Goal: Information Seeking & Learning: Learn about a topic

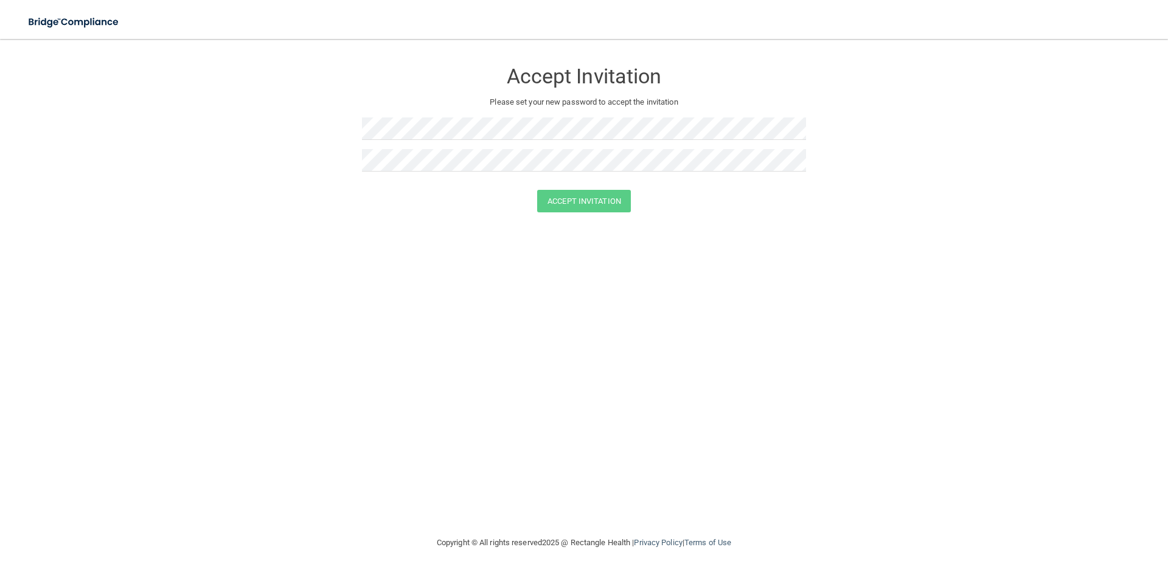
drag, startPoint x: 729, startPoint y: 218, endPoint x: 710, endPoint y: 215, distance: 19.1
click at [729, 218] on form "Accept Invitation Please set your new password to accept the invitation Accept …" at bounding box center [584, 139] width 1120 height 176
click at [538, 307] on div "Accept Invitation Please set your new password to accept the invitation Accept …" at bounding box center [584, 287] width 1120 height 472
click at [610, 197] on button "Accept Invitation" at bounding box center [584, 201] width 94 height 23
click at [448, 147] on div at bounding box center [584, 133] width 444 height 32
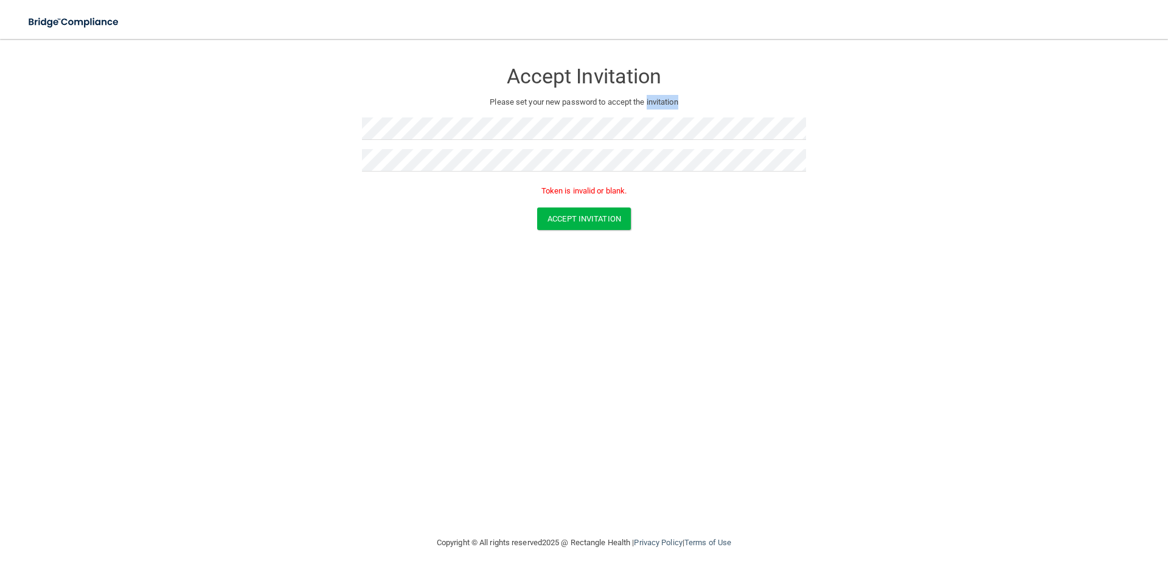
click at [448, 147] on div at bounding box center [584, 133] width 444 height 32
click at [537, 207] on button "Accept Invitation" at bounding box center [584, 218] width 94 height 23
click at [570, 221] on button "Accept Invitation" at bounding box center [584, 218] width 94 height 23
click at [576, 223] on button "Accept Invitation" at bounding box center [584, 218] width 94 height 23
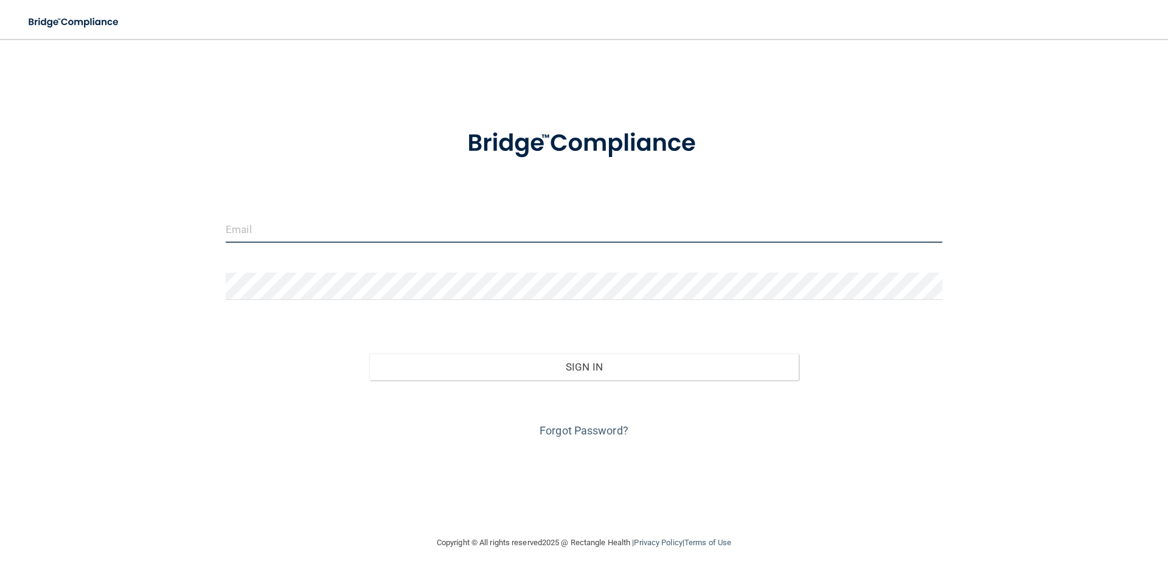
click at [273, 226] on input "email" at bounding box center [584, 228] width 717 height 27
type input "[EMAIL_ADDRESS][DOMAIN_NAME]"
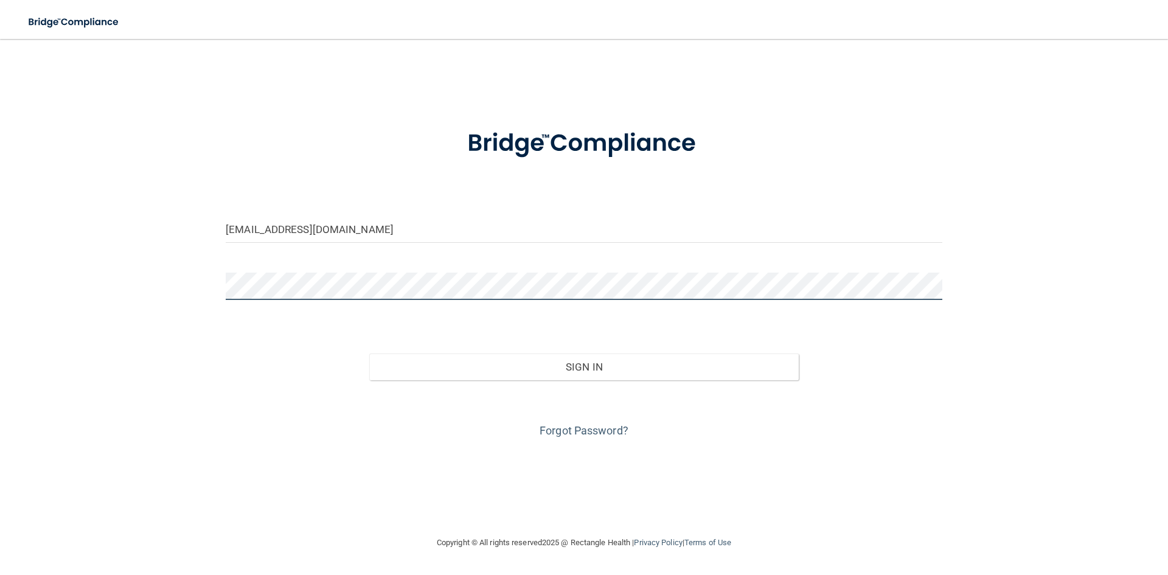
click at [369, 354] on button "Sign In" at bounding box center [584, 367] width 430 height 27
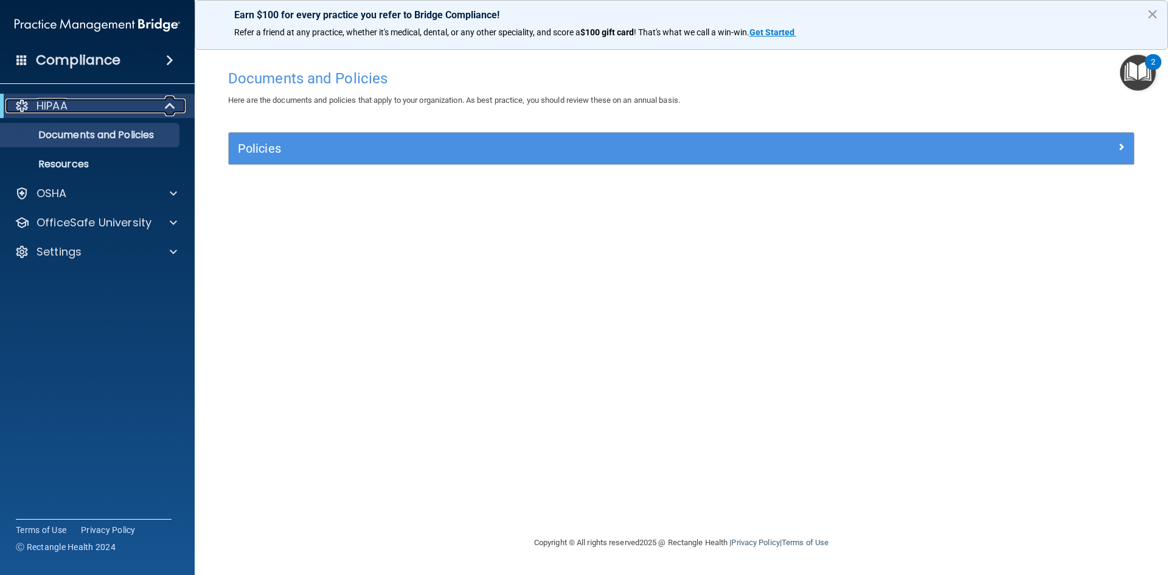
click at [167, 103] on span at bounding box center [171, 106] width 10 height 15
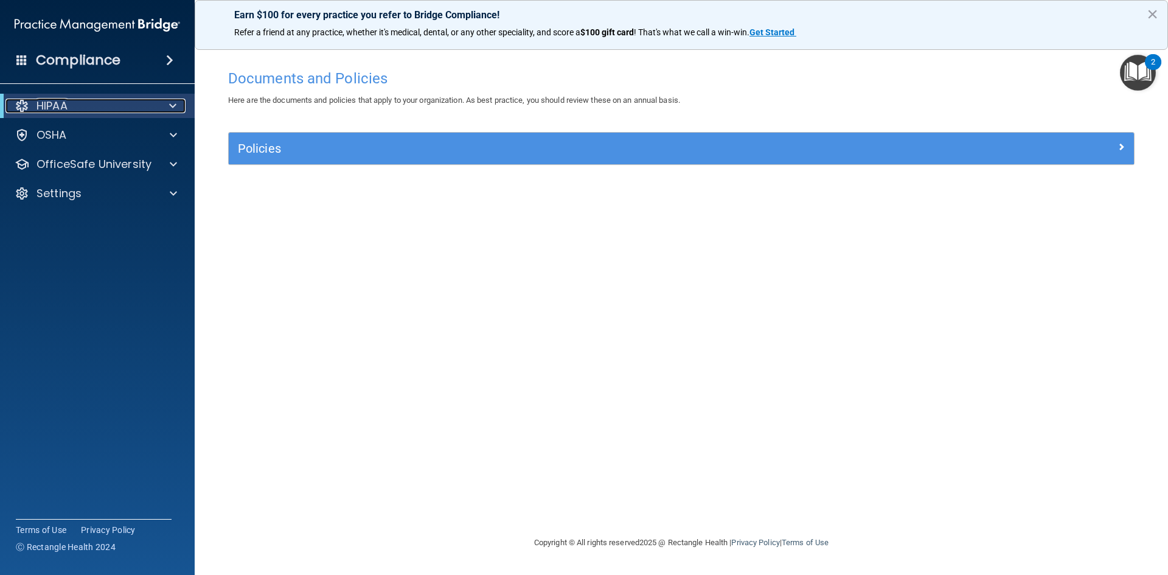
click at [167, 103] on div at bounding box center [171, 106] width 30 height 15
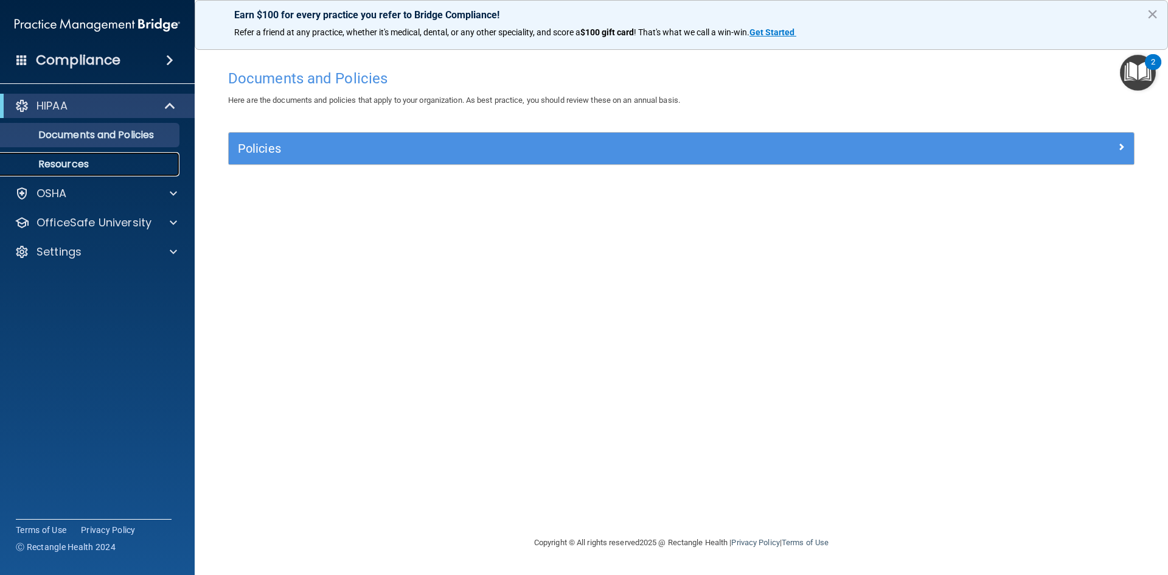
click at [47, 163] on p "Resources" at bounding box center [91, 164] width 166 height 12
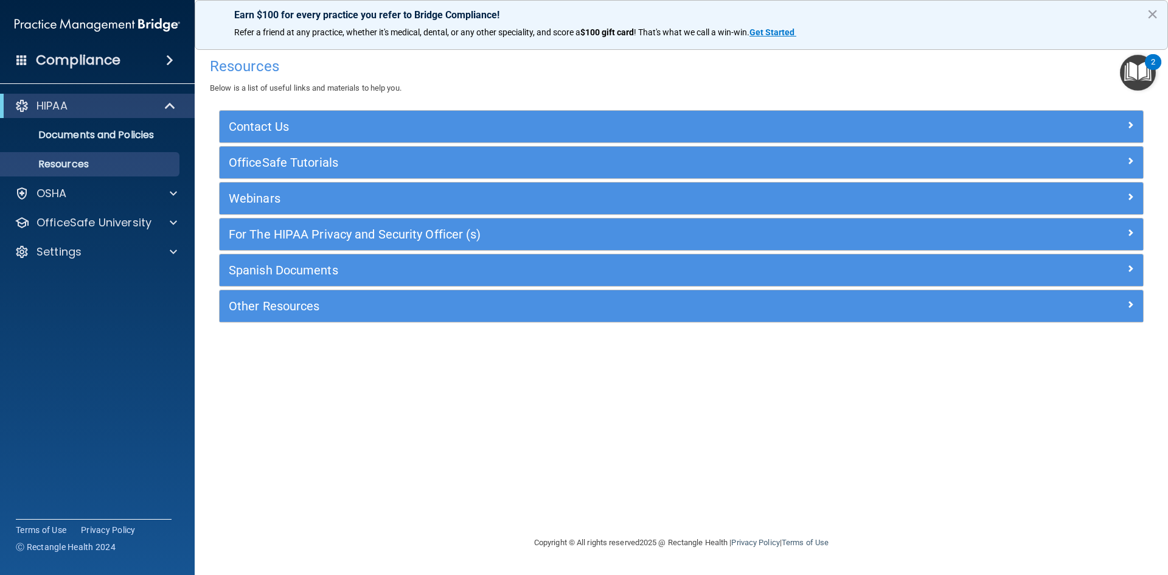
click at [1138, 66] on img "Open Resource Center, 2 new notifications" at bounding box center [1138, 73] width 36 height 36
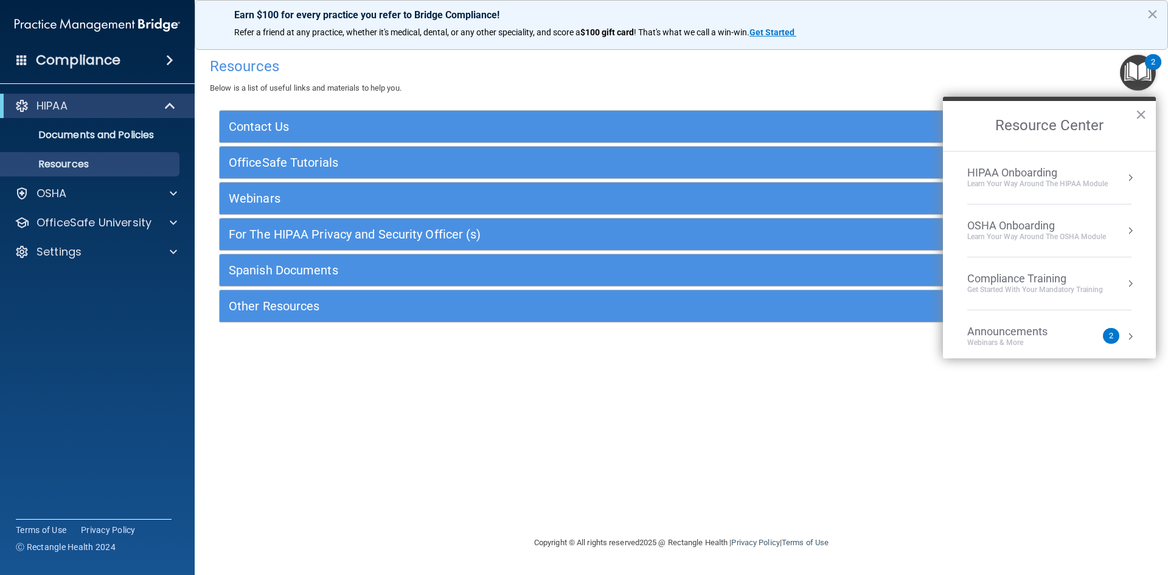
click at [1050, 169] on div "HIPAA Onboarding" at bounding box center [1037, 172] width 141 height 13
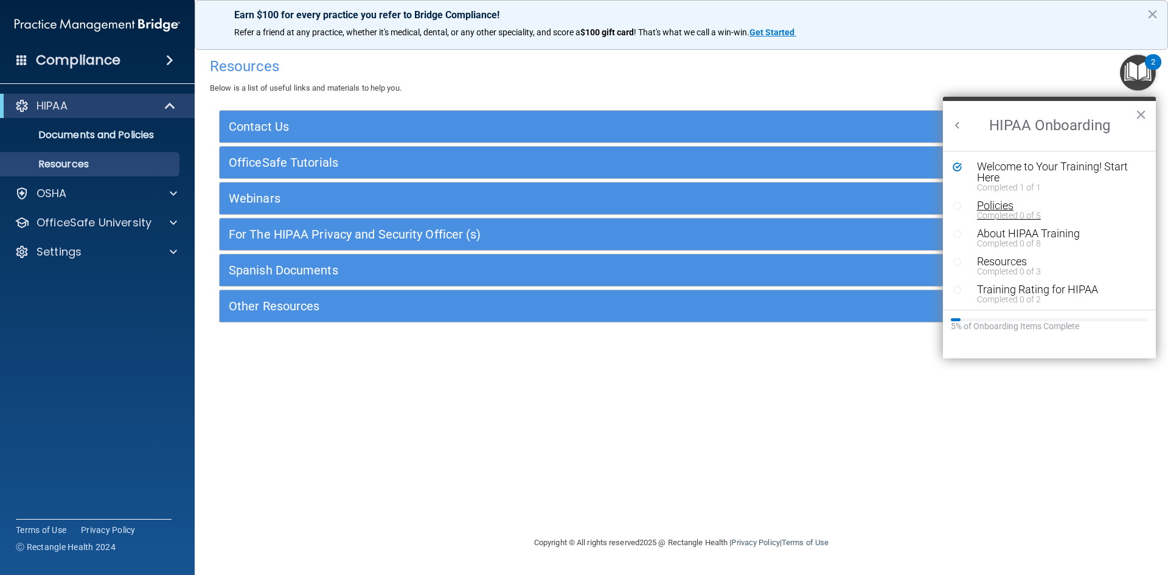
scroll to position [2, 0]
click at [1152, 116] on h2 "HIPAA Onboarding" at bounding box center [1049, 126] width 213 height 50
click at [1142, 113] on button "×" at bounding box center [1141, 114] width 12 height 19
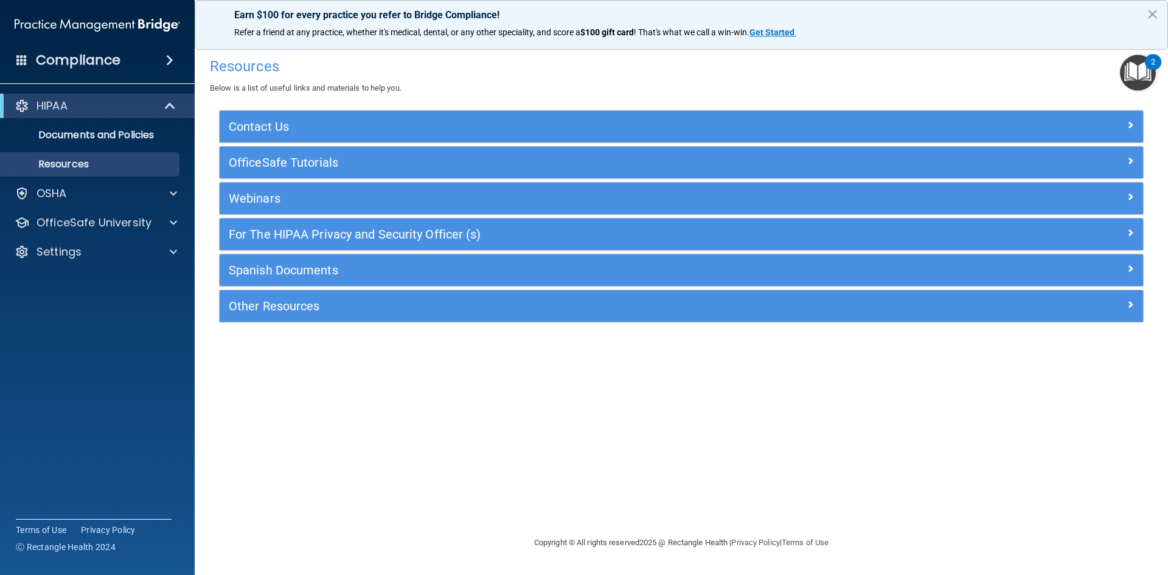
click at [1146, 58] on div "2" at bounding box center [1153, 62] width 16 height 16
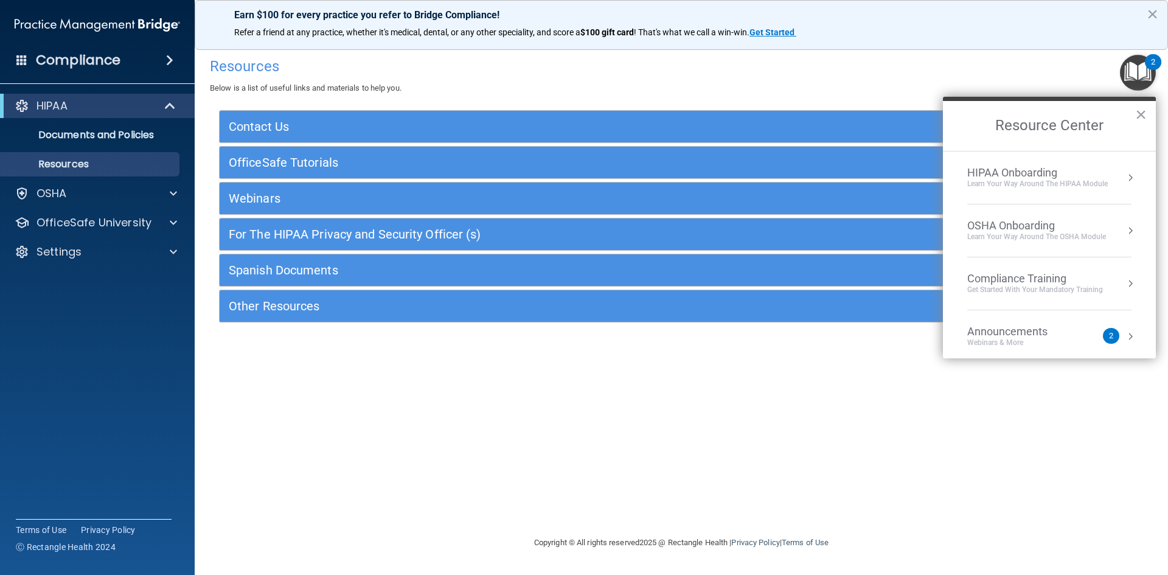
scroll to position [68, 0]
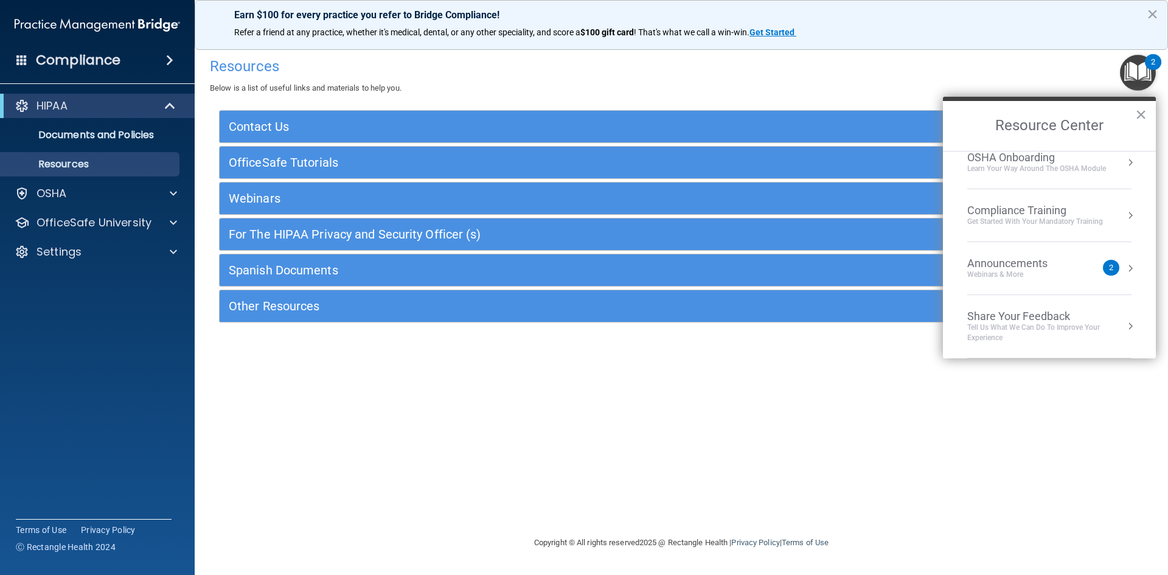
click at [1095, 209] on div "Compliance Training" at bounding box center [1035, 210] width 136 height 13
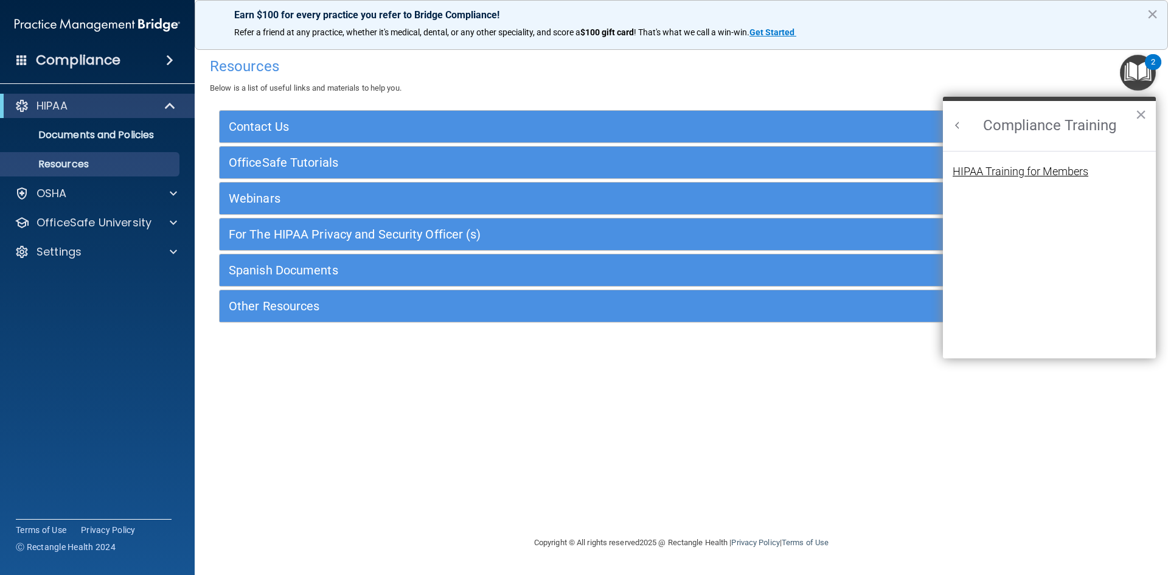
click at [1015, 173] on div "HIPAA Training for Members" at bounding box center [1021, 171] width 136 height 11
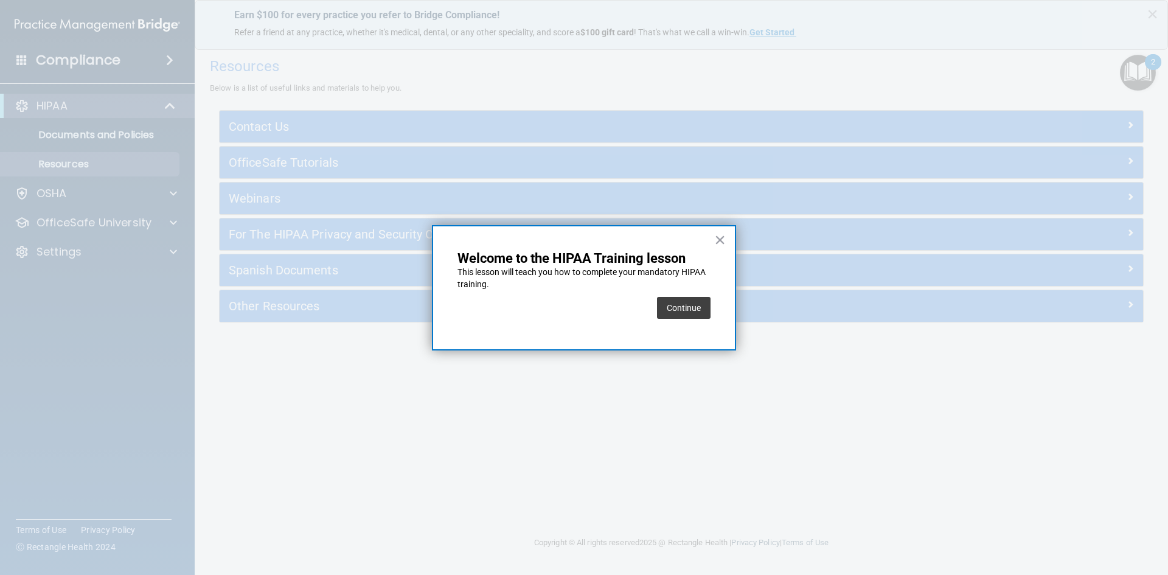
click at [685, 305] on button "Continue" at bounding box center [684, 308] width 54 height 22
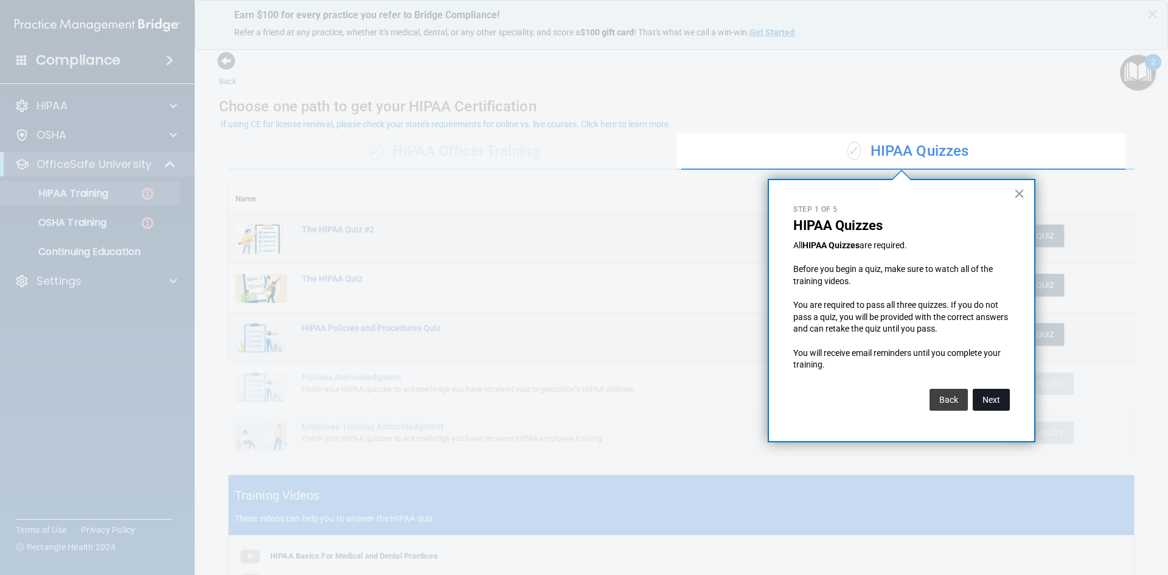
click at [996, 394] on button "Next" at bounding box center [991, 400] width 37 height 22
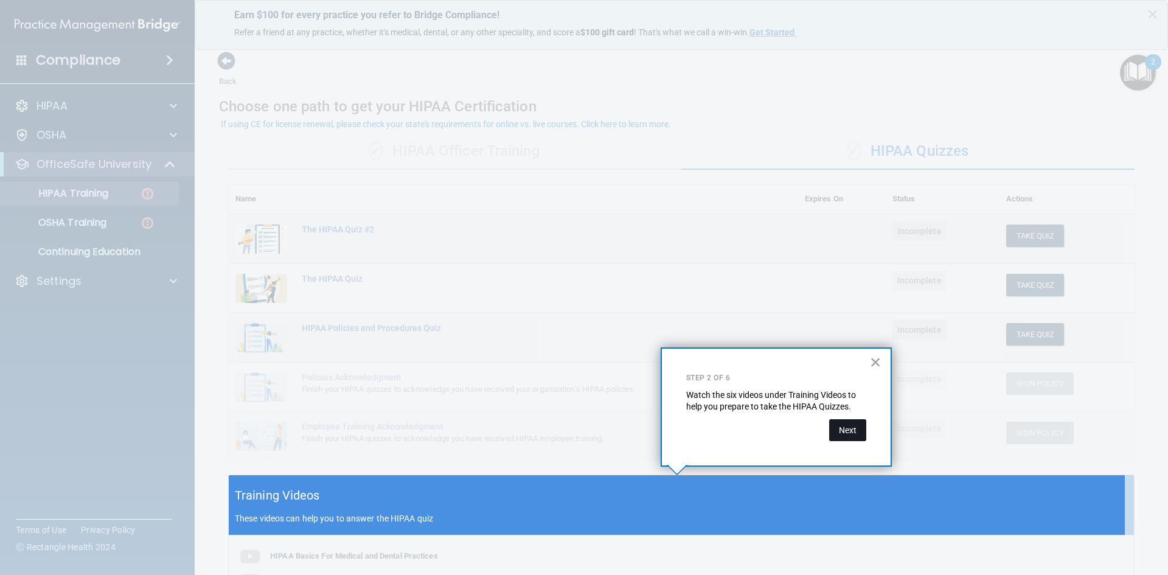
click at [852, 437] on button "Next" at bounding box center [847, 430] width 37 height 22
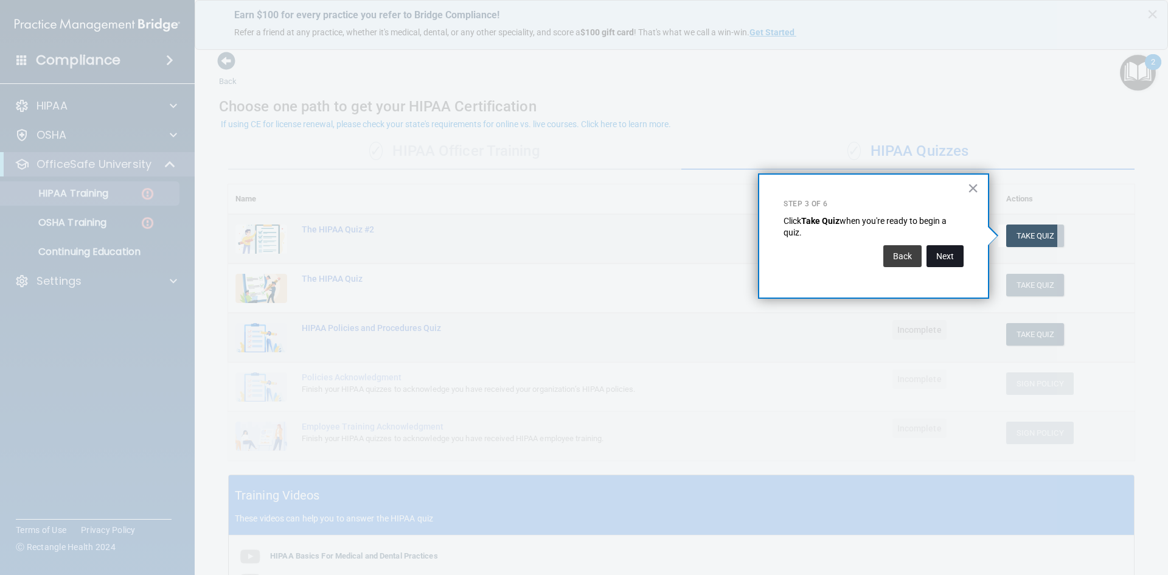
click at [937, 259] on button "Next" at bounding box center [945, 256] width 37 height 22
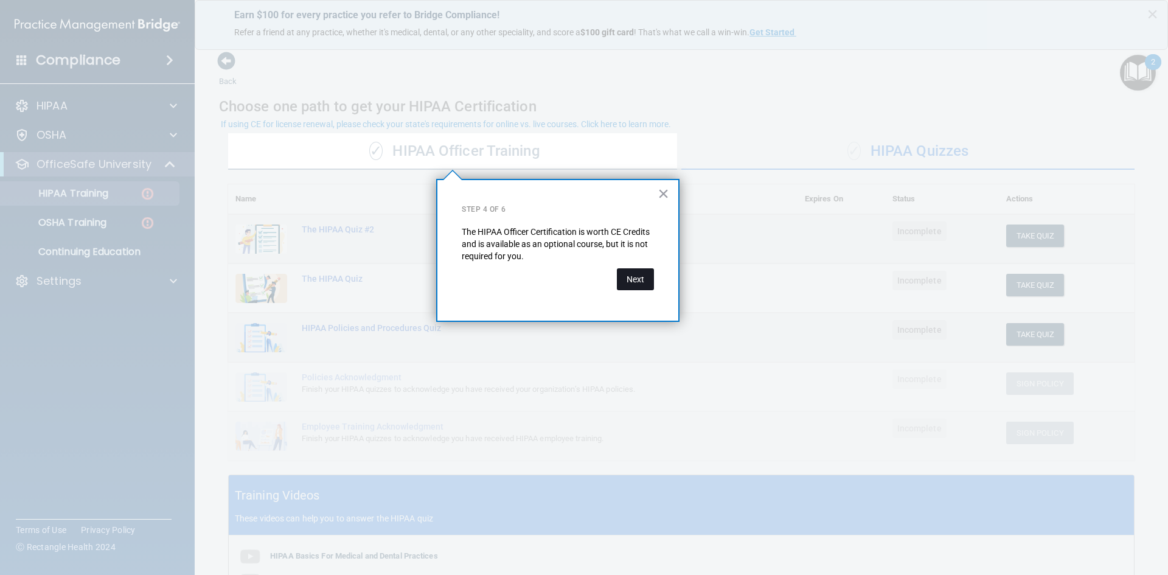
click at [639, 287] on button "Next" at bounding box center [635, 279] width 37 height 22
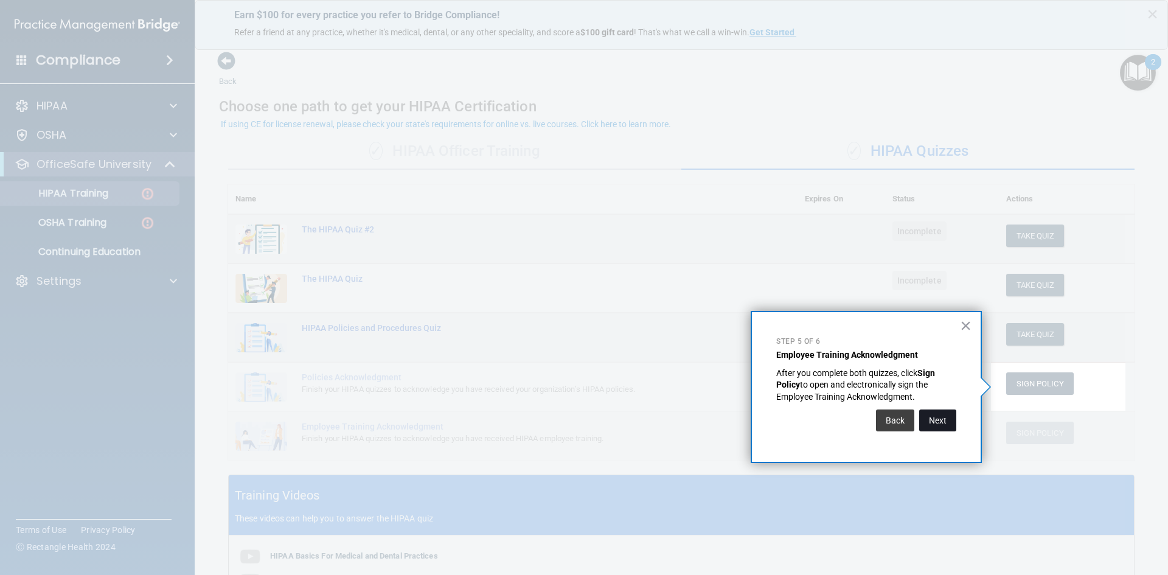
click at [935, 417] on button "Next" at bounding box center [937, 420] width 37 height 22
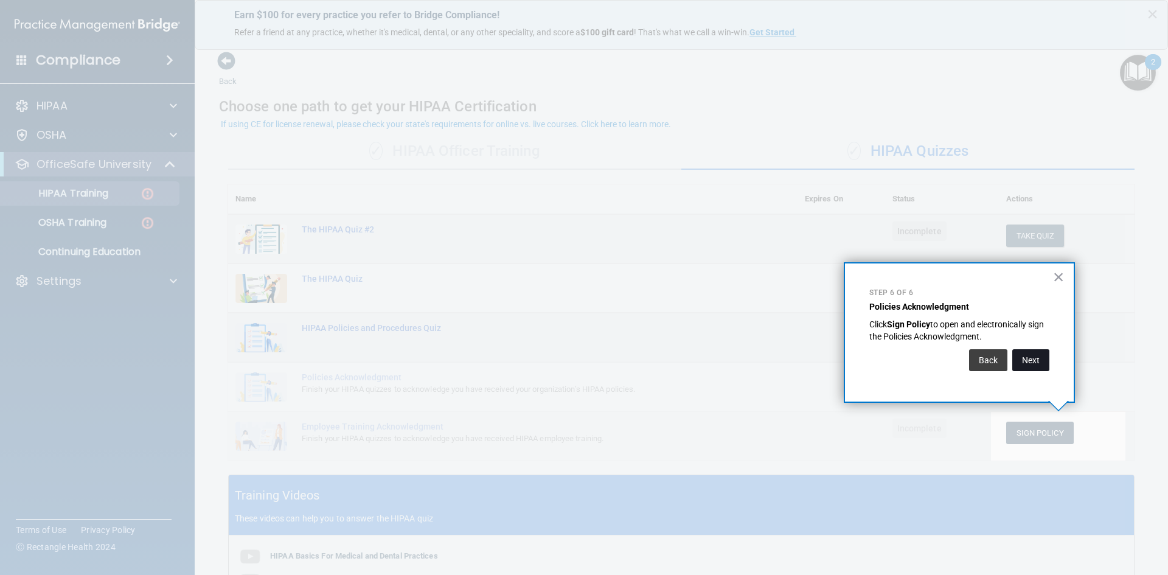
click at [1034, 363] on button "Next" at bounding box center [1030, 360] width 37 height 22
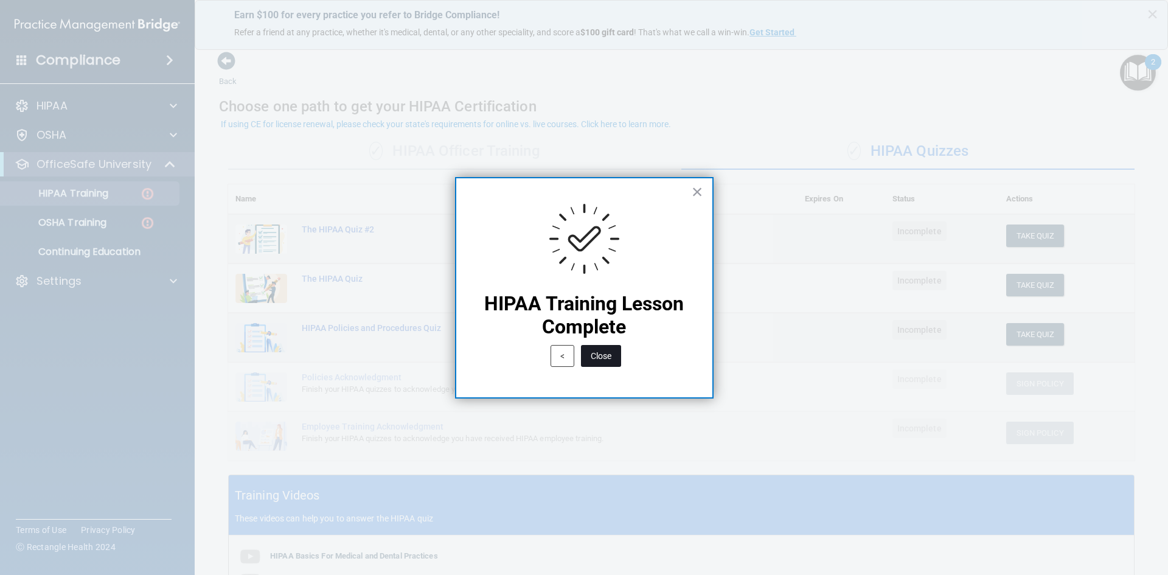
click at [600, 358] on button "Close" at bounding box center [601, 356] width 40 height 22
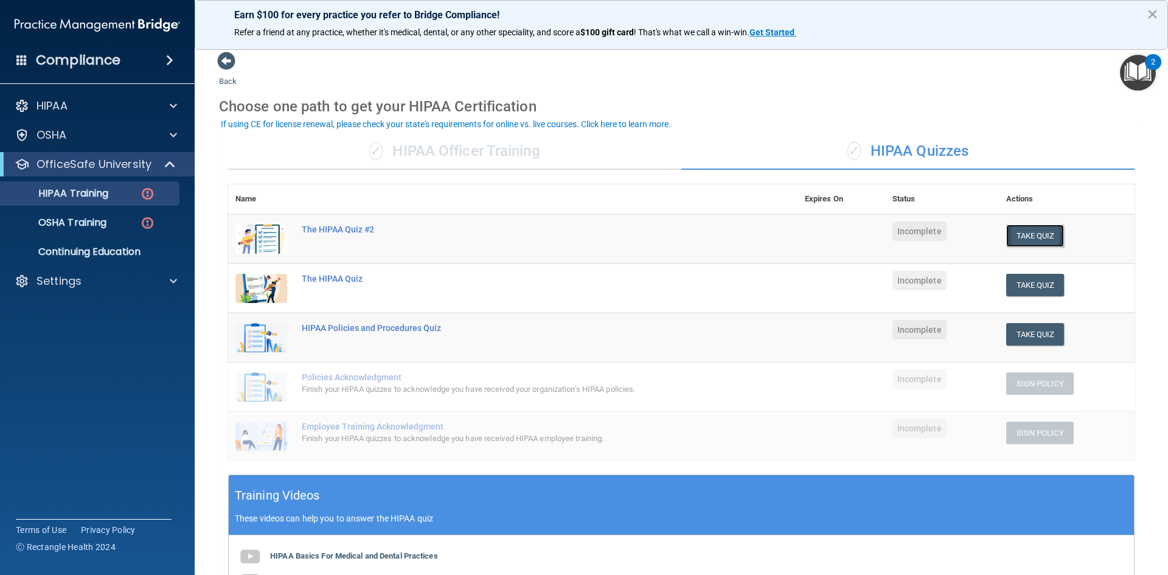
click at [1015, 235] on button "Take Quiz" at bounding box center [1035, 236] width 58 height 23
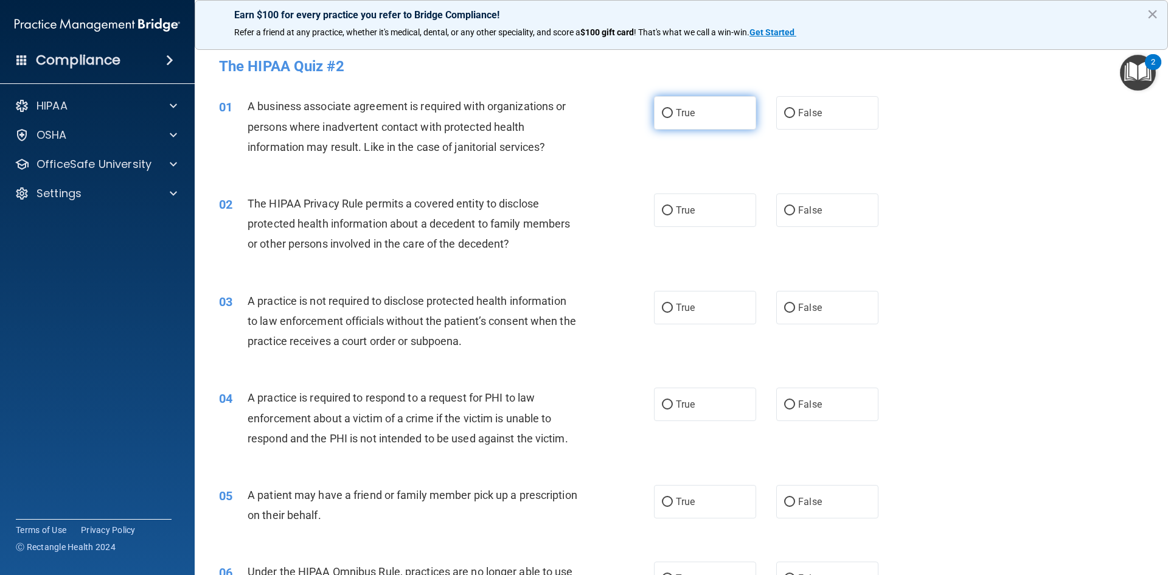
click at [662, 109] on input "True" at bounding box center [667, 113] width 11 height 9
radio input "true"
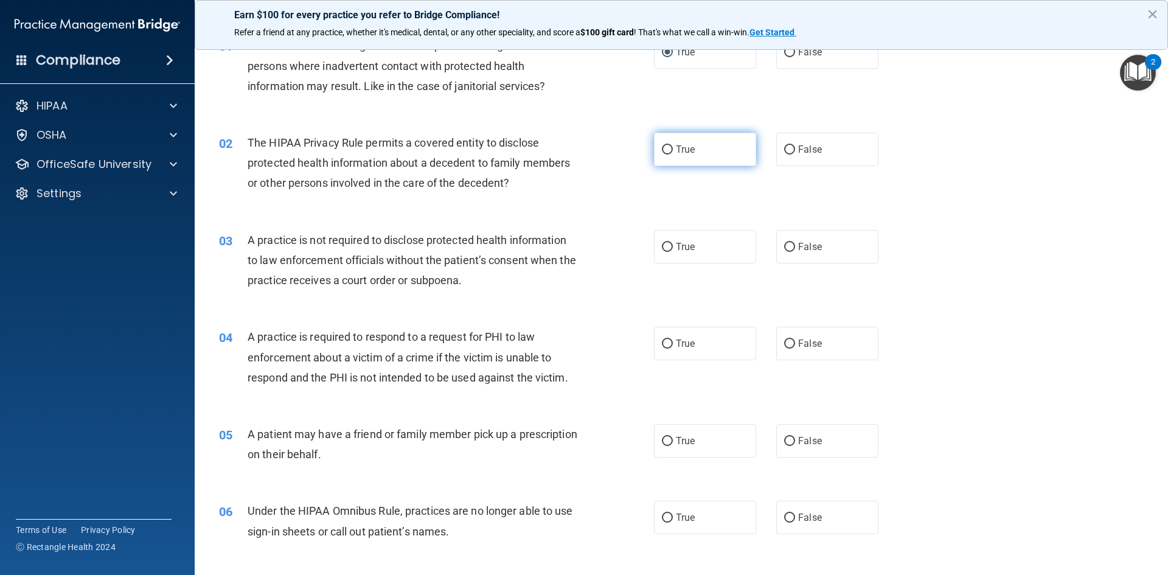
click at [716, 162] on label "True" at bounding box center [705, 149] width 102 height 33
click at [673, 155] on input "True" at bounding box center [667, 149] width 11 height 9
radio input "true"
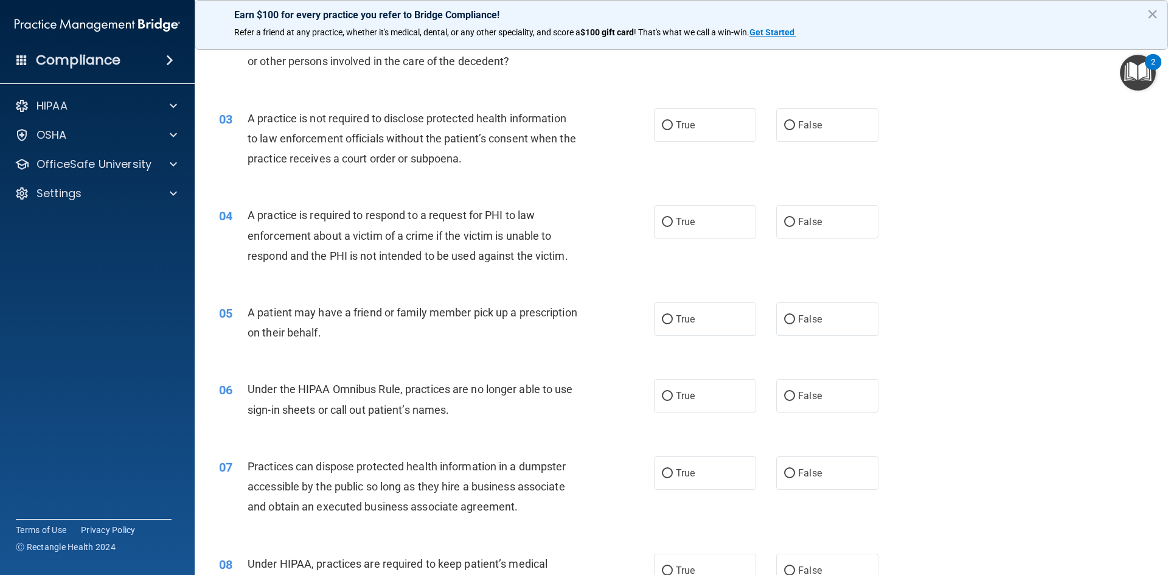
scroll to position [122, 0]
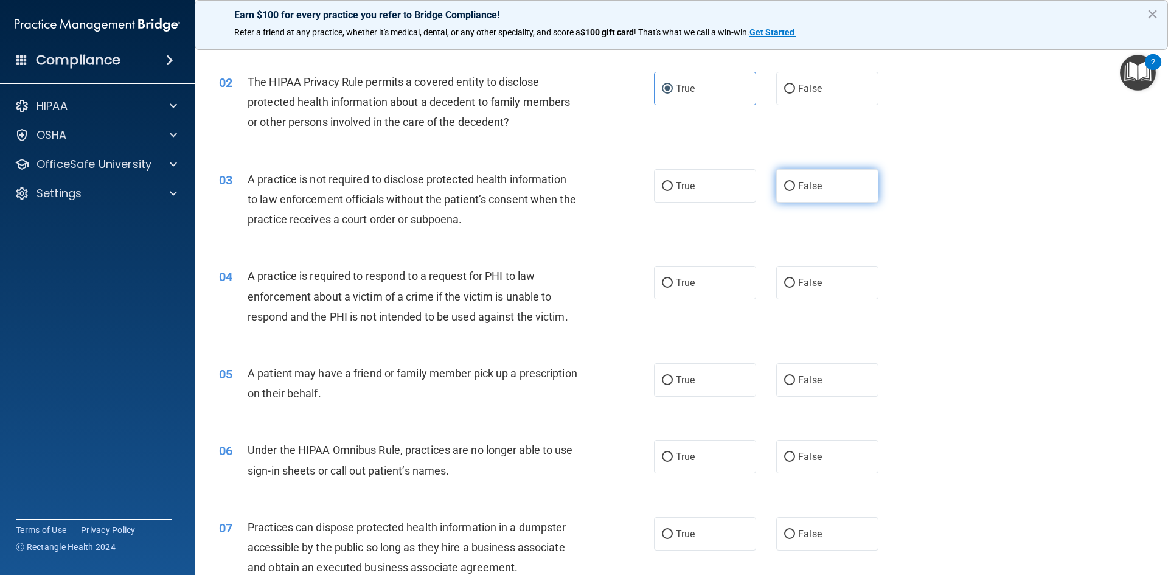
click at [808, 176] on label "False" at bounding box center [827, 185] width 102 height 33
click at [795, 182] on input "False" at bounding box center [789, 186] width 11 height 9
radio input "true"
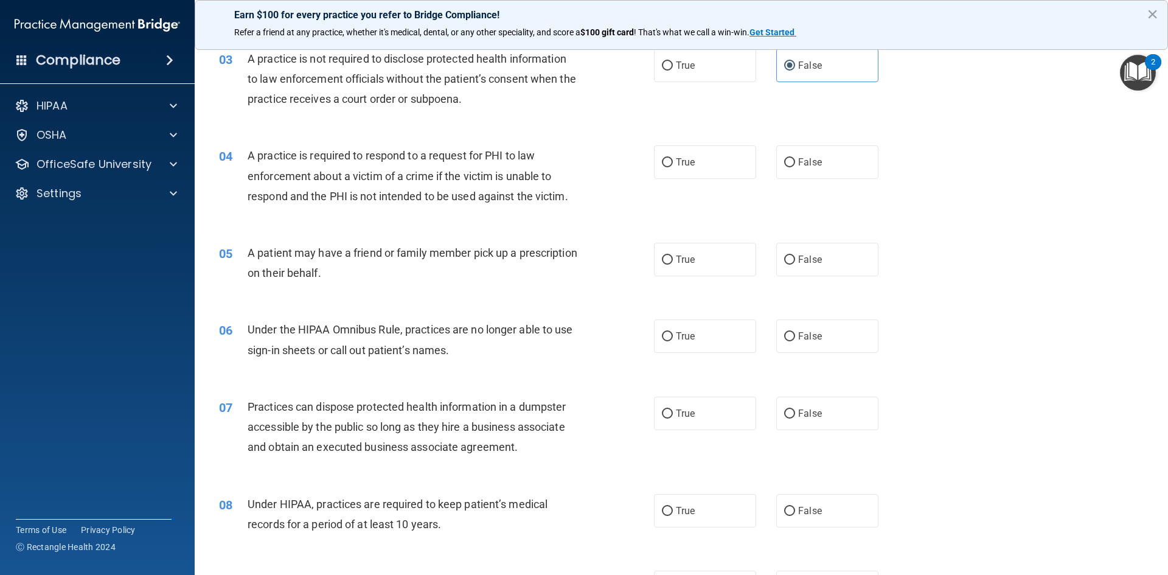
scroll to position [243, 0]
click at [729, 171] on label "True" at bounding box center [705, 160] width 102 height 33
click at [673, 166] on input "True" at bounding box center [667, 161] width 11 height 9
radio input "true"
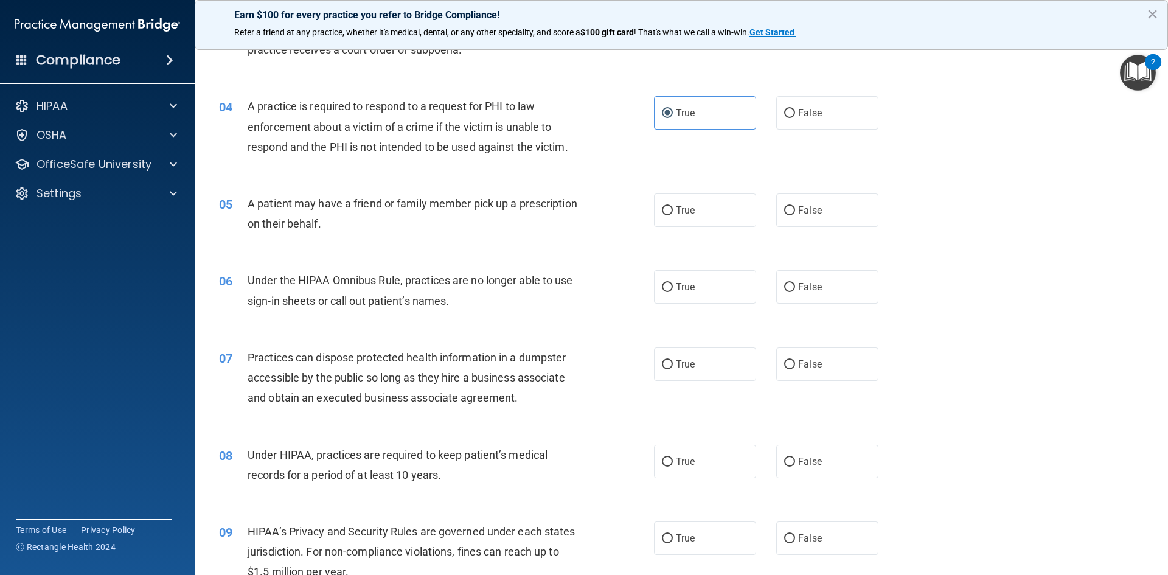
scroll to position [365, 0]
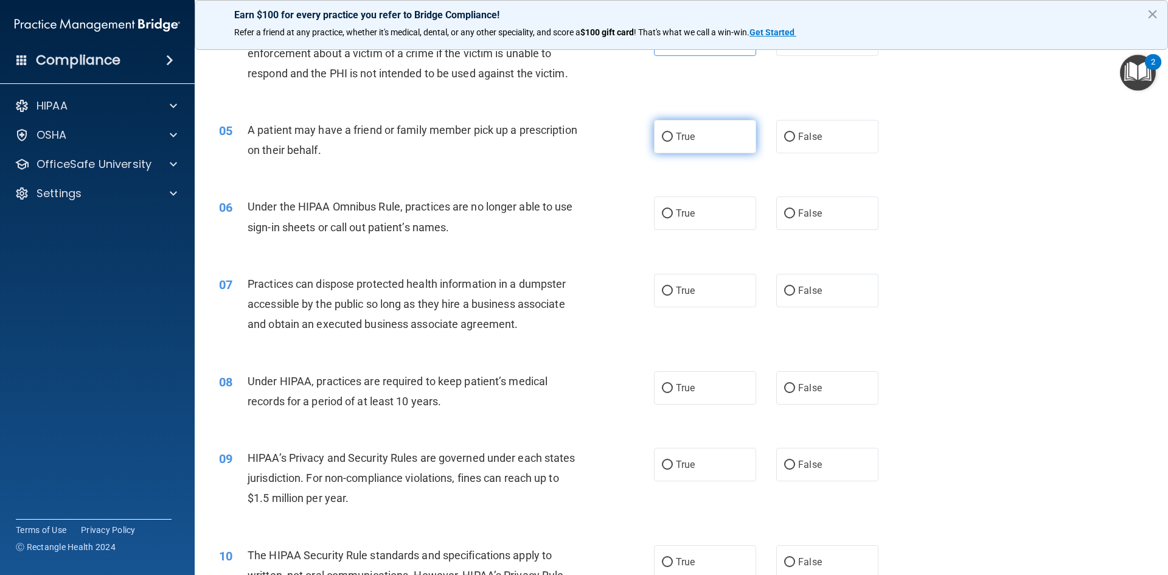
click at [685, 145] on label "True" at bounding box center [705, 136] width 102 height 33
click at [673, 142] on input "True" at bounding box center [667, 137] width 11 height 9
radio input "true"
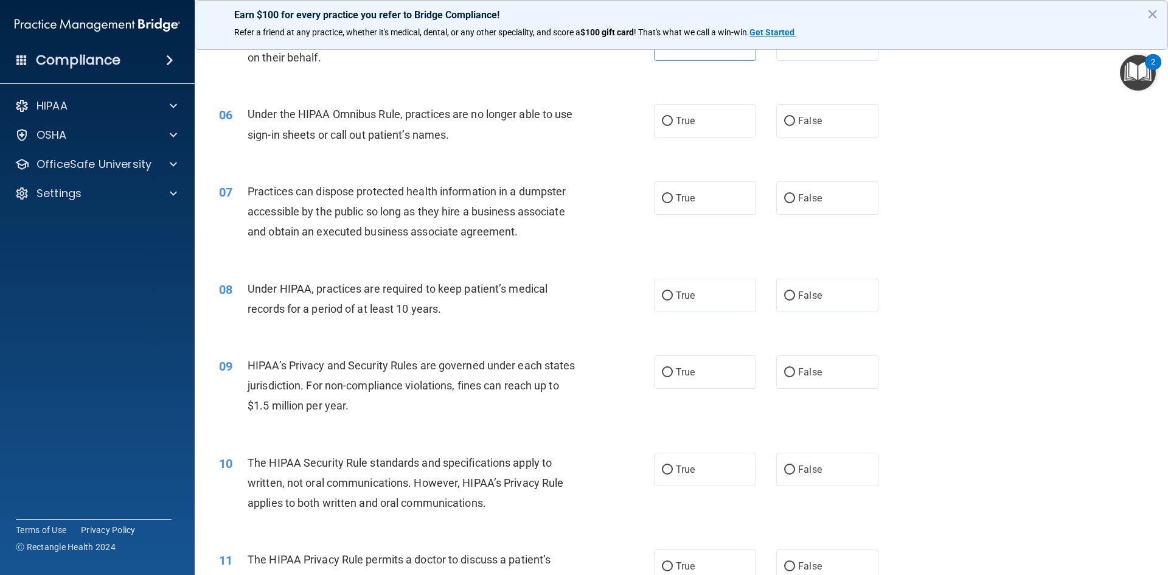
scroll to position [487, 0]
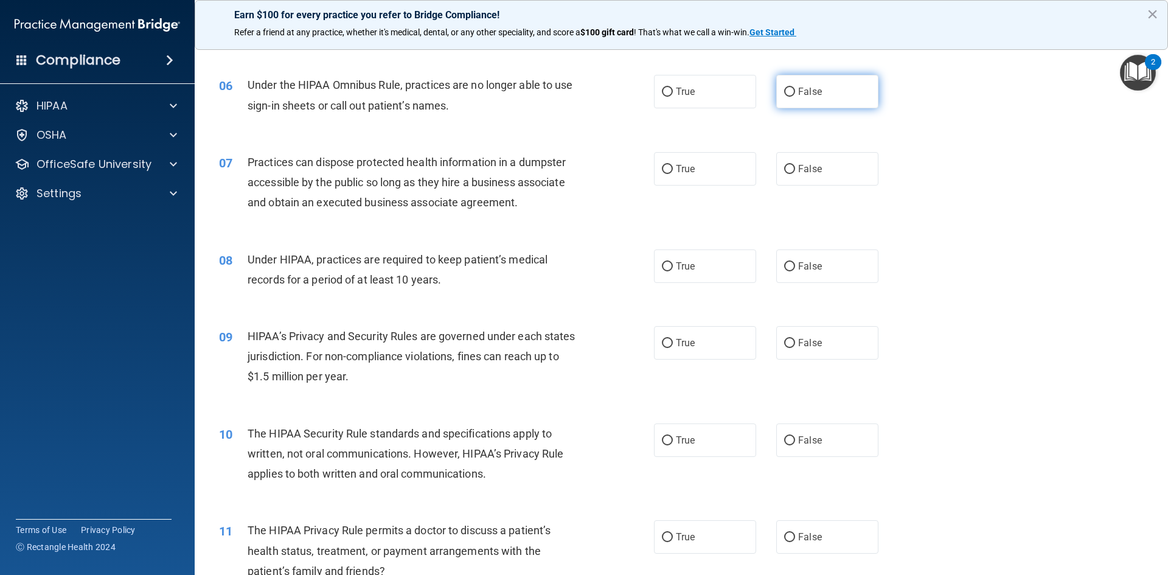
click at [798, 103] on label "False" at bounding box center [827, 91] width 102 height 33
click at [795, 97] on input "False" at bounding box center [789, 92] width 11 height 9
radio input "true"
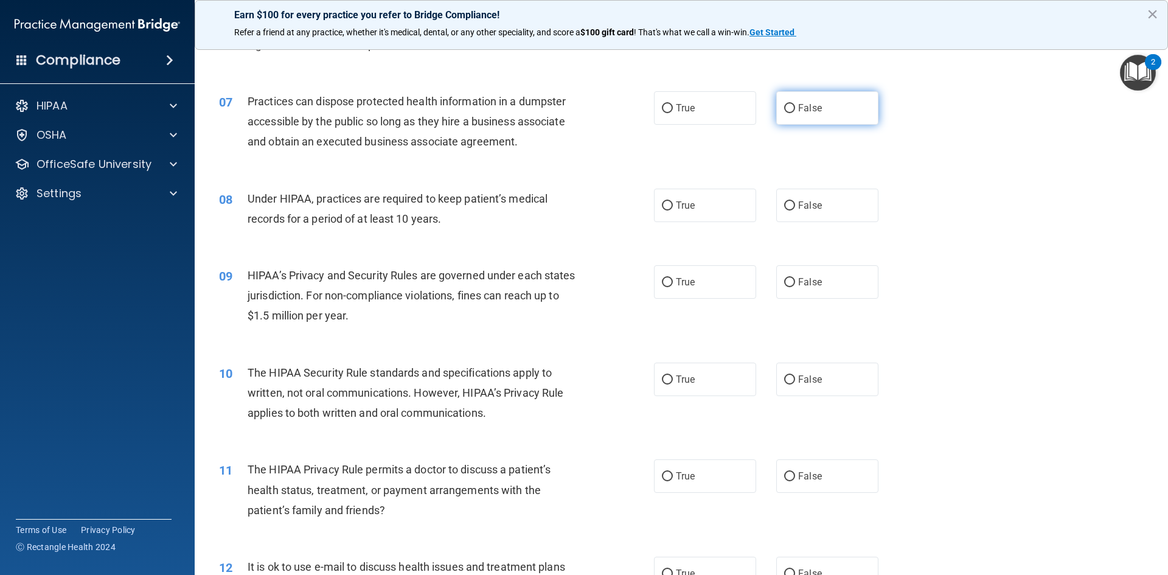
click at [798, 103] on span "False" at bounding box center [810, 108] width 24 height 12
click at [795, 104] on input "False" at bounding box center [789, 108] width 11 height 9
radio input "true"
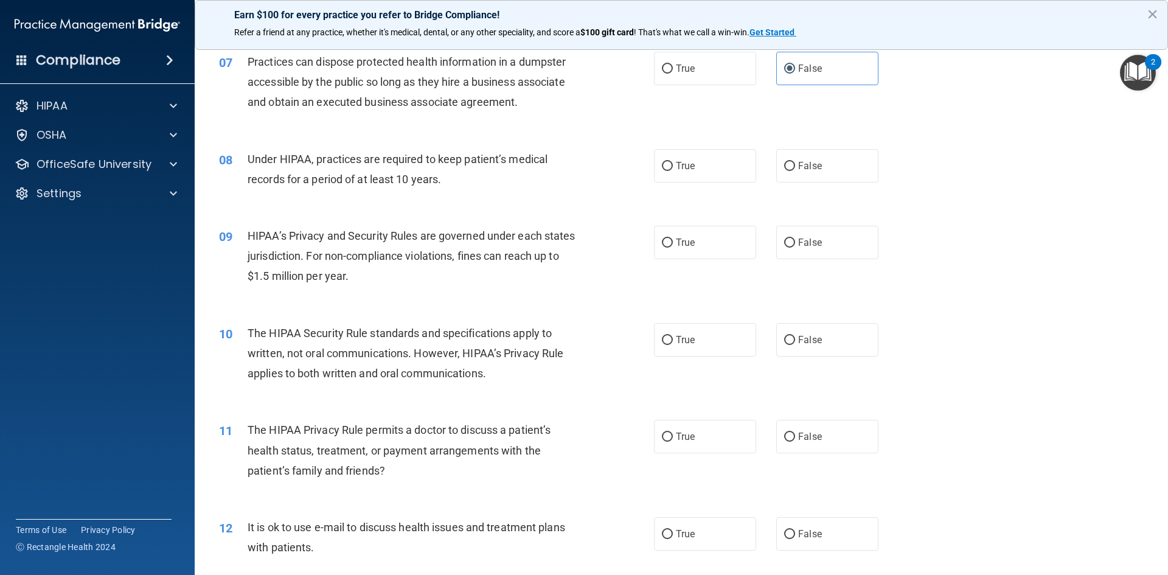
scroll to position [608, 0]
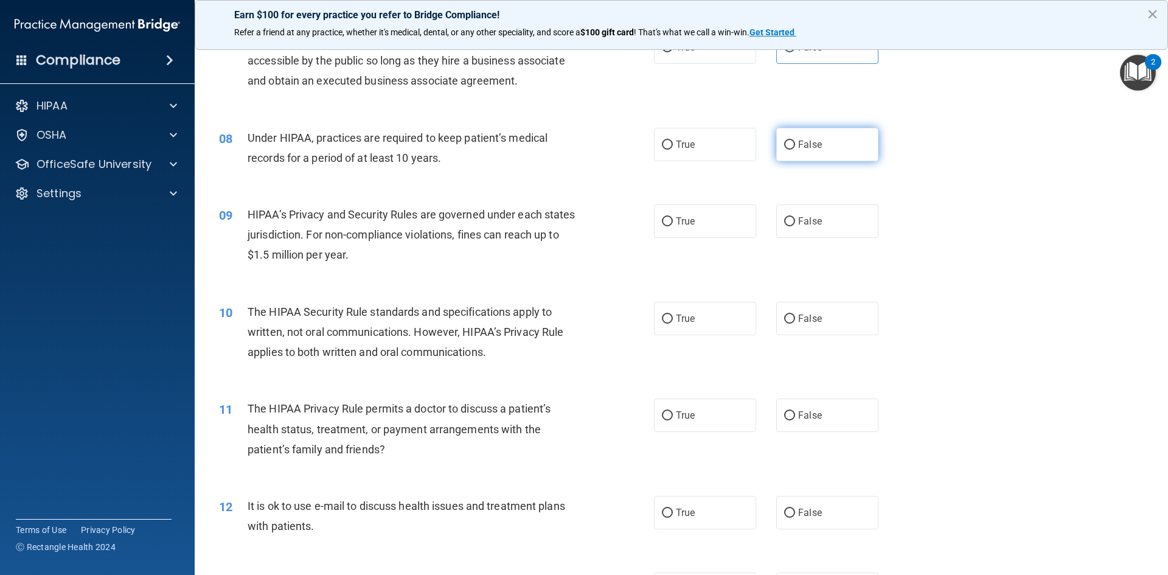
click at [813, 150] on span "False" at bounding box center [810, 145] width 24 height 12
click at [795, 150] on input "False" at bounding box center [789, 145] width 11 height 9
radio input "true"
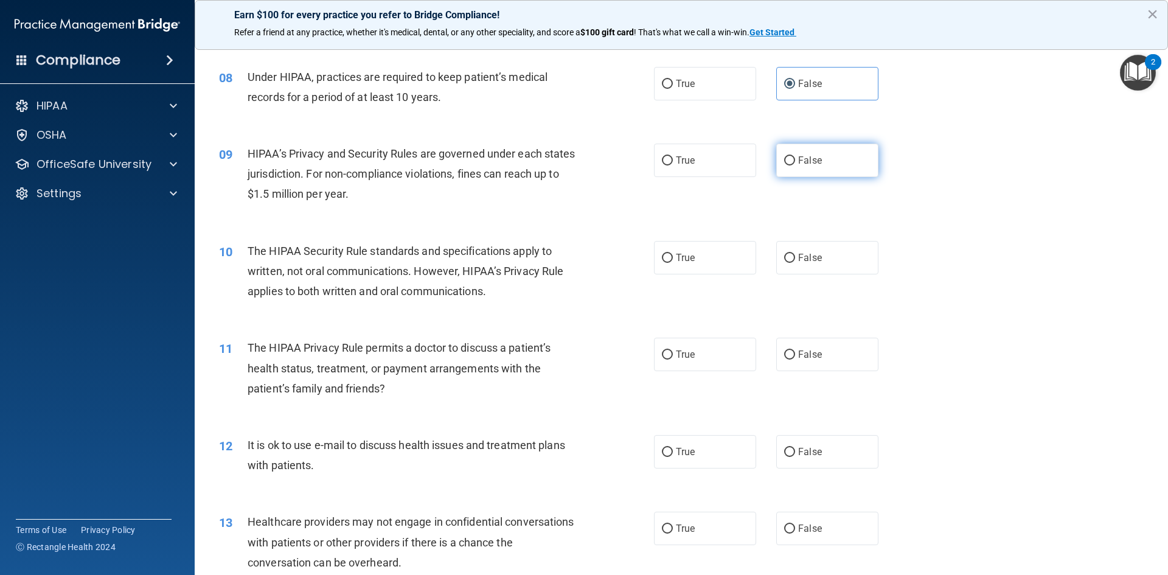
click at [816, 155] on label "False" at bounding box center [827, 160] width 102 height 33
click at [795, 156] on input "False" at bounding box center [789, 160] width 11 height 9
radio input "true"
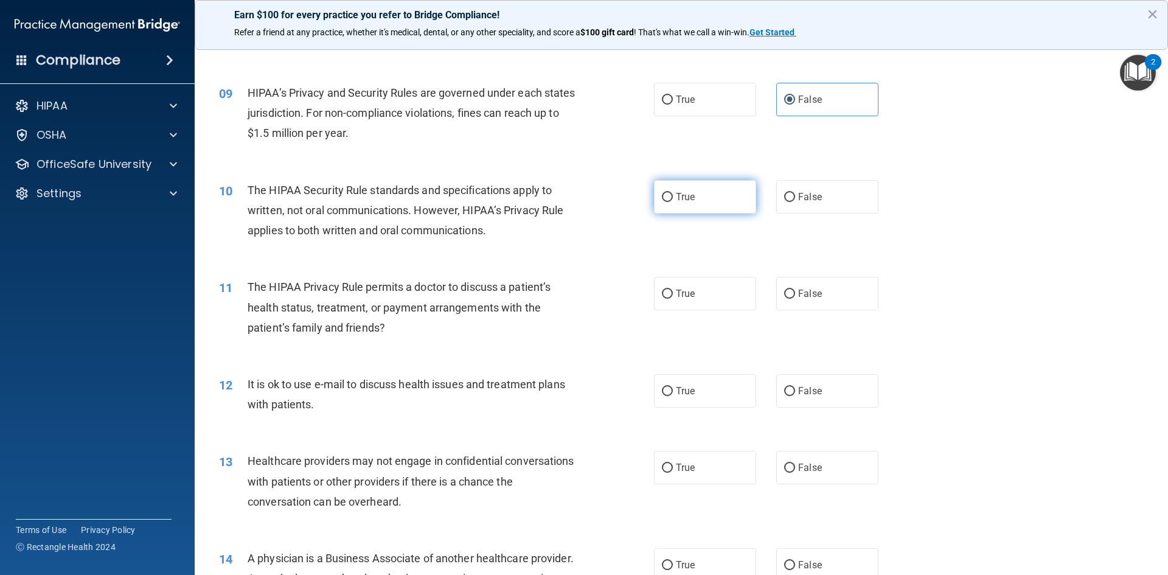
click at [672, 207] on label "True" at bounding box center [705, 196] width 102 height 33
click at [672, 202] on input "True" at bounding box center [667, 197] width 11 height 9
radio input "true"
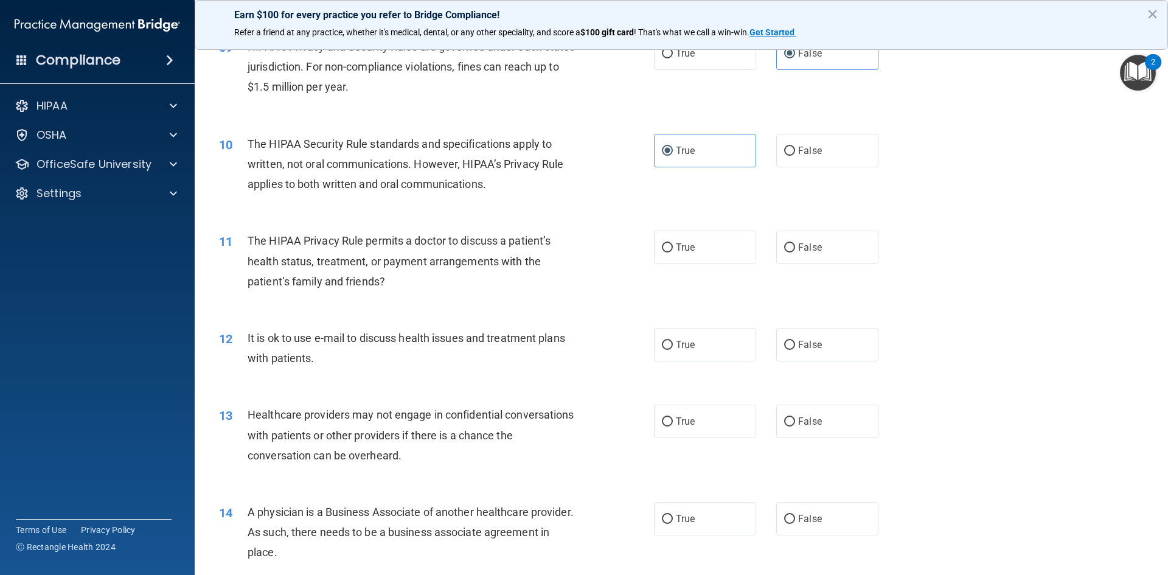
scroll to position [913, 0]
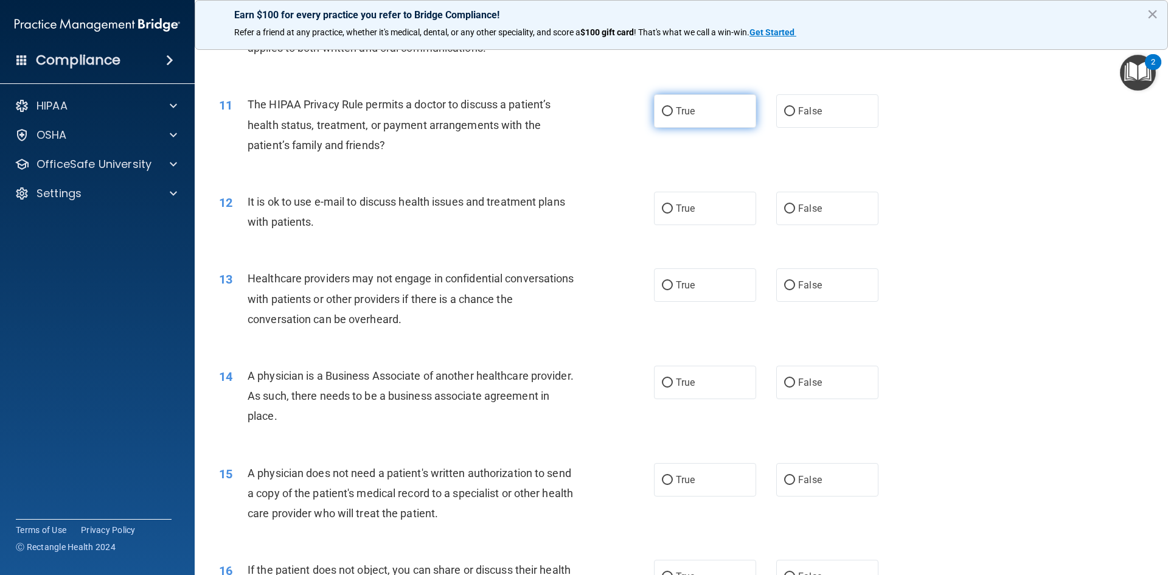
click at [692, 118] on label "True" at bounding box center [705, 110] width 102 height 33
click at [673, 116] on input "True" at bounding box center [667, 111] width 11 height 9
radio input "true"
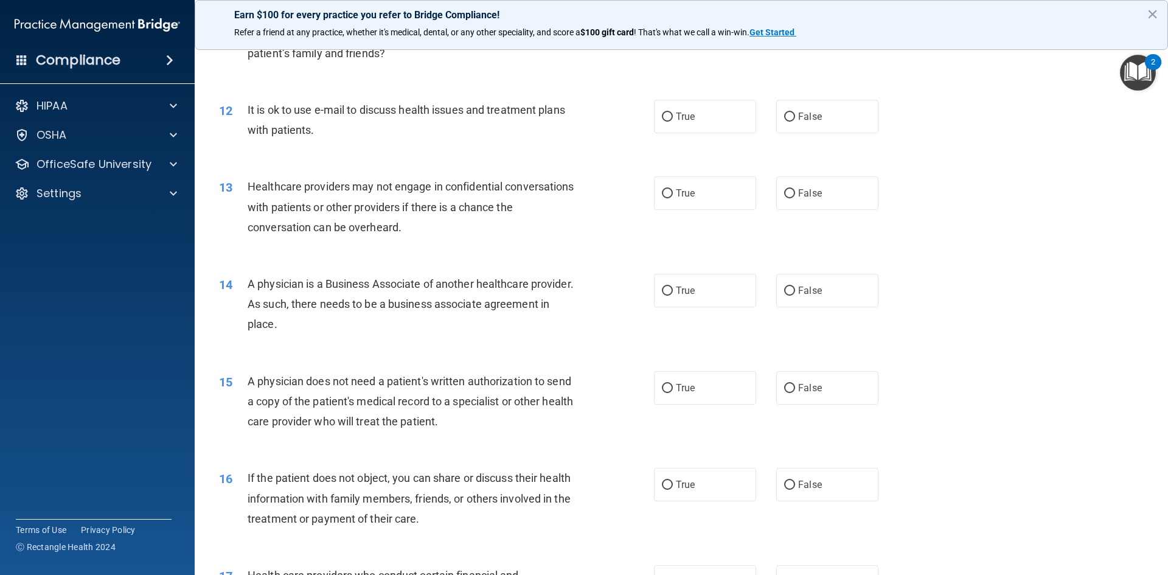
scroll to position [1034, 0]
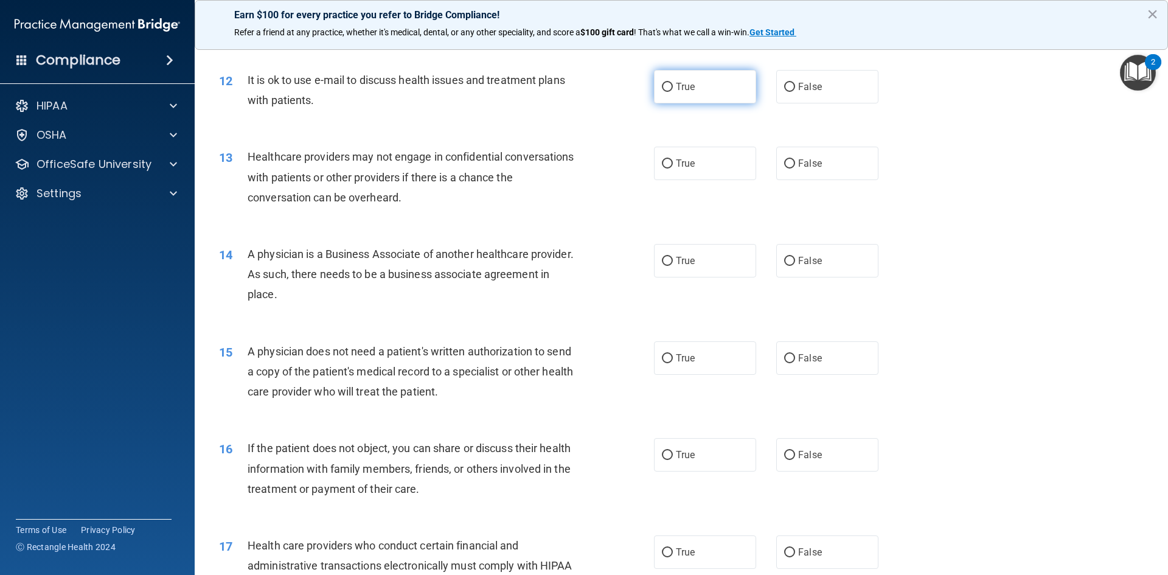
click at [703, 89] on label "True" at bounding box center [705, 86] width 102 height 33
click at [673, 89] on input "True" at bounding box center [667, 87] width 11 height 9
radio input "true"
click at [793, 163] on label "False" at bounding box center [827, 163] width 102 height 33
click at [793, 163] on input "False" at bounding box center [789, 163] width 11 height 9
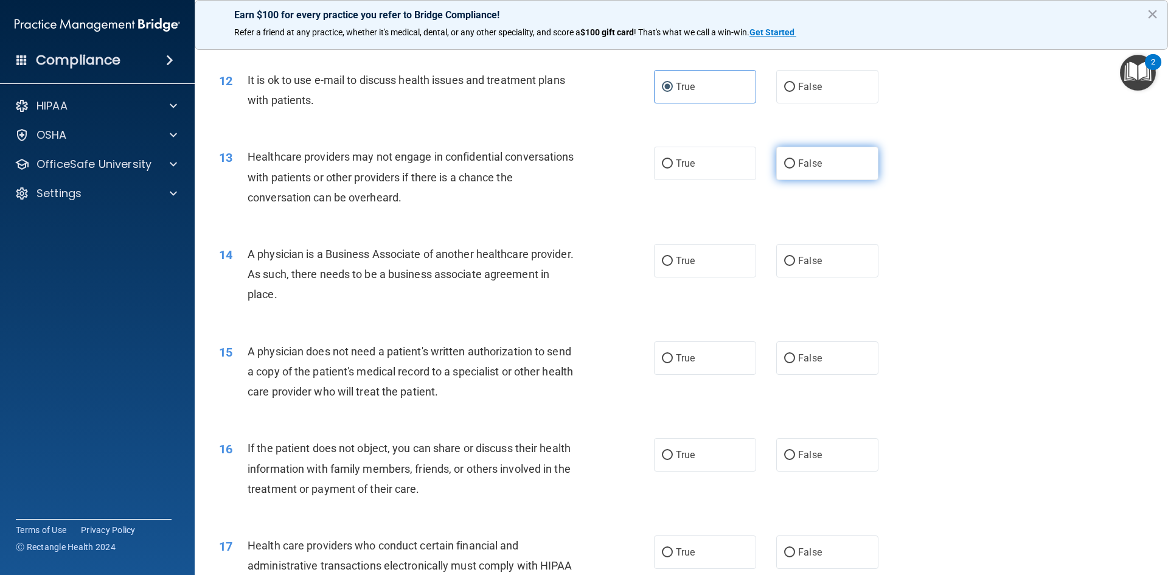
radio input "true"
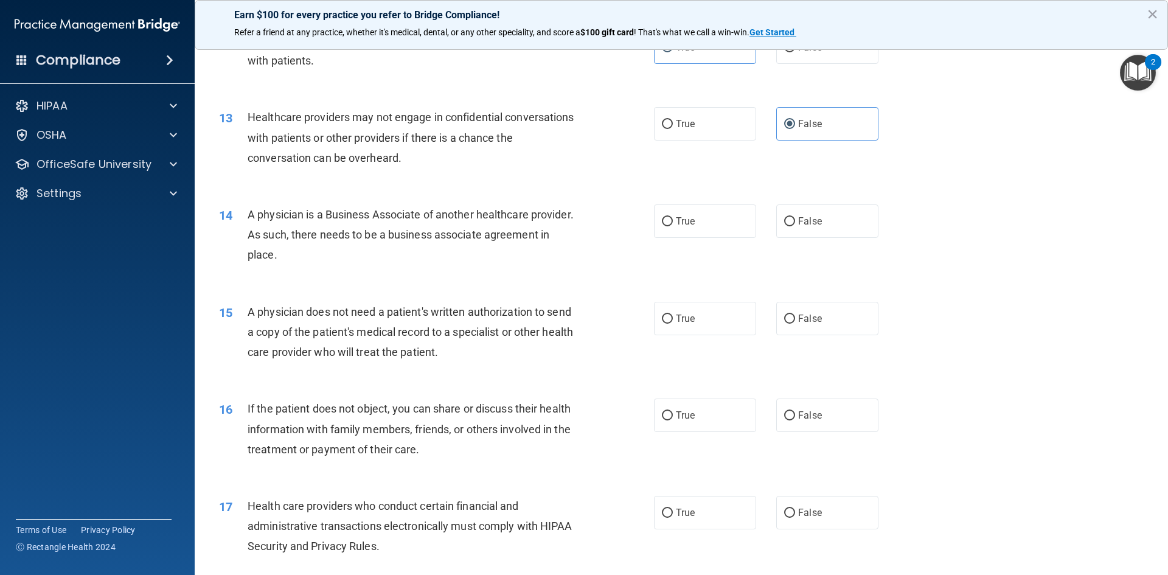
scroll to position [1095, 0]
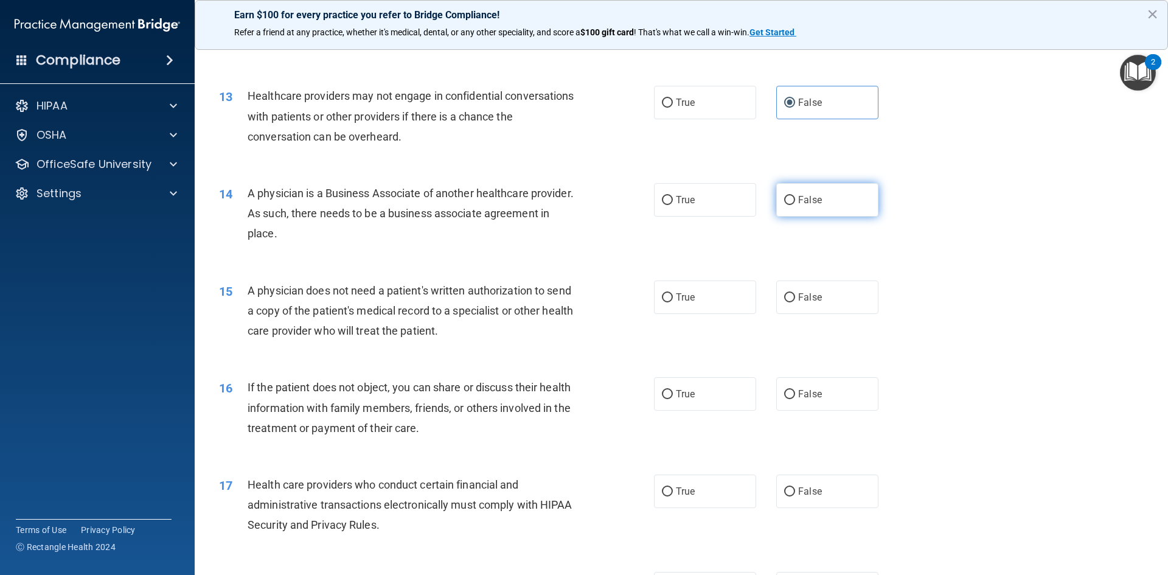
click at [807, 206] on label "False" at bounding box center [827, 199] width 102 height 33
click at [795, 205] on input "False" at bounding box center [789, 200] width 11 height 9
radio input "true"
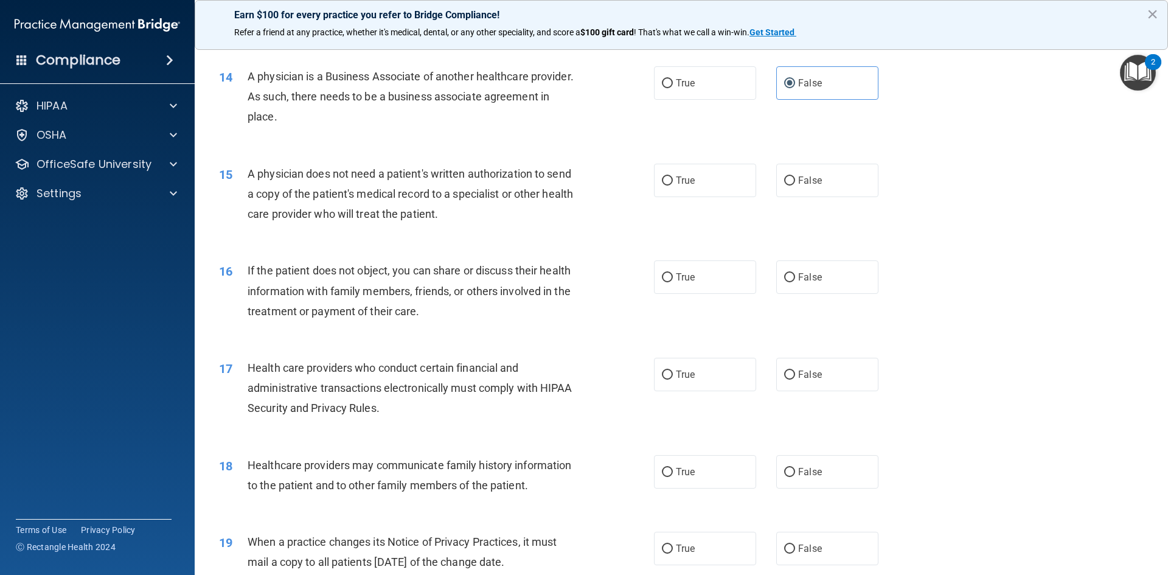
scroll to position [1217, 0]
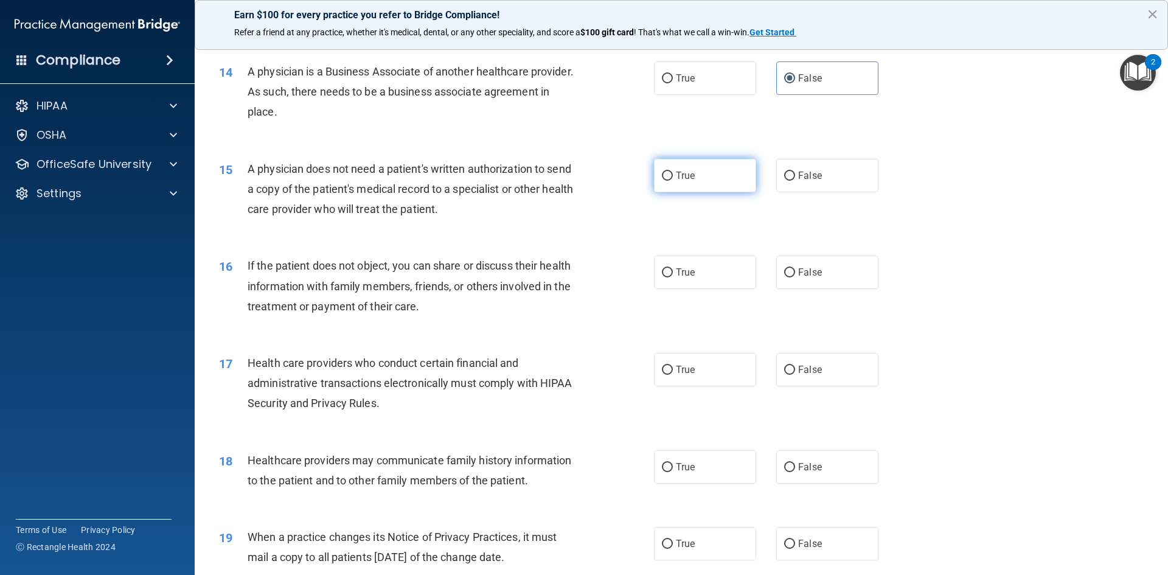
click at [699, 179] on label "True" at bounding box center [705, 175] width 102 height 33
click at [673, 179] on input "True" at bounding box center [667, 176] width 11 height 9
radio input "true"
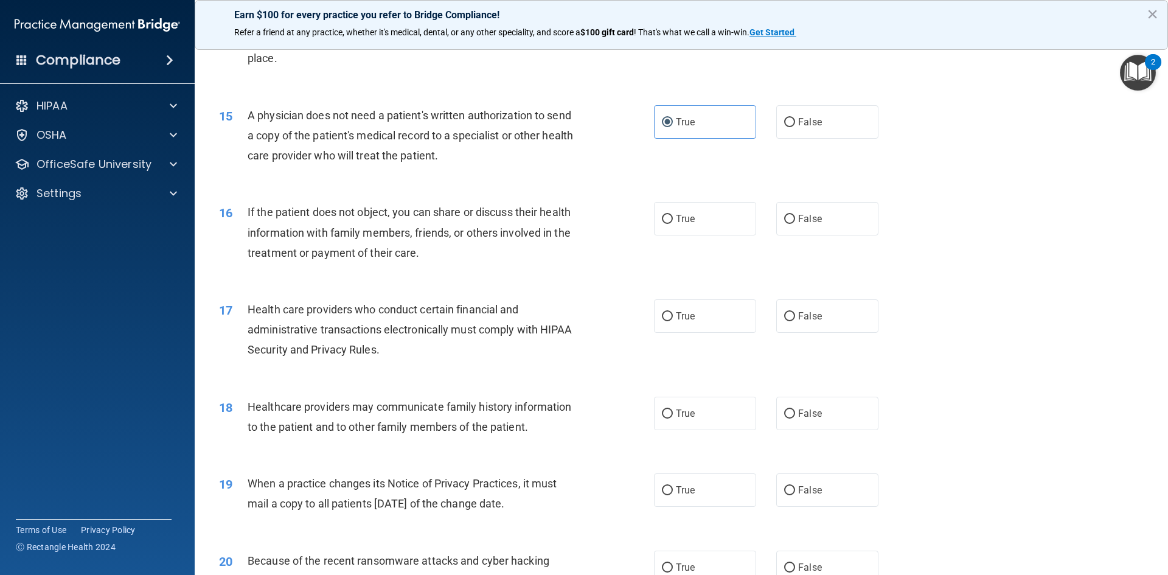
scroll to position [1339, 0]
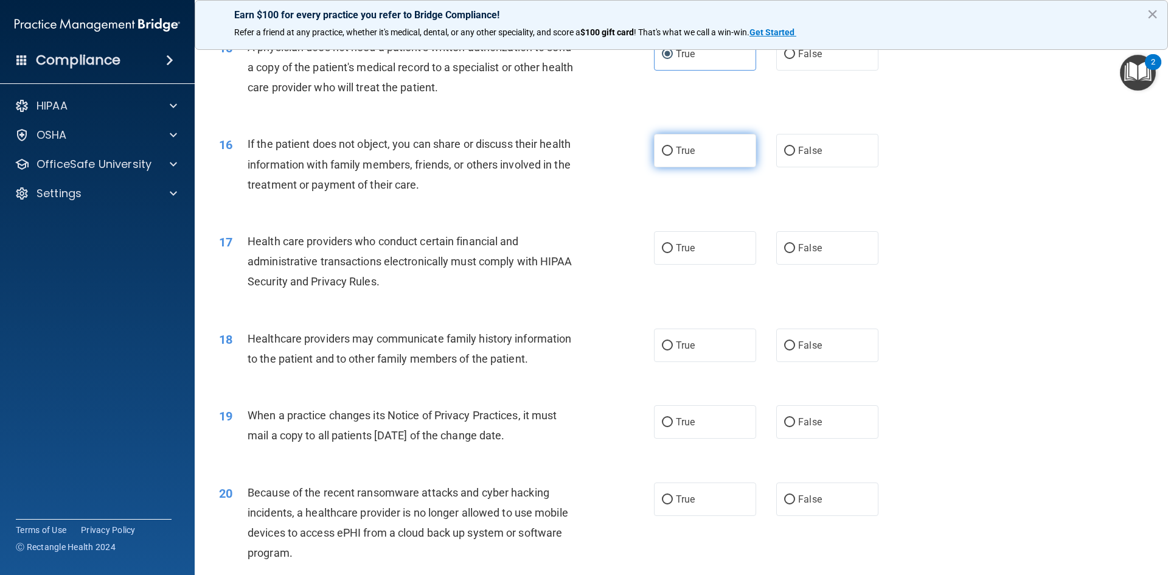
click at [689, 157] on label "True" at bounding box center [705, 150] width 102 height 33
click at [673, 156] on input "True" at bounding box center [667, 151] width 11 height 9
radio input "true"
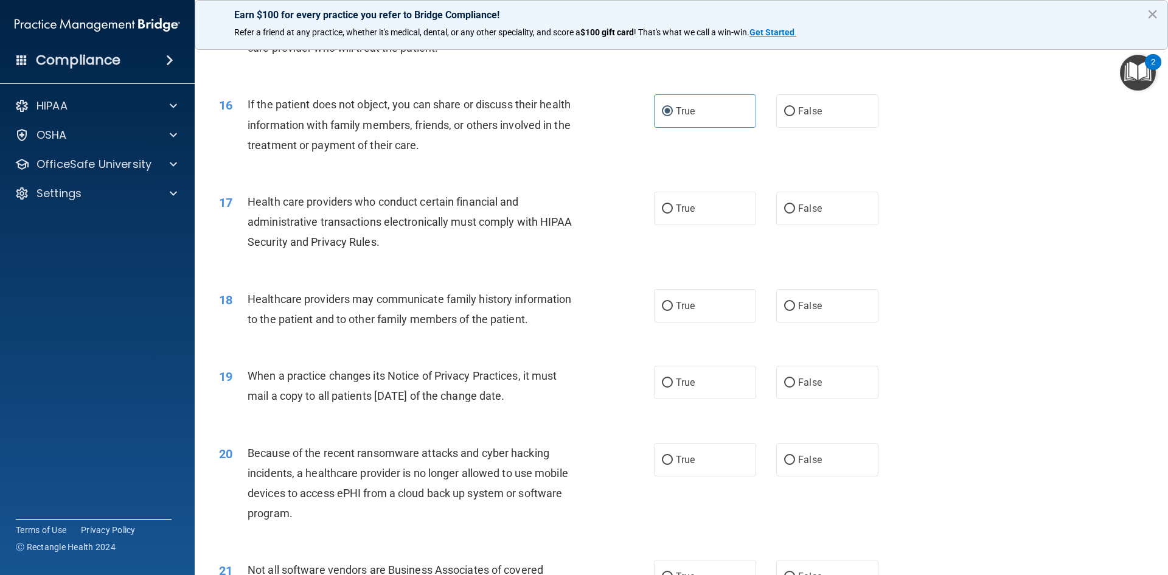
scroll to position [1399, 0]
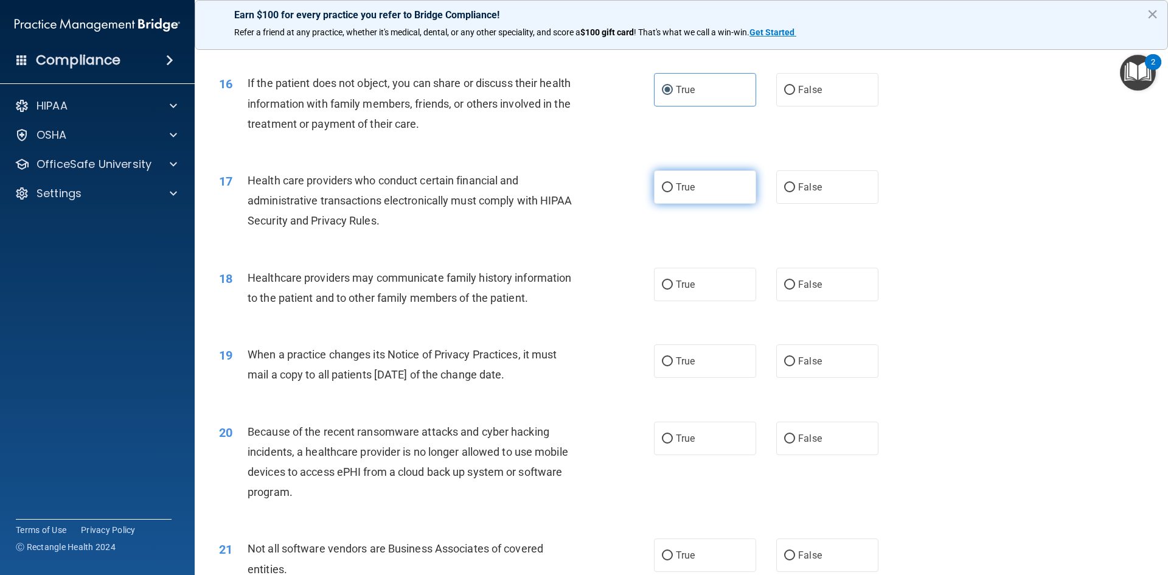
click at [676, 189] on span "True" at bounding box center [685, 187] width 19 height 12
click at [673, 189] on input "True" at bounding box center [667, 187] width 11 height 9
radio input "true"
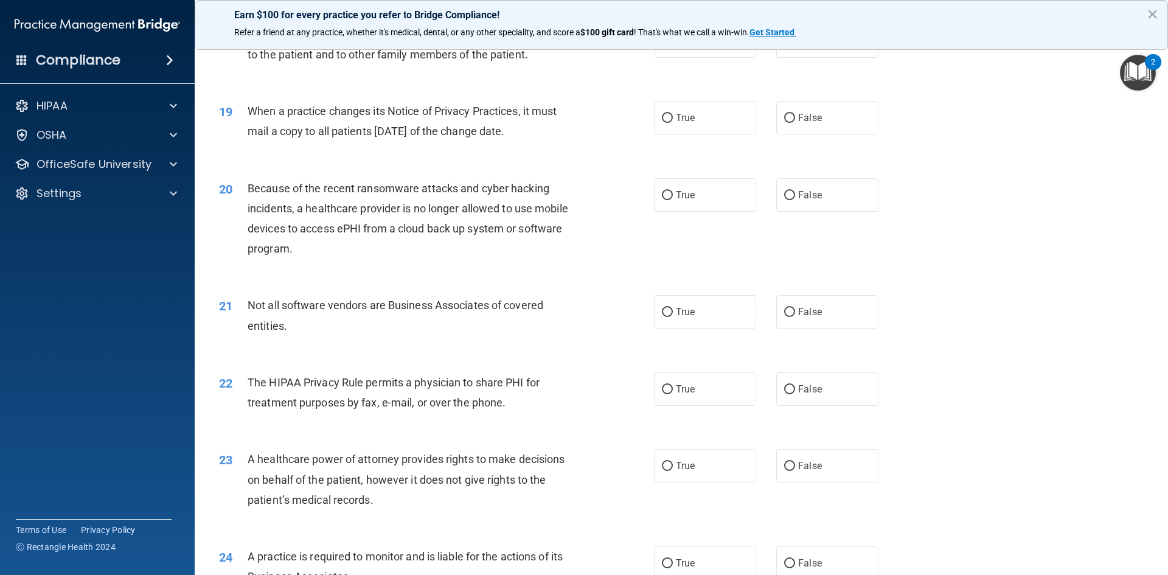
scroll to position [1582, 0]
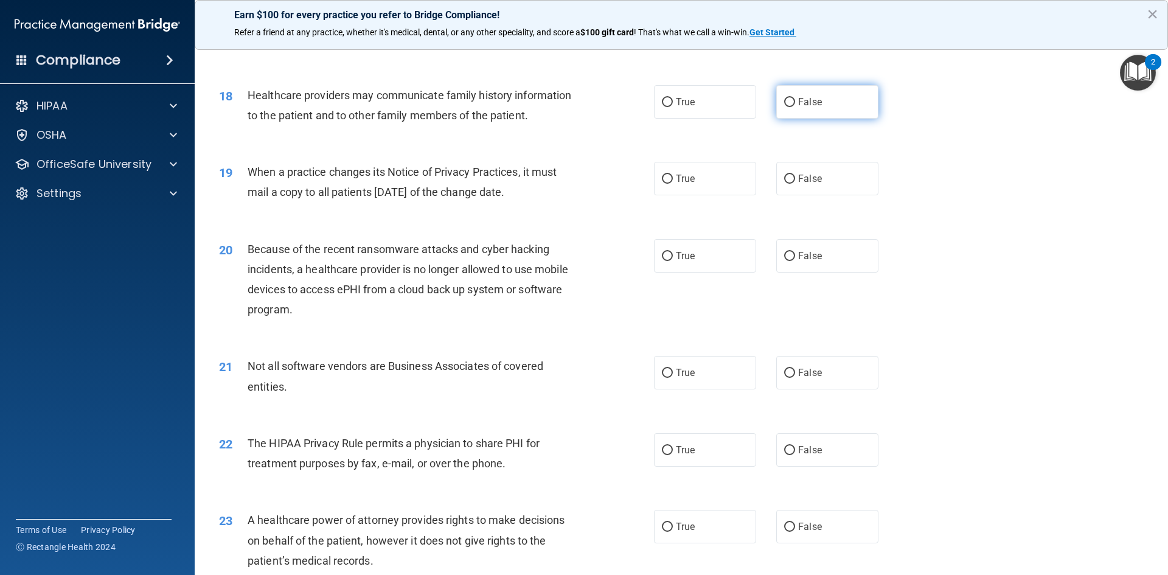
click at [827, 108] on label "False" at bounding box center [827, 101] width 102 height 33
click at [795, 107] on input "False" at bounding box center [789, 102] width 11 height 9
radio input "true"
click at [803, 181] on span "False" at bounding box center [810, 179] width 24 height 12
click at [795, 181] on input "False" at bounding box center [789, 179] width 11 height 9
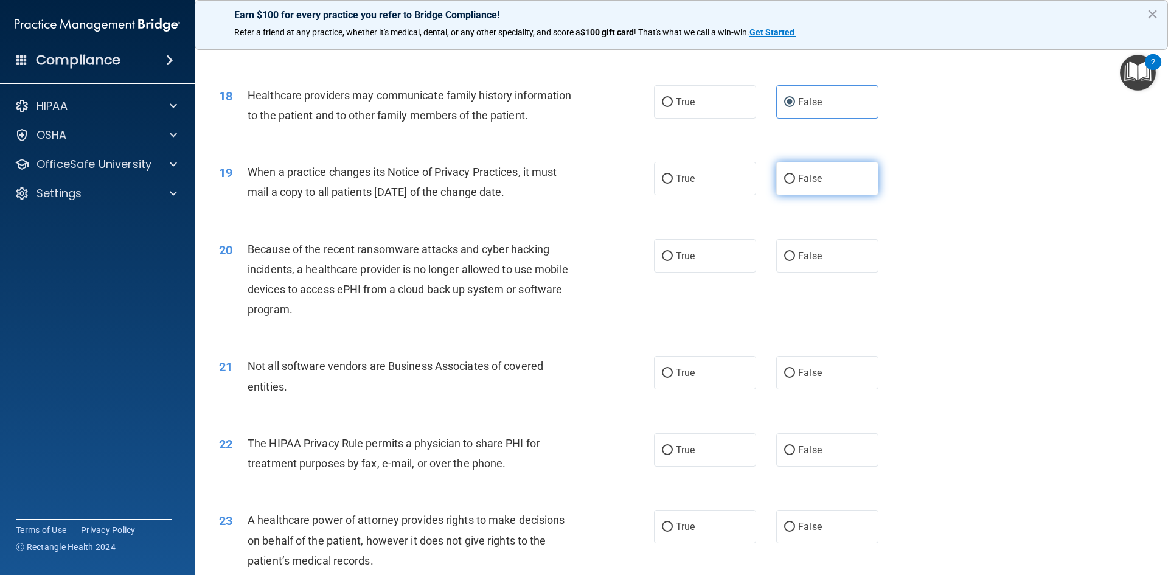
radio input "true"
click at [807, 252] on span "False" at bounding box center [810, 256] width 24 height 12
click at [795, 252] on input "False" at bounding box center [789, 256] width 11 height 9
radio input "true"
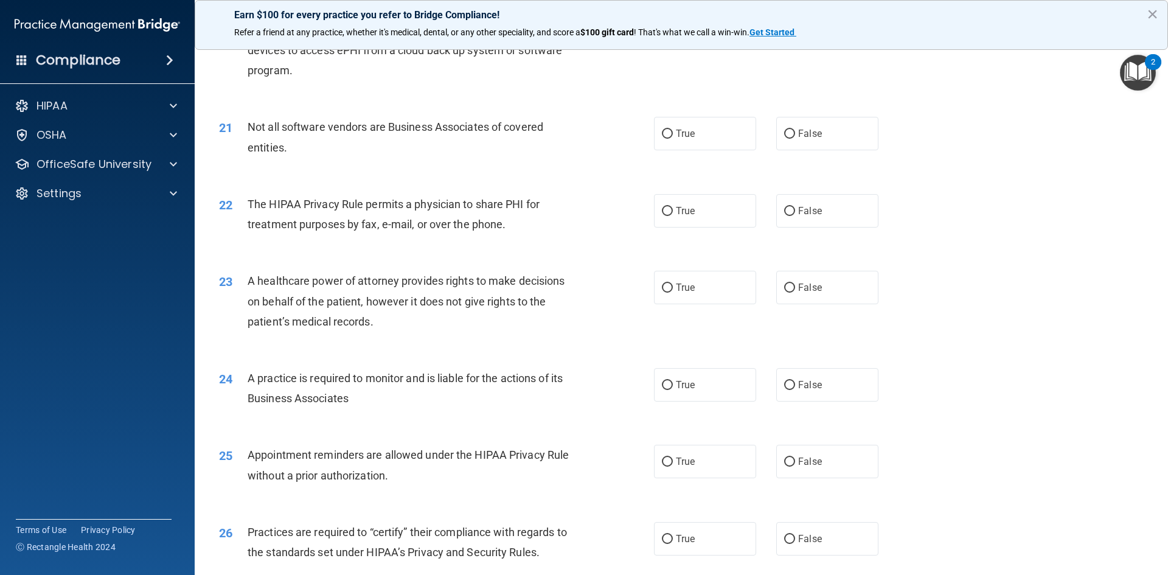
scroll to position [1825, 0]
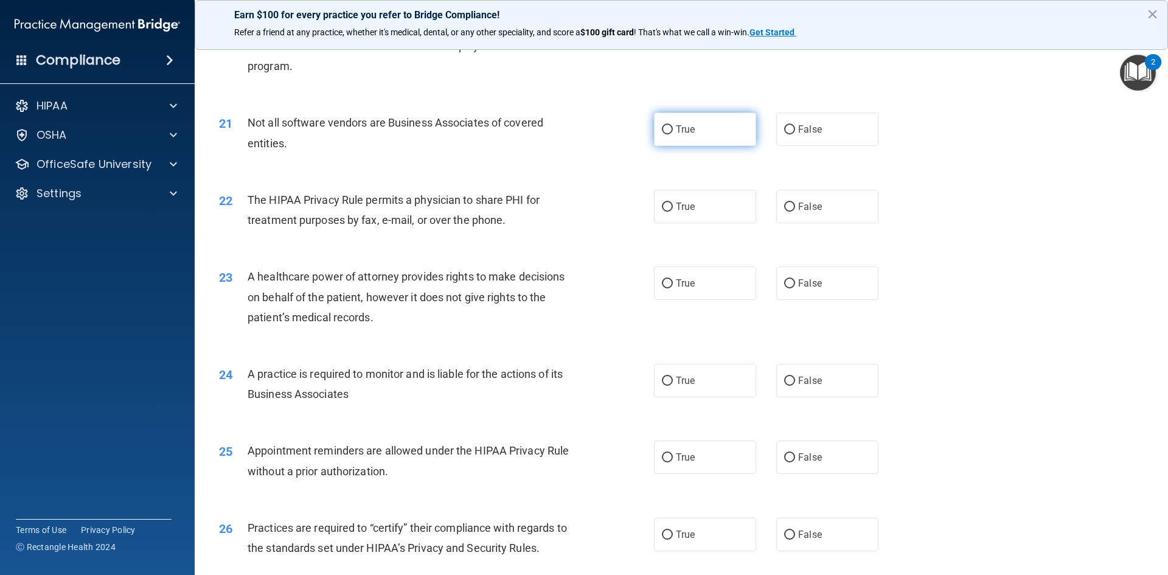
click at [696, 135] on label "True" at bounding box center [705, 129] width 102 height 33
click at [673, 134] on input "True" at bounding box center [667, 129] width 11 height 9
radio input "true"
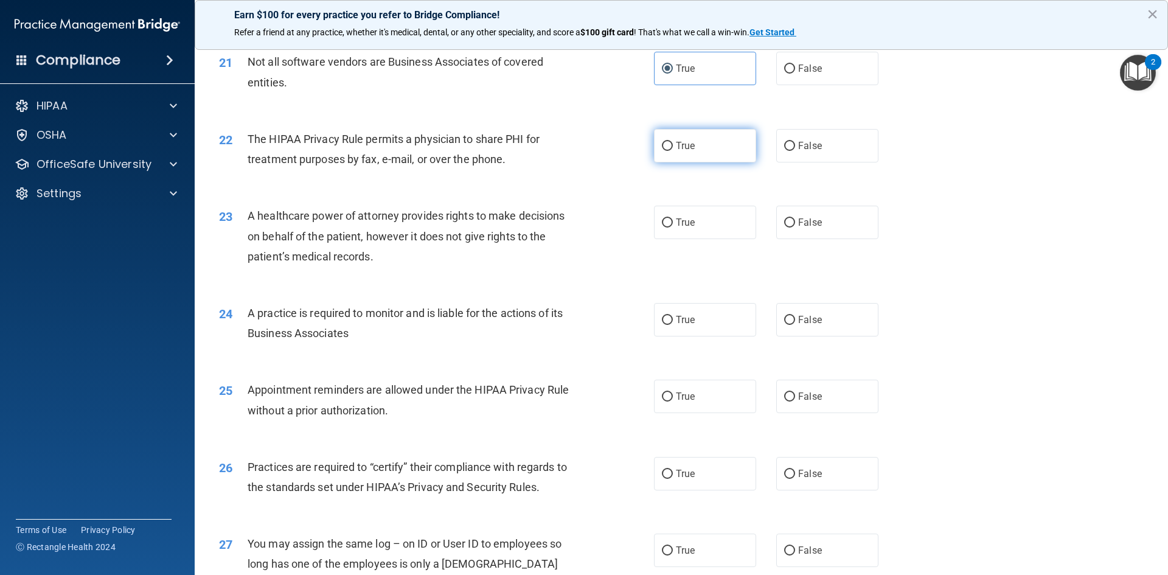
click at [689, 136] on label "True" at bounding box center [705, 145] width 102 height 33
click at [673, 142] on input "True" at bounding box center [667, 146] width 11 height 9
radio input "true"
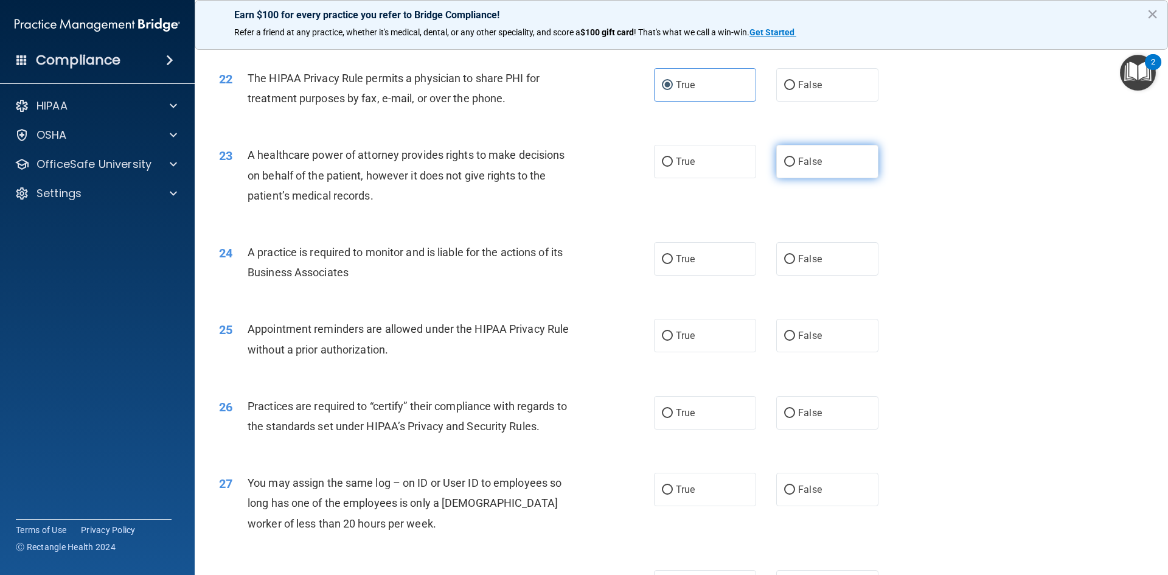
click at [798, 159] on span "False" at bounding box center [810, 162] width 24 height 12
click at [794, 159] on input "False" at bounding box center [789, 162] width 11 height 9
radio input "true"
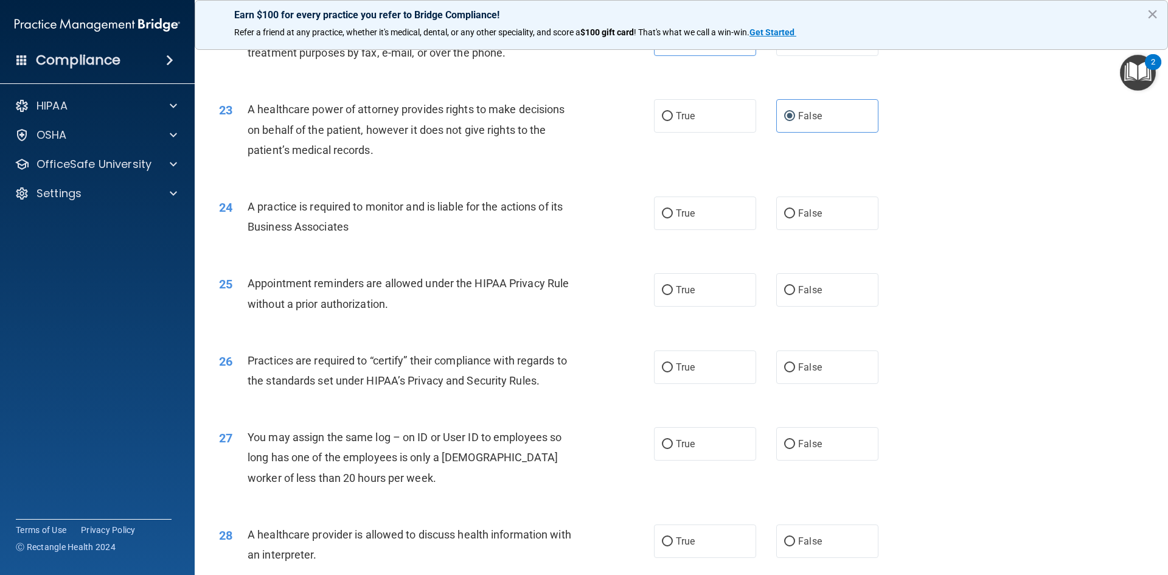
scroll to position [2014, 0]
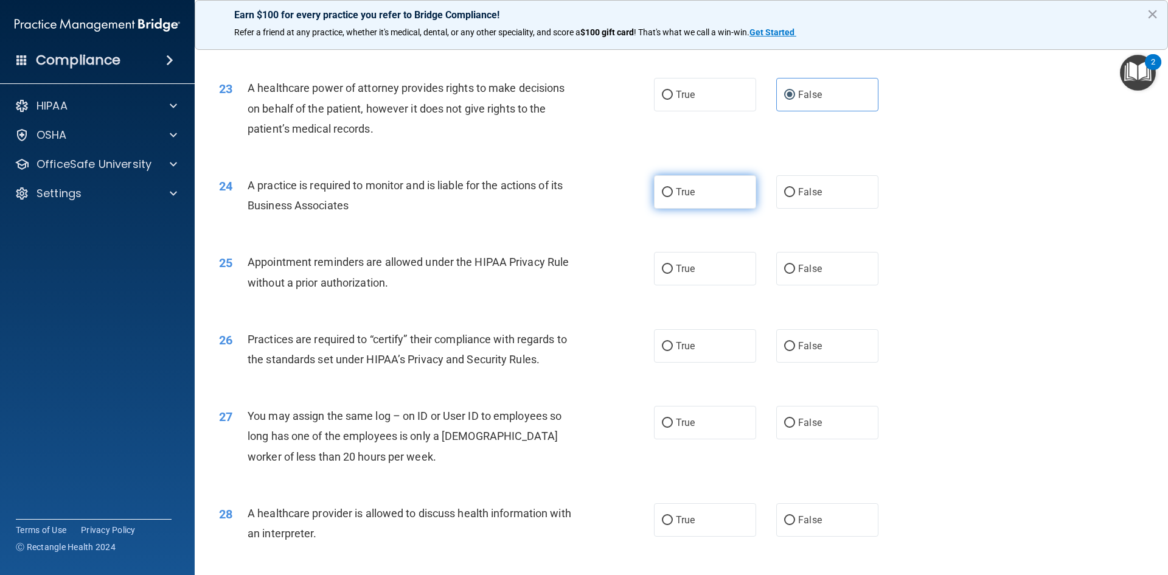
click at [678, 189] on span "True" at bounding box center [685, 192] width 19 height 12
click at [673, 189] on input "True" at bounding box center [667, 192] width 11 height 9
radio input "true"
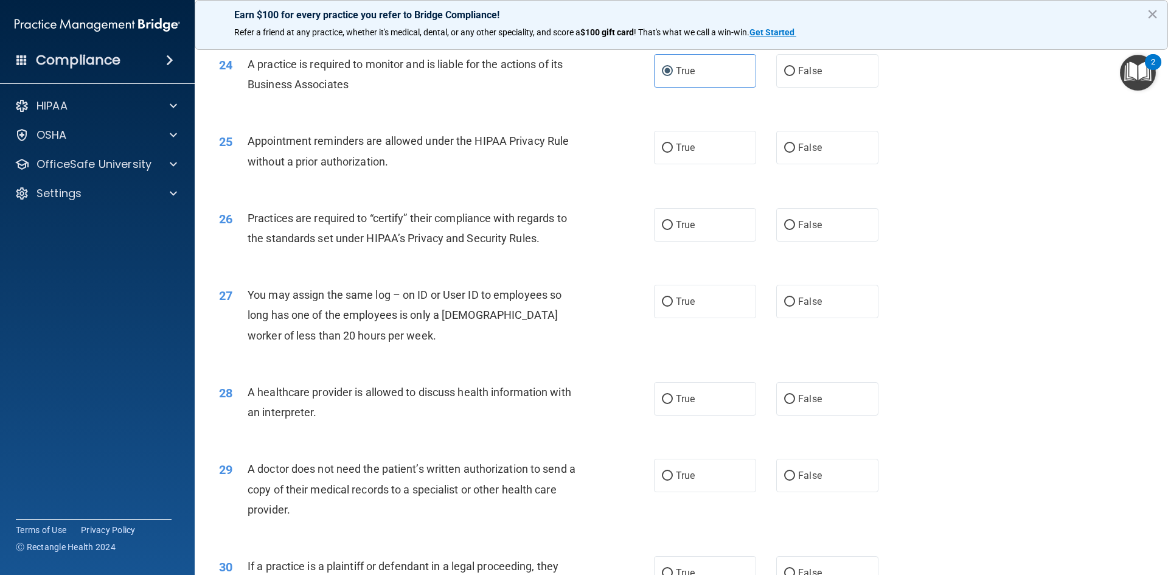
scroll to position [2136, 0]
click at [694, 146] on label "True" at bounding box center [705, 146] width 102 height 33
click at [673, 146] on input "True" at bounding box center [667, 147] width 11 height 9
radio input "true"
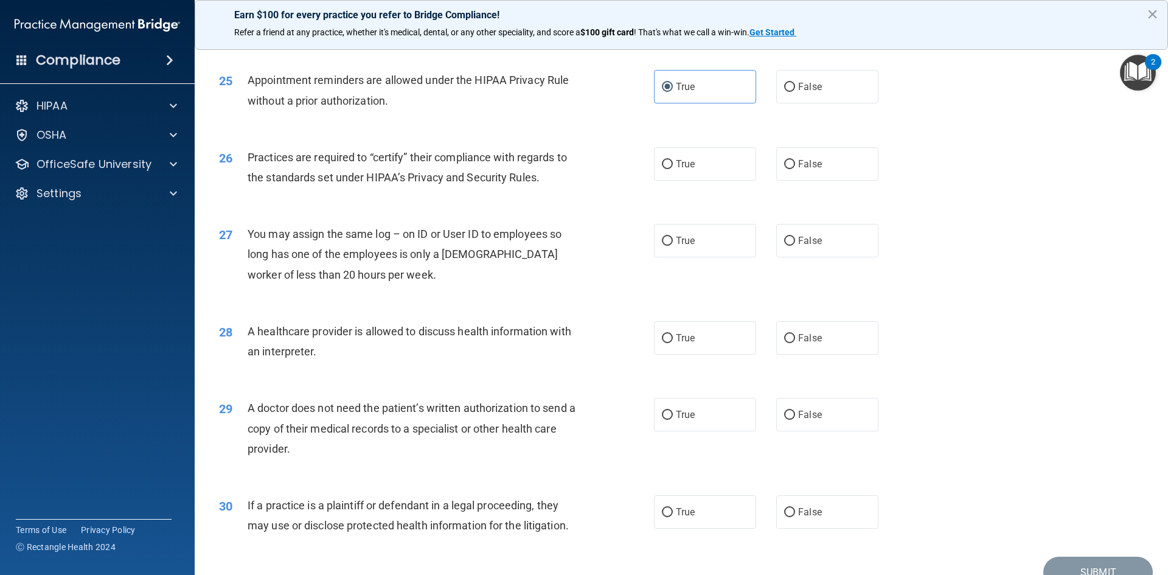
scroll to position [2197, 0]
click at [824, 172] on label "False" at bounding box center [827, 163] width 102 height 33
click at [795, 169] on input "False" at bounding box center [789, 163] width 11 height 9
radio input "true"
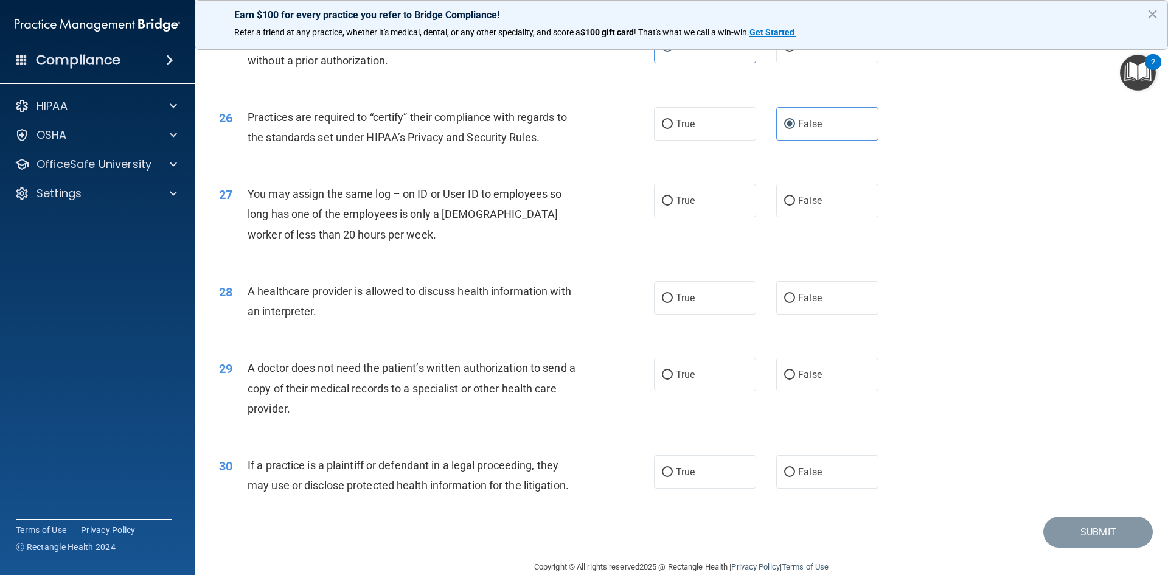
scroll to position [2257, 0]
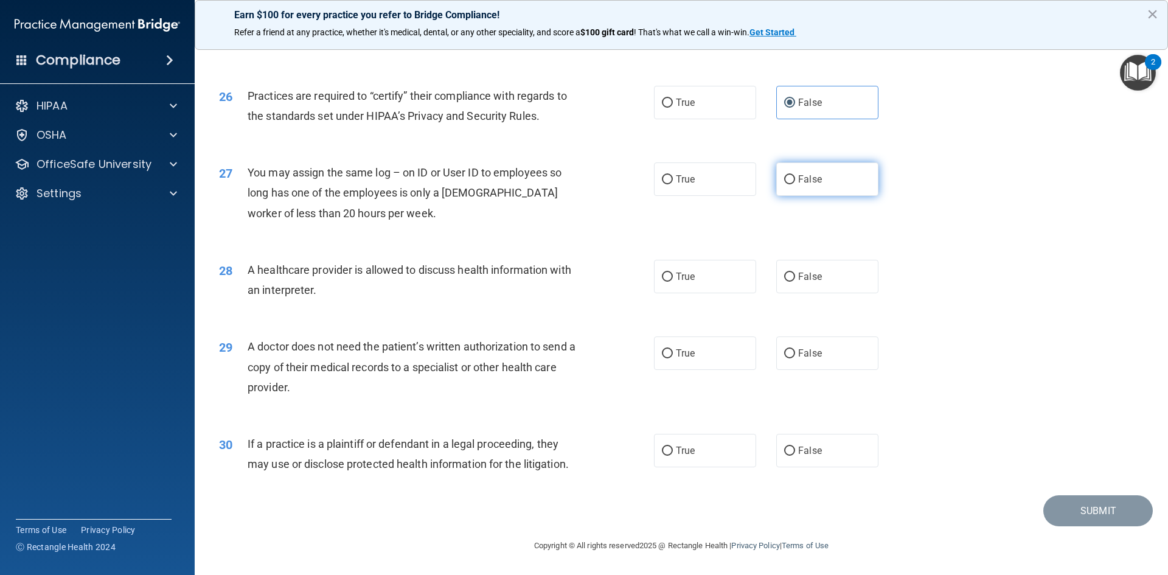
click at [837, 182] on label "False" at bounding box center [827, 178] width 102 height 33
click at [795, 182] on input "False" at bounding box center [789, 179] width 11 height 9
radio input "true"
click at [689, 287] on label "True" at bounding box center [705, 276] width 102 height 33
click at [673, 282] on input "True" at bounding box center [667, 277] width 11 height 9
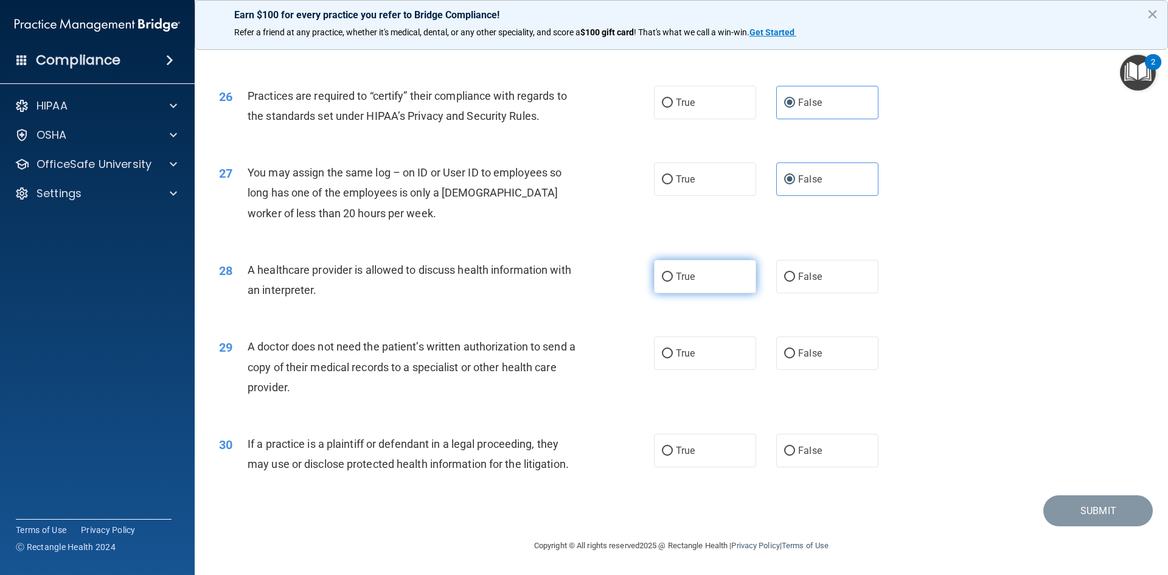
radio input "true"
click at [710, 357] on label "True" at bounding box center [705, 352] width 102 height 33
click at [673, 357] on input "True" at bounding box center [667, 353] width 11 height 9
radio input "true"
click at [686, 459] on label "True" at bounding box center [705, 450] width 102 height 33
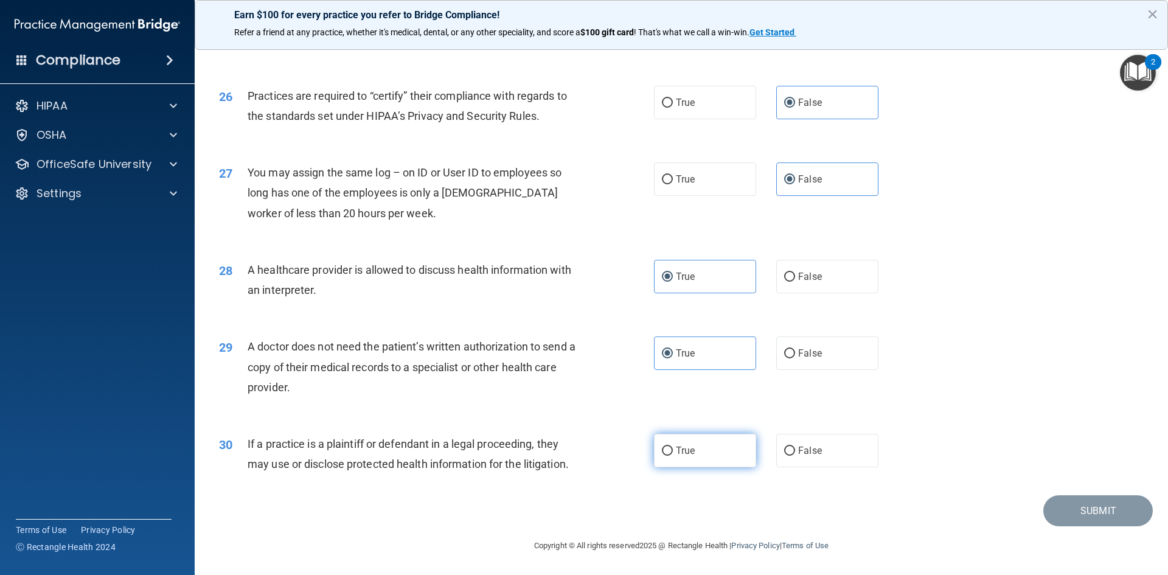
click at [673, 456] on input "True" at bounding box center [667, 451] width 11 height 9
radio input "true"
click at [1107, 508] on button "Submit" at bounding box center [1098, 510] width 110 height 31
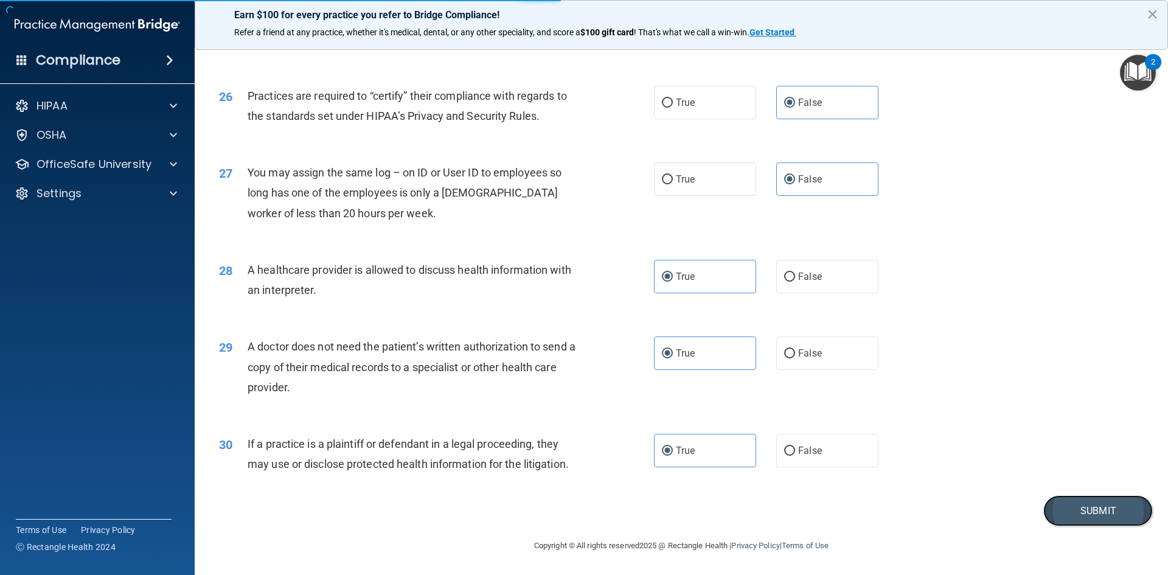
click at [1073, 503] on button "Submit" at bounding box center [1098, 510] width 110 height 31
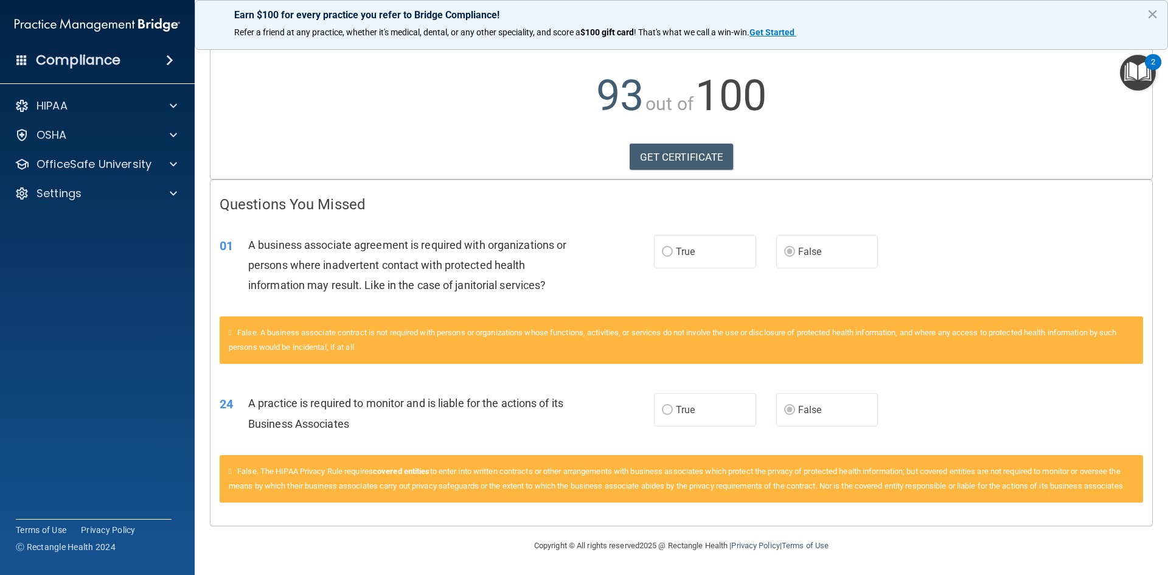
scroll to position [122, 0]
click at [231, 329] on icon at bounding box center [230, 333] width 3 height 8
click at [795, 249] on label "False" at bounding box center [827, 251] width 102 height 33
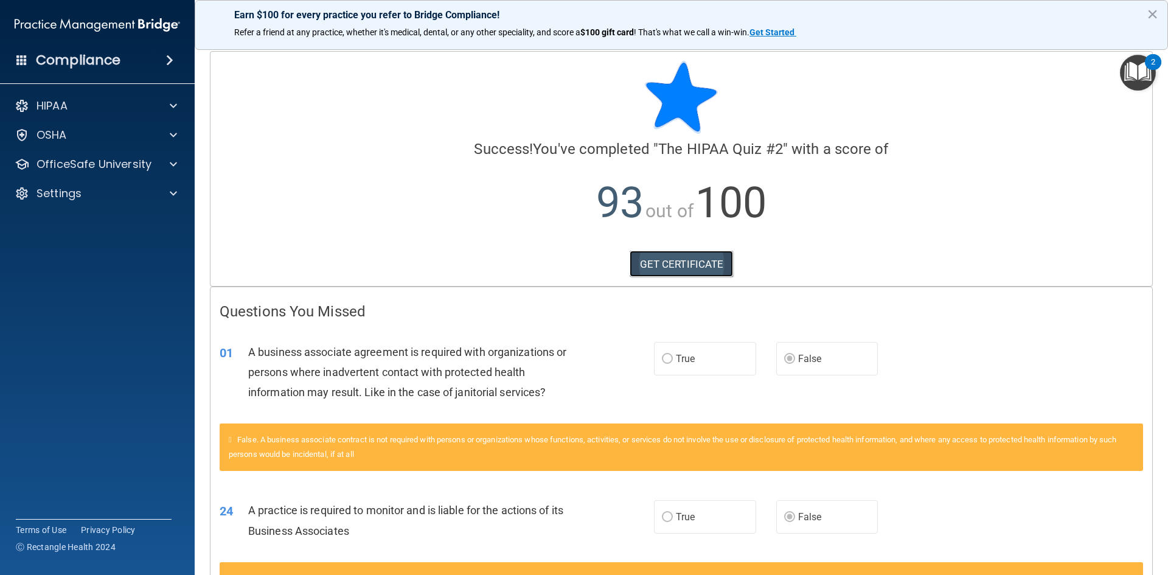
click at [673, 260] on link "GET CERTIFICATE" at bounding box center [682, 264] width 104 height 27
click at [1134, 74] on img "Open Resource Center, 2 new notifications" at bounding box center [1138, 73] width 36 height 36
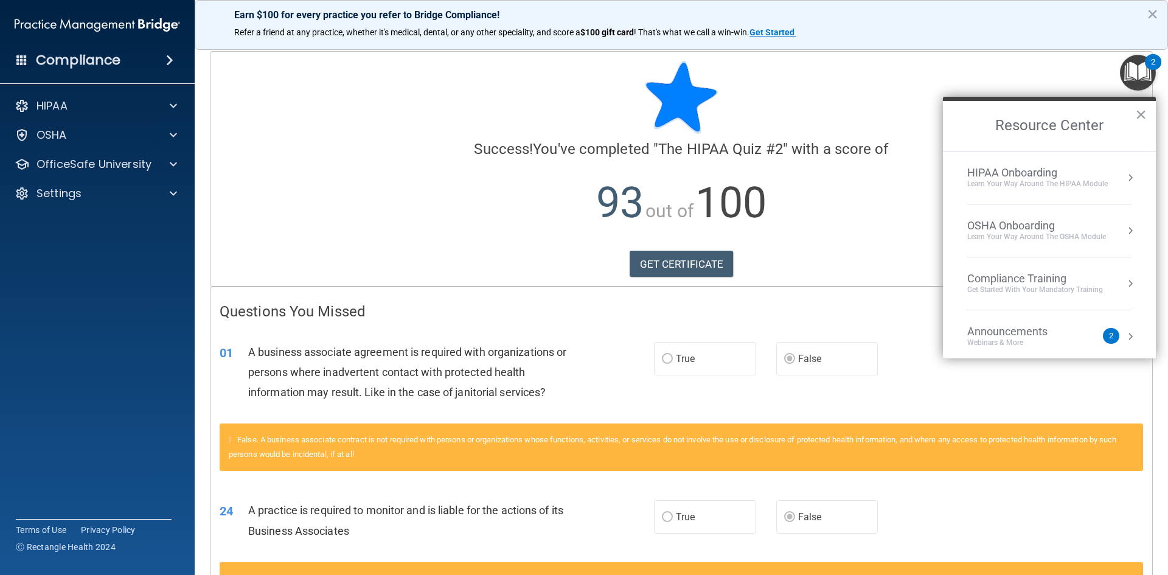
click at [1090, 282] on div "Compliance Training" at bounding box center [1035, 278] width 136 height 13
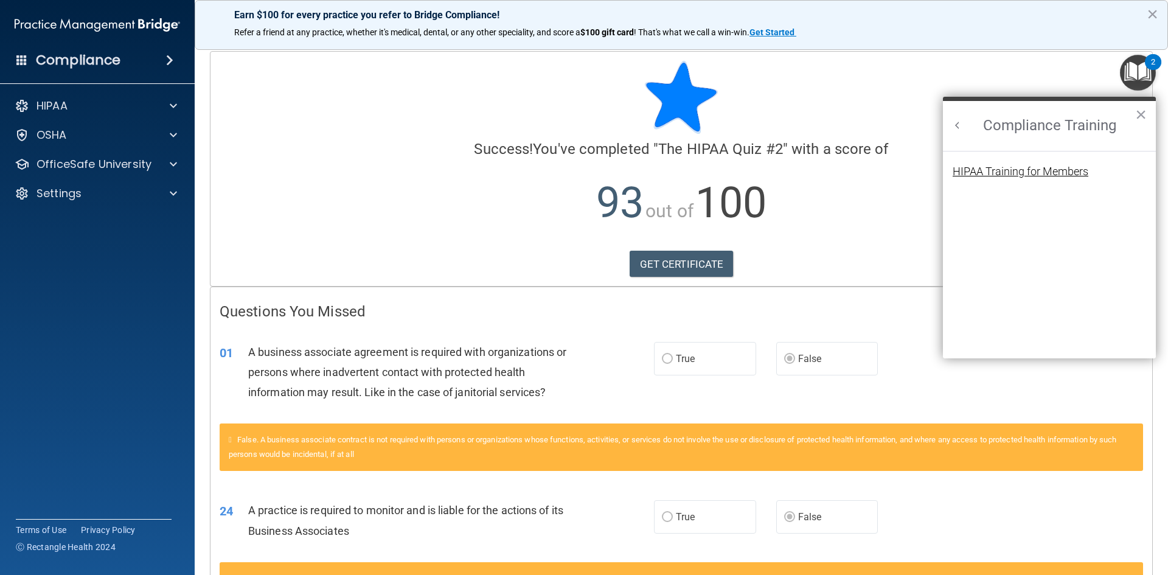
click at [988, 170] on div "HIPAA Training for Members" at bounding box center [1021, 171] width 136 height 11
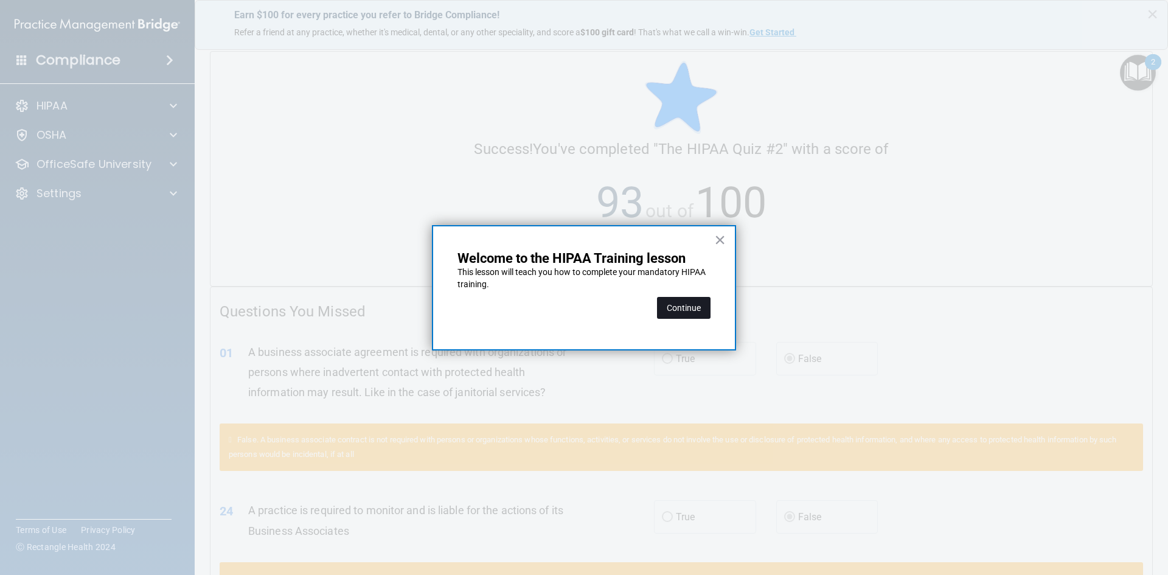
click at [688, 310] on button "Continue" at bounding box center [684, 308] width 54 height 22
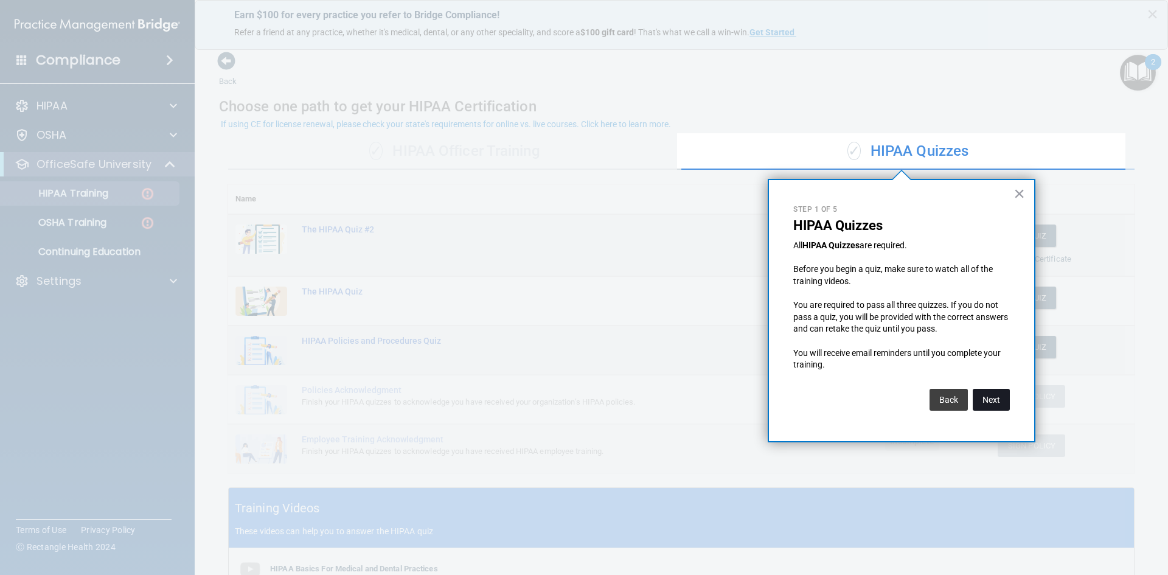
click at [986, 396] on button "Next" at bounding box center [991, 400] width 37 height 22
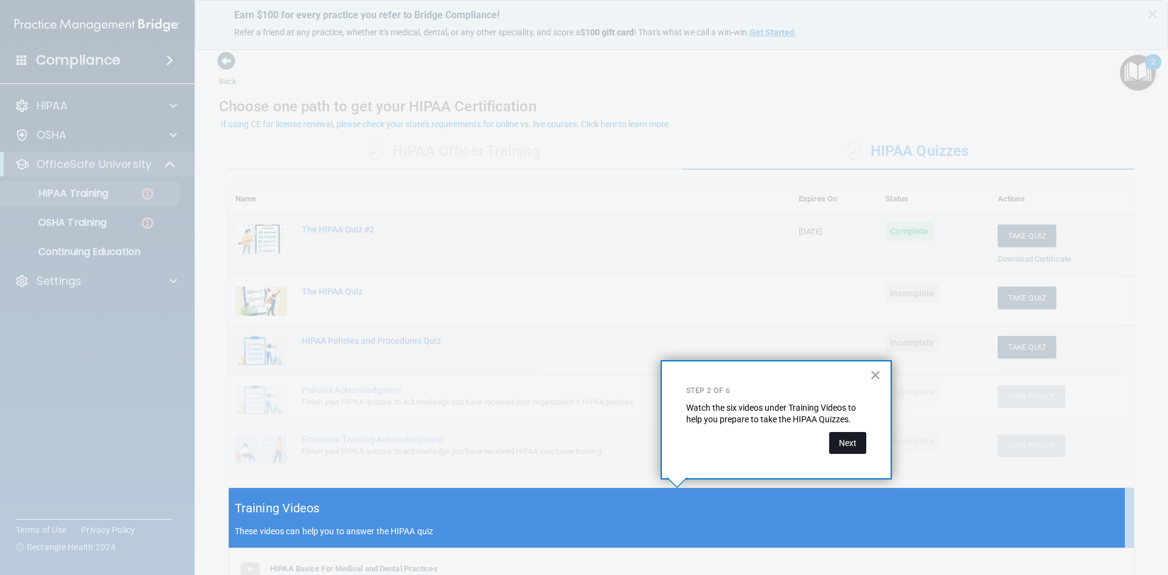
click at [846, 442] on button "Next" at bounding box center [847, 443] width 37 height 22
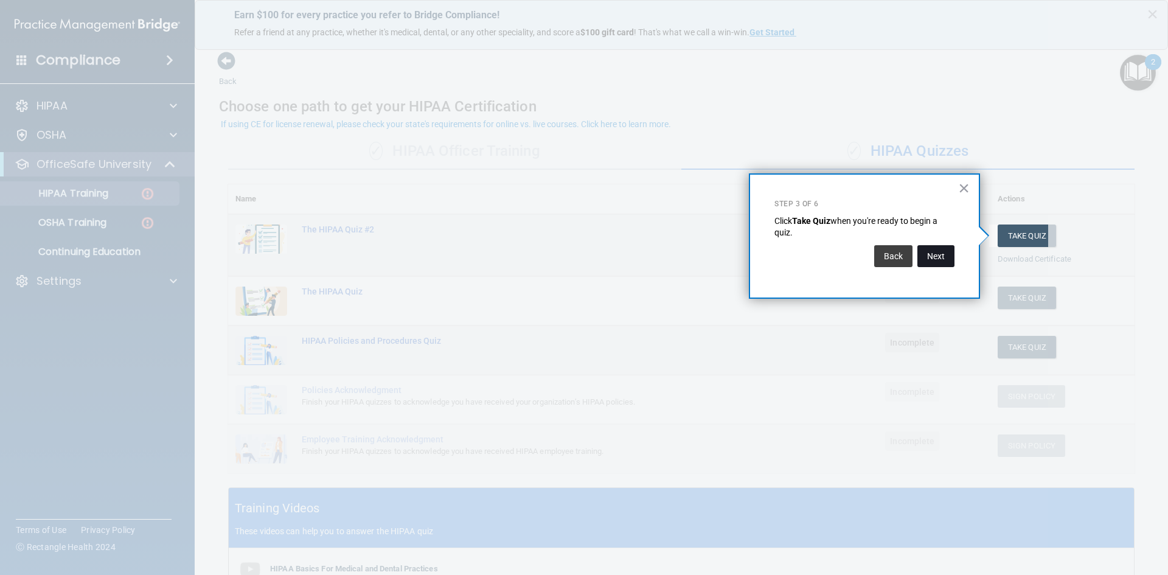
click at [936, 245] on button "Next" at bounding box center [936, 256] width 37 height 22
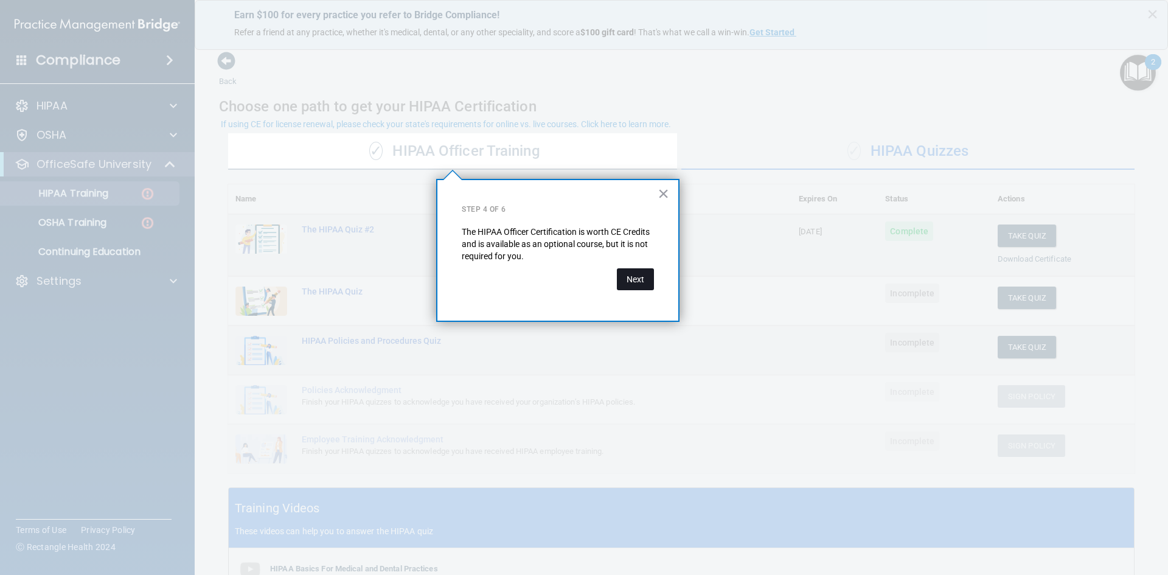
click at [629, 274] on button "Next" at bounding box center [635, 279] width 37 height 22
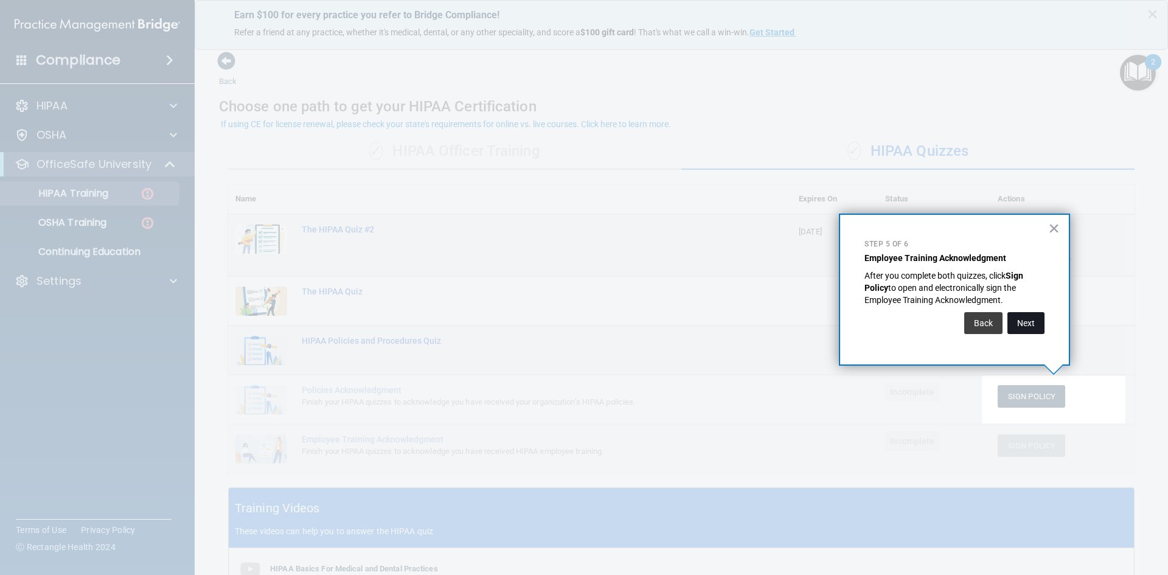
click at [1029, 329] on button "Next" at bounding box center [1026, 323] width 37 height 22
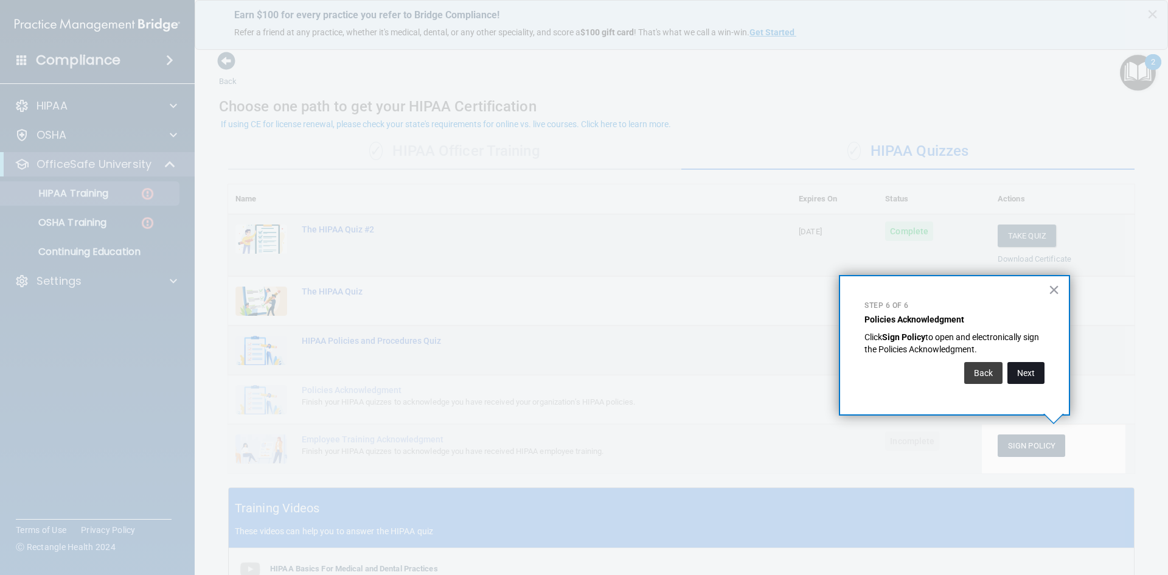
click at [1020, 365] on button "Next" at bounding box center [1026, 373] width 37 height 22
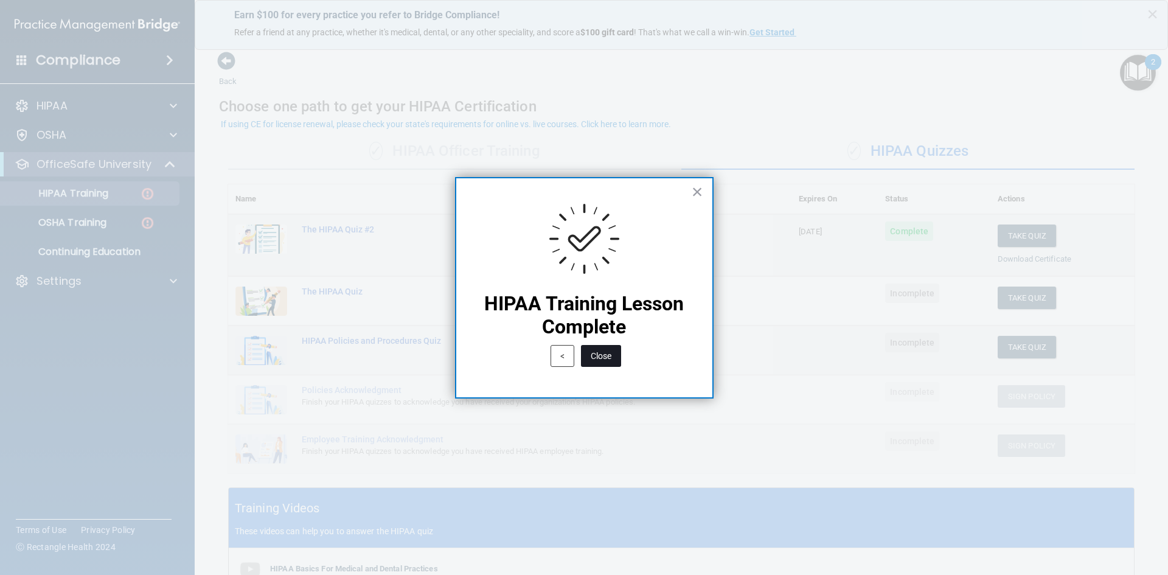
click at [605, 357] on button "Close" at bounding box center [601, 356] width 40 height 22
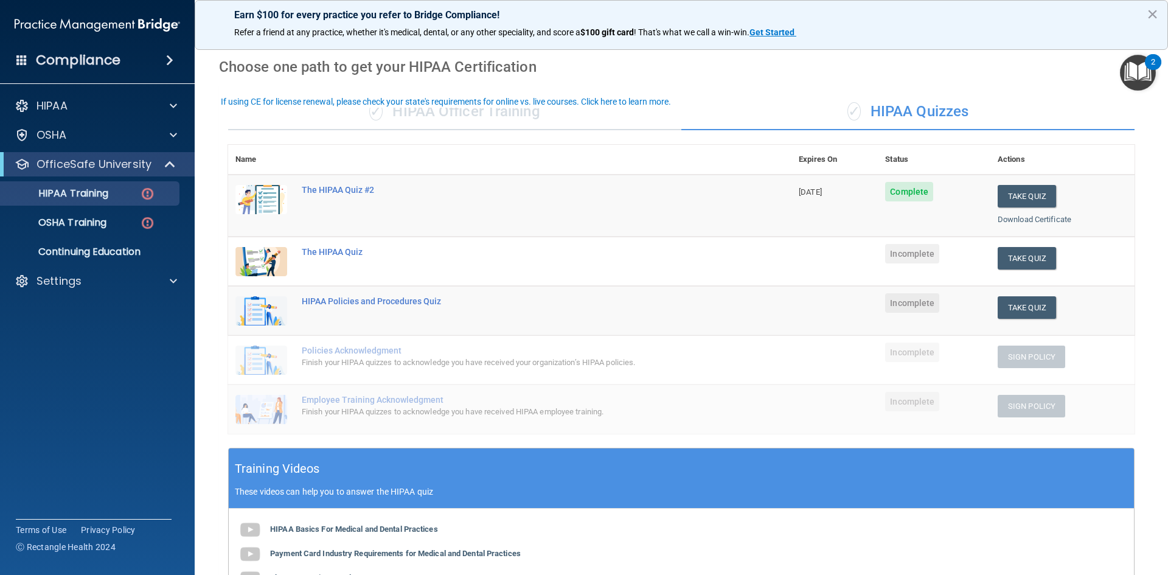
scroll to position [61, 0]
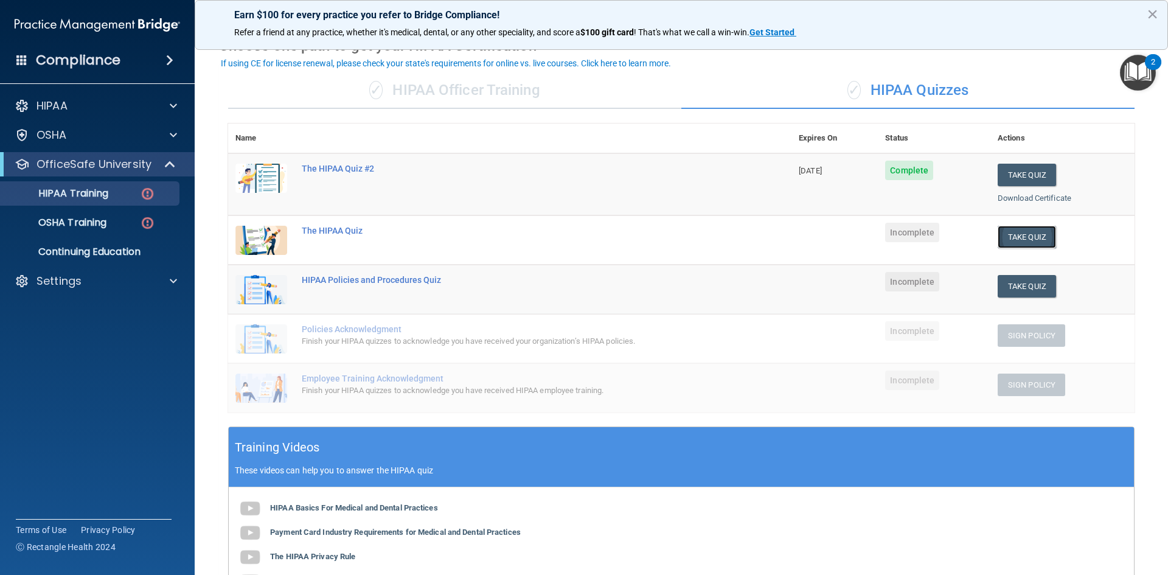
click at [1027, 237] on button "Take Quiz" at bounding box center [1027, 237] width 58 height 23
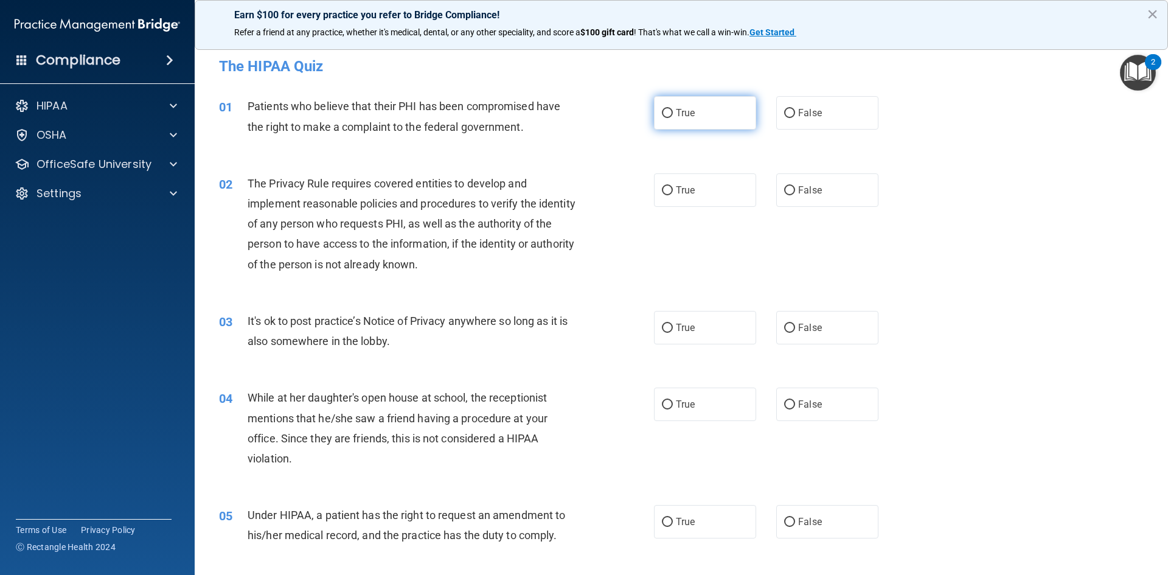
drag, startPoint x: 691, startPoint y: 111, endPoint x: 686, endPoint y: 126, distance: 15.4
click at [692, 112] on label "True" at bounding box center [705, 112] width 102 height 33
click at [673, 112] on input "True" at bounding box center [667, 113] width 11 height 9
radio input "true"
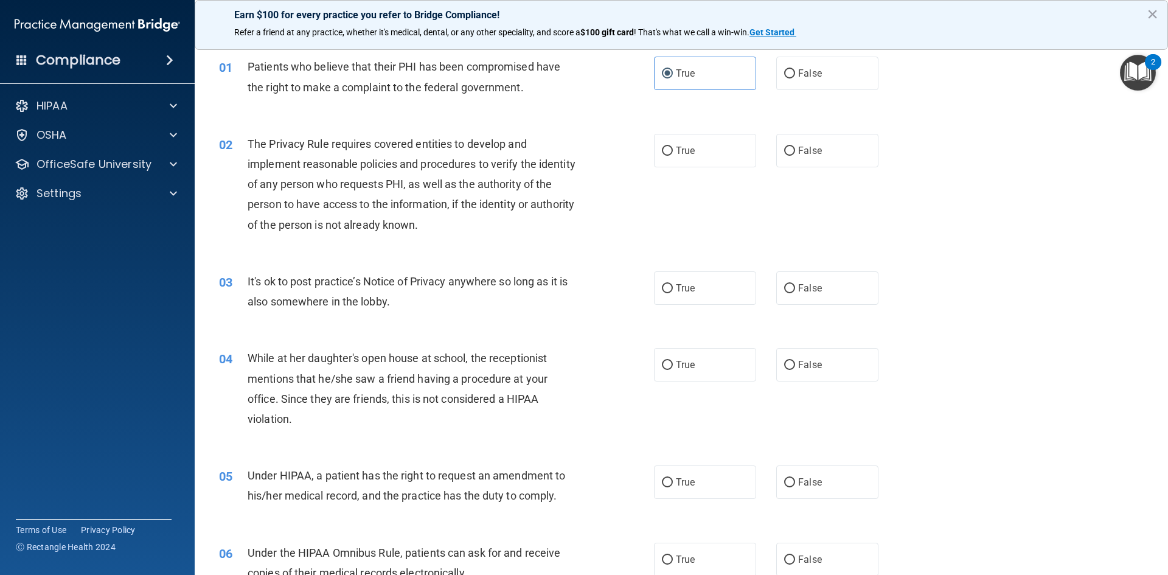
scroll to position [61, 0]
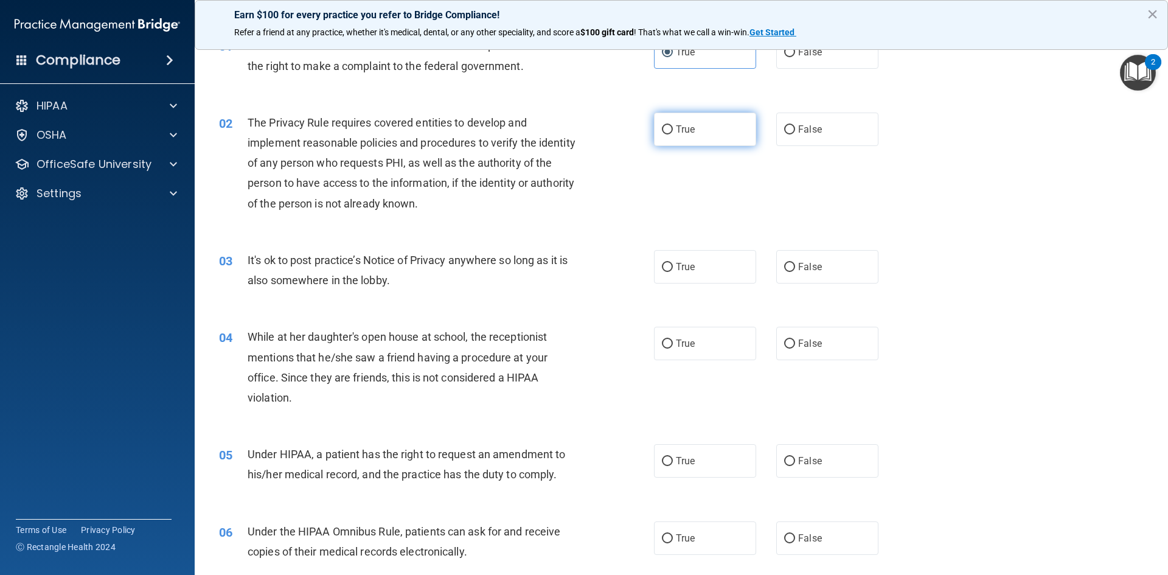
click at [699, 124] on label "True" at bounding box center [705, 129] width 102 height 33
click at [673, 125] on input "True" at bounding box center [667, 129] width 11 height 9
radio input "true"
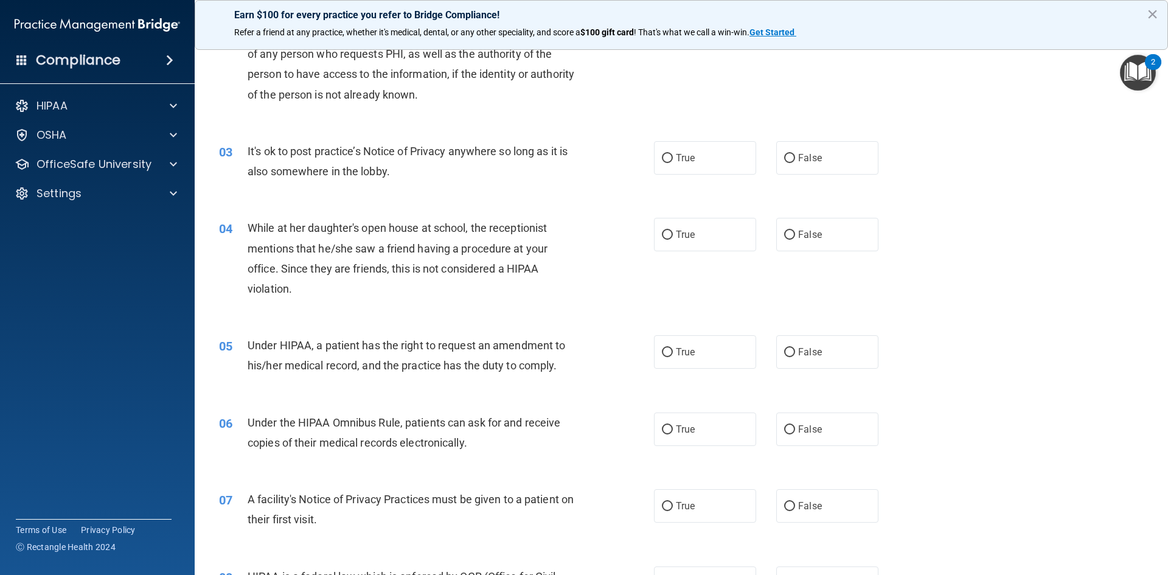
scroll to position [183, 0]
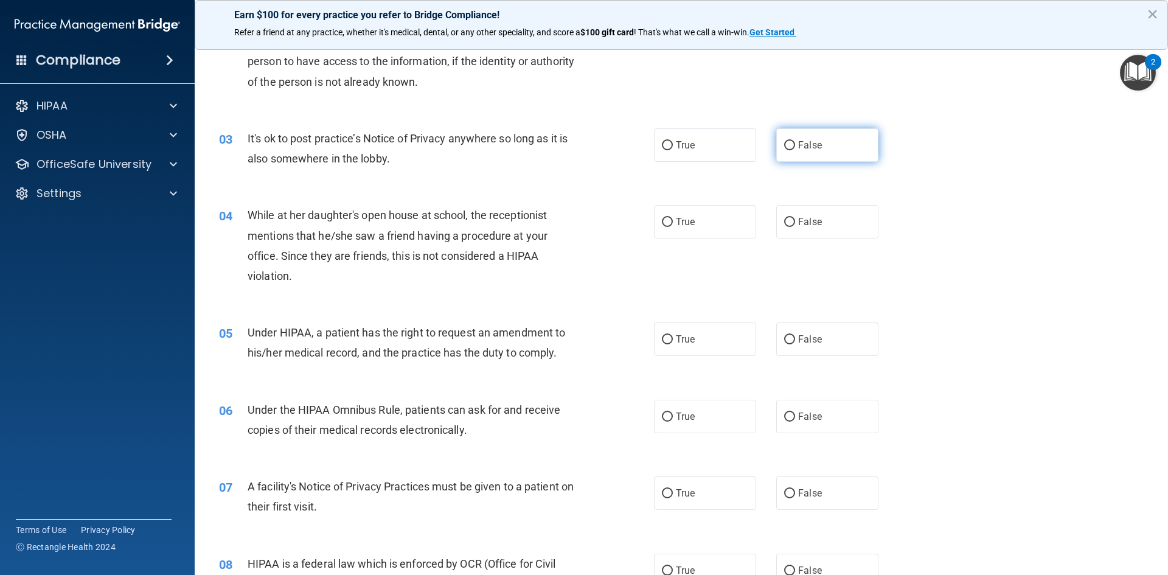
click at [784, 145] on input "False" at bounding box center [789, 145] width 11 height 9
radio input "true"
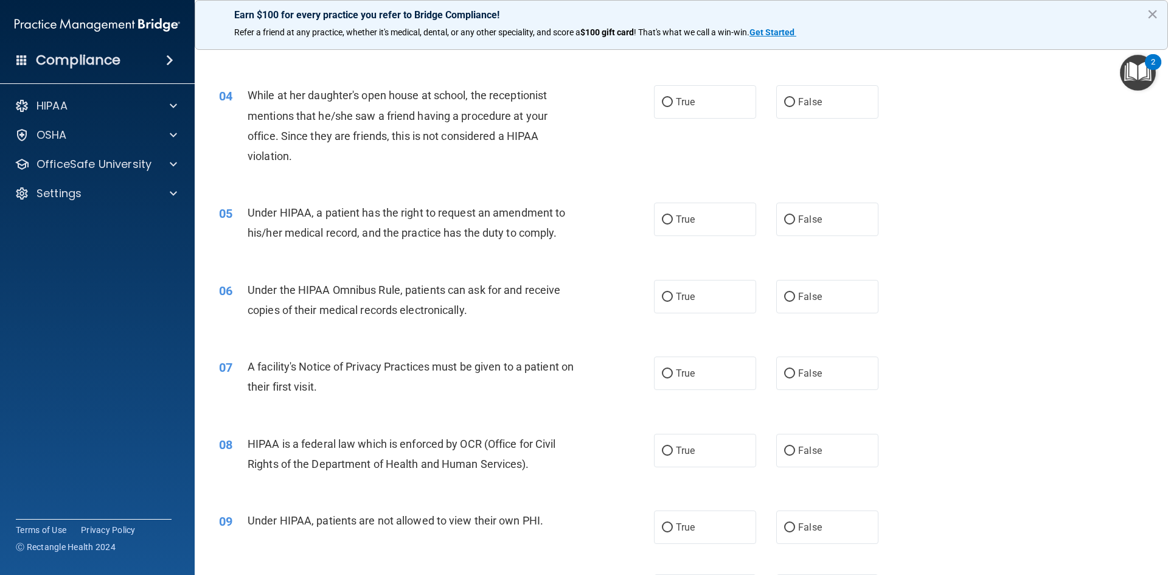
scroll to position [304, 0]
click at [842, 106] on label "False" at bounding box center [827, 99] width 102 height 33
click at [795, 105] on input "False" at bounding box center [789, 100] width 11 height 9
radio input "true"
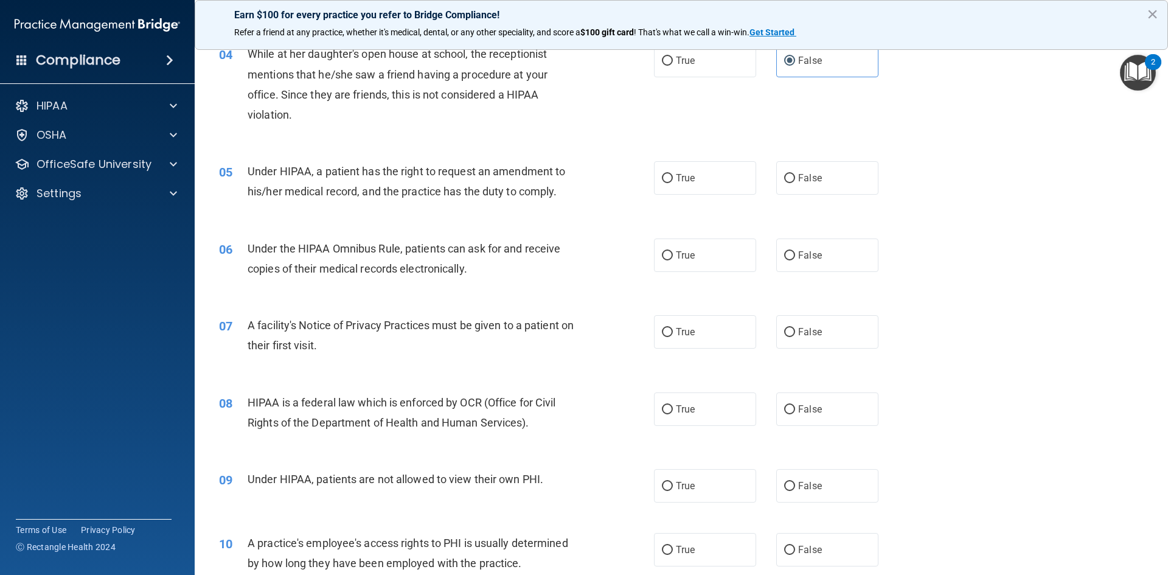
scroll to position [365, 0]
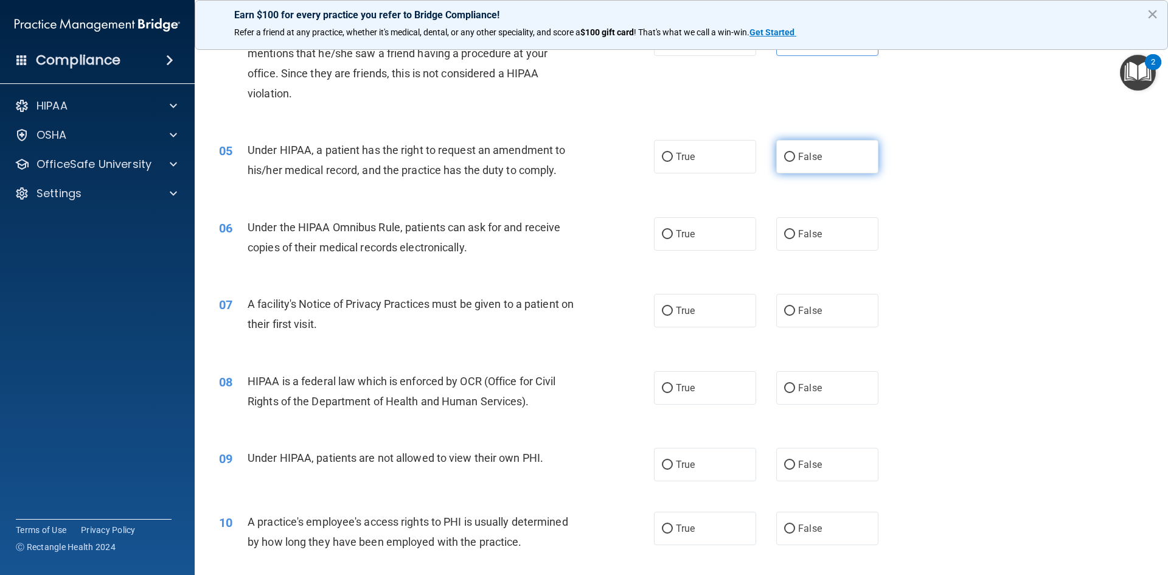
click at [798, 156] on span "False" at bounding box center [810, 157] width 24 height 12
click at [795, 156] on input "False" at bounding box center [789, 157] width 11 height 9
radio input "true"
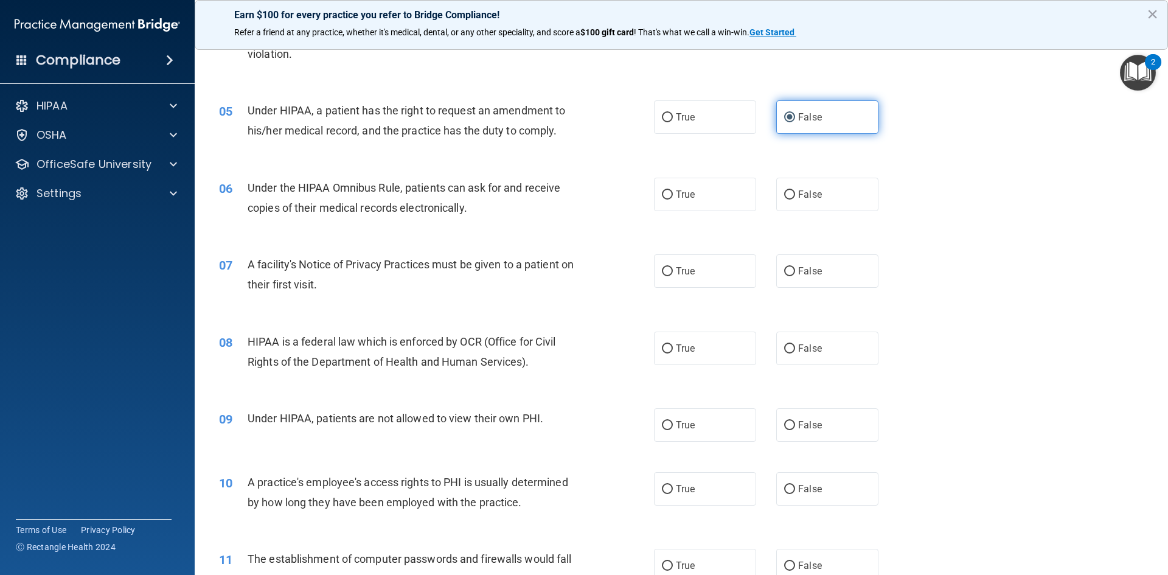
scroll to position [426, 0]
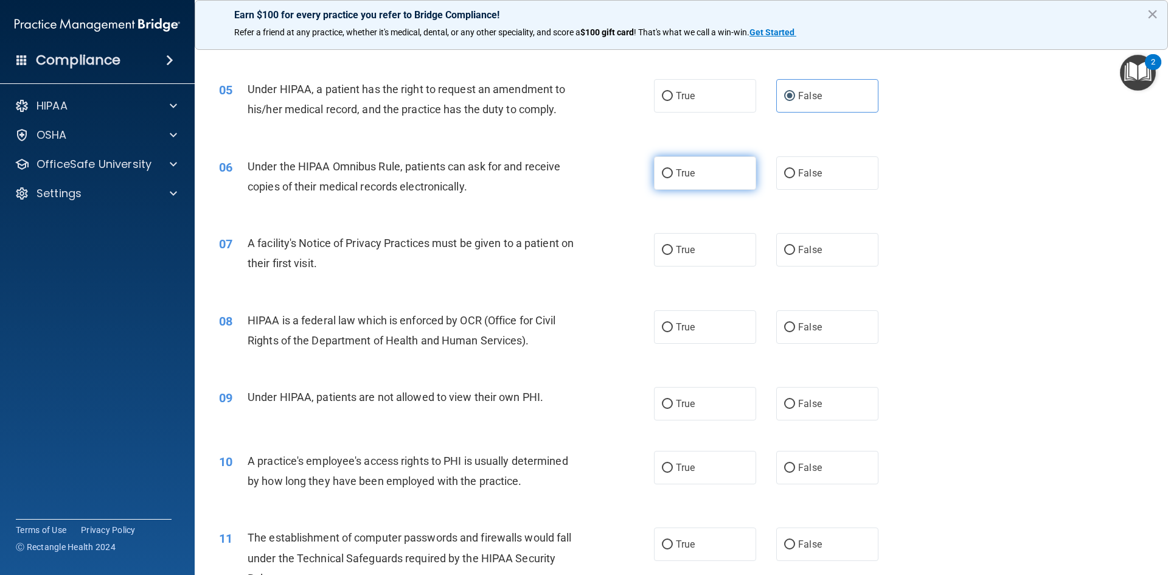
click at [746, 175] on label "True" at bounding box center [705, 172] width 102 height 33
click at [673, 175] on input "True" at bounding box center [667, 173] width 11 height 9
radio input "true"
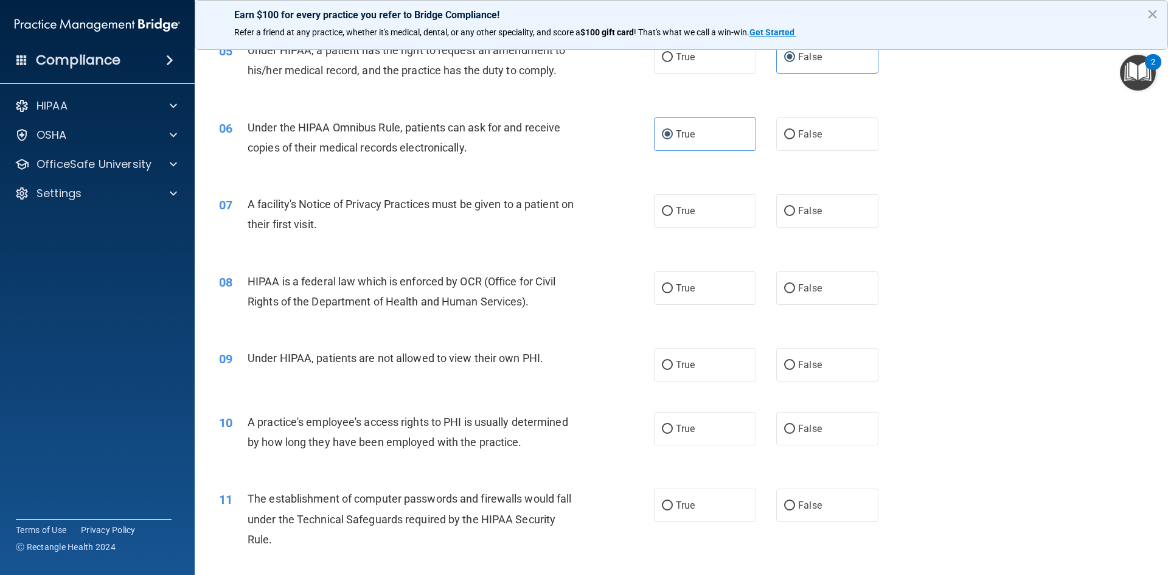
scroll to position [487, 0]
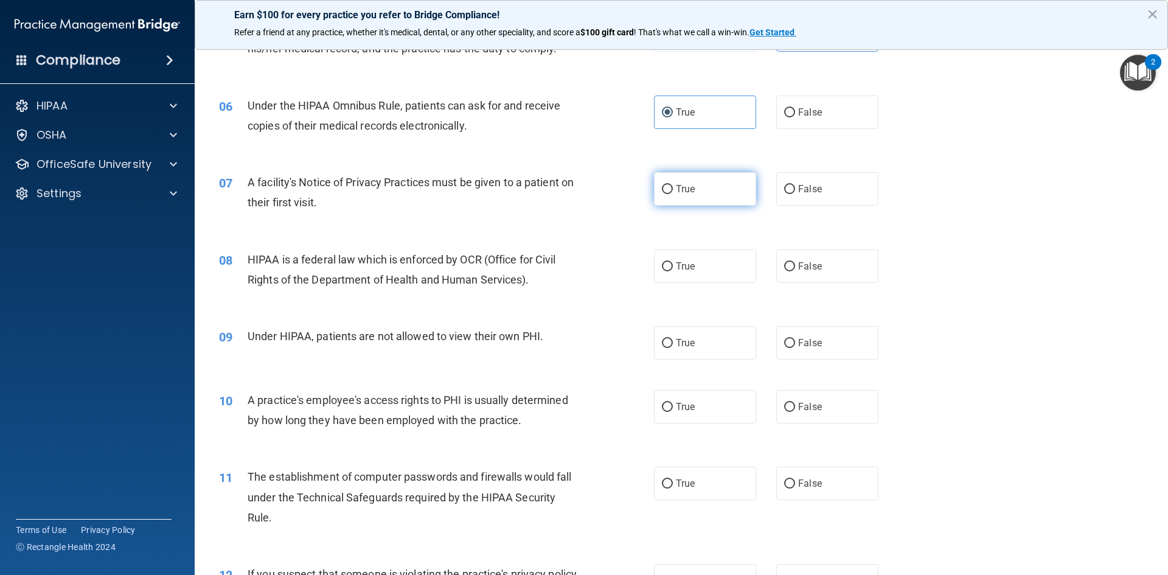
click at [731, 185] on label "True" at bounding box center [705, 188] width 102 height 33
click at [673, 185] on input "True" at bounding box center [667, 189] width 11 height 9
radio input "true"
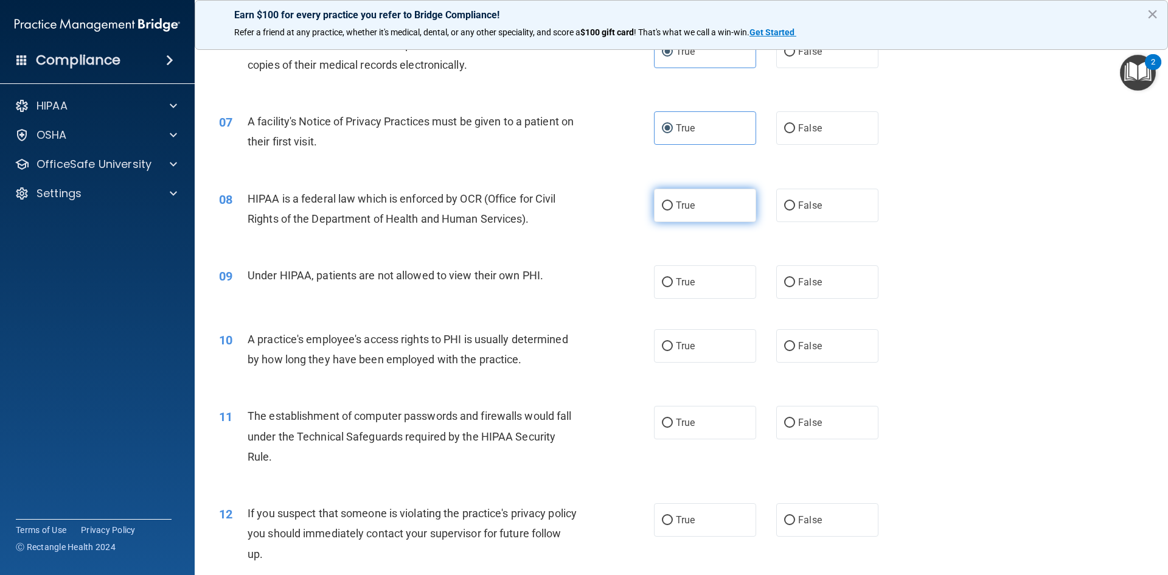
click at [690, 198] on label "True" at bounding box center [705, 205] width 102 height 33
click at [673, 201] on input "True" at bounding box center [667, 205] width 11 height 9
radio input "true"
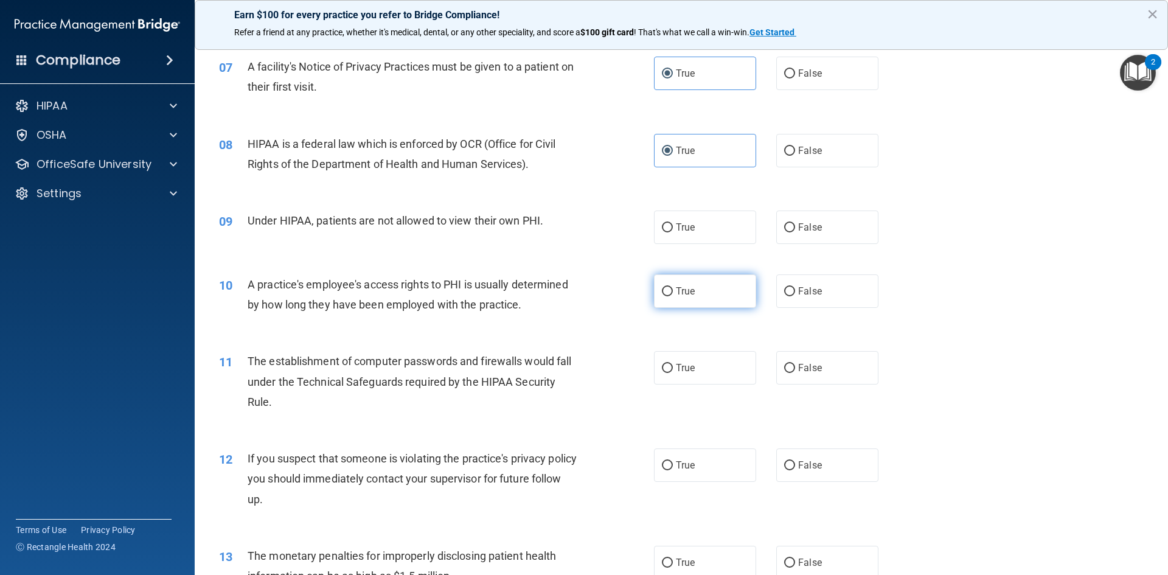
scroll to position [669, 0]
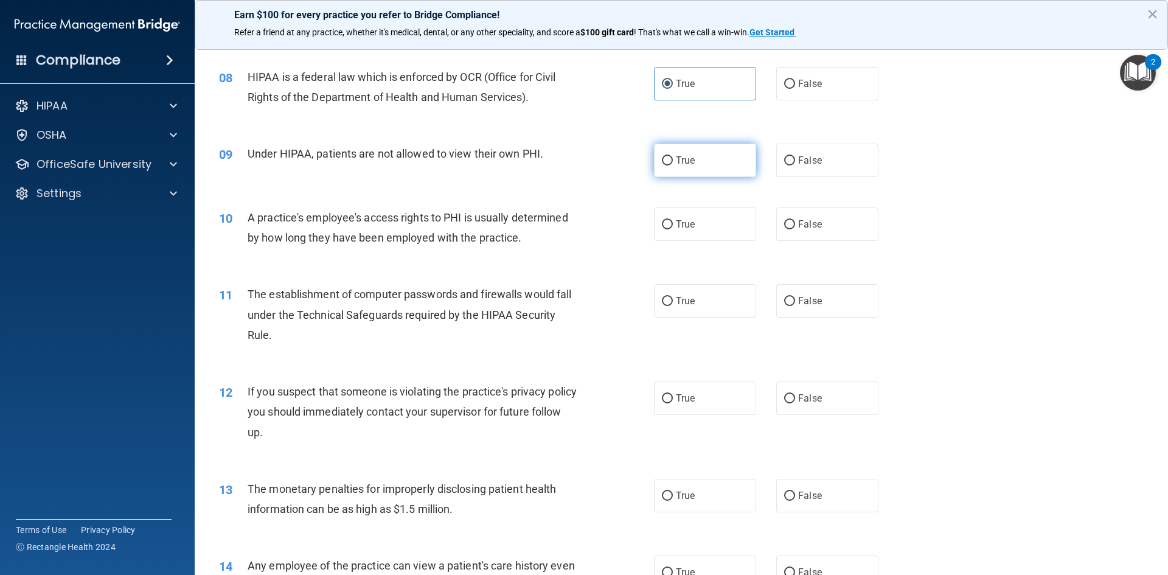
click at [686, 157] on span "True" at bounding box center [685, 161] width 19 height 12
click at [673, 157] on input "True" at bounding box center [667, 160] width 11 height 9
radio input "true"
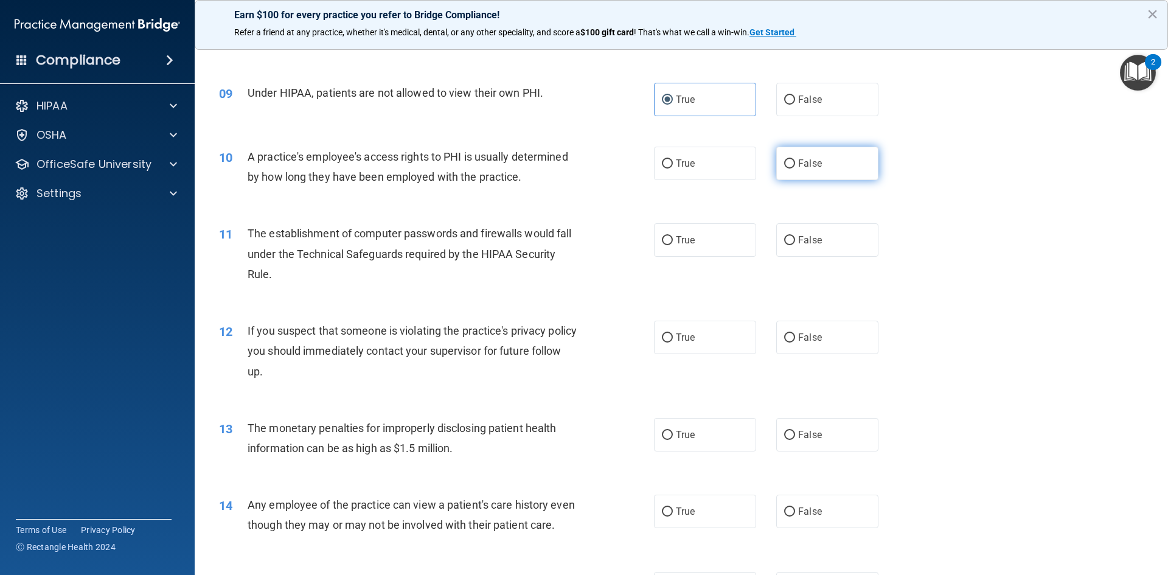
click at [784, 161] on input "False" at bounding box center [789, 163] width 11 height 9
radio input "true"
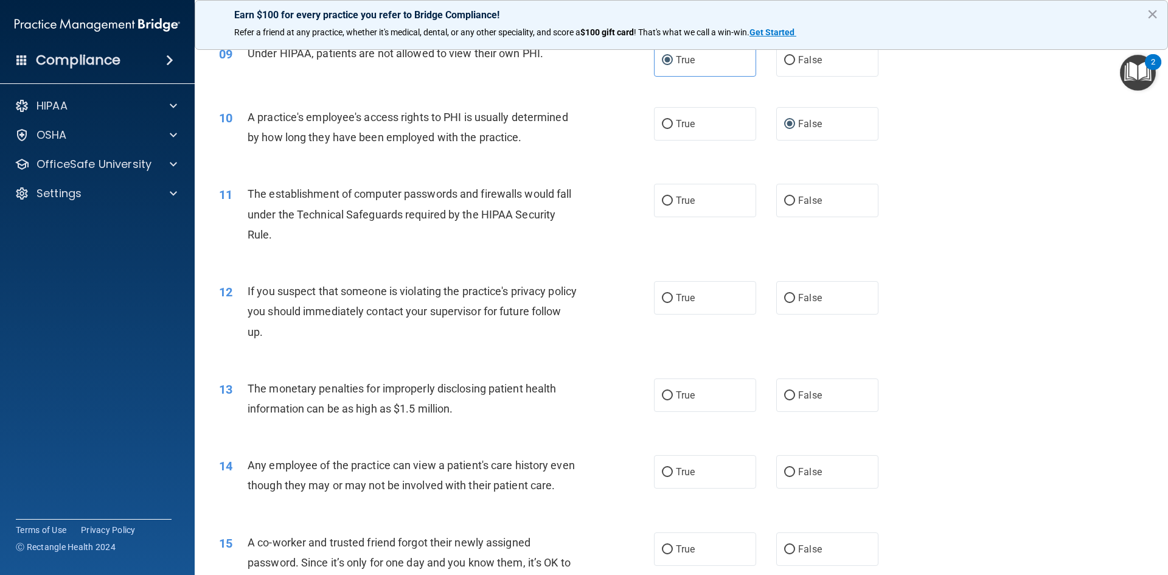
scroll to position [791, 0]
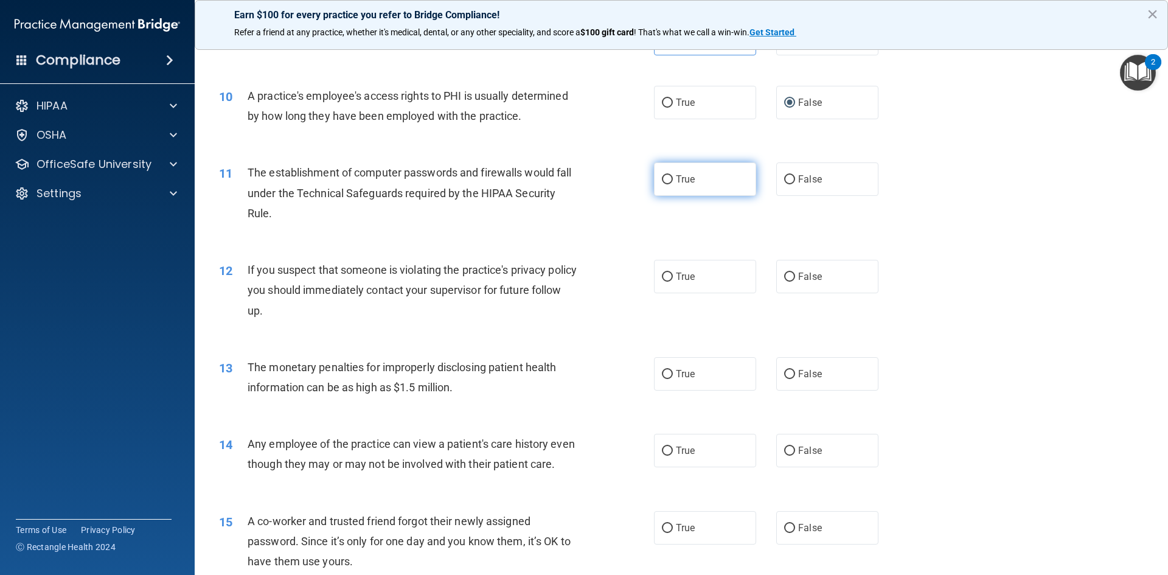
click at [730, 181] on label "True" at bounding box center [705, 178] width 102 height 33
click at [673, 181] on input "True" at bounding box center [667, 179] width 11 height 9
radio input "true"
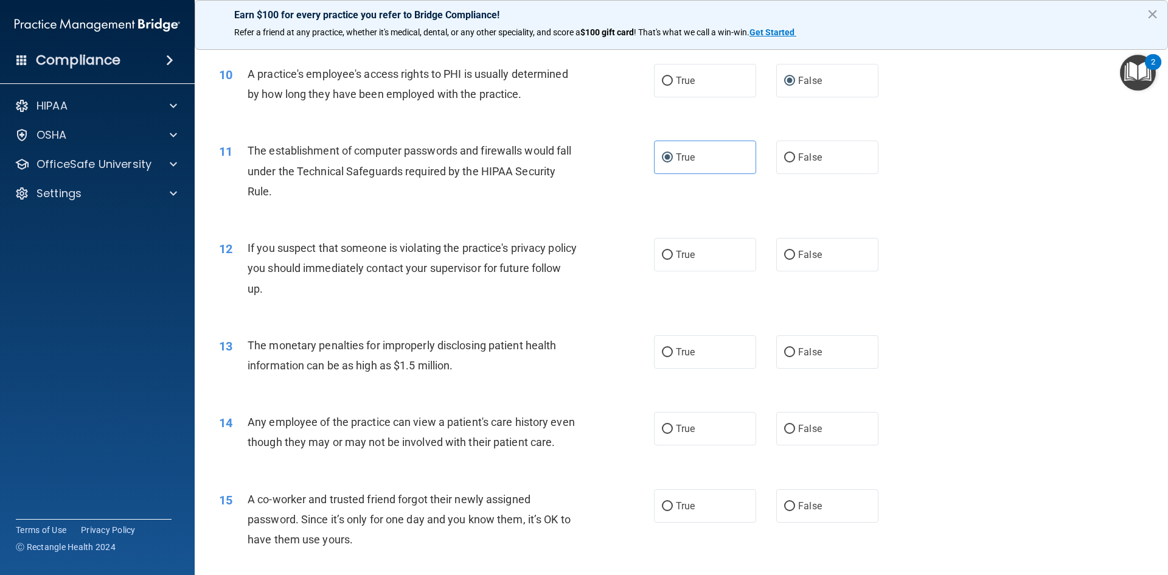
scroll to position [852, 0]
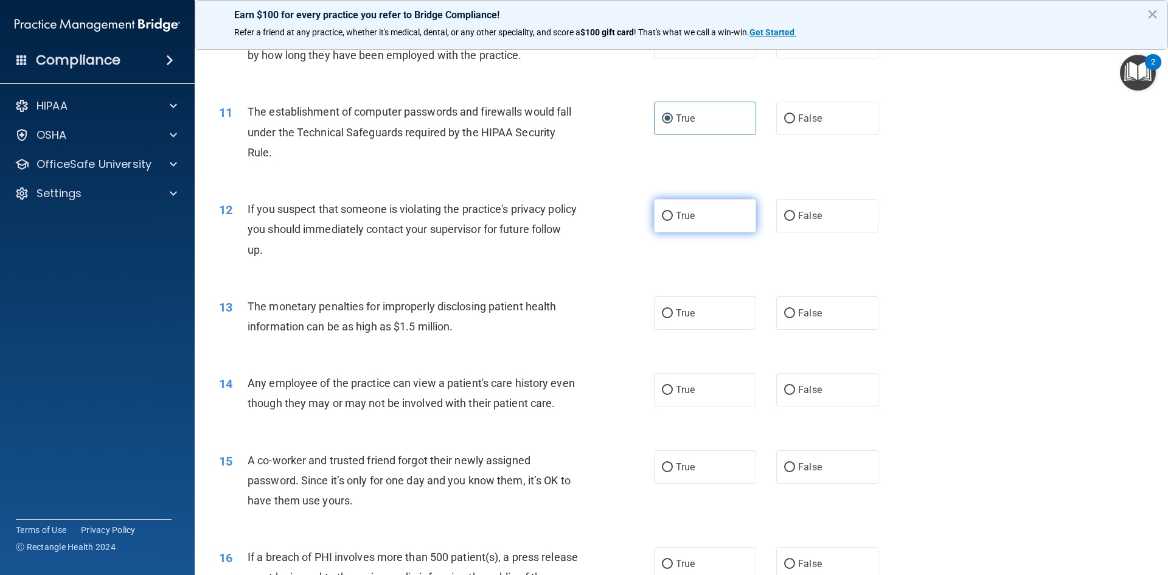
click at [693, 209] on label "True" at bounding box center [705, 215] width 102 height 33
click at [673, 212] on input "True" at bounding box center [667, 216] width 11 height 9
radio input "true"
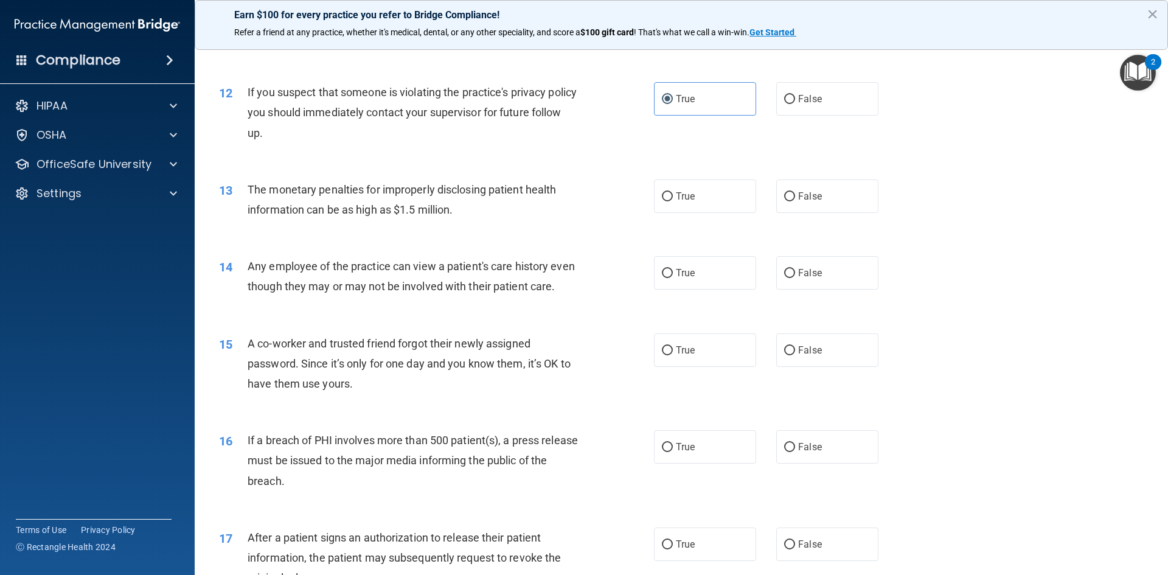
scroll to position [974, 0]
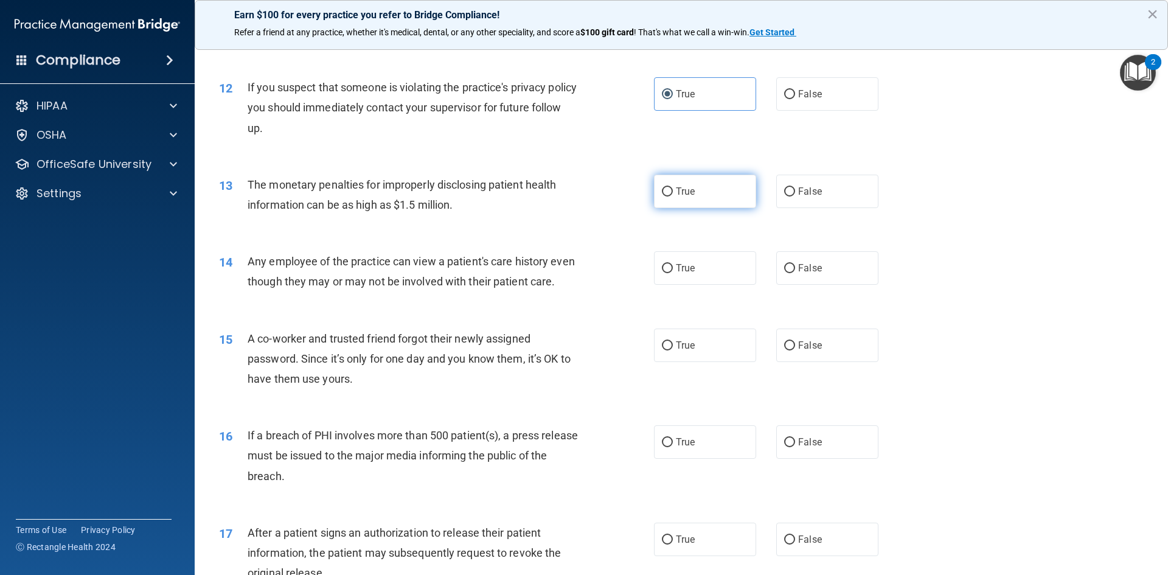
click at [678, 197] on label "True" at bounding box center [705, 191] width 102 height 33
click at [673, 197] on input "True" at bounding box center [667, 191] width 11 height 9
radio input "true"
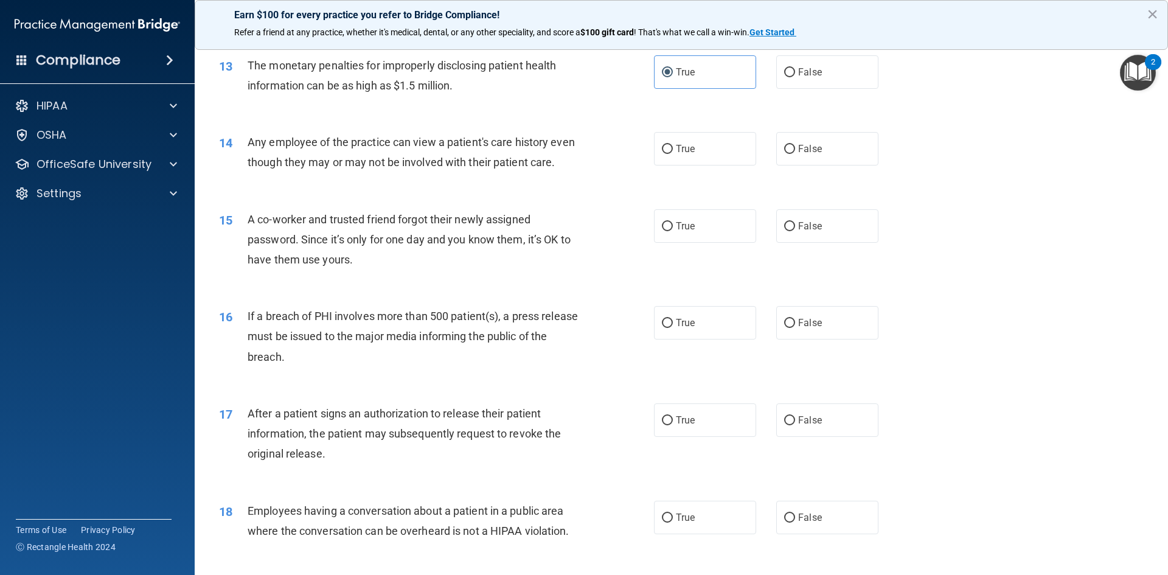
scroll to position [1095, 0]
click at [807, 148] on span "False" at bounding box center [810, 147] width 24 height 12
click at [795, 148] on input "False" at bounding box center [789, 146] width 11 height 9
radio input "true"
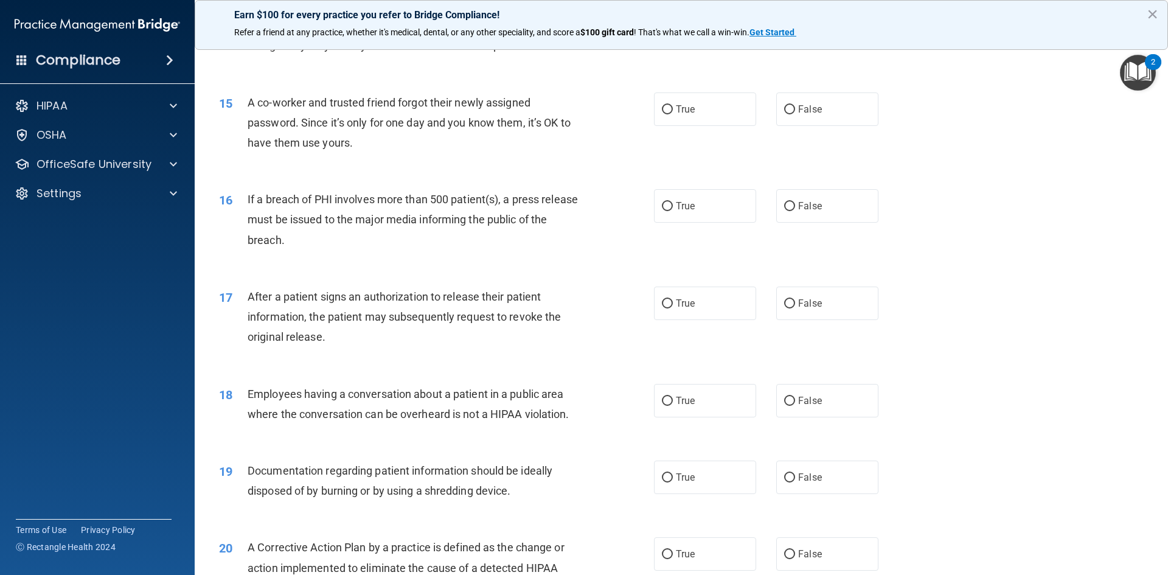
scroll to position [1217, 0]
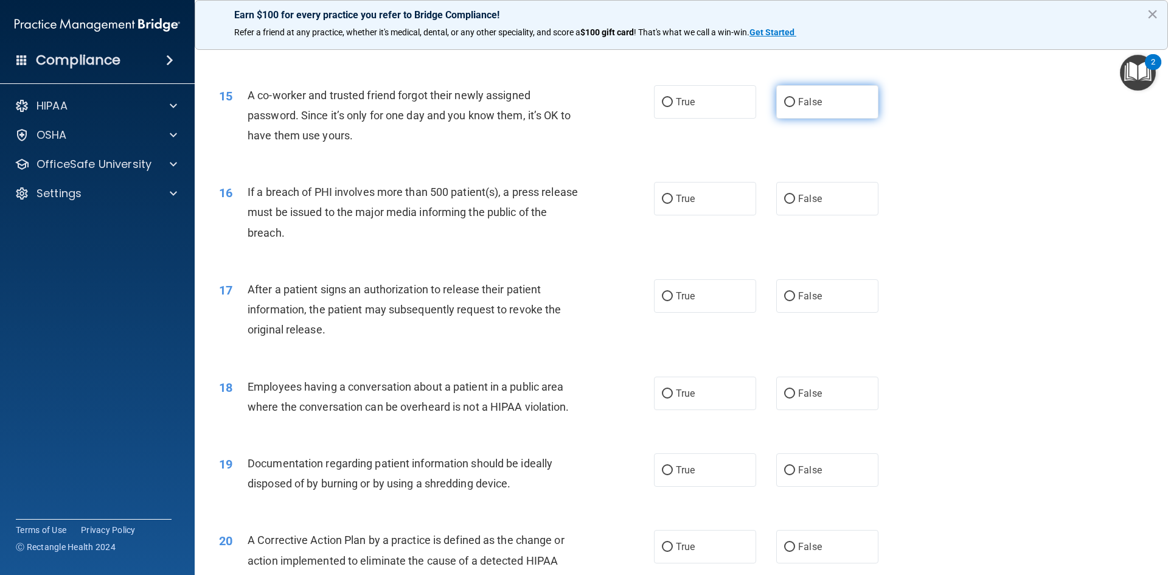
click at [806, 108] on span "False" at bounding box center [810, 102] width 24 height 12
click at [795, 107] on input "False" at bounding box center [789, 102] width 11 height 9
radio input "true"
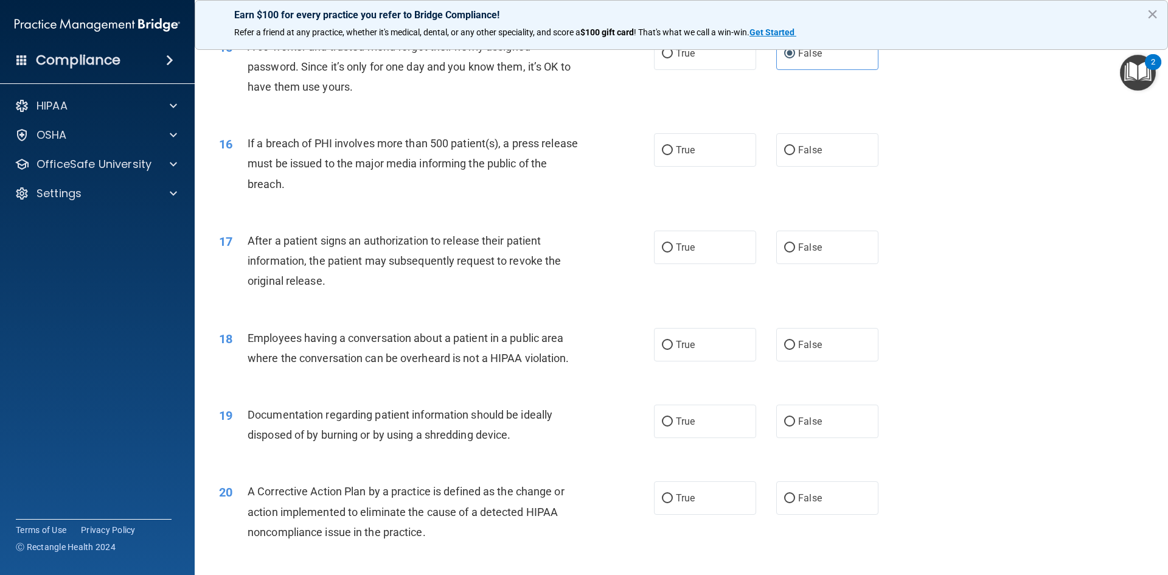
scroll to position [1339, 0]
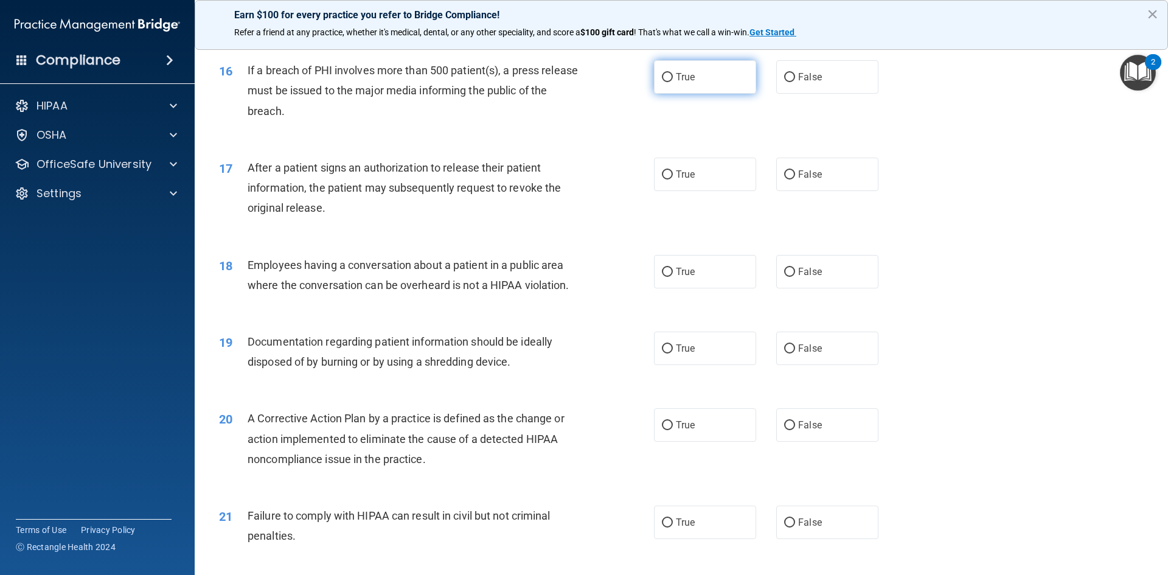
click at [689, 83] on span "True" at bounding box center [685, 77] width 19 height 12
click at [673, 82] on input "True" at bounding box center [667, 77] width 11 height 9
radio input "true"
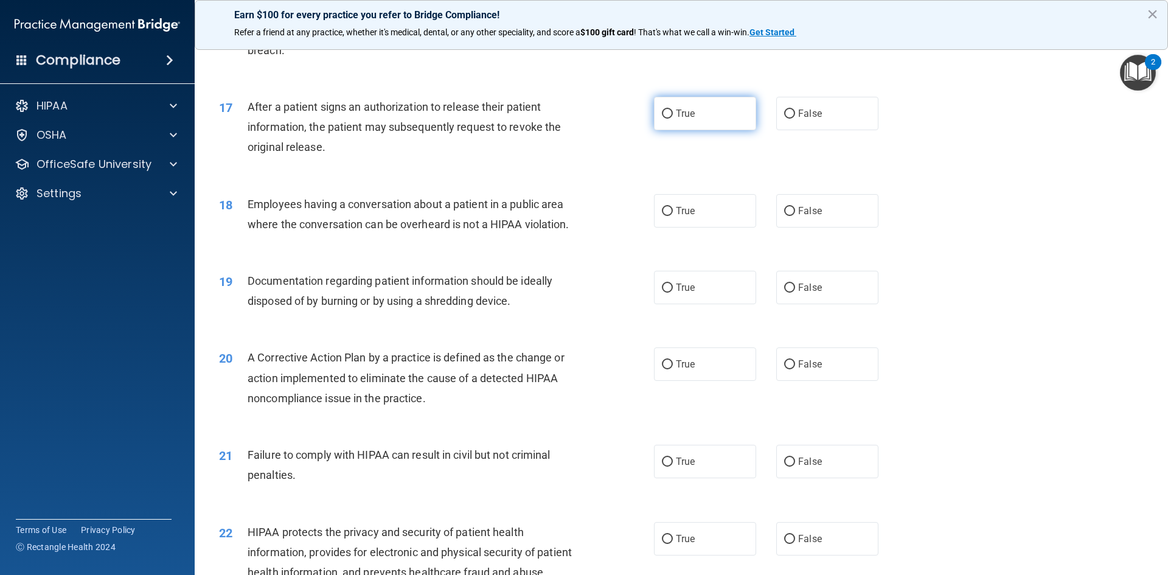
click at [672, 130] on label "True" at bounding box center [705, 113] width 102 height 33
click at [672, 119] on input "True" at bounding box center [667, 114] width 11 height 9
radio input "true"
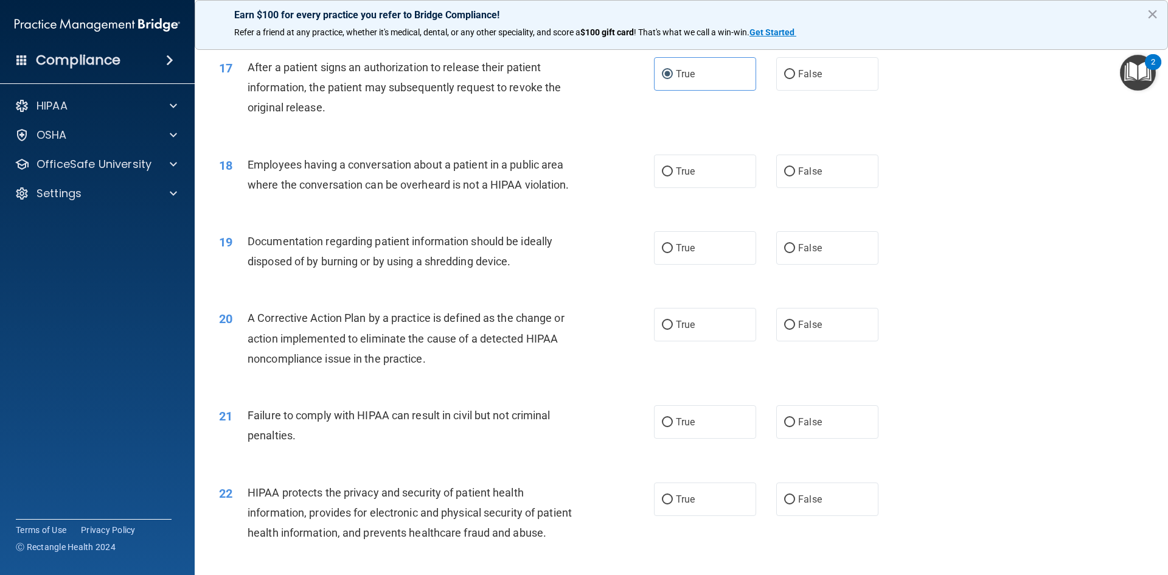
scroll to position [1460, 0]
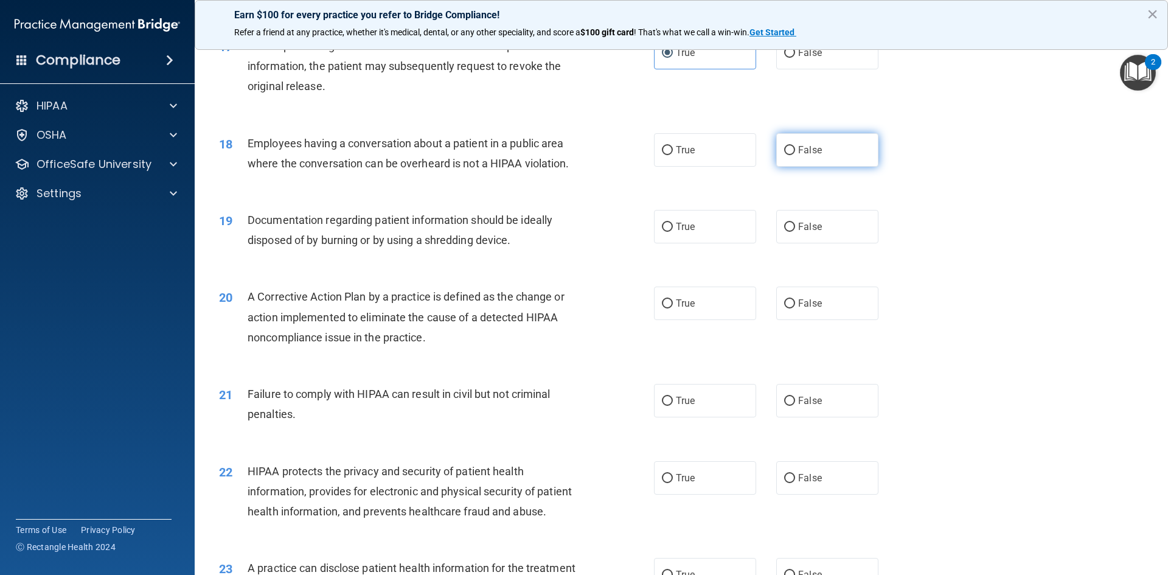
click at [827, 165] on label "False" at bounding box center [827, 149] width 102 height 33
click at [795, 155] on input "False" at bounding box center [789, 150] width 11 height 9
radio input "true"
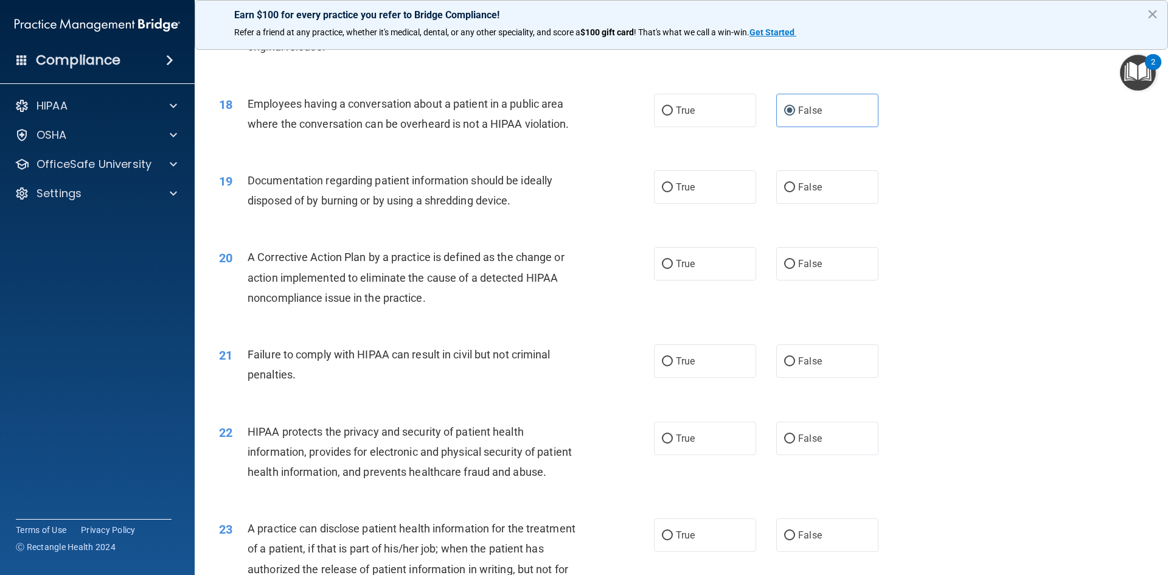
scroll to position [1521, 0]
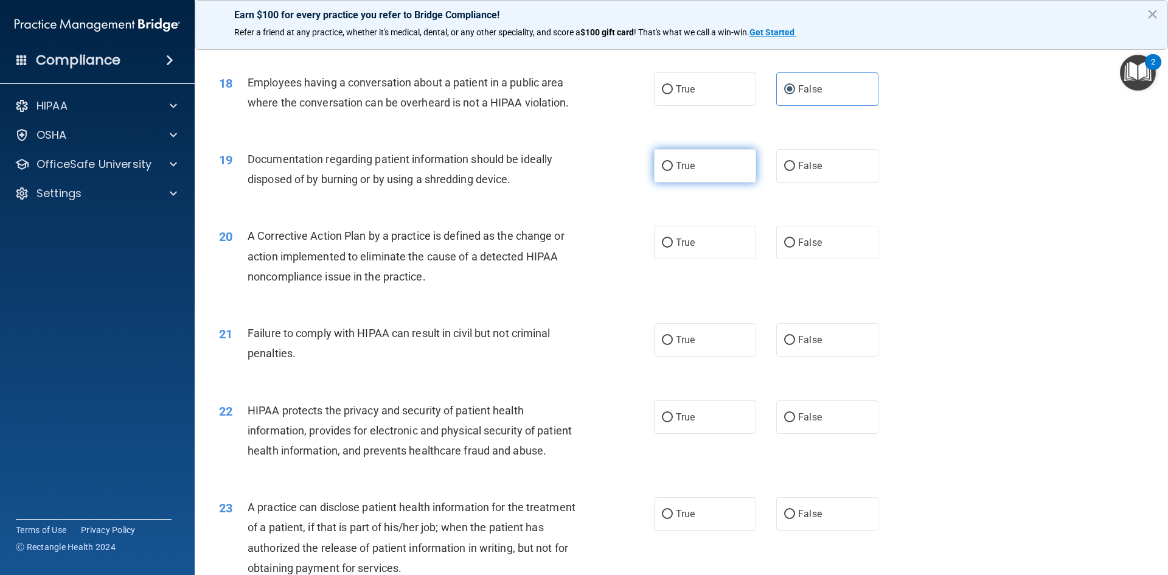
click at [706, 183] on label "True" at bounding box center [705, 165] width 102 height 33
click at [673, 171] on input "True" at bounding box center [667, 166] width 11 height 9
radio input "true"
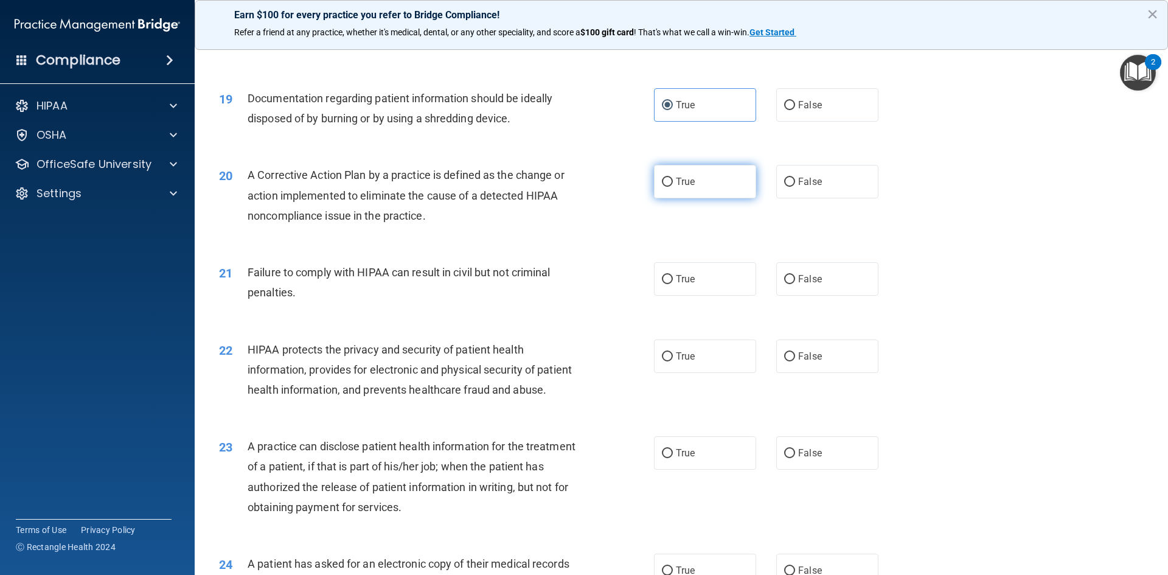
click at [677, 187] on span "True" at bounding box center [685, 182] width 19 height 12
click at [673, 187] on input "True" at bounding box center [667, 182] width 11 height 9
radio input "true"
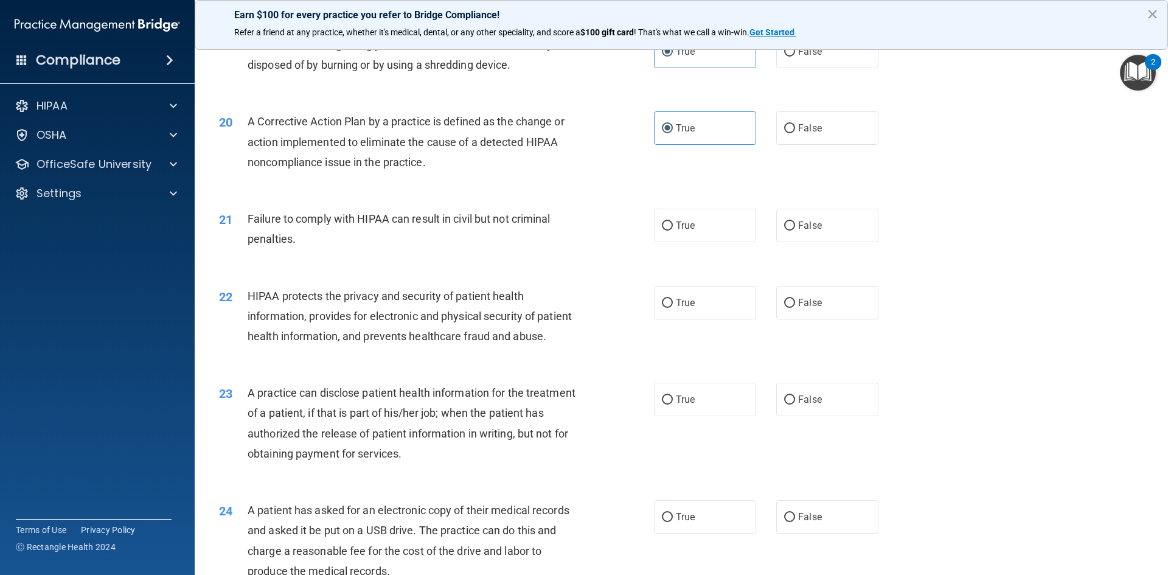
scroll to position [1704, 0]
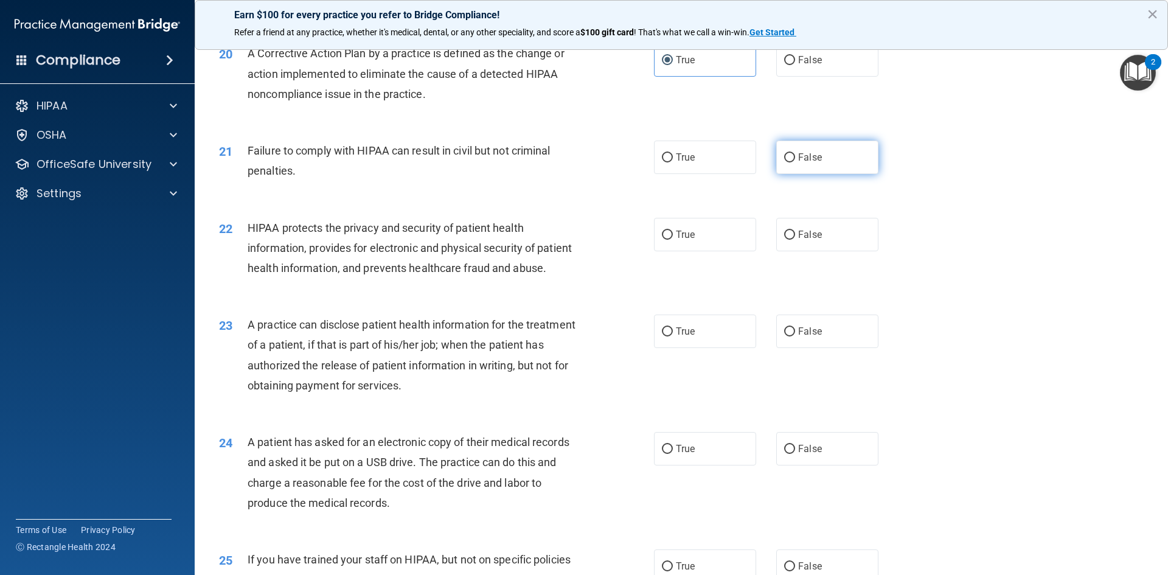
click at [846, 174] on label "False" at bounding box center [827, 157] width 102 height 33
click at [795, 162] on input "False" at bounding box center [789, 157] width 11 height 9
radio input "true"
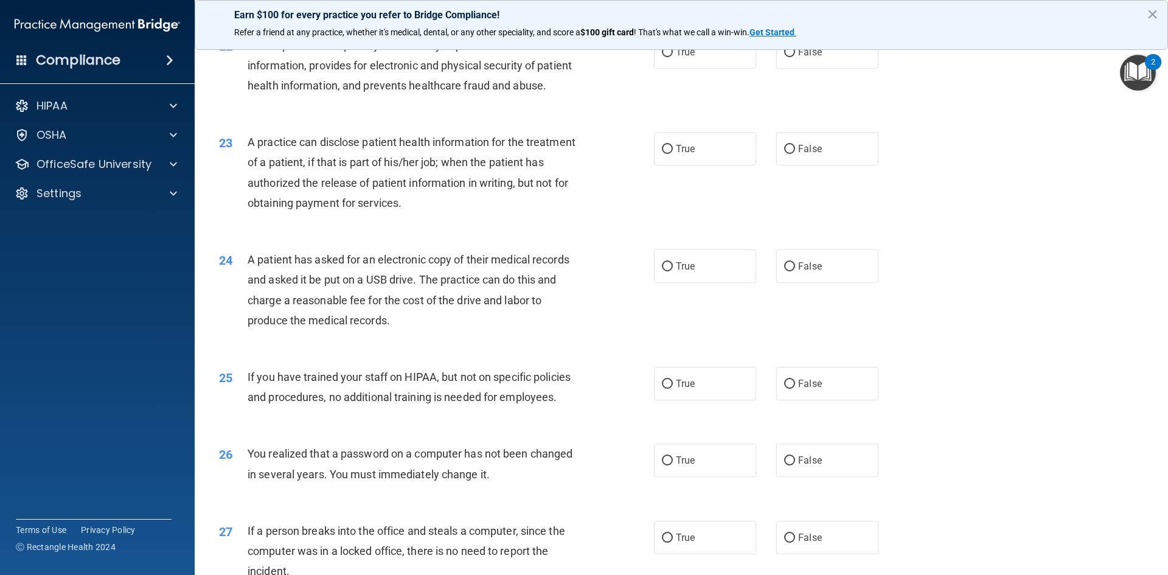
scroll to position [1825, 0]
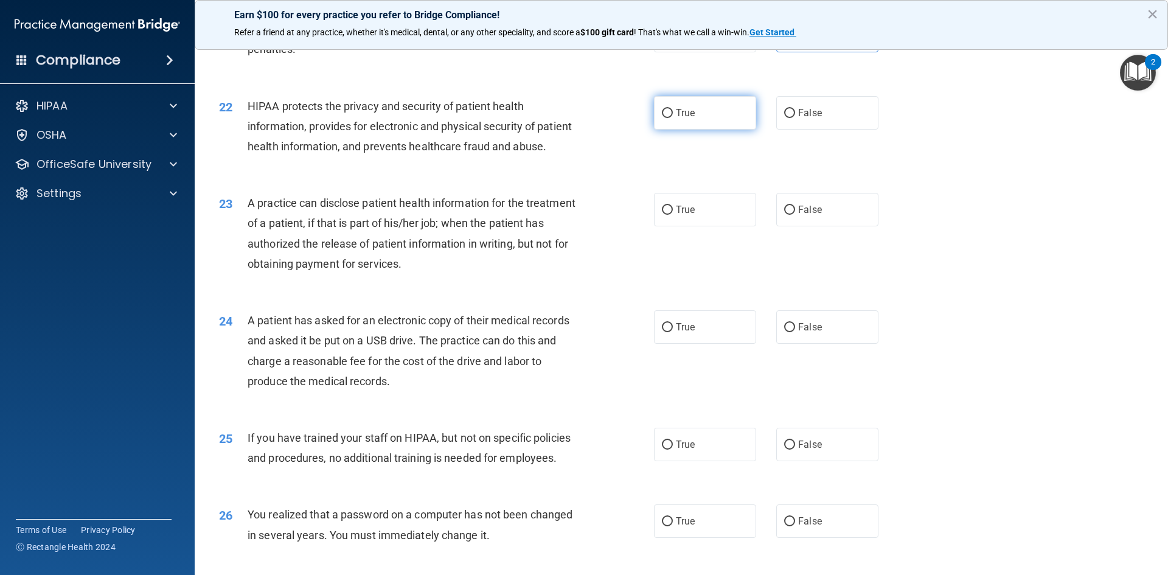
click at [695, 130] on label "True" at bounding box center [705, 112] width 102 height 33
click at [673, 118] on input "True" at bounding box center [667, 113] width 11 height 9
radio input "true"
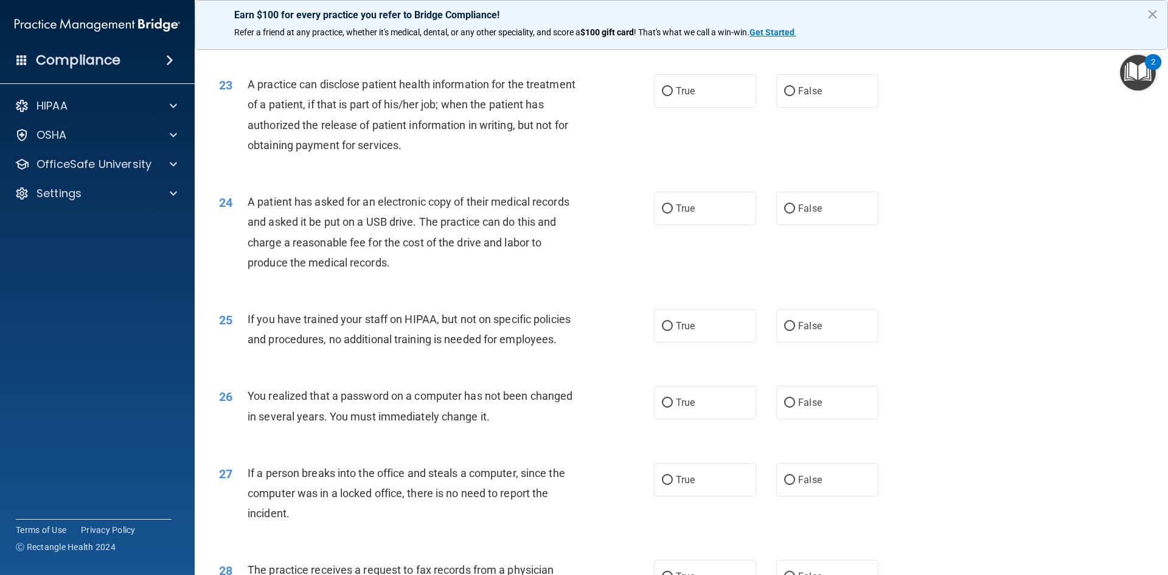
scroll to position [1947, 0]
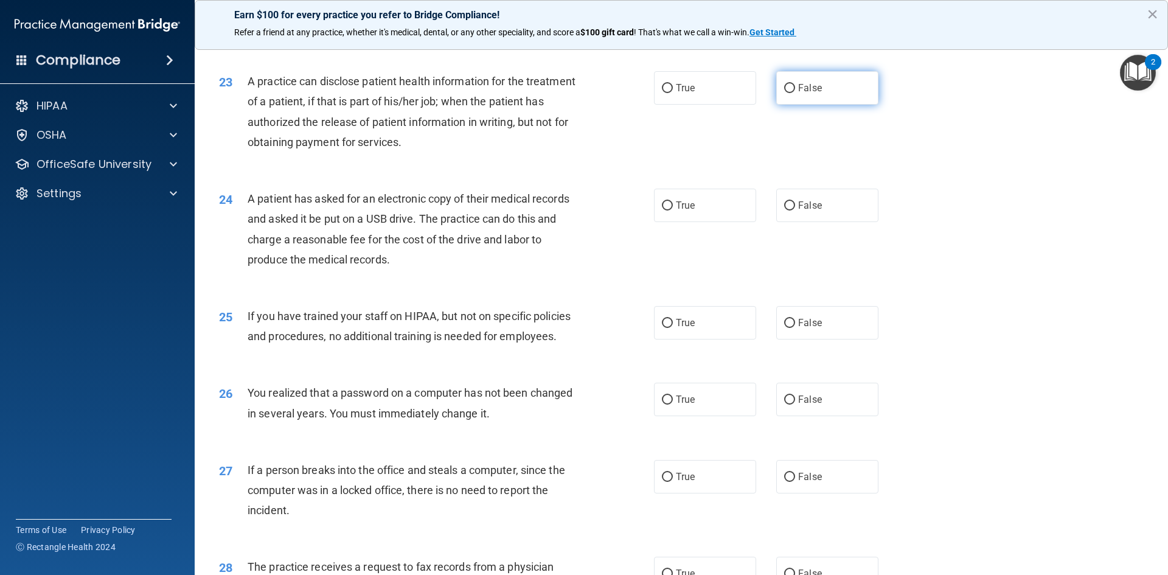
click at [800, 94] on span "False" at bounding box center [810, 88] width 24 height 12
click at [795, 93] on input "False" at bounding box center [789, 88] width 11 height 9
radio input "true"
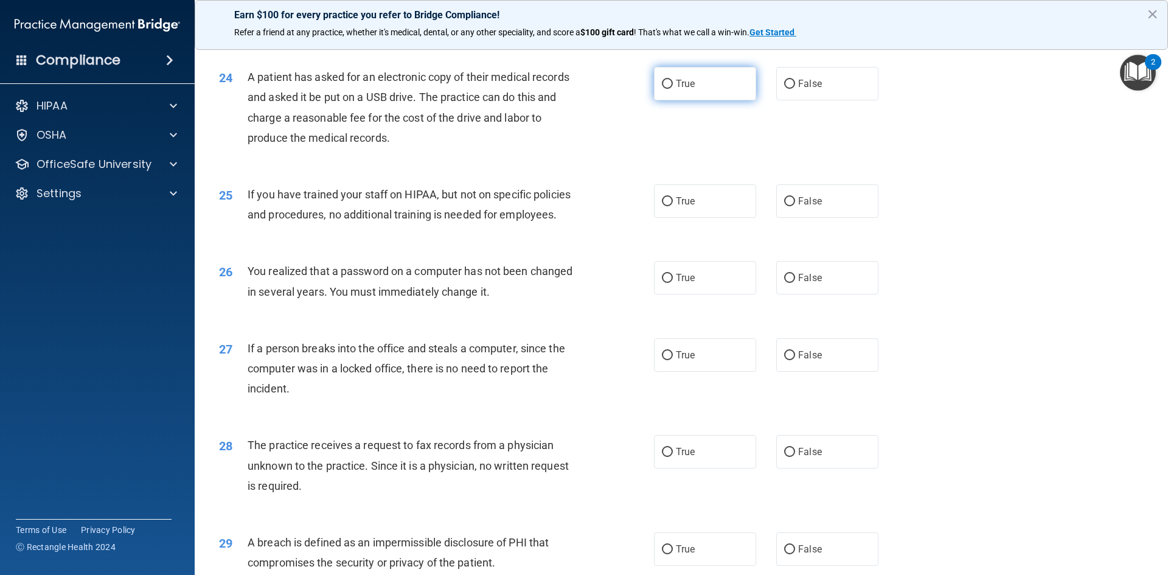
click at [664, 100] on label "True" at bounding box center [705, 83] width 102 height 33
click at [664, 89] on input "True" at bounding box center [667, 84] width 11 height 9
radio input "true"
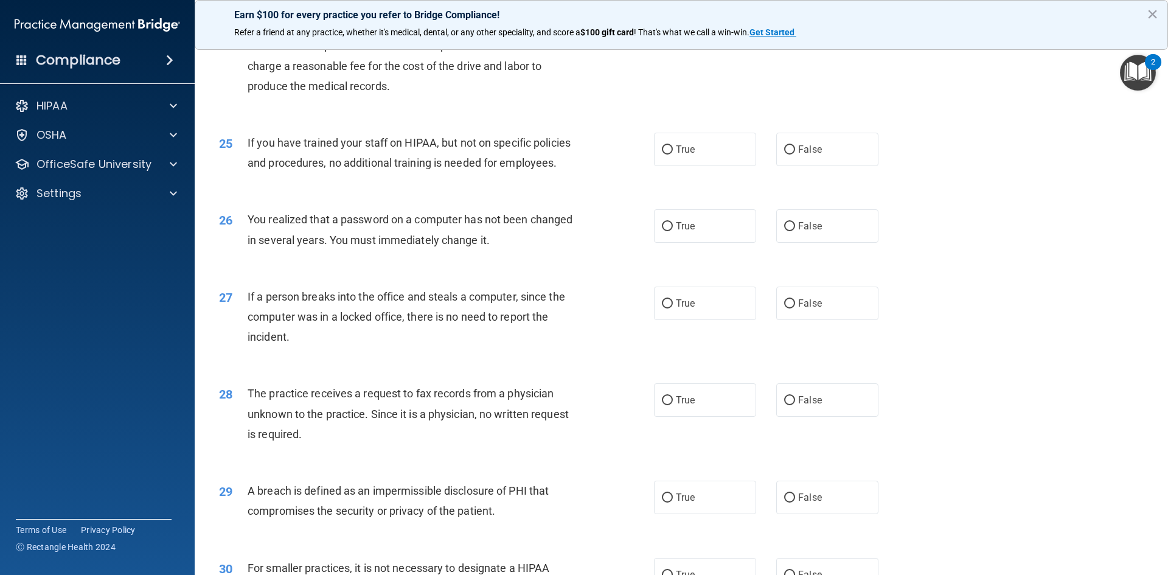
scroll to position [2190, 0]
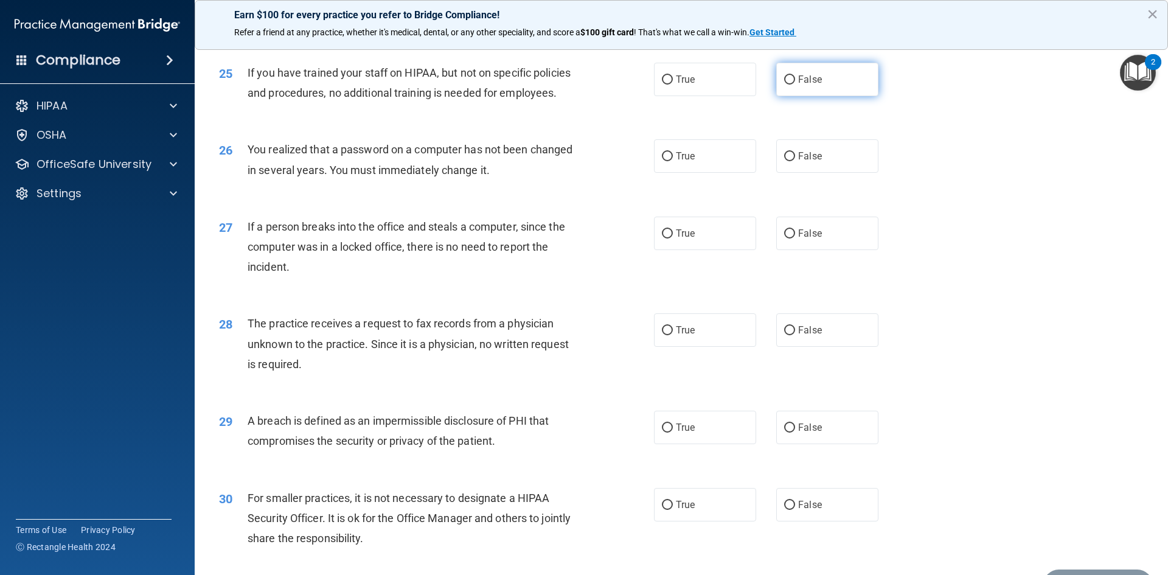
click at [823, 96] on label "False" at bounding box center [827, 79] width 102 height 33
click at [795, 85] on input "False" at bounding box center [789, 79] width 11 height 9
radio input "true"
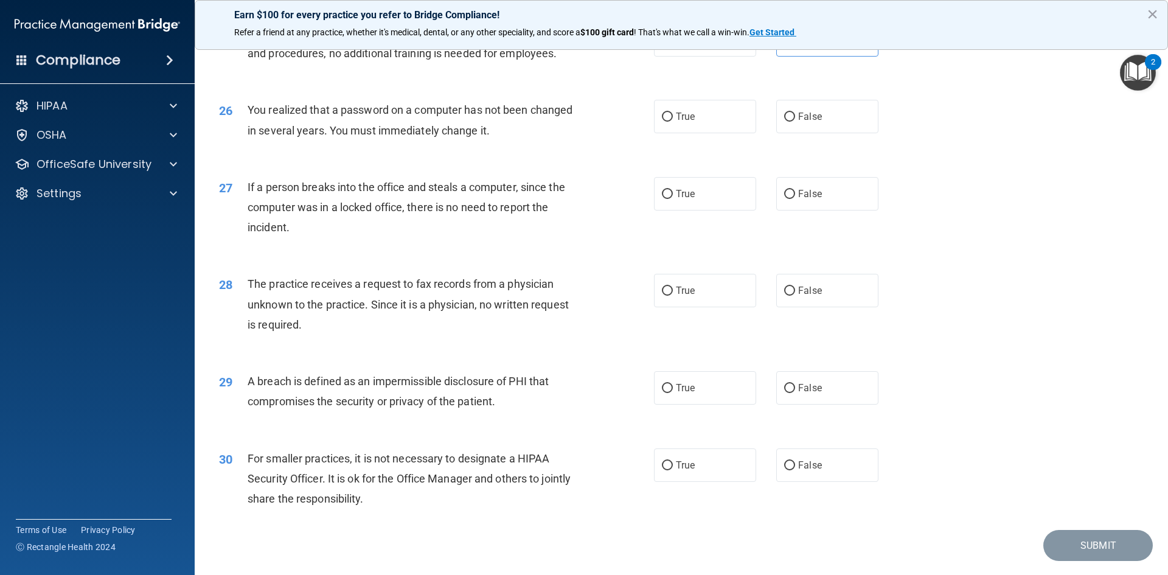
scroll to position [2251, 0]
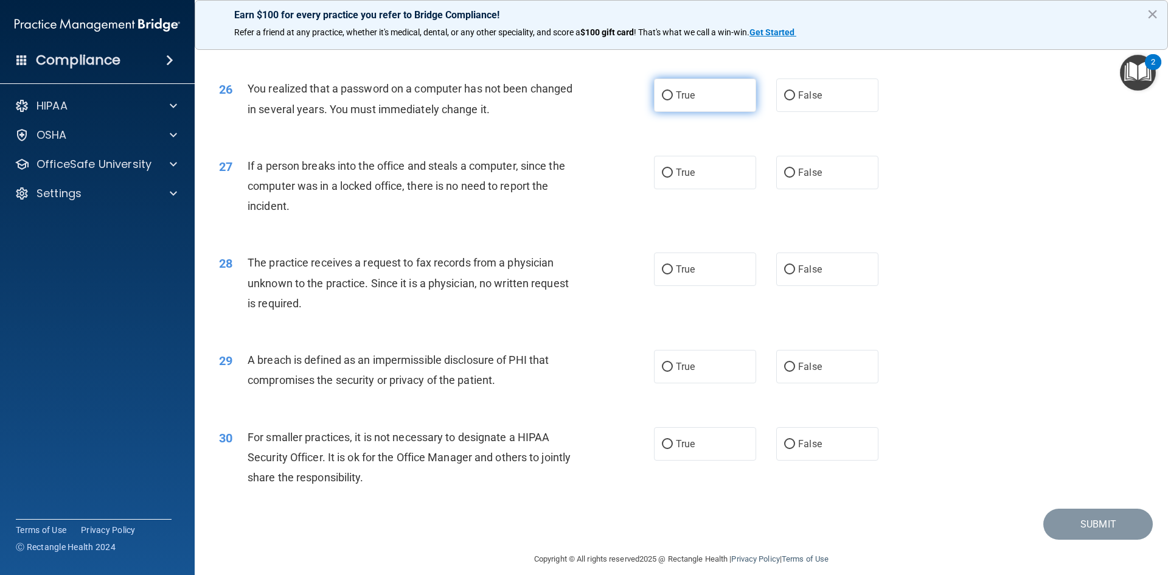
click at [662, 100] on input "True" at bounding box center [667, 95] width 11 height 9
radio input "true"
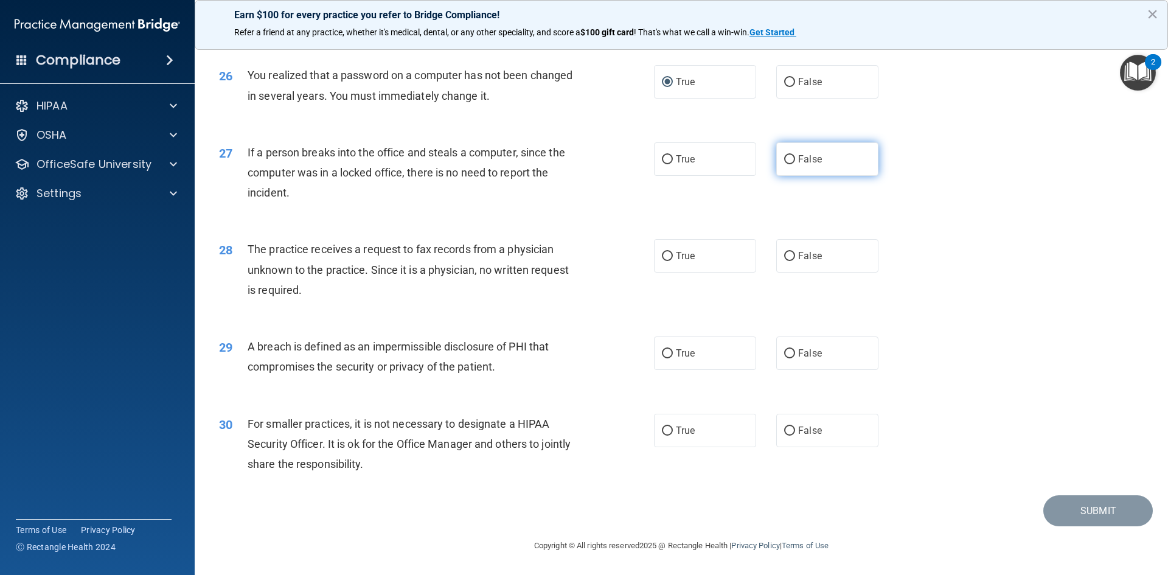
click at [790, 163] on label "False" at bounding box center [827, 158] width 102 height 33
click at [790, 163] on input "False" at bounding box center [789, 159] width 11 height 9
radio input "true"
click at [804, 258] on span "False" at bounding box center [810, 256] width 24 height 12
click at [795, 258] on input "False" at bounding box center [789, 256] width 11 height 9
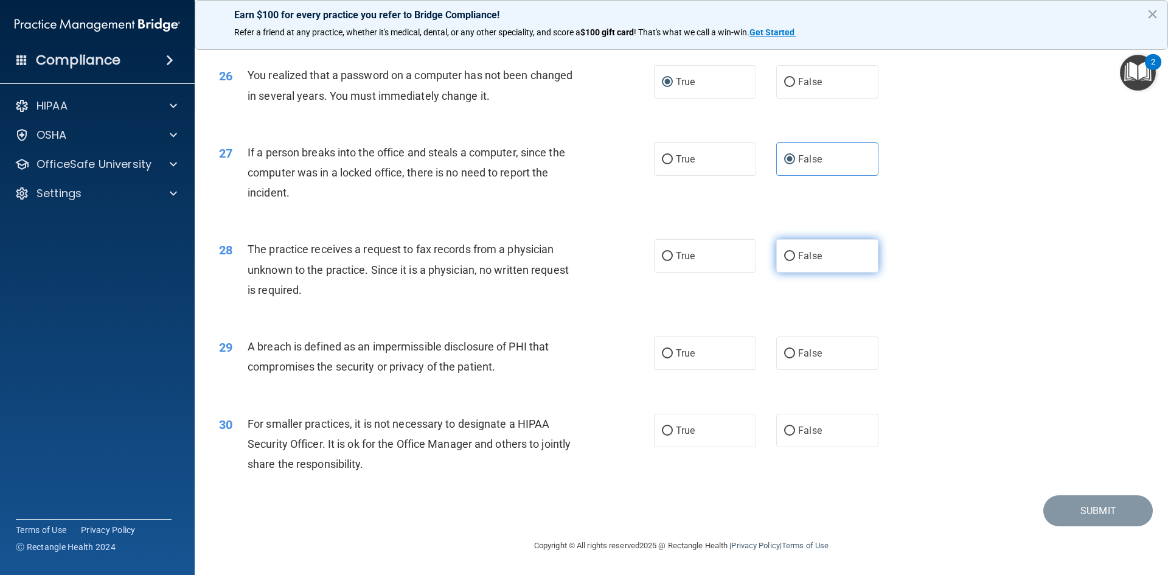
radio input "true"
click at [804, 433] on span "False" at bounding box center [810, 431] width 24 height 12
click at [795, 433] on input "False" at bounding box center [789, 431] width 11 height 9
radio input "true"
click at [685, 359] on span "True" at bounding box center [685, 353] width 19 height 12
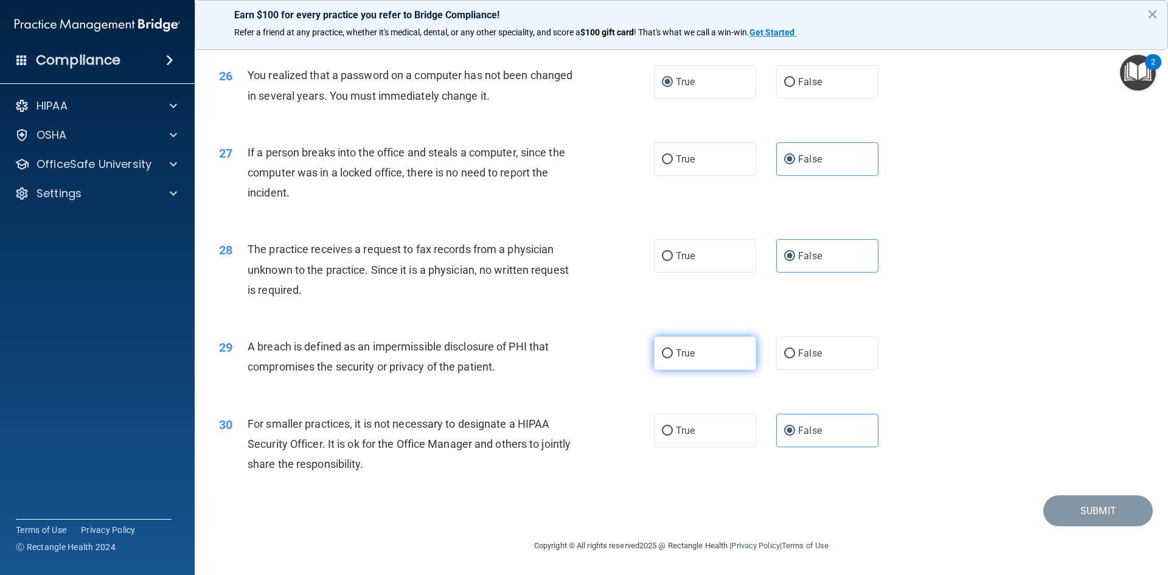
click at [673, 358] on input "True" at bounding box center [667, 353] width 11 height 9
radio input "true"
click at [1079, 504] on button "Submit" at bounding box center [1098, 510] width 110 height 31
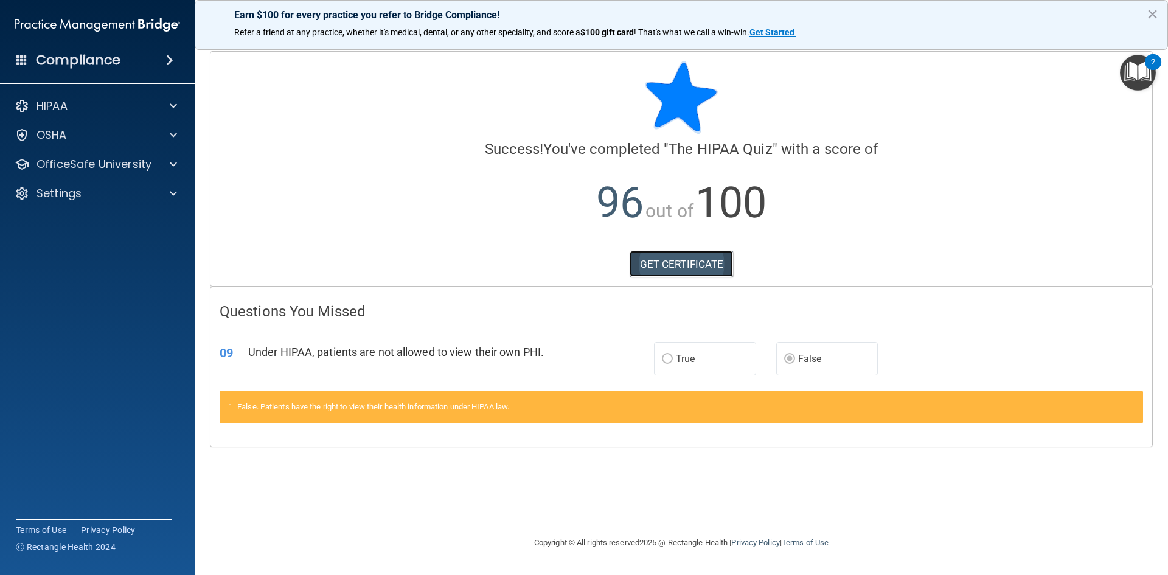
click at [694, 255] on link "GET CERTIFICATE" at bounding box center [682, 264] width 104 height 27
click at [1129, 64] on img "Open Resource Center, 2 new notifications" at bounding box center [1138, 73] width 36 height 36
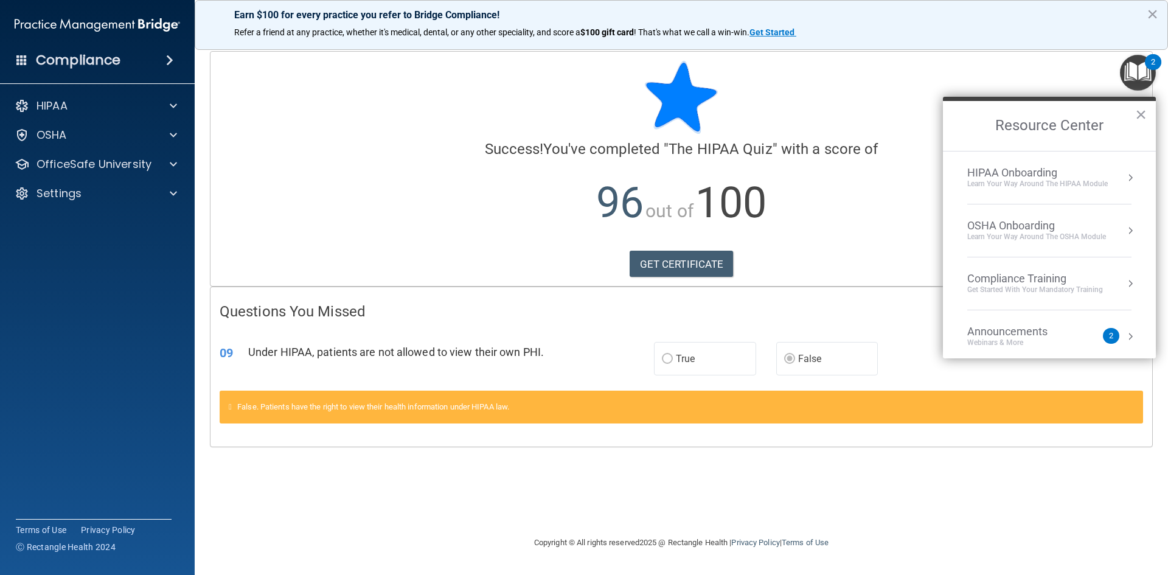
click at [1036, 288] on div "Get Started with your mandatory training" at bounding box center [1035, 290] width 136 height 10
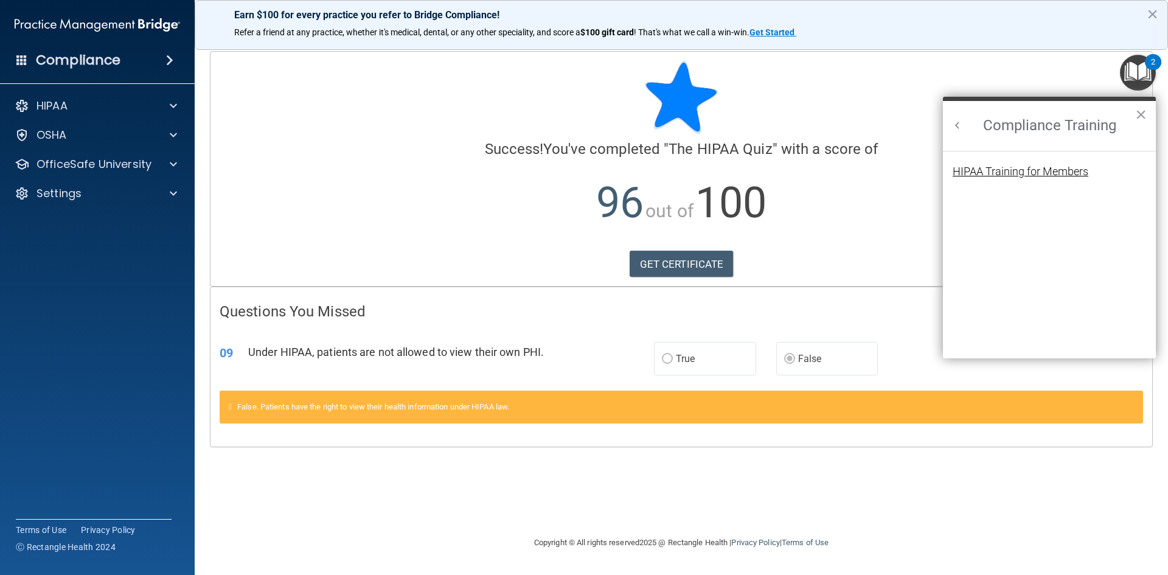
click at [990, 172] on div "HIPAA Training for Members" at bounding box center [1021, 171] width 136 height 11
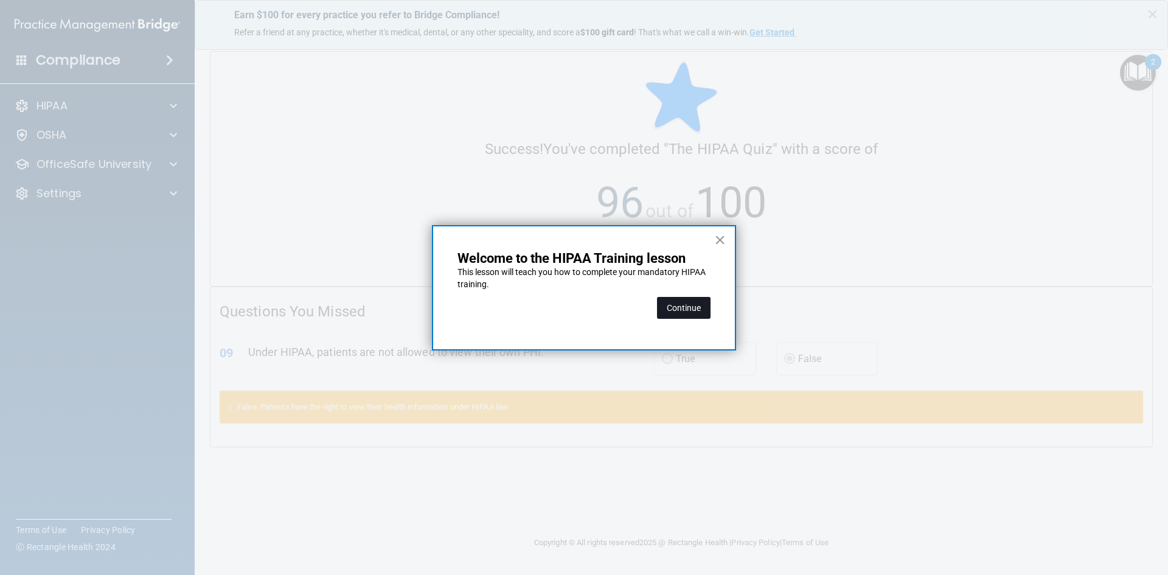
click at [697, 312] on button "Continue" at bounding box center [684, 308] width 54 height 22
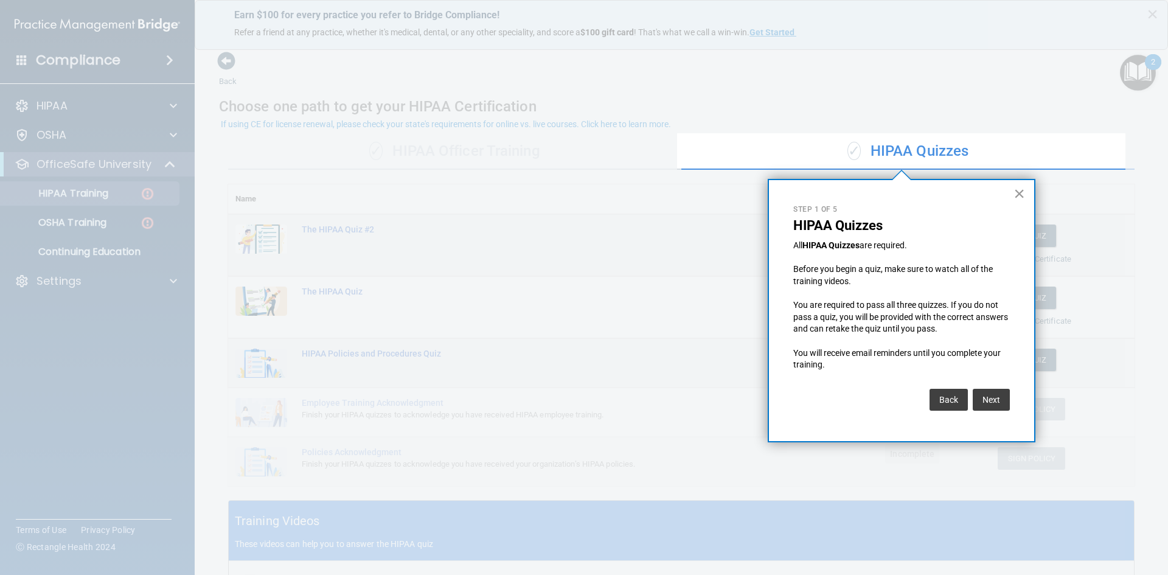
click at [1023, 194] on button "×" at bounding box center [1020, 193] width 12 height 19
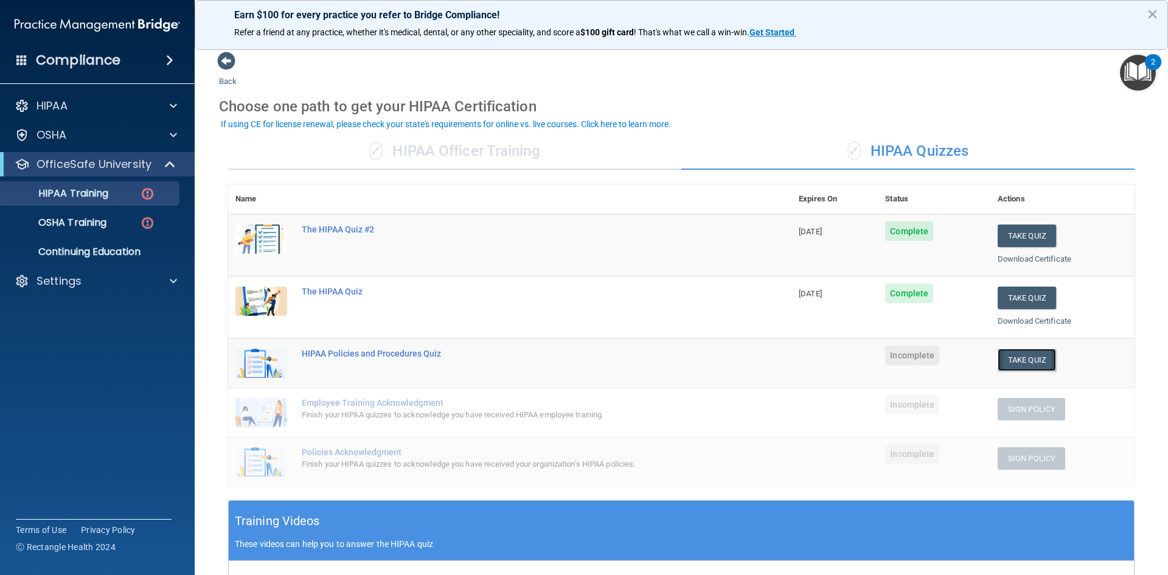
click at [1016, 355] on button "Take Quiz" at bounding box center [1027, 360] width 58 height 23
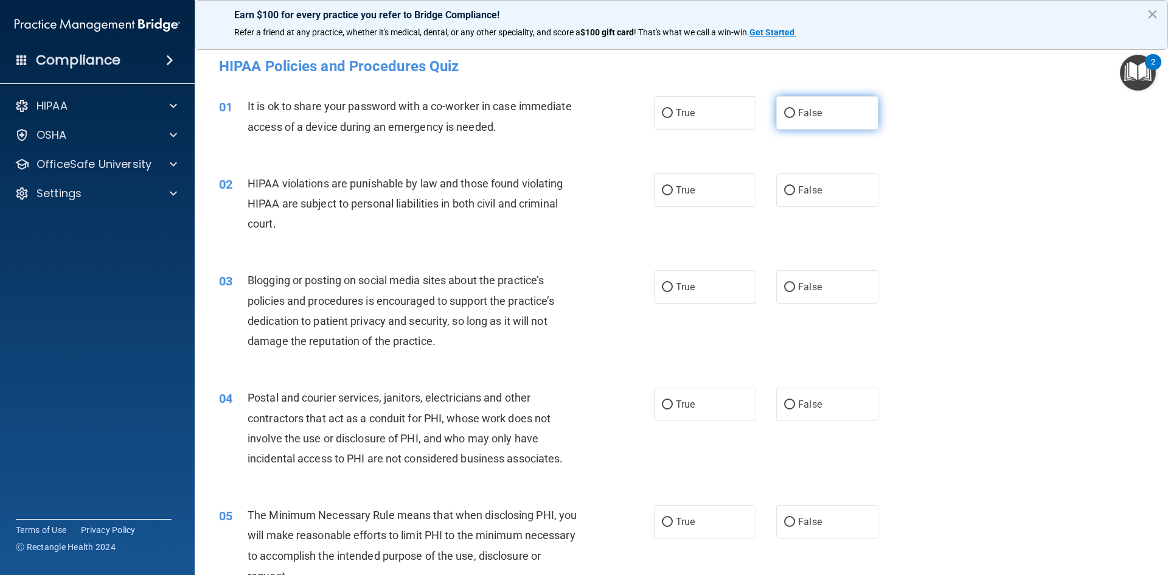
click at [815, 120] on label "False" at bounding box center [827, 112] width 102 height 33
click at [795, 118] on input "False" at bounding box center [789, 113] width 11 height 9
radio input "true"
drag, startPoint x: 712, startPoint y: 198, endPoint x: 663, endPoint y: 219, distance: 53.5
click at [713, 198] on label "True" at bounding box center [705, 189] width 102 height 33
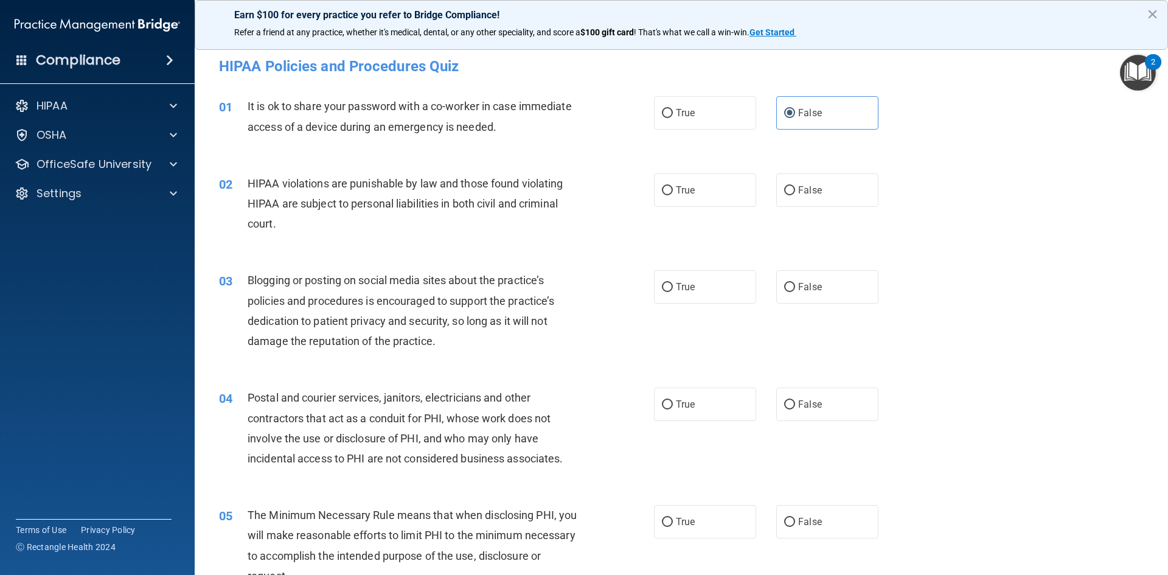
click at [673, 195] on input "True" at bounding box center [667, 190] width 11 height 9
radio input "true"
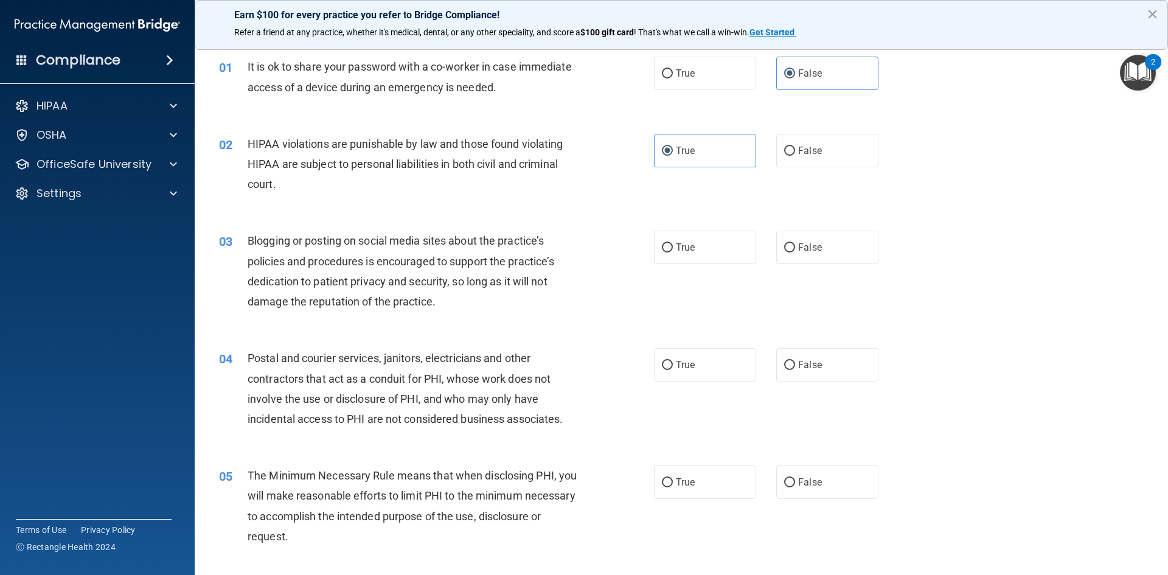
scroll to position [61, 0]
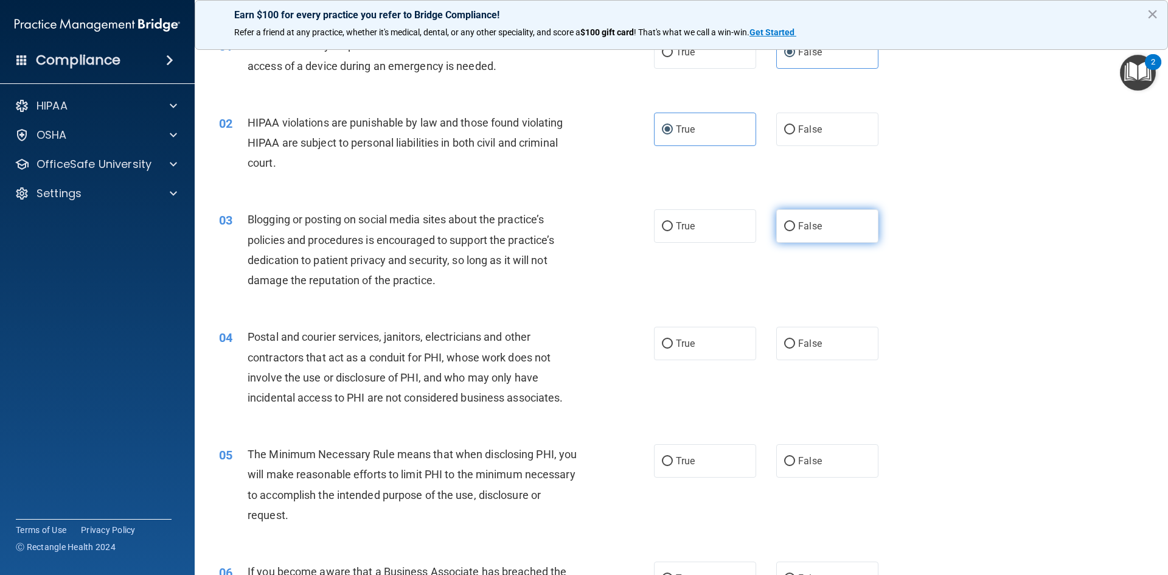
click at [807, 236] on label "False" at bounding box center [827, 225] width 102 height 33
click at [795, 231] on input "False" at bounding box center [789, 226] width 11 height 9
radio input "true"
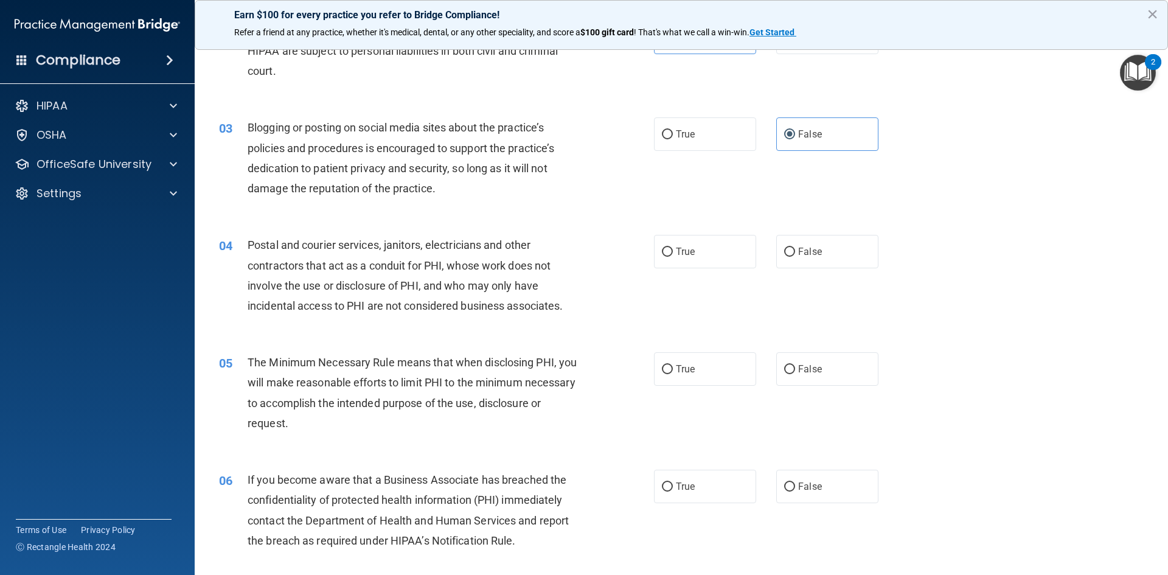
scroll to position [183, 0]
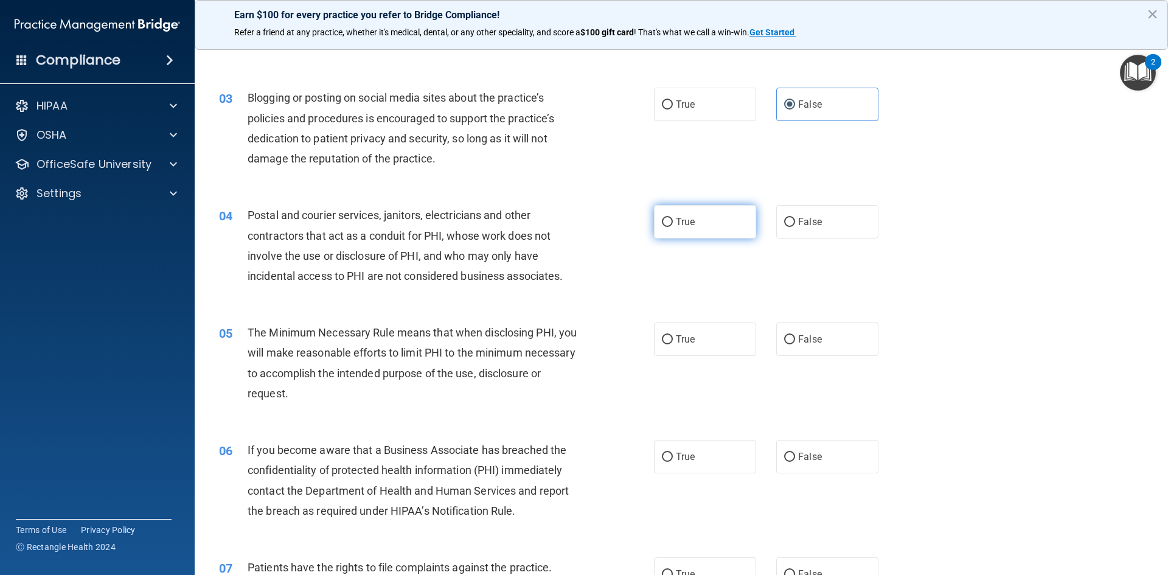
click at [680, 239] on label "True" at bounding box center [705, 221] width 102 height 33
click at [673, 227] on input "True" at bounding box center [667, 222] width 11 height 9
radio input "true"
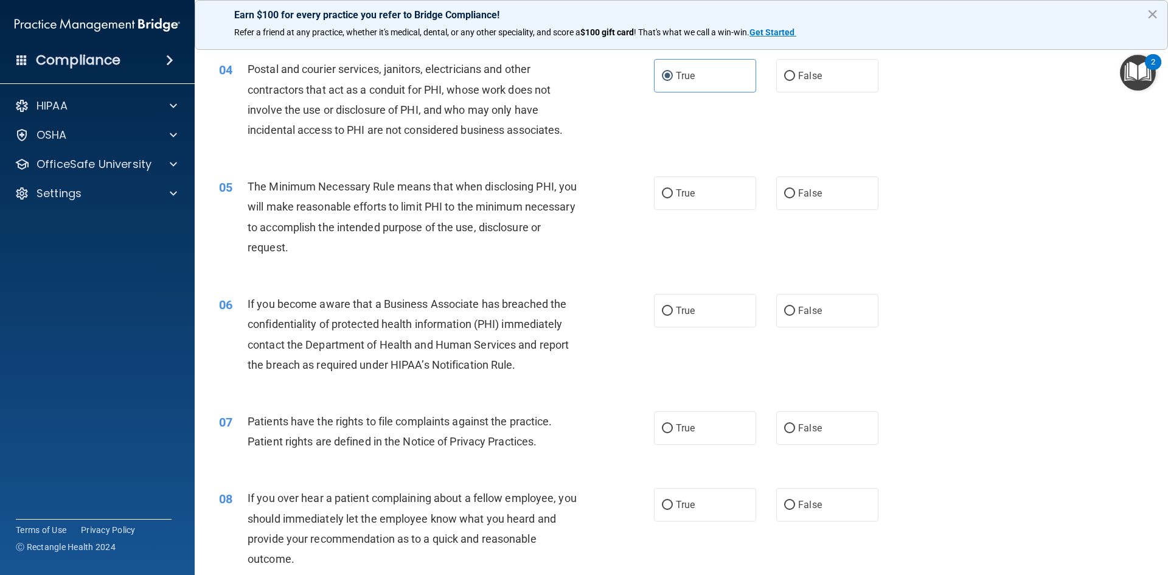
scroll to position [350, 0]
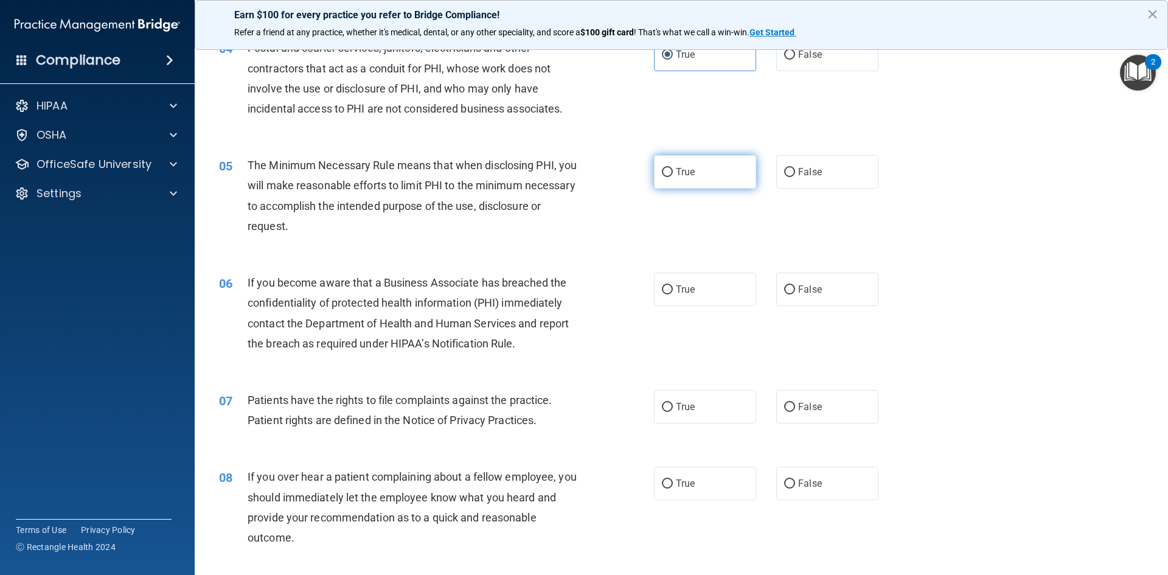
click at [684, 168] on span "True" at bounding box center [685, 172] width 19 height 12
click at [673, 168] on input "True" at bounding box center [667, 172] width 11 height 9
radio input "true"
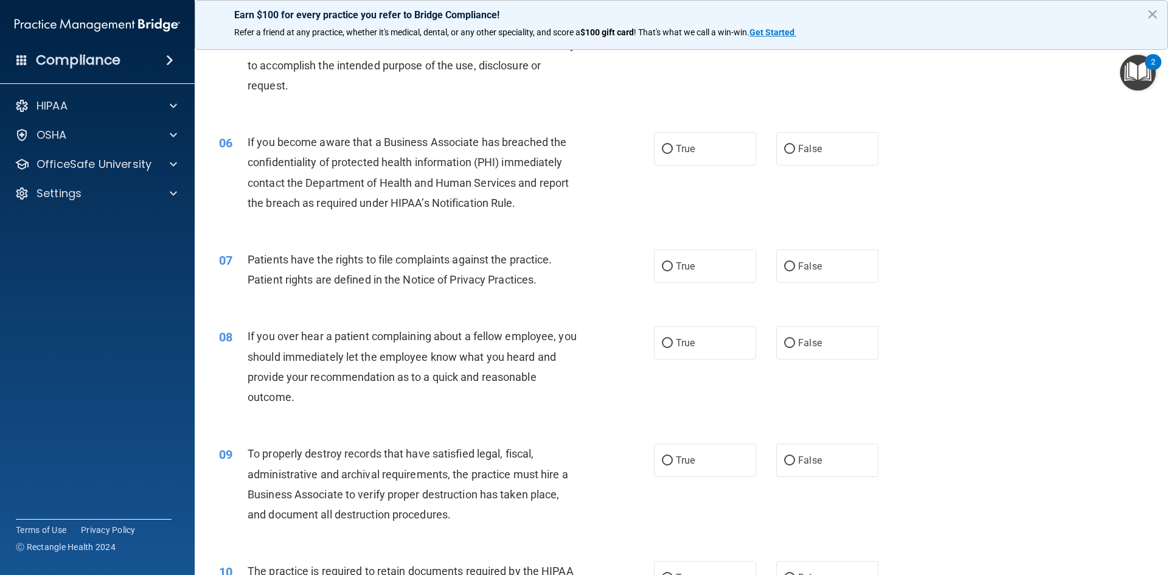
scroll to position [532, 0]
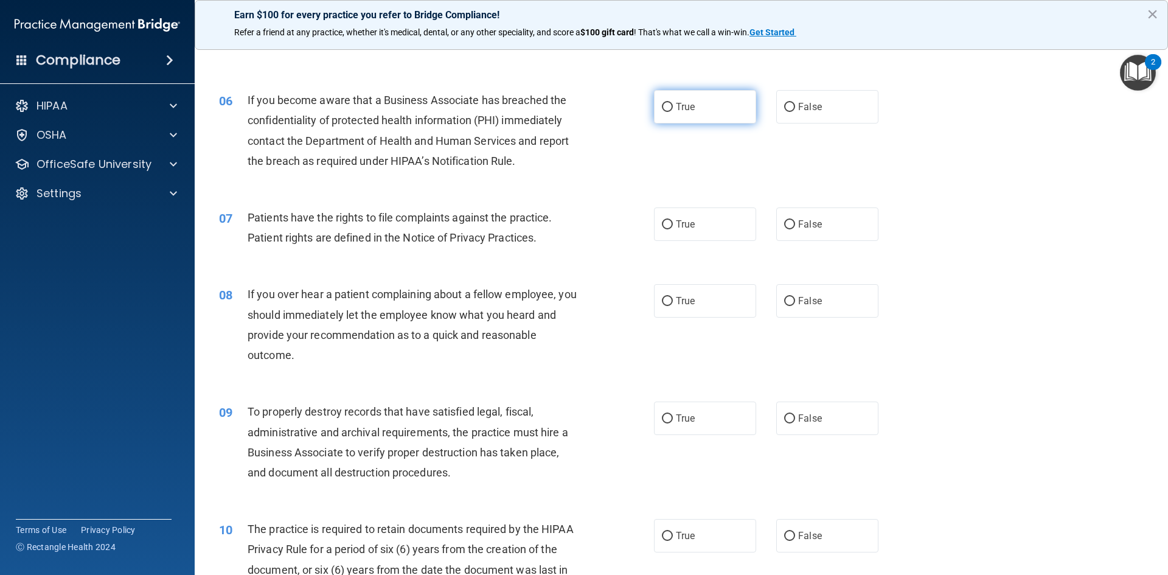
click at [677, 110] on span "True" at bounding box center [685, 107] width 19 height 12
click at [673, 110] on input "True" at bounding box center [667, 107] width 11 height 9
radio input "true"
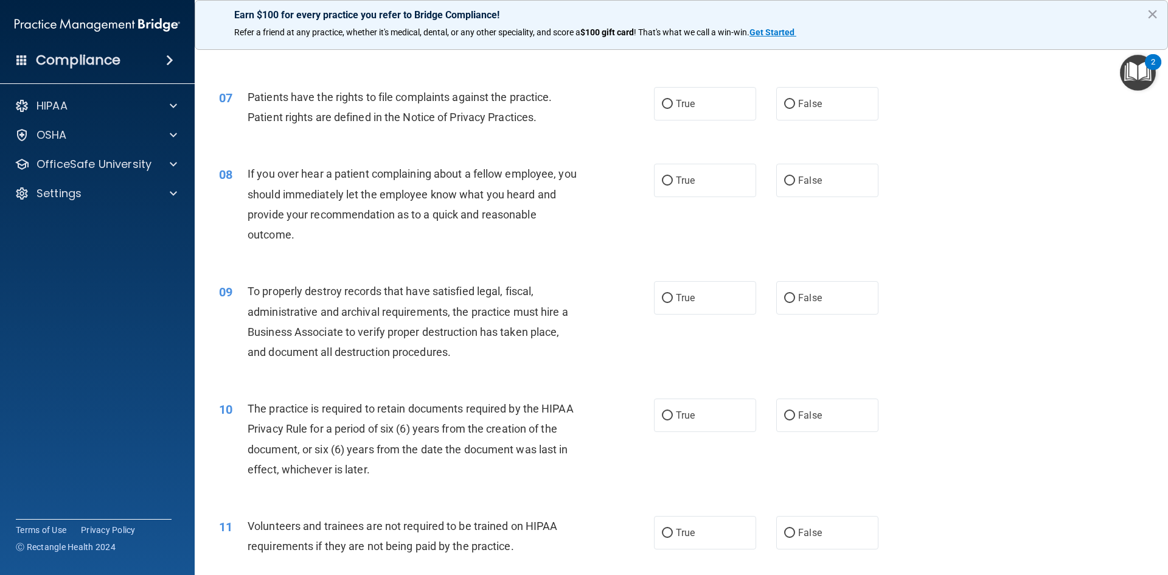
scroll to position [654, 0]
click at [668, 103] on input "True" at bounding box center [667, 103] width 11 height 9
radio input "true"
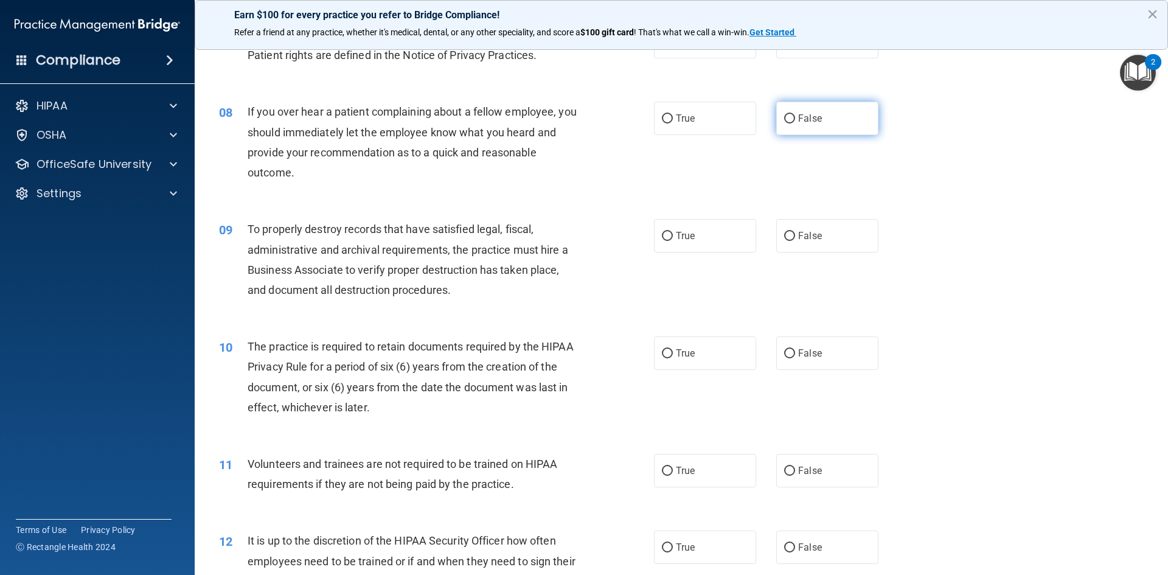
click at [814, 124] on label "False" at bounding box center [827, 118] width 102 height 33
click at [795, 124] on input "False" at bounding box center [789, 118] width 11 height 9
radio input "true"
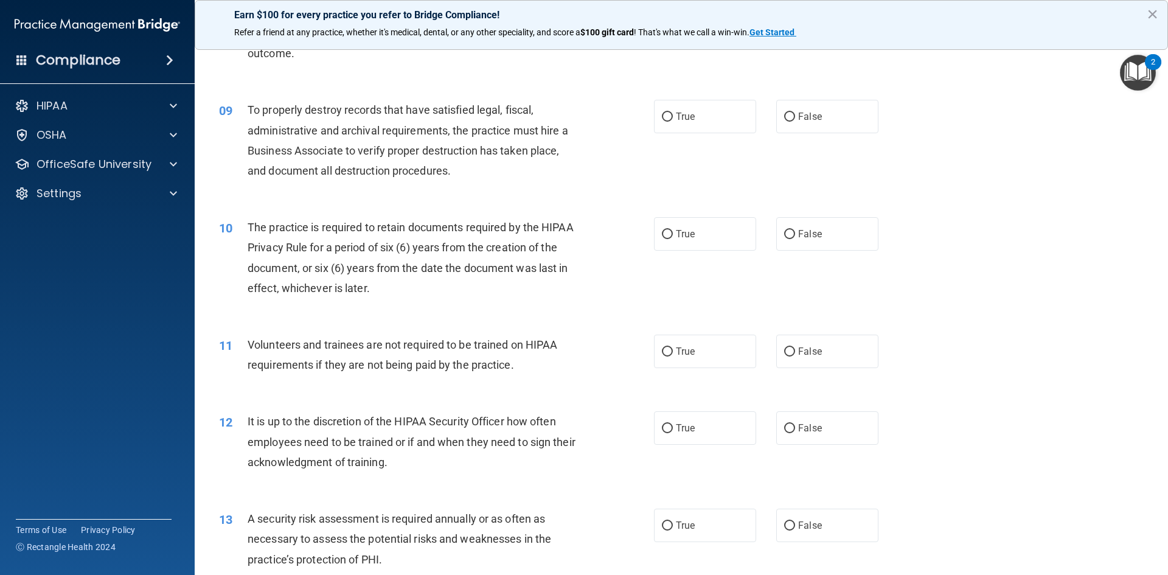
scroll to position [837, 0]
drag, startPoint x: 807, startPoint y: 107, endPoint x: 704, endPoint y: 136, distance: 106.7
click at [808, 108] on label "False" at bounding box center [827, 113] width 102 height 33
click at [795, 110] on input "False" at bounding box center [789, 114] width 11 height 9
radio input "true"
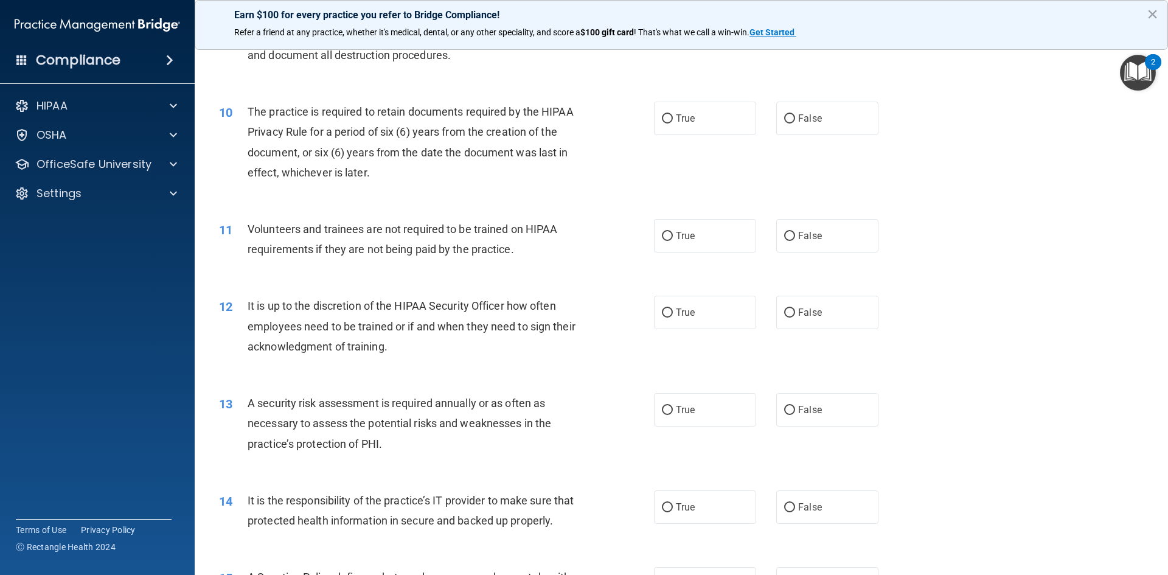
scroll to position [958, 0]
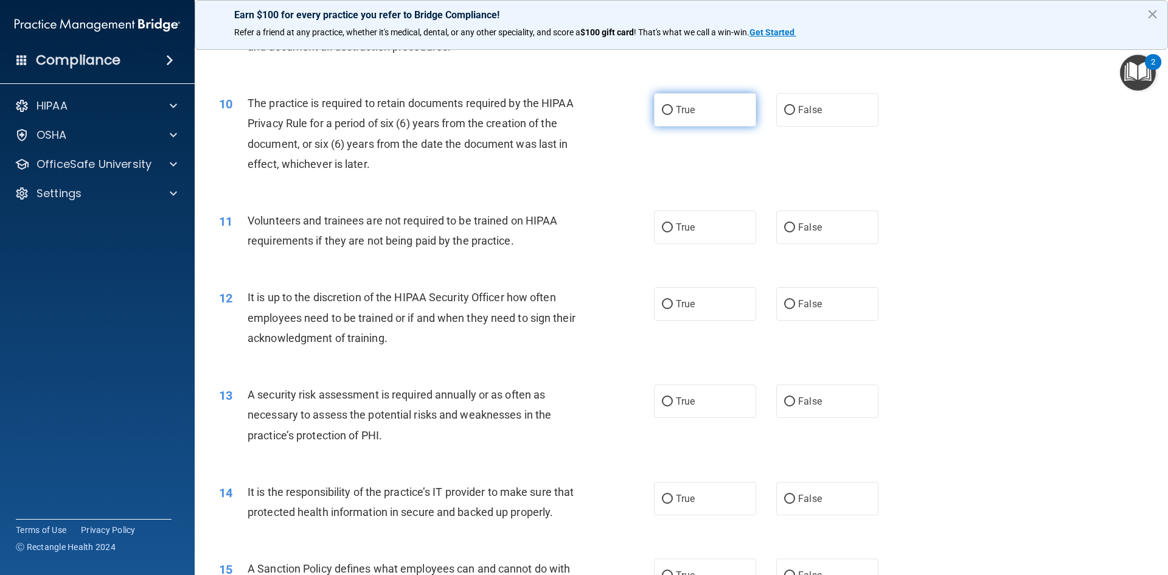
click at [676, 125] on label "True" at bounding box center [705, 109] width 102 height 33
click at [673, 115] on input "True" at bounding box center [667, 110] width 11 height 9
radio input "true"
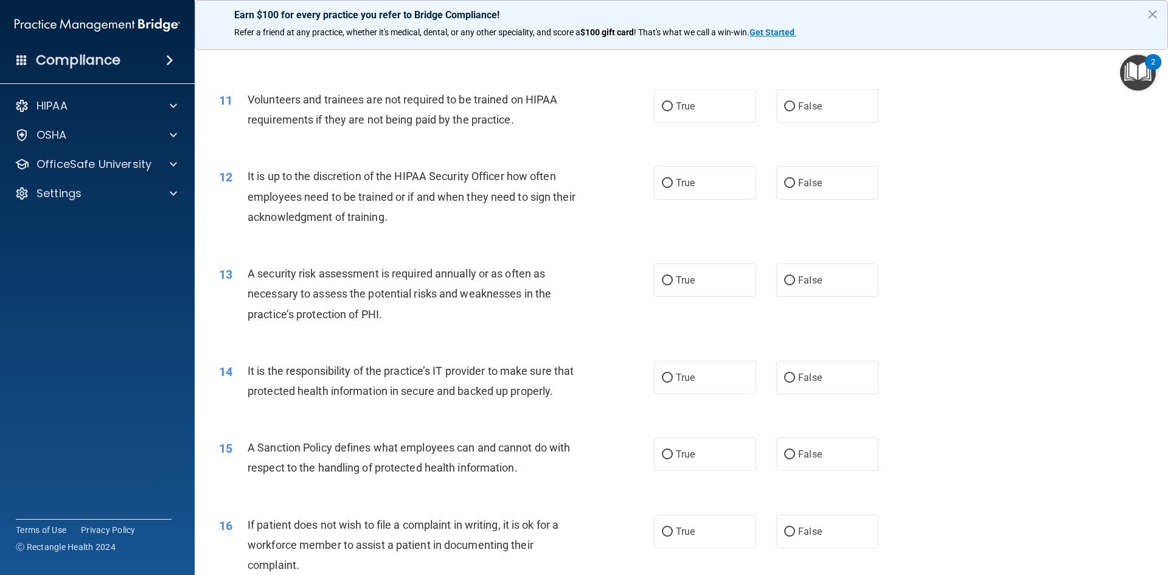
scroll to position [1080, 0]
click at [711, 113] on label "True" at bounding box center [705, 105] width 102 height 33
click at [673, 111] on input "True" at bounding box center [667, 106] width 11 height 9
radio input "true"
click at [837, 110] on label "False" at bounding box center [827, 105] width 102 height 33
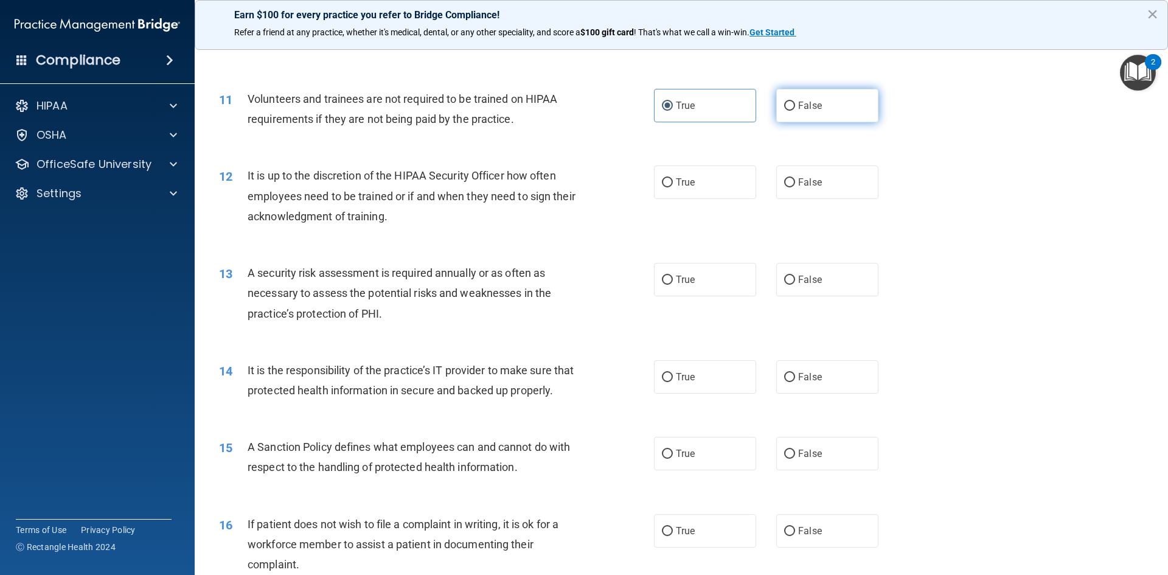
click at [795, 110] on input "False" at bounding box center [789, 106] width 11 height 9
radio input "true"
radio input "false"
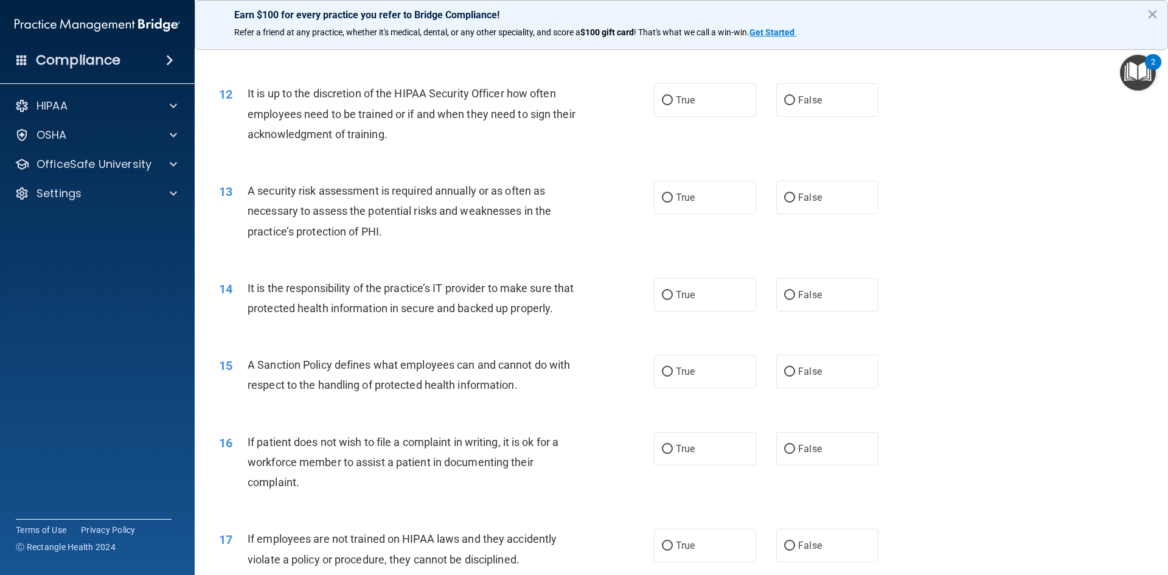
scroll to position [1141, 0]
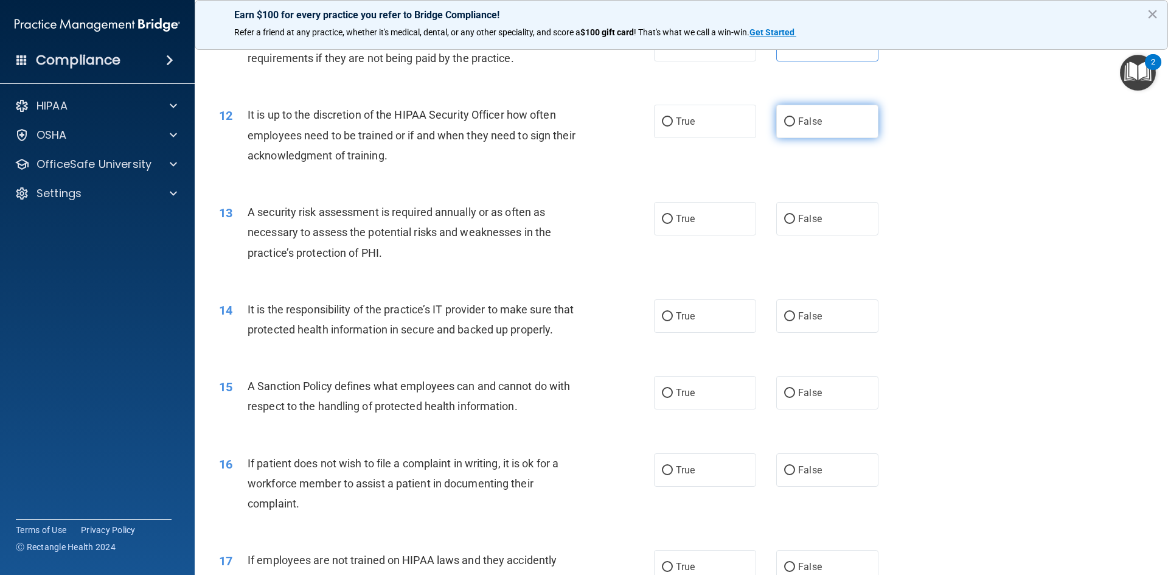
click at [798, 114] on label "False" at bounding box center [827, 121] width 102 height 33
click at [795, 117] on input "False" at bounding box center [789, 121] width 11 height 9
radio input "true"
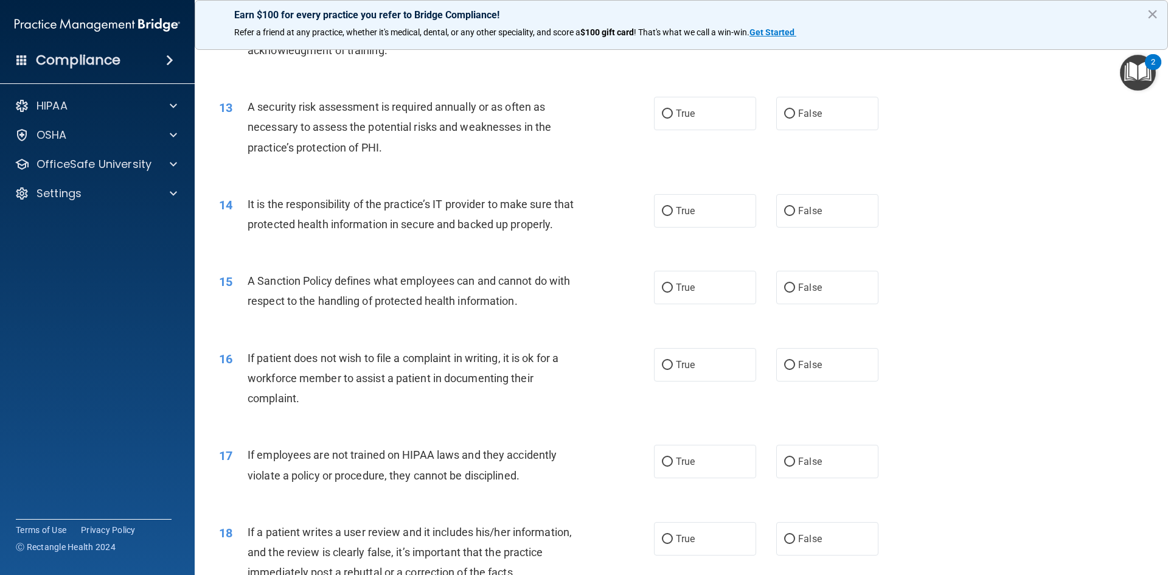
scroll to position [1263, 0]
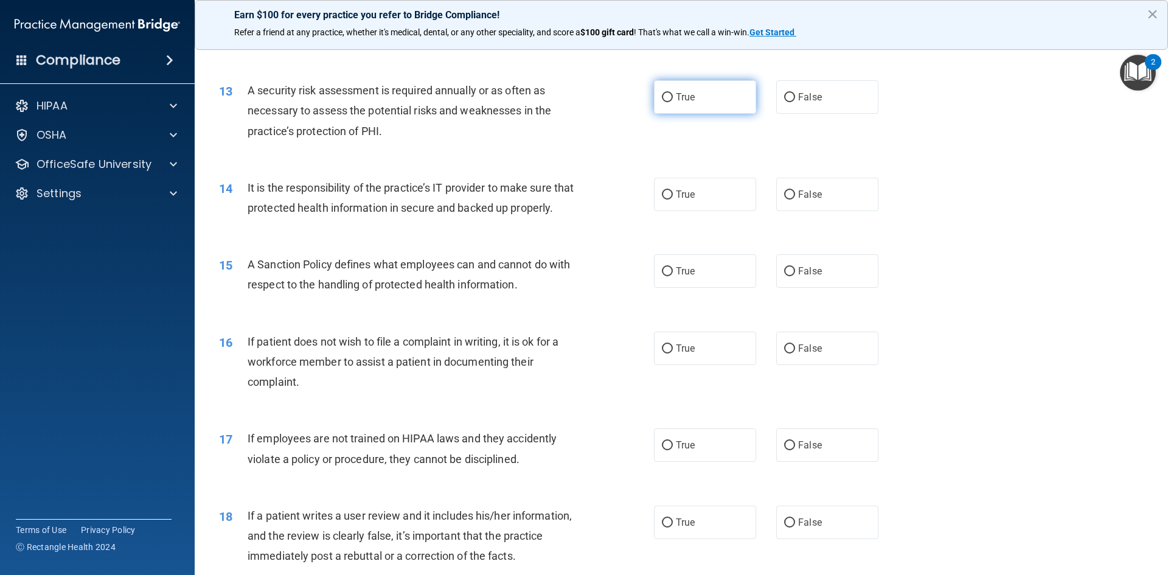
click at [680, 101] on span "True" at bounding box center [685, 97] width 19 height 12
click at [673, 101] on input "True" at bounding box center [667, 97] width 11 height 9
radio input "true"
click at [805, 197] on span "False" at bounding box center [810, 195] width 24 height 12
click at [795, 197] on input "False" at bounding box center [789, 194] width 11 height 9
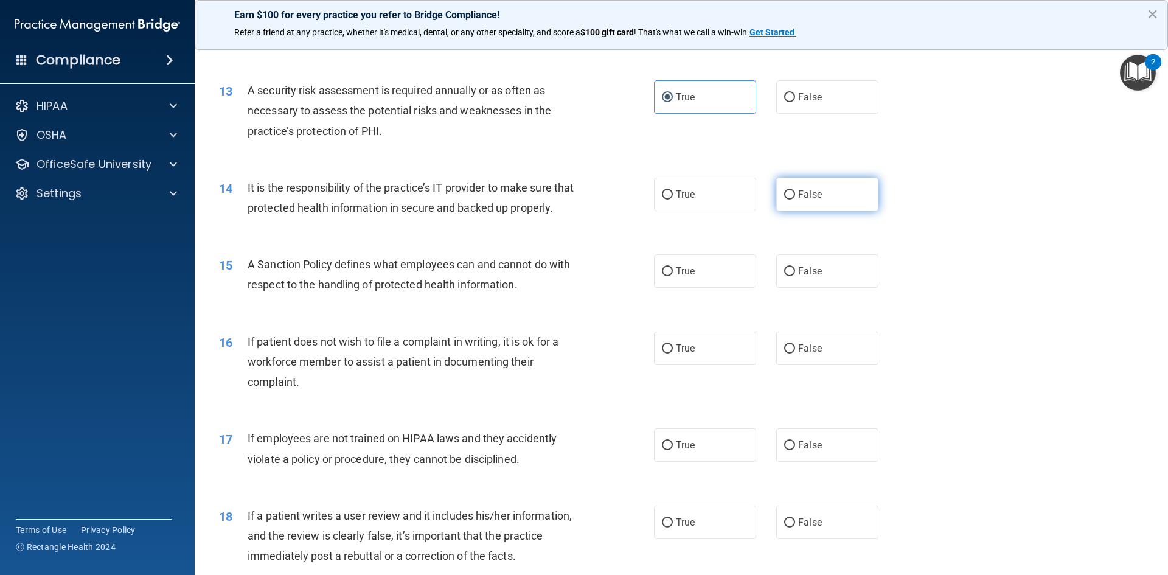
radio input "true"
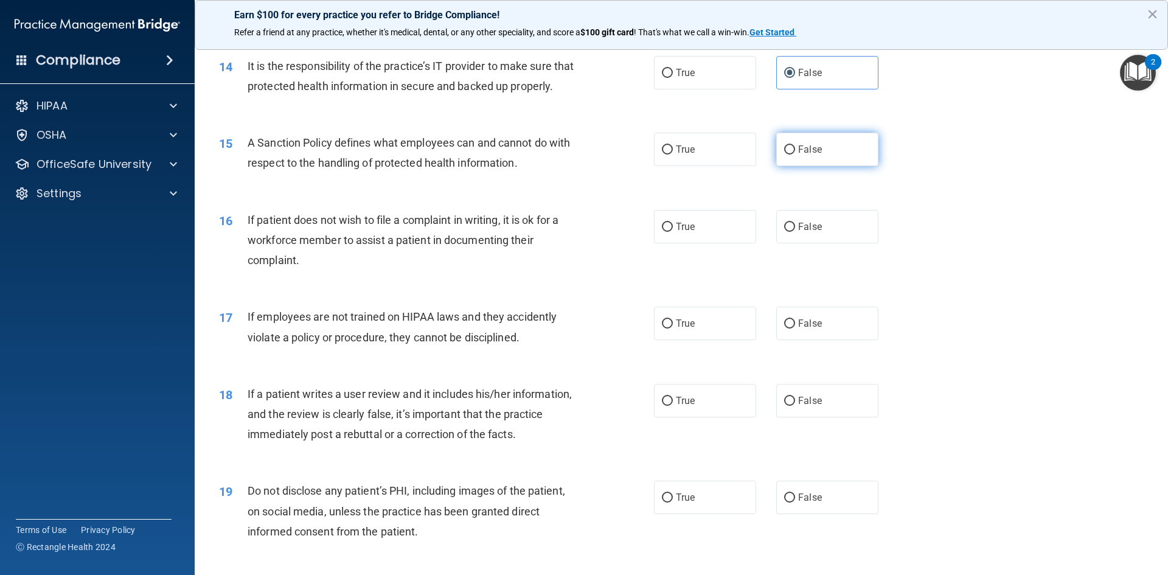
click at [827, 166] on label "False" at bounding box center [827, 149] width 102 height 33
click at [795, 155] on input "False" at bounding box center [789, 149] width 11 height 9
radio input "true"
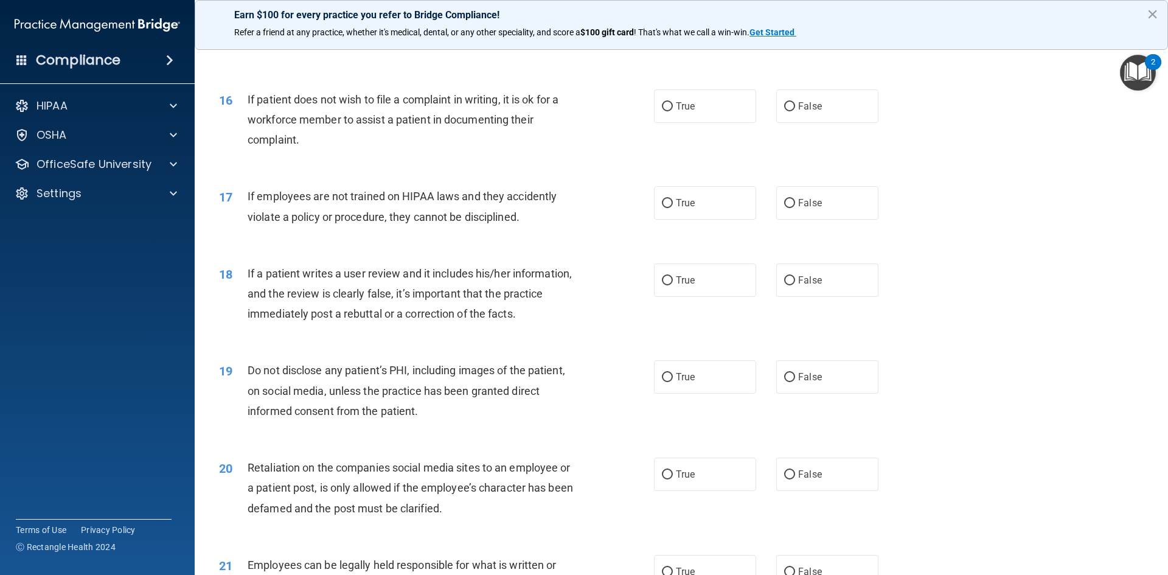
scroll to position [1506, 0]
click at [817, 143] on div "16 If patient does not wish to file a complaint in writing, it is ok for a work…" at bounding box center [681, 121] width 943 height 97
click at [810, 122] on label "False" at bounding box center [827, 104] width 102 height 33
click at [795, 110] on input "False" at bounding box center [789, 105] width 11 height 9
radio input "true"
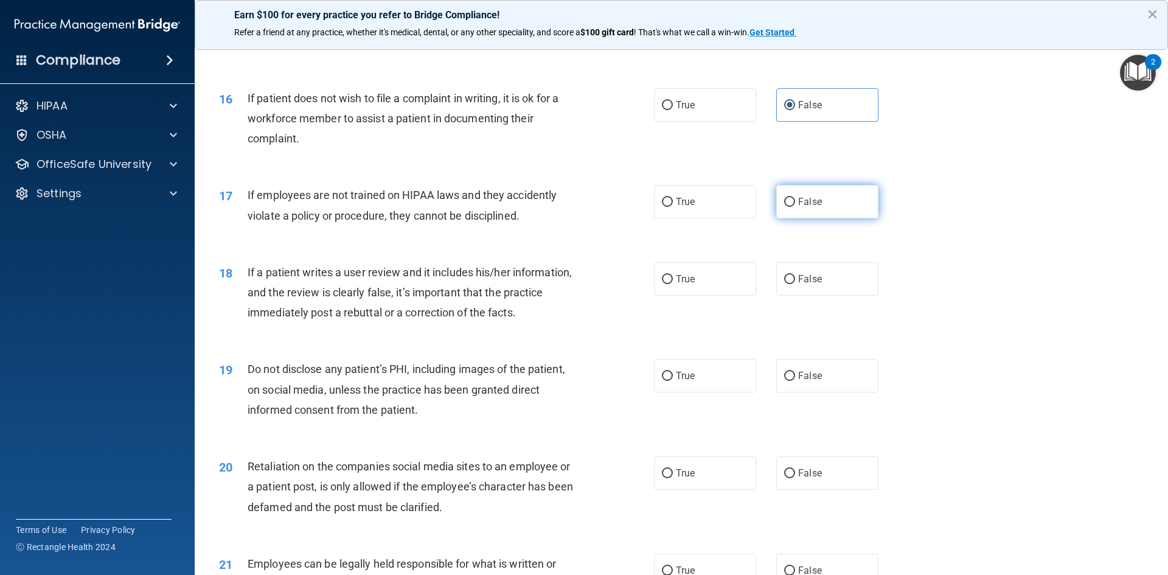
click at [798, 218] on label "False" at bounding box center [827, 201] width 102 height 33
click at [795, 207] on input "False" at bounding box center [789, 202] width 11 height 9
radio input "true"
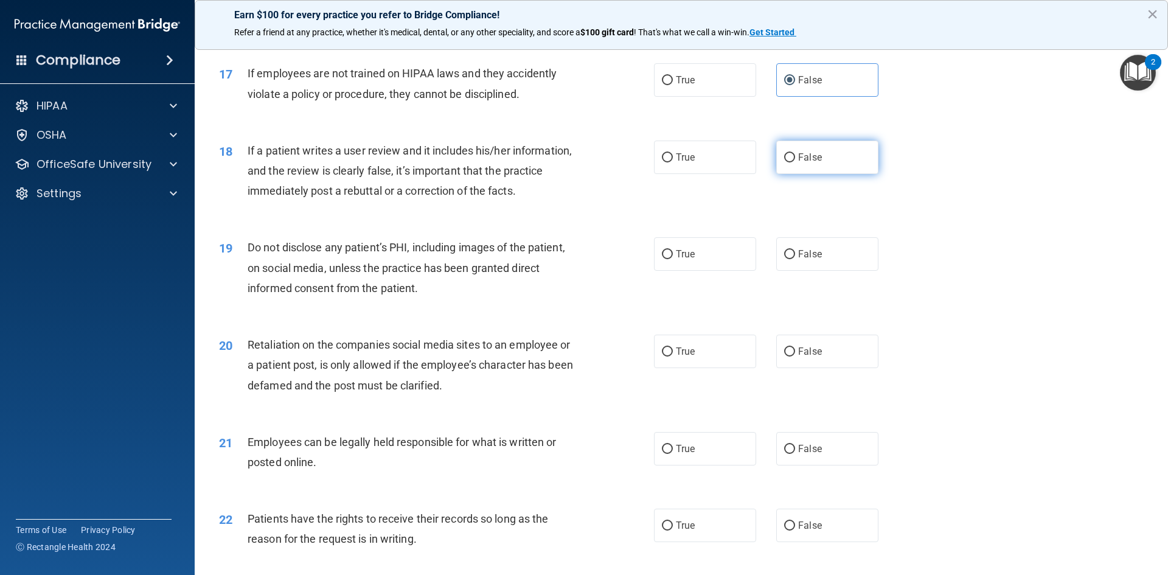
click at [819, 174] on label "False" at bounding box center [827, 157] width 102 height 33
click at [795, 162] on input "False" at bounding box center [789, 157] width 11 height 9
radio input "true"
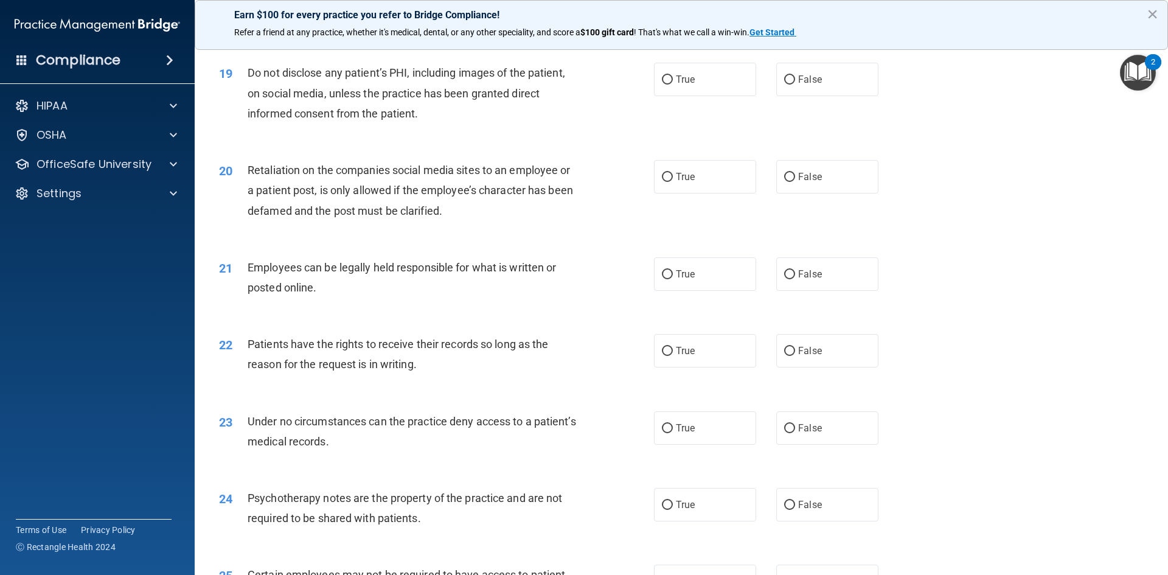
scroll to position [1810, 0]
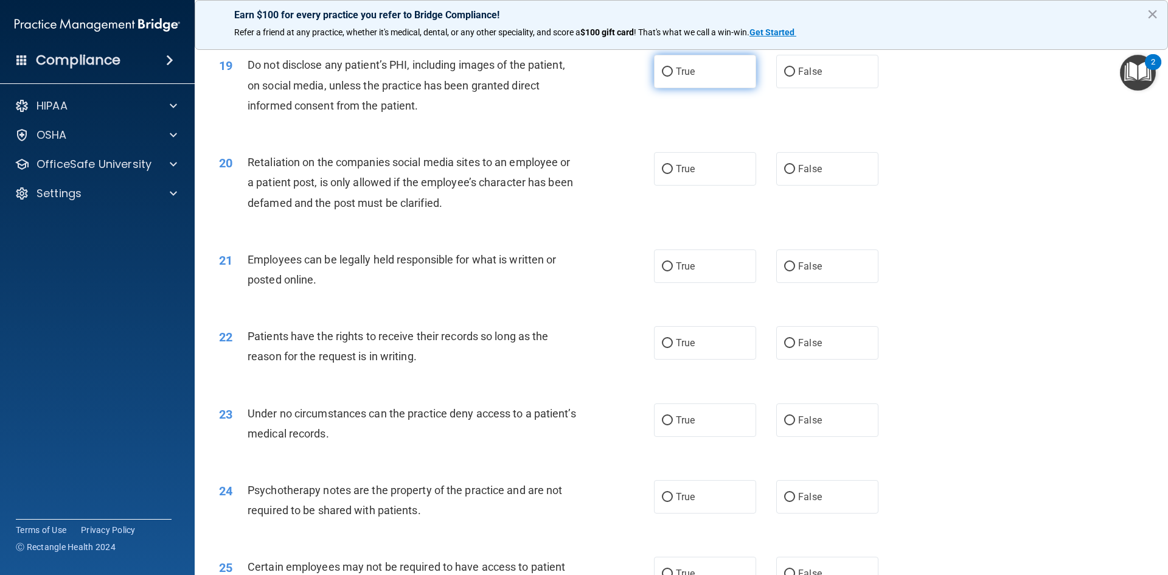
click at [711, 88] on label "True" at bounding box center [705, 71] width 102 height 33
click at [673, 77] on input "True" at bounding box center [667, 72] width 11 height 9
radio input "true"
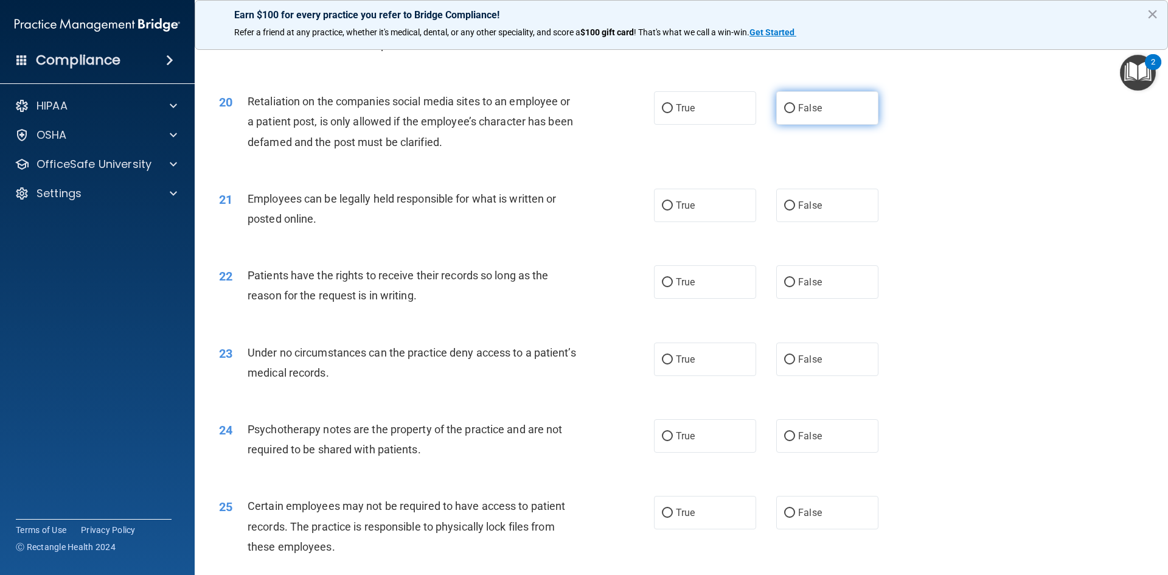
click at [800, 113] on label "False" at bounding box center [827, 107] width 102 height 33
click at [795, 113] on input "False" at bounding box center [789, 108] width 11 height 9
radio input "true"
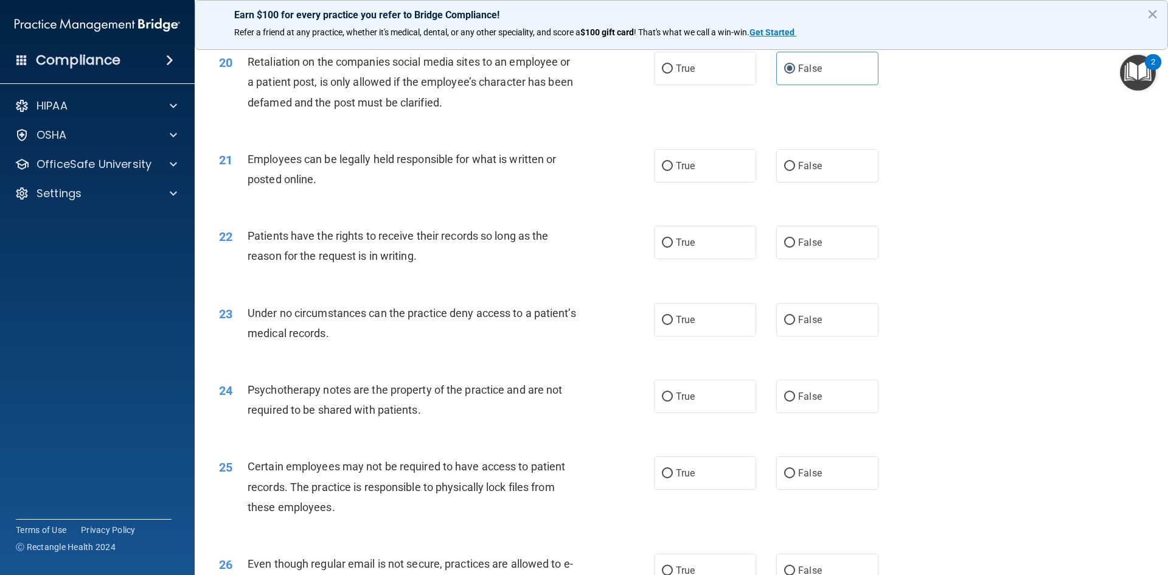
scroll to position [1932, 0]
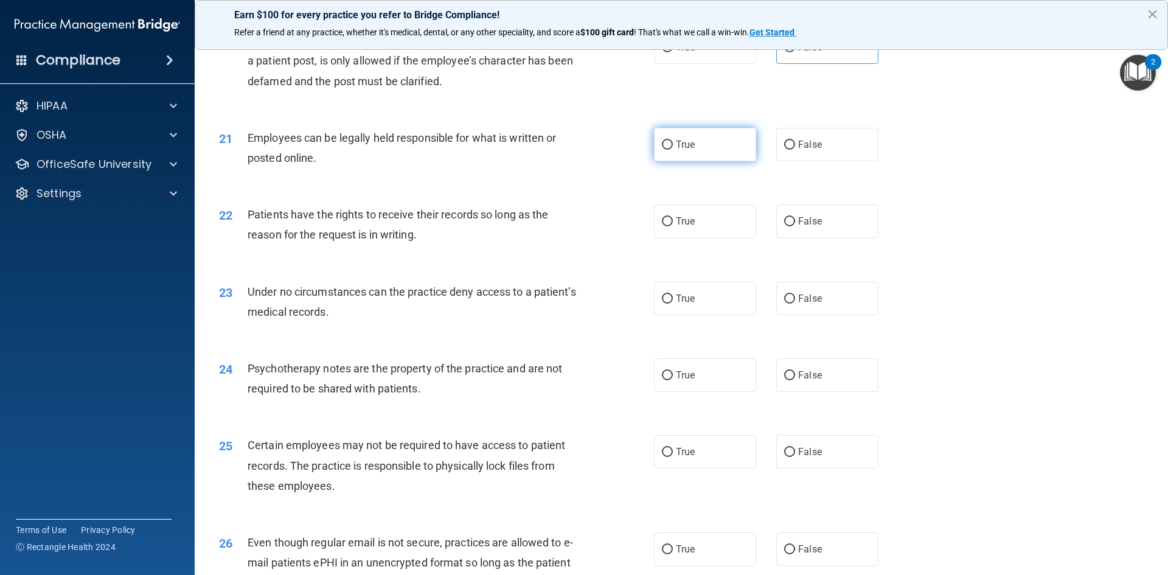
click at [672, 161] on label "True" at bounding box center [705, 144] width 102 height 33
click at [672, 150] on input "True" at bounding box center [667, 145] width 11 height 9
radio input "true"
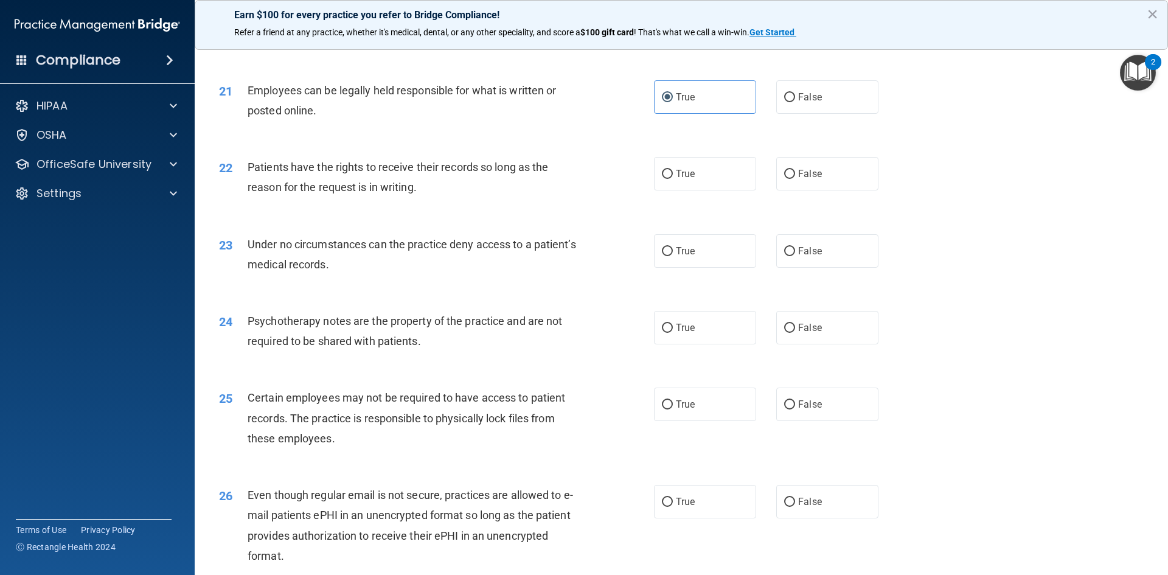
scroll to position [2054, 0]
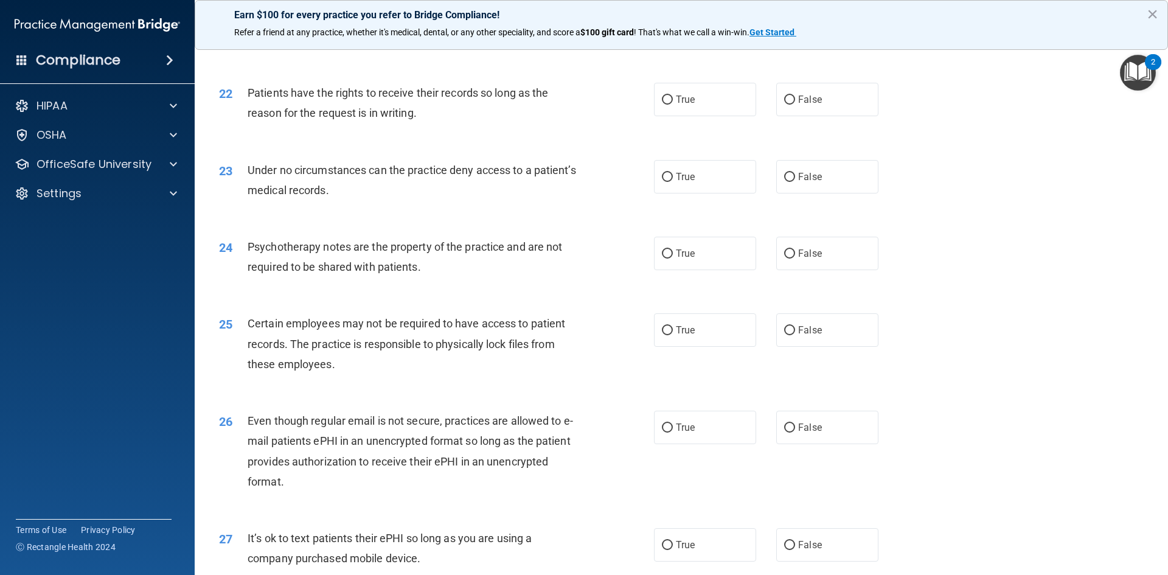
drag, startPoint x: 823, startPoint y: 131, endPoint x: 782, endPoint y: 156, distance: 48.0
click at [824, 116] on label "False" at bounding box center [827, 99] width 102 height 33
click at [795, 105] on input "False" at bounding box center [789, 100] width 11 height 9
radio input "true"
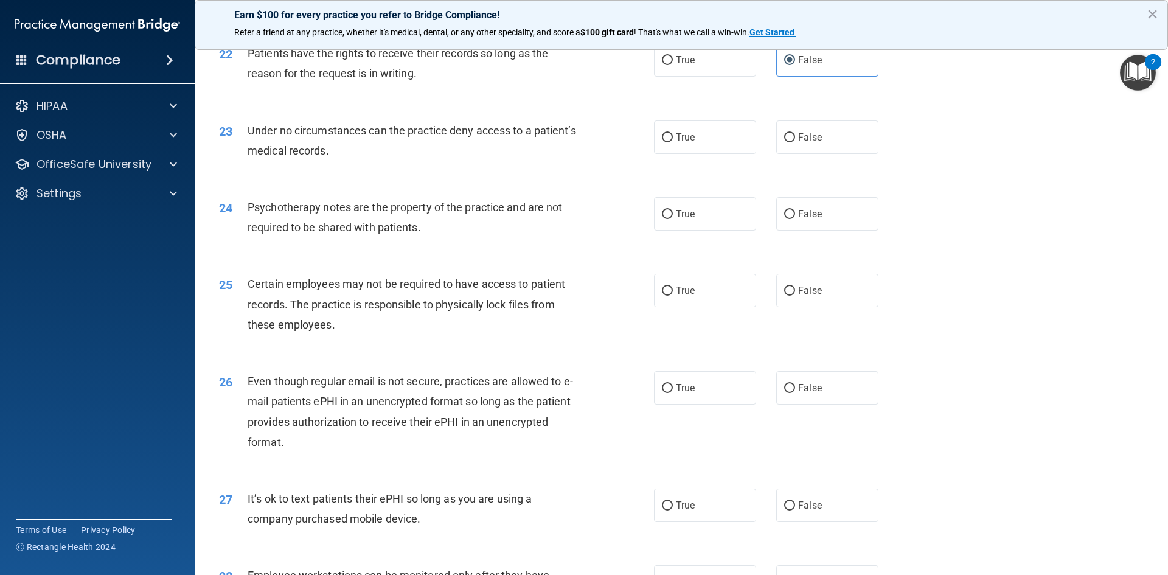
scroll to position [2114, 0]
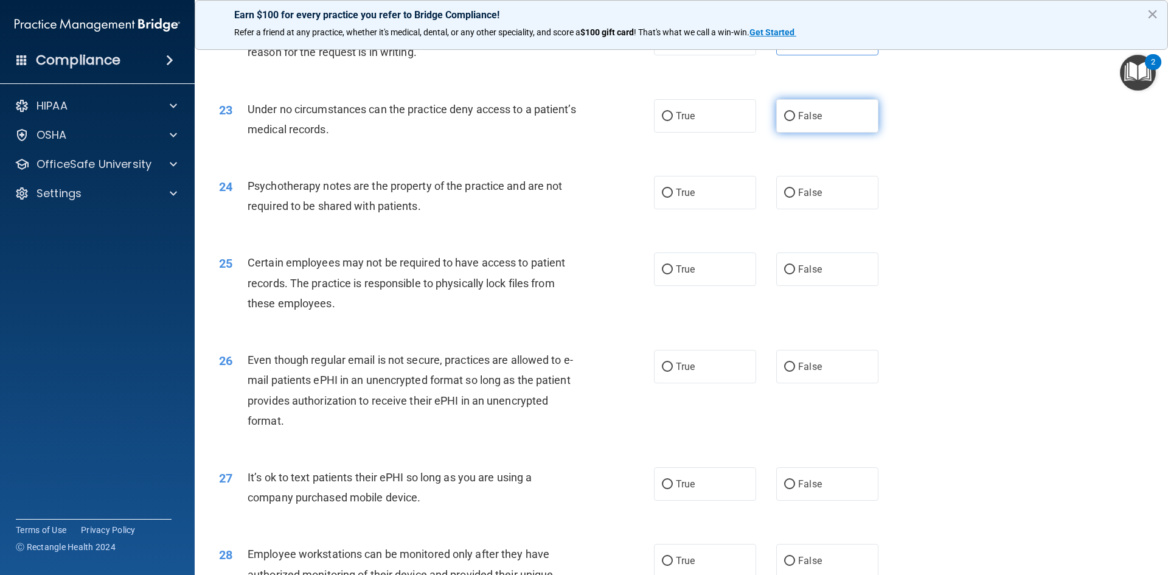
click at [845, 133] on label "False" at bounding box center [827, 115] width 102 height 33
click at [795, 121] on input "False" at bounding box center [789, 116] width 11 height 9
radio input "true"
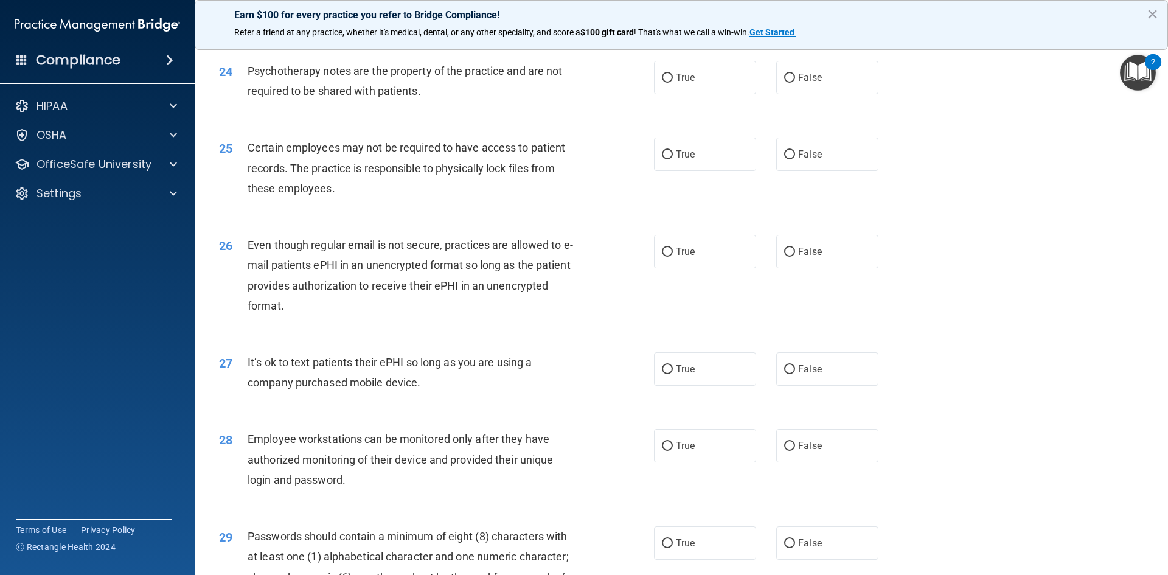
scroll to position [2236, 0]
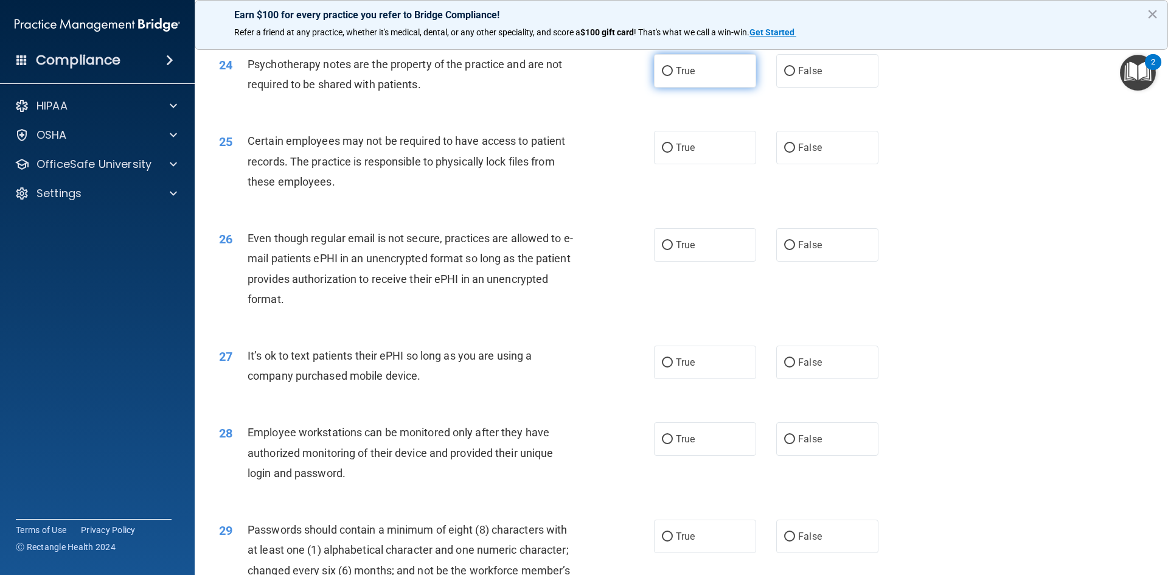
click at [717, 88] on label "True" at bounding box center [705, 70] width 102 height 33
click at [673, 76] on input "True" at bounding box center [667, 71] width 11 height 9
radio input "true"
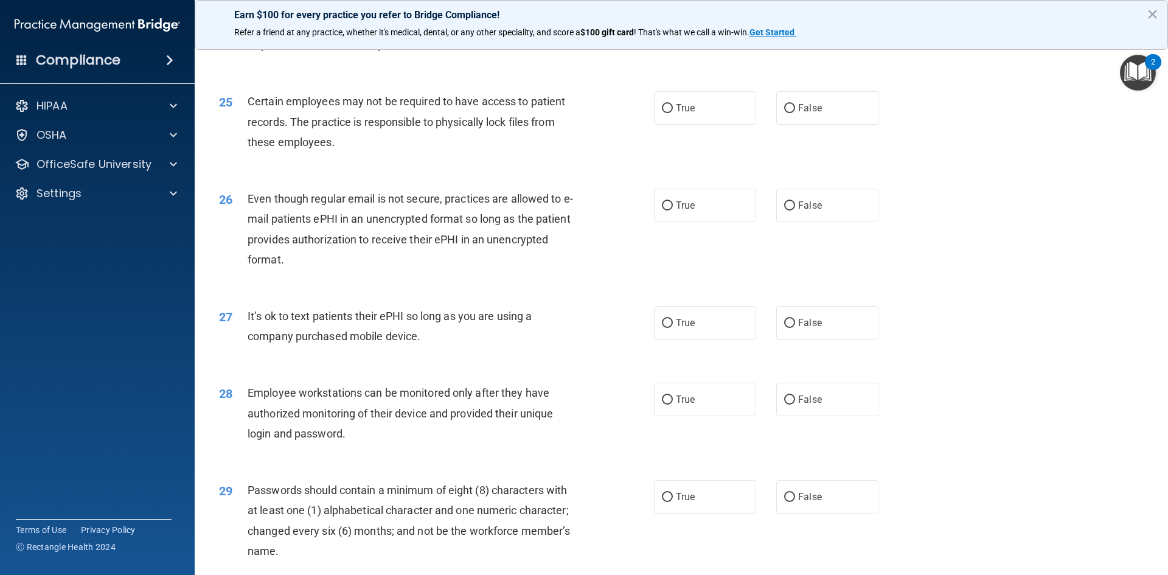
scroll to position [2297, 0]
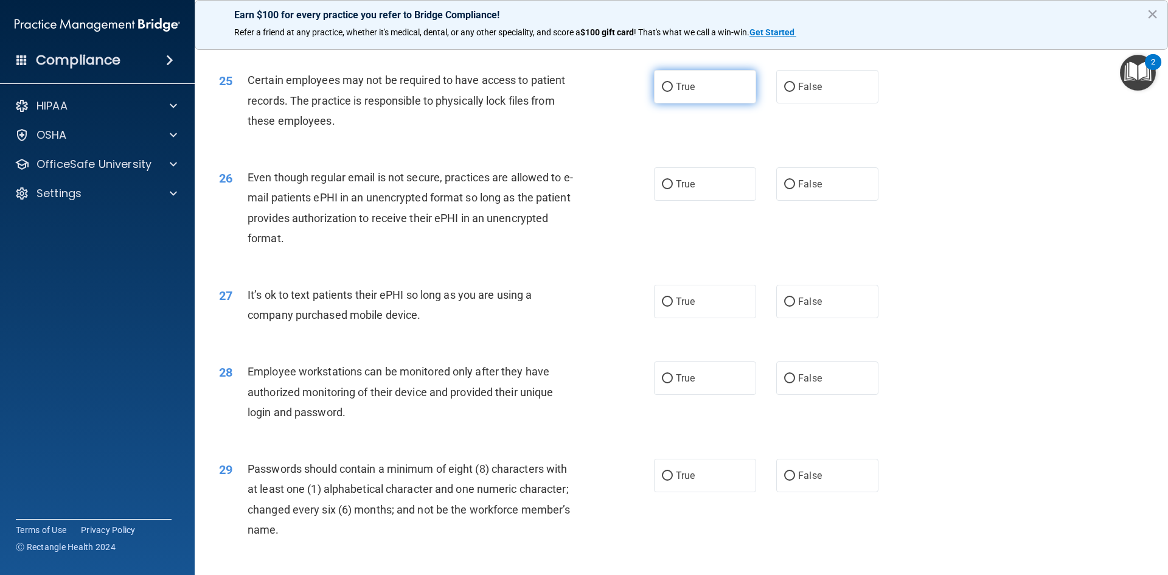
click at [717, 103] on label "True" at bounding box center [705, 86] width 102 height 33
click at [673, 92] on input "True" at bounding box center [667, 87] width 11 height 9
radio input "true"
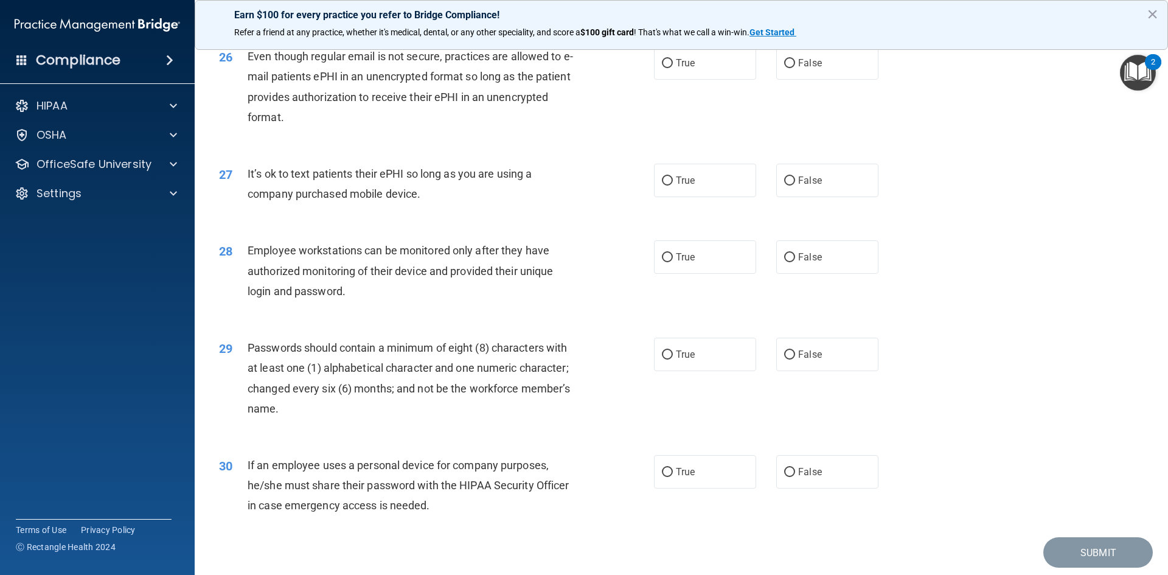
scroll to position [2419, 0]
click at [823, 197] on label "False" at bounding box center [827, 179] width 102 height 33
click at [795, 185] on input "False" at bounding box center [789, 180] width 11 height 9
radio input "true"
click at [703, 72] on label "True" at bounding box center [705, 62] width 102 height 33
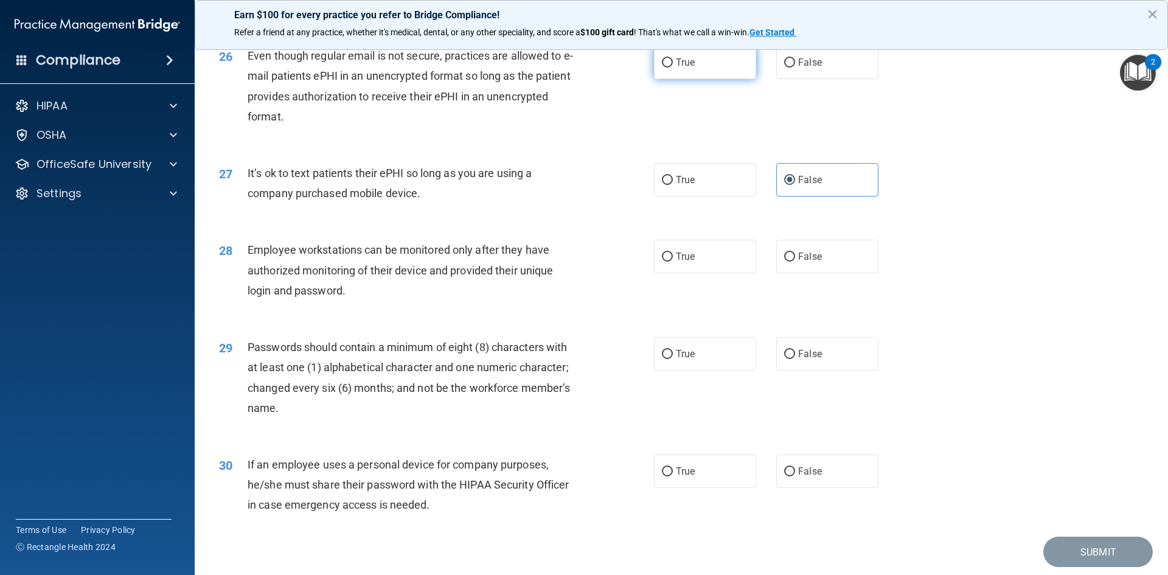
click at [673, 68] on input "True" at bounding box center [667, 62] width 11 height 9
radio input "true"
click at [679, 197] on label "True" at bounding box center [705, 179] width 102 height 33
click at [673, 185] on input "True" at bounding box center [667, 180] width 11 height 9
radio input "true"
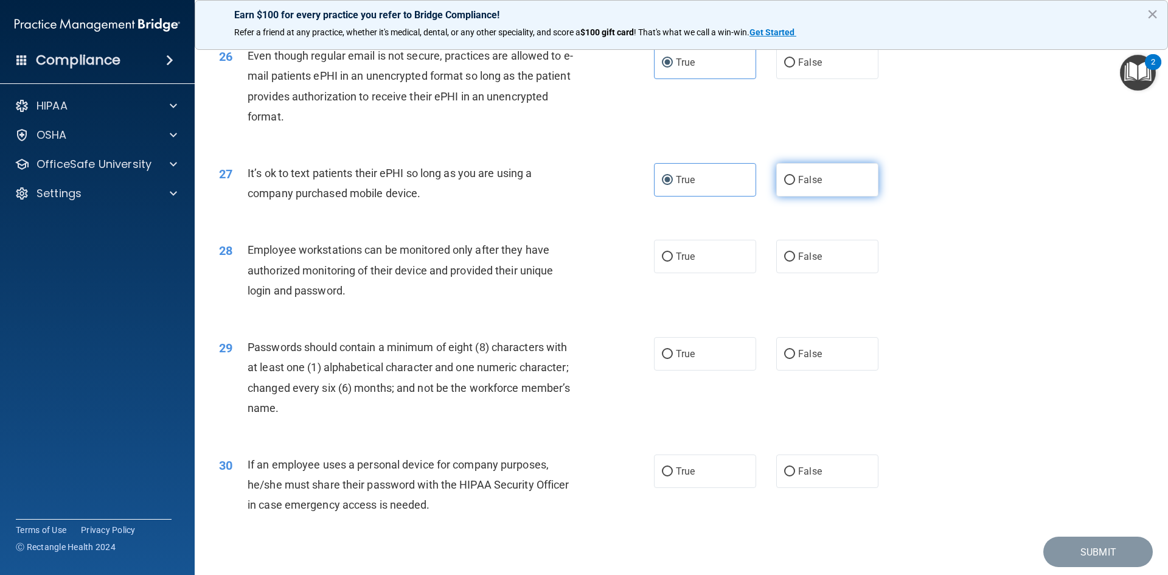
click at [782, 192] on label "False" at bounding box center [827, 179] width 102 height 33
click at [784, 185] on input "False" at bounding box center [789, 180] width 11 height 9
radio input "true"
radio input "false"
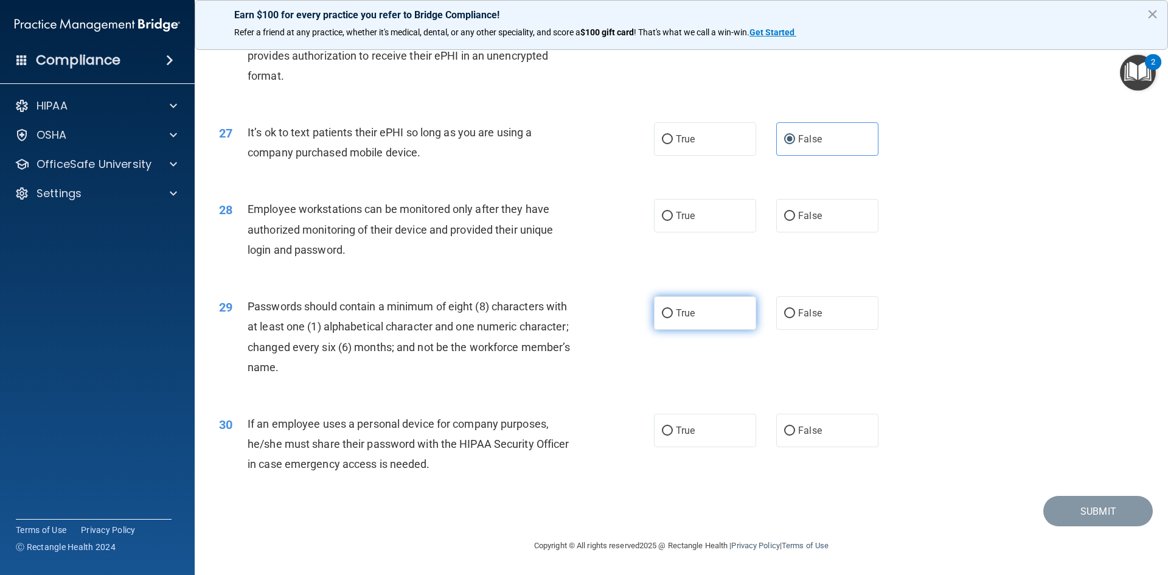
click at [680, 322] on label "True" at bounding box center [705, 312] width 102 height 33
click at [673, 318] on input "True" at bounding box center [667, 313] width 11 height 9
radio input "true"
click at [848, 234] on div "28 Employee workstations can be monitored only after they have authorized monit…" at bounding box center [681, 232] width 943 height 97
drag, startPoint x: 832, startPoint y: 227, endPoint x: 545, endPoint y: 385, distance: 327.9
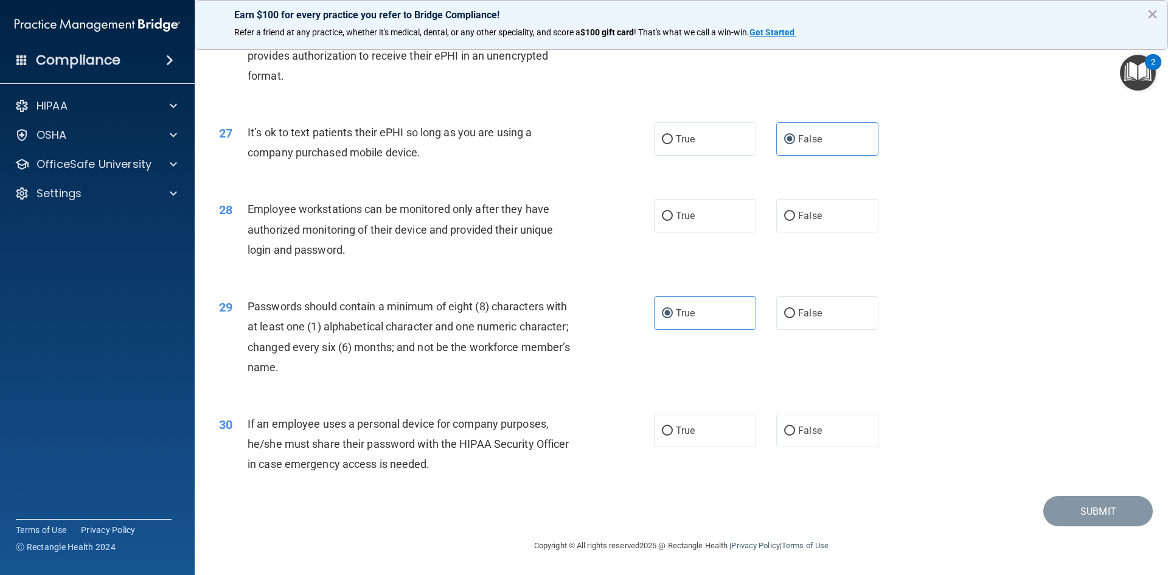
click at [832, 226] on label "False" at bounding box center [827, 215] width 102 height 33
click at [795, 221] on input "False" at bounding box center [789, 216] width 11 height 9
radio input "true"
click at [795, 419] on label "False" at bounding box center [827, 430] width 102 height 33
click at [795, 427] on input "False" at bounding box center [789, 431] width 11 height 9
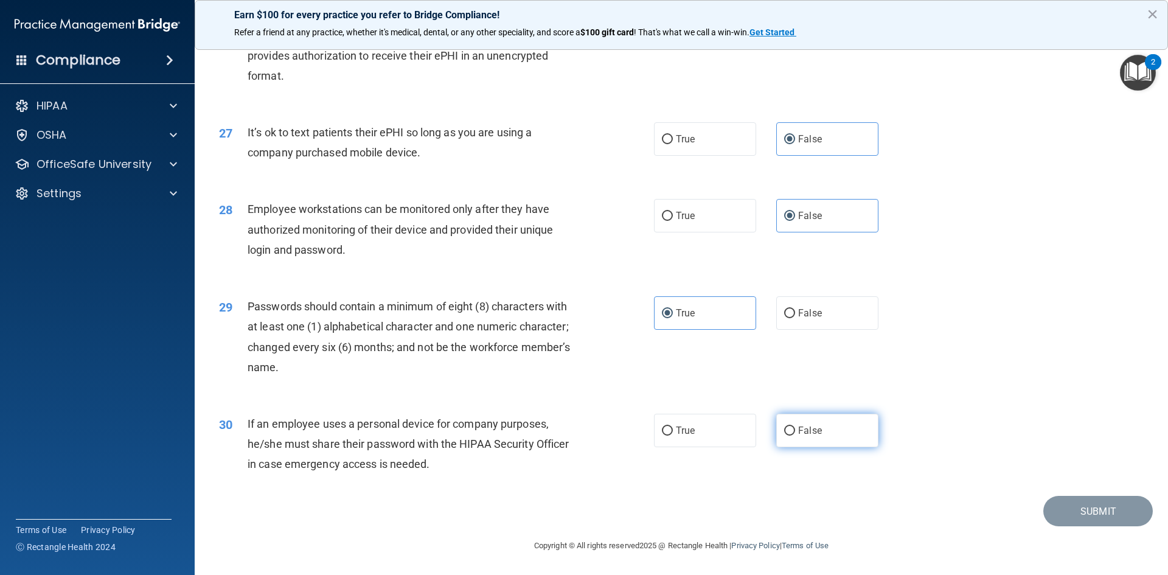
radio input "true"
click at [1092, 507] on button "Submit" at bounding box center [1098, 511] width 110 height 31
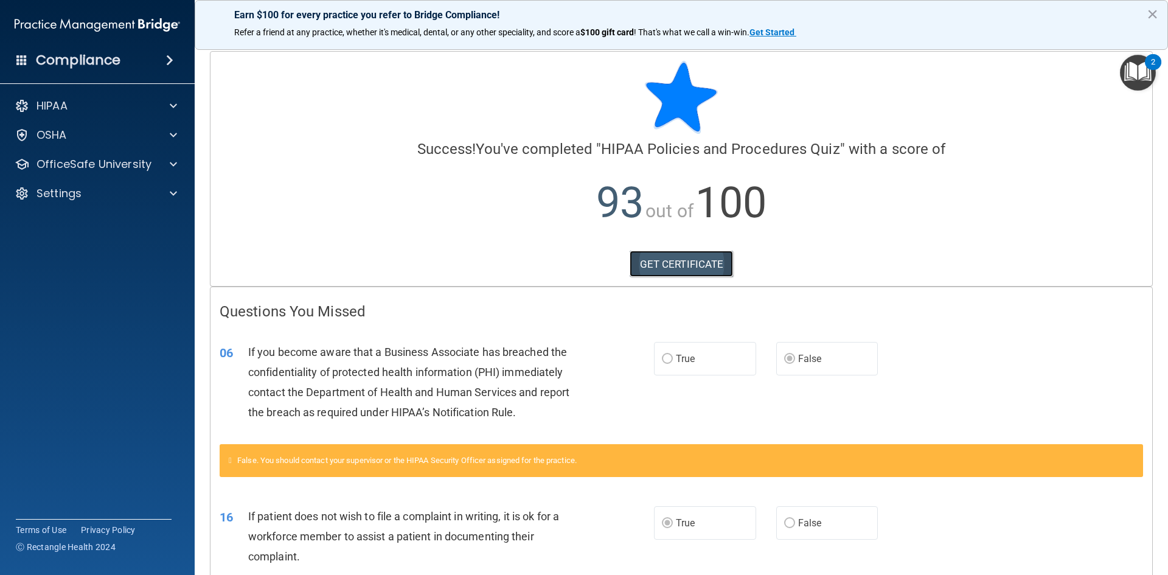
click at [672, 256] on link "GET CERTIFICATE" at bounding box center [682, 264] width 104 height 27
click at [1136, 68] on img "Open Resource Center, 2 new notifications" at bounding box center [1138, 73] width 36 height 36
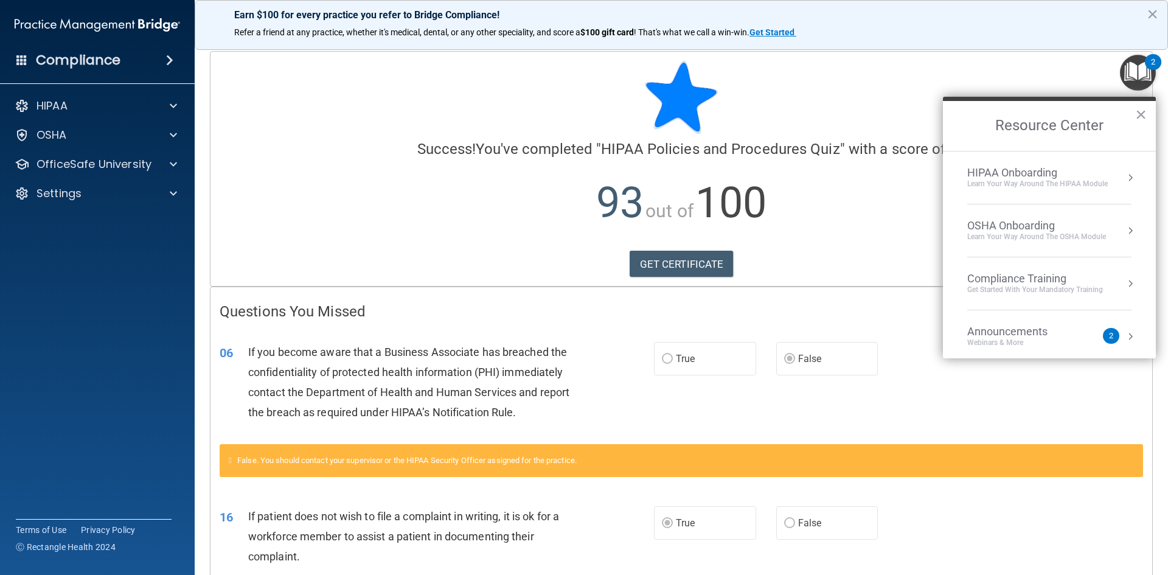
click at [1043, 289] on div "Get Started with your mandatory training" at bounding box center [1035, 290] width 136 height 10
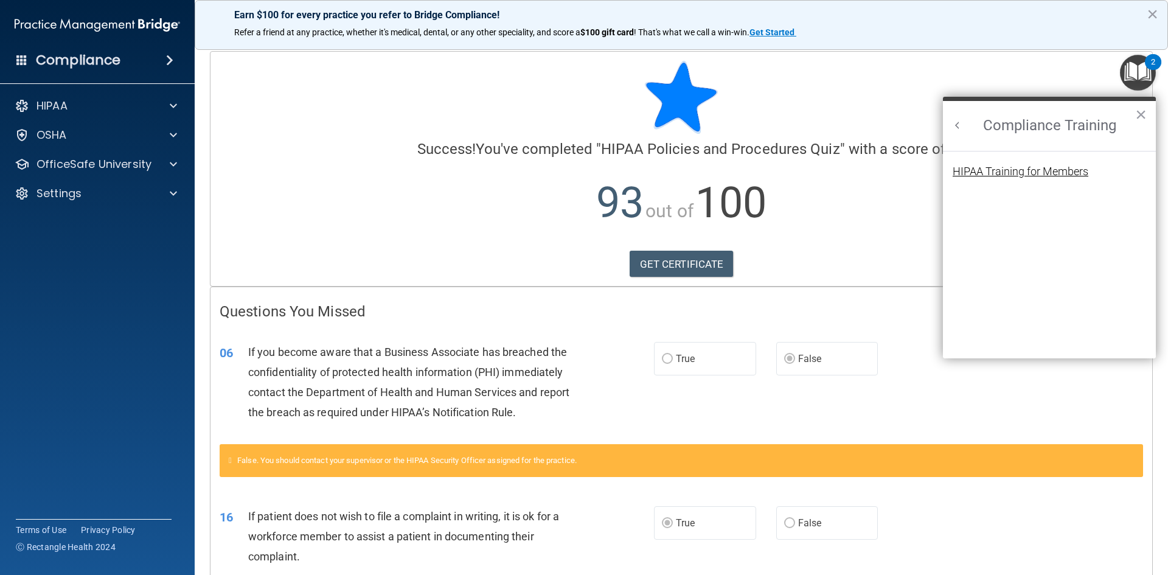
click at [1010, 172] on div "HIPAA Training for Members" at bounding box center [1021, 171] width 136 height 11
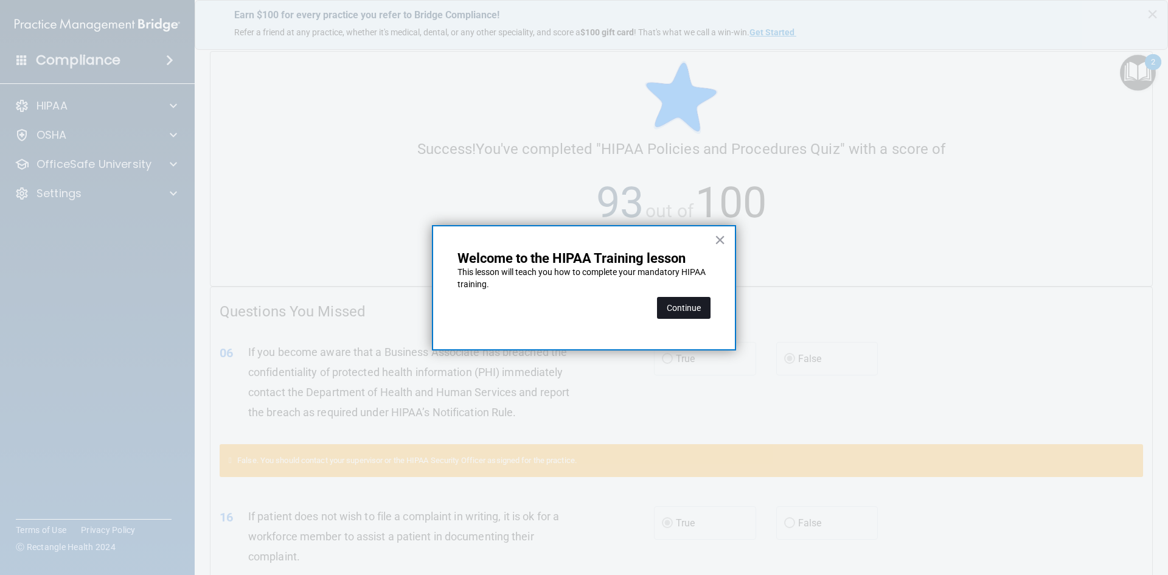
click at [666, 309] on button "Continue" at bounding box center [684, 308] width 54 height 22
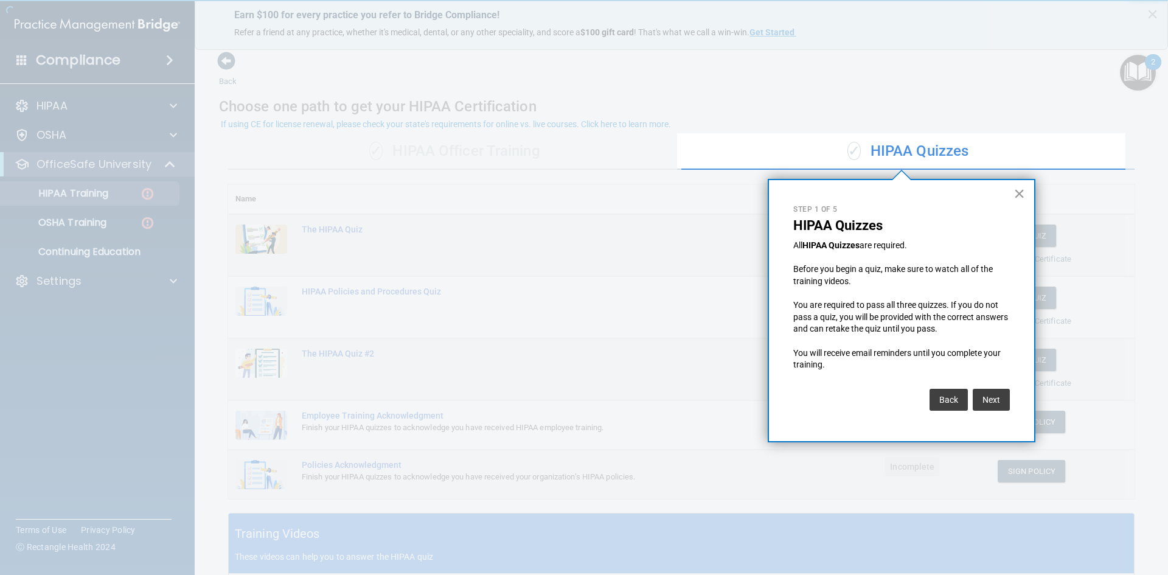
click at [1020, 193] on button "×" at bounding box center [1020, 193] width 12 height 19
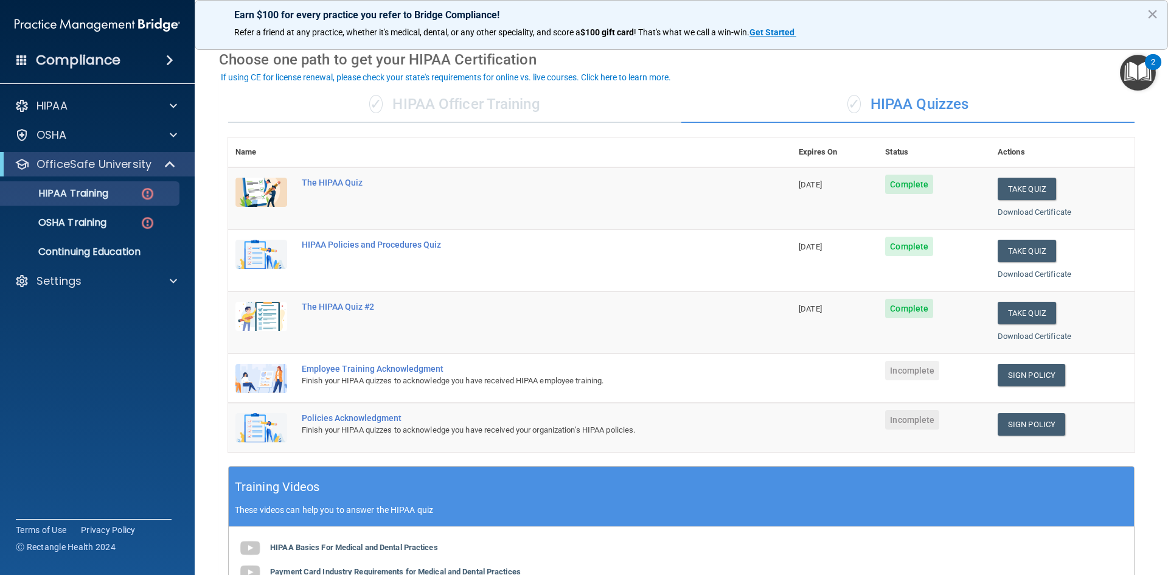
scroll to position [183, 0]
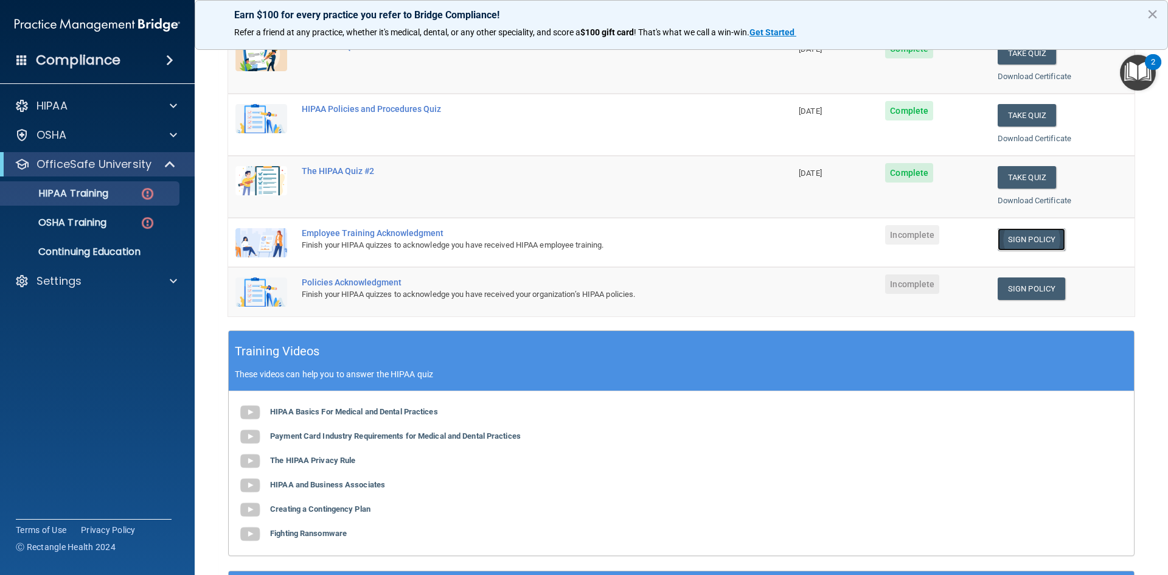
click at [1011, 234] on link "Sign Policy" at bounding box center [1032, 239] width 68 height 23
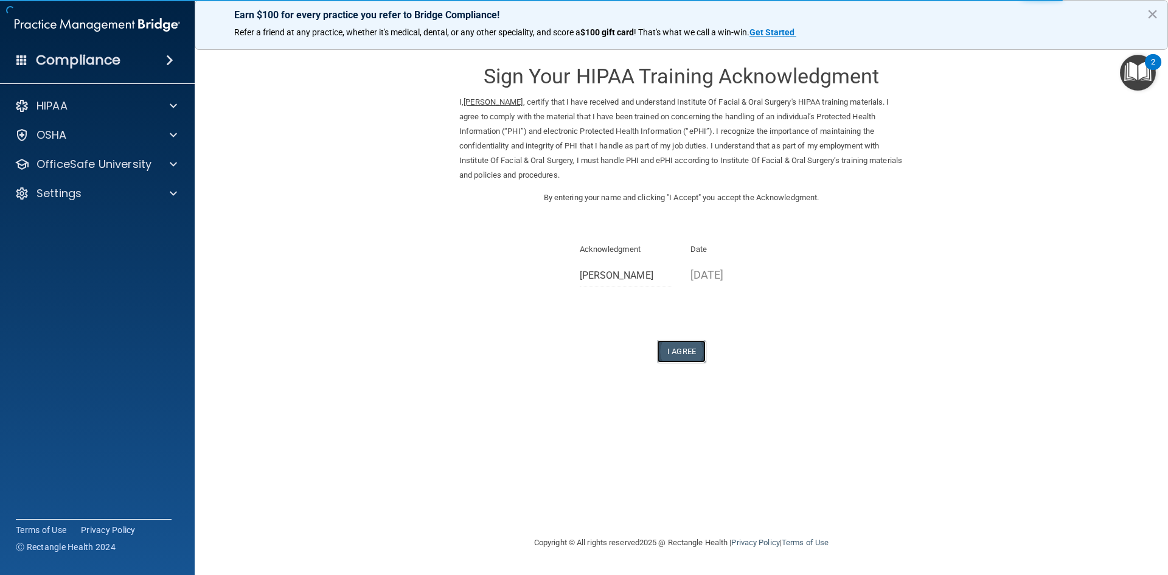
click at [705, 359] on button "I Agree" at bounding box center [681, 351] width 49 height 23
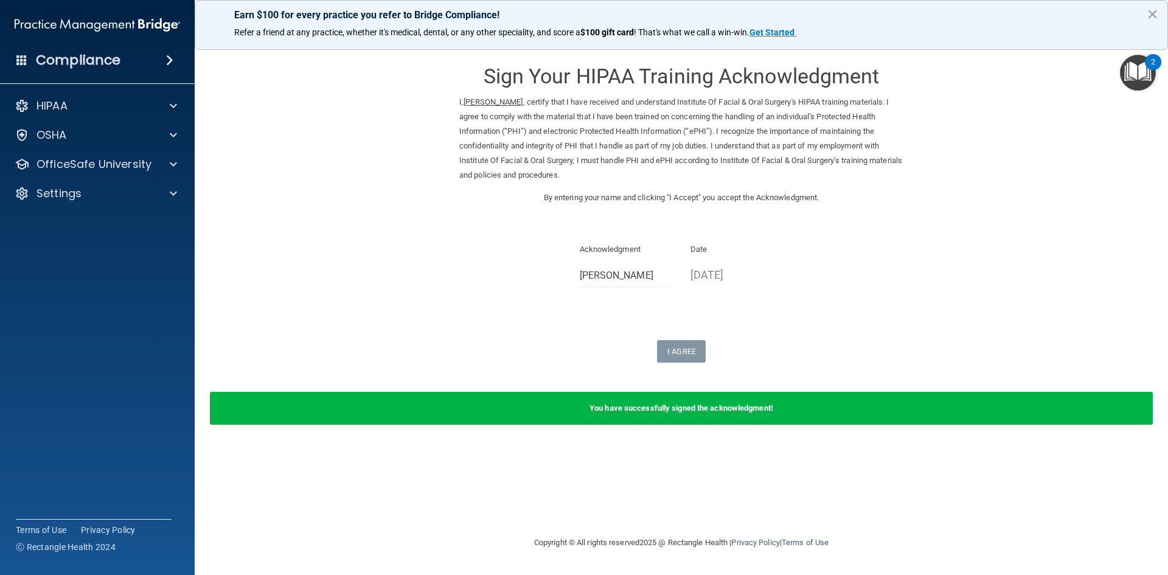
click at [1129, 75] on img "Open Resource Center, 2 new notifications" at bounding box center [1138, 73] width 36 height 36
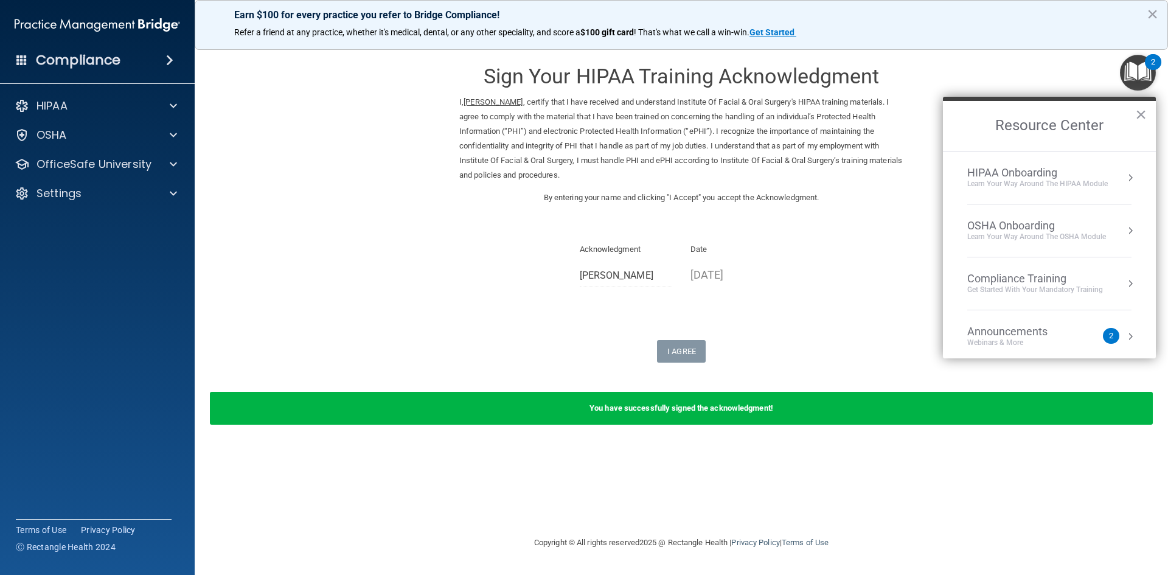
click at [1076, 293] on div "Get Started with your mandatory training" at bounding box center [1035, 290] width 136 height 10
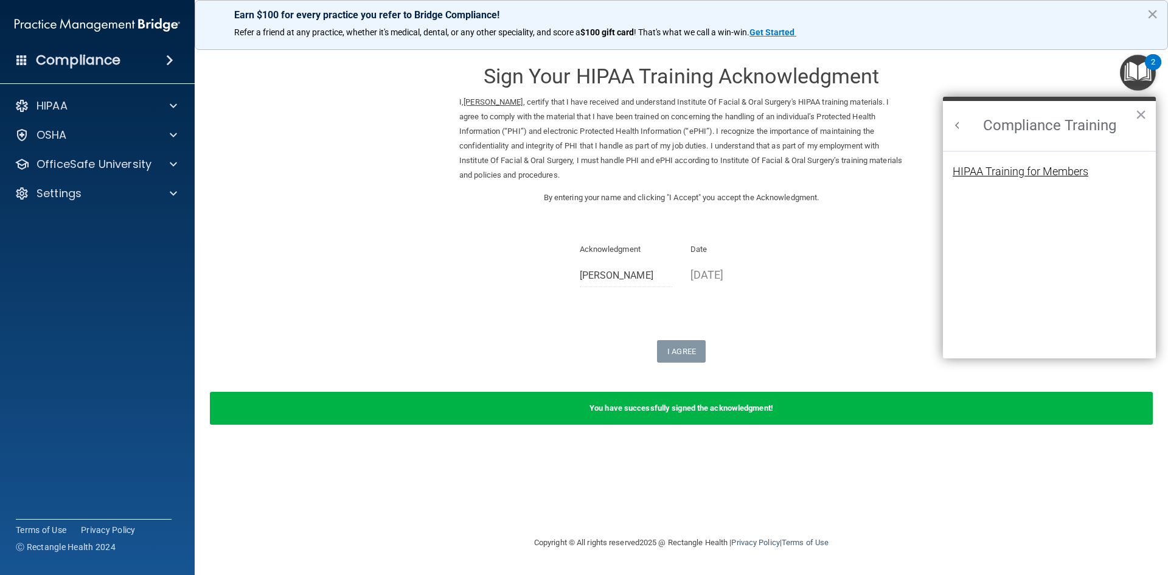
click at [1040, 176] on div "HIPAA Training for Members" at bounding box center [1021, 171] width 136 height 11
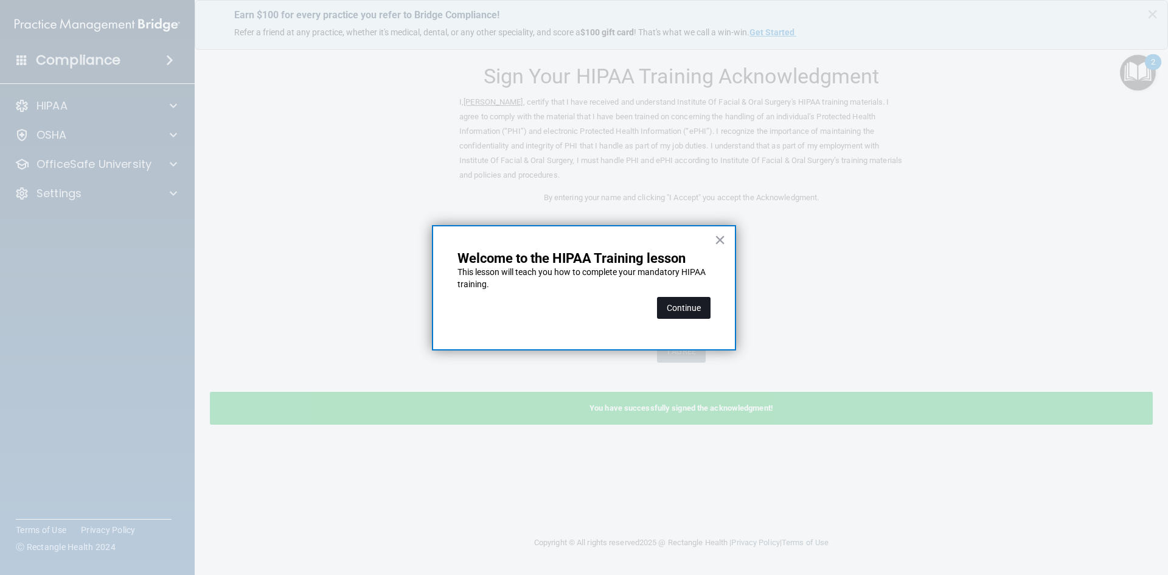
click at [694, 302] on button "Continue" at bounding box center [684, 308] width 54 height 22
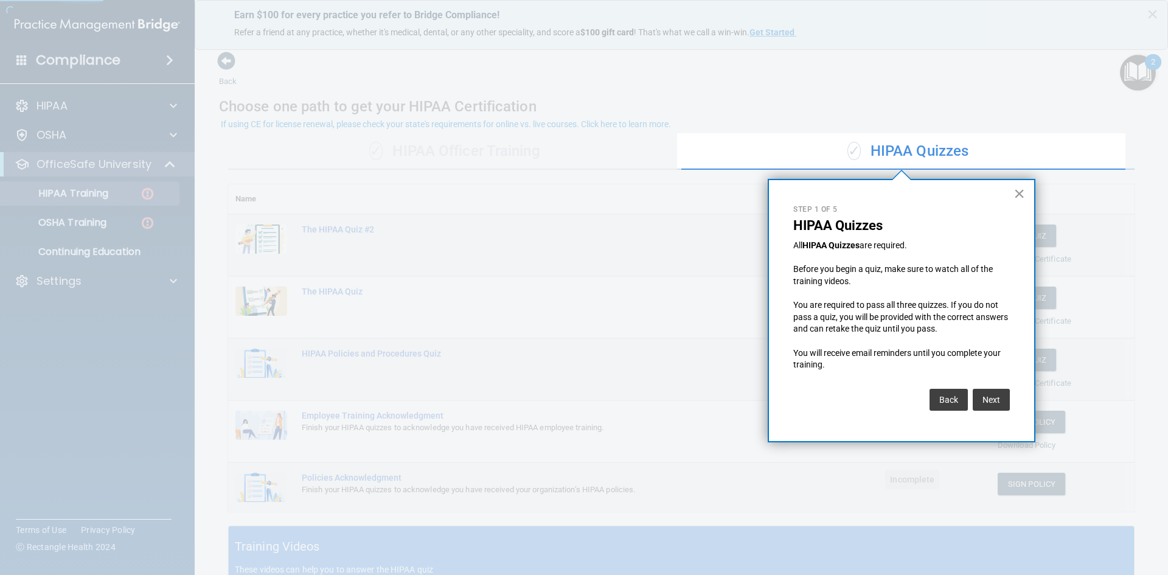
click at [1014, 194] on button "×" at bounding box center [1020, 193] width 12 height 19
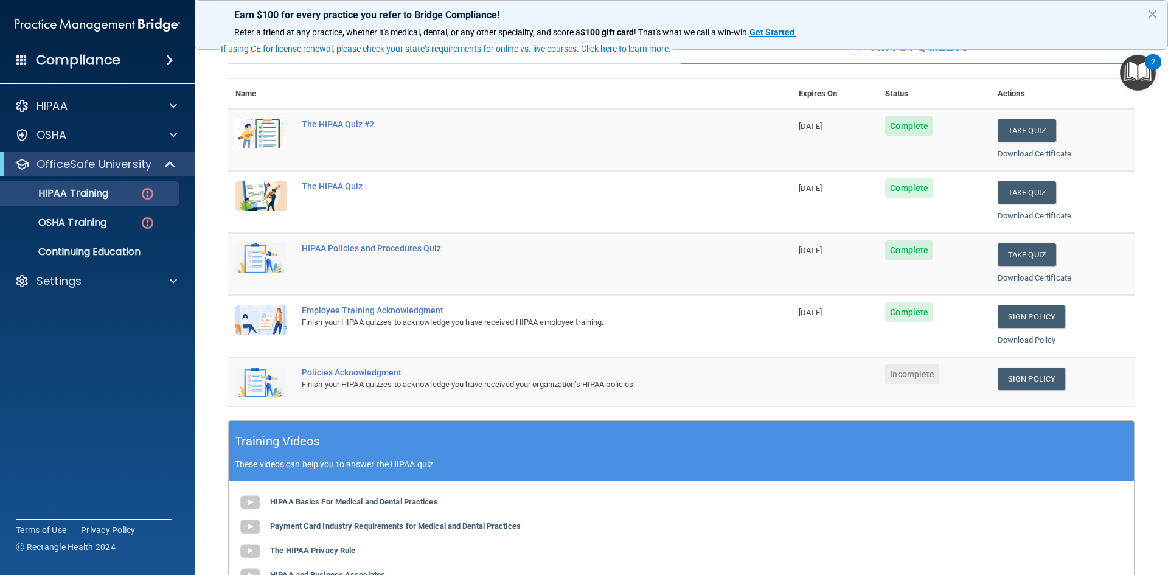
scroll to position [122, 0]
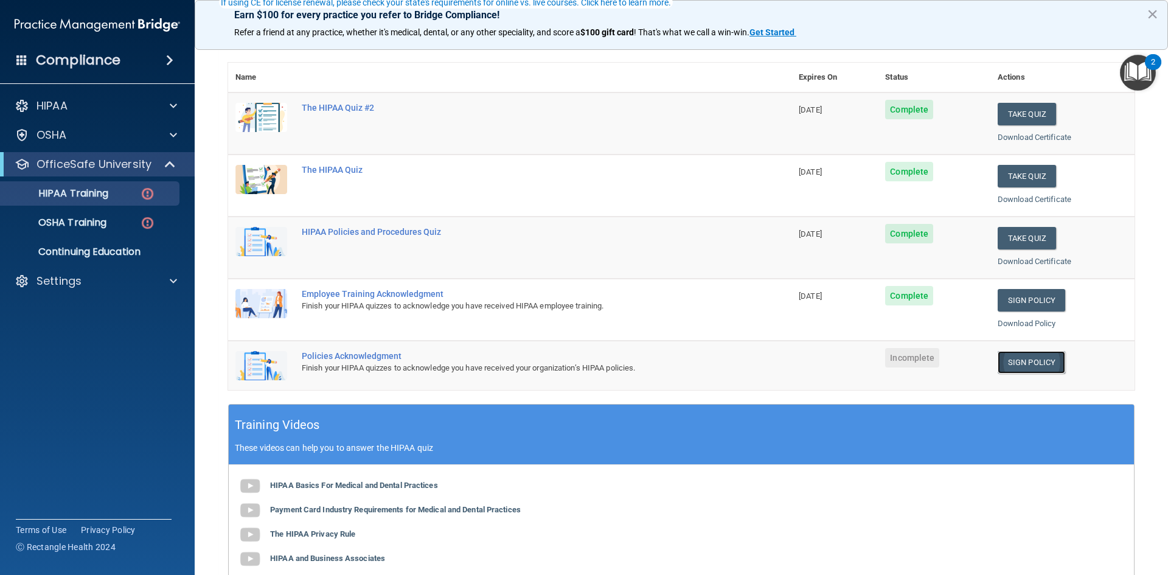
click at [1029, 358] on link "Sign Policy" at bounding box center [1032, 362] width 68 height 23
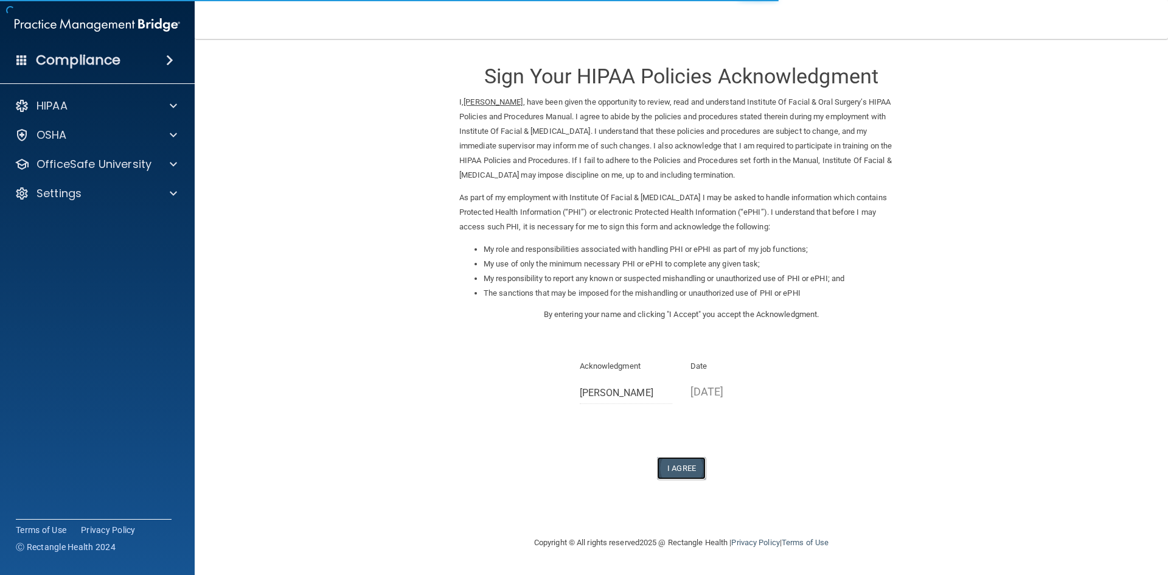
click at [666, 464] on button "I Agree" at bounding box center [681, 468] width 49 height 23
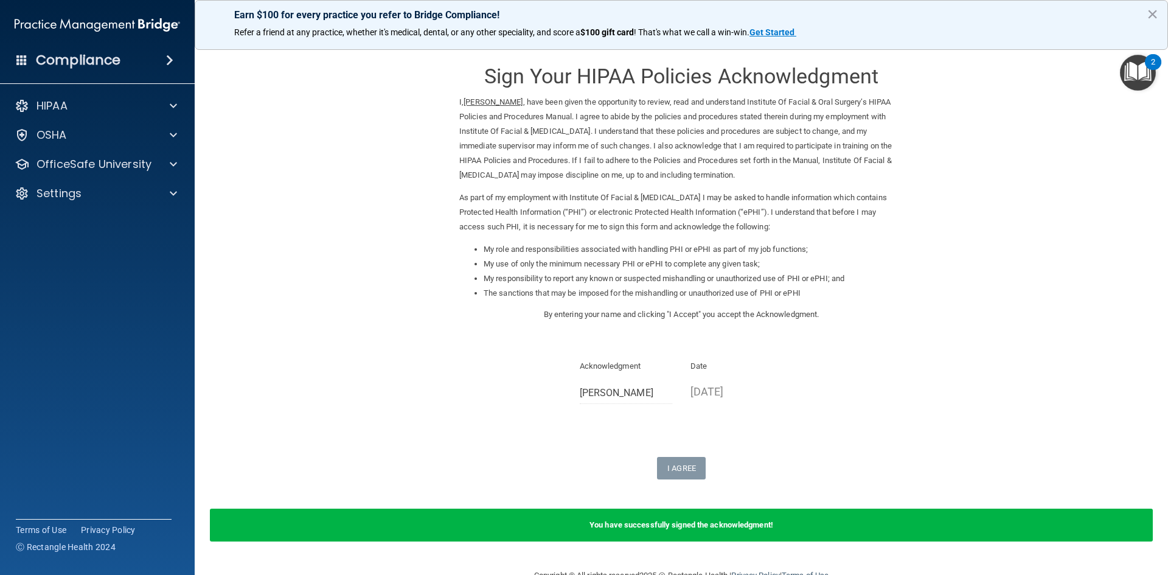
click at [1130, 76] on img "Open Resource Center, 2 new notifications" at bounding box center [1138, 73] width 36 height 36
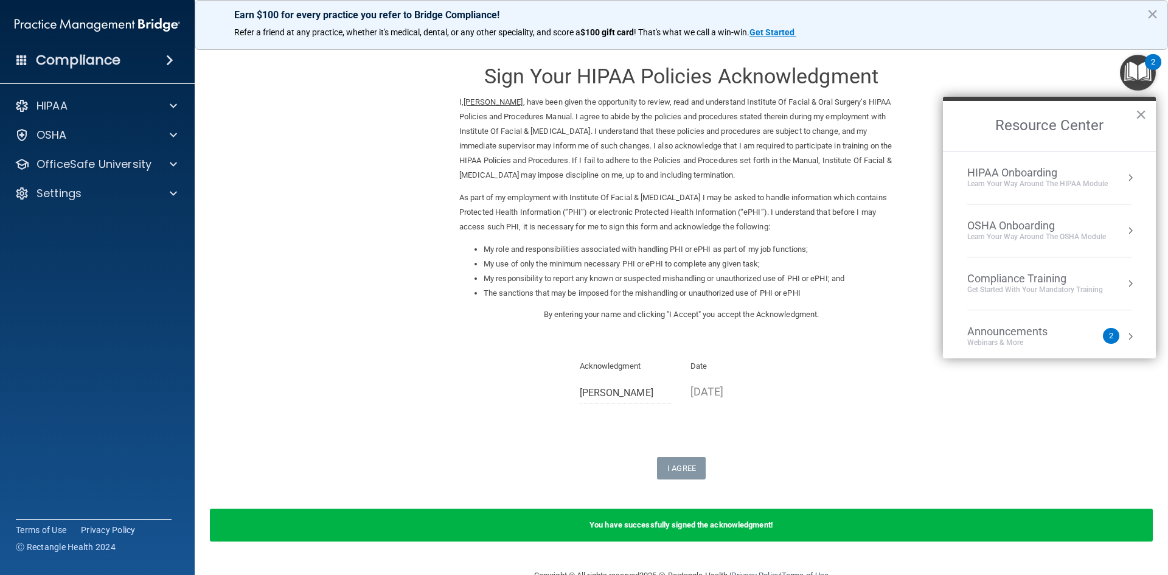
click at [1045, 277] on div "Compliance Training" at bounding box center [1035, 278] width 136 height 13
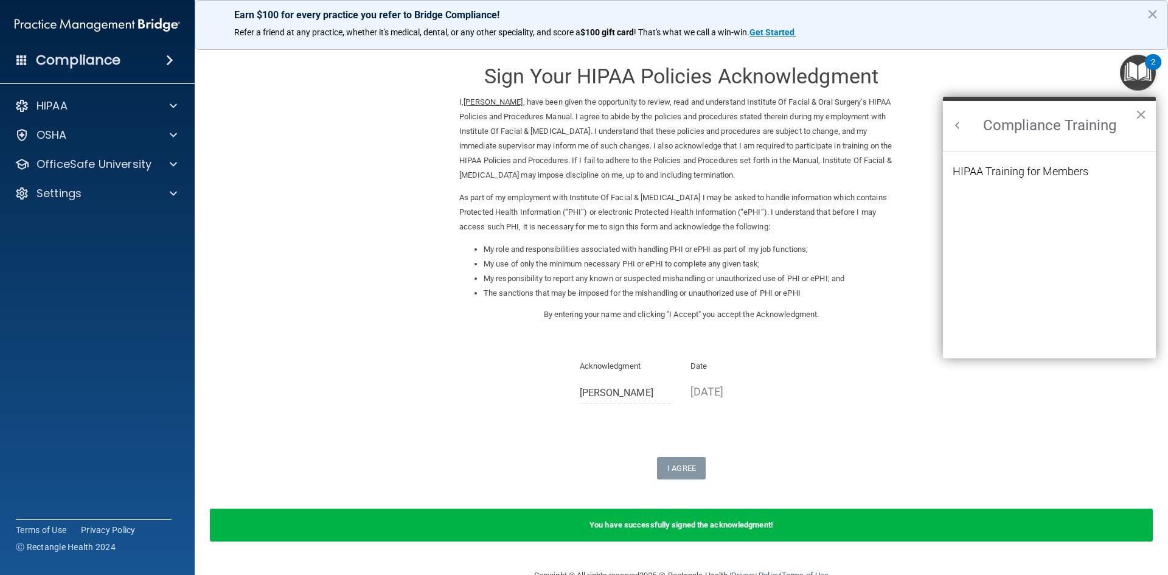
click at [1021, 163] on ol "HIPAA Training for Members" at bounding box center [1049, 255] width 193 height 207
click at [1020, 172] on div "HIPAA Training for Members" at bounding box center [1021, 171] width 136 height 11
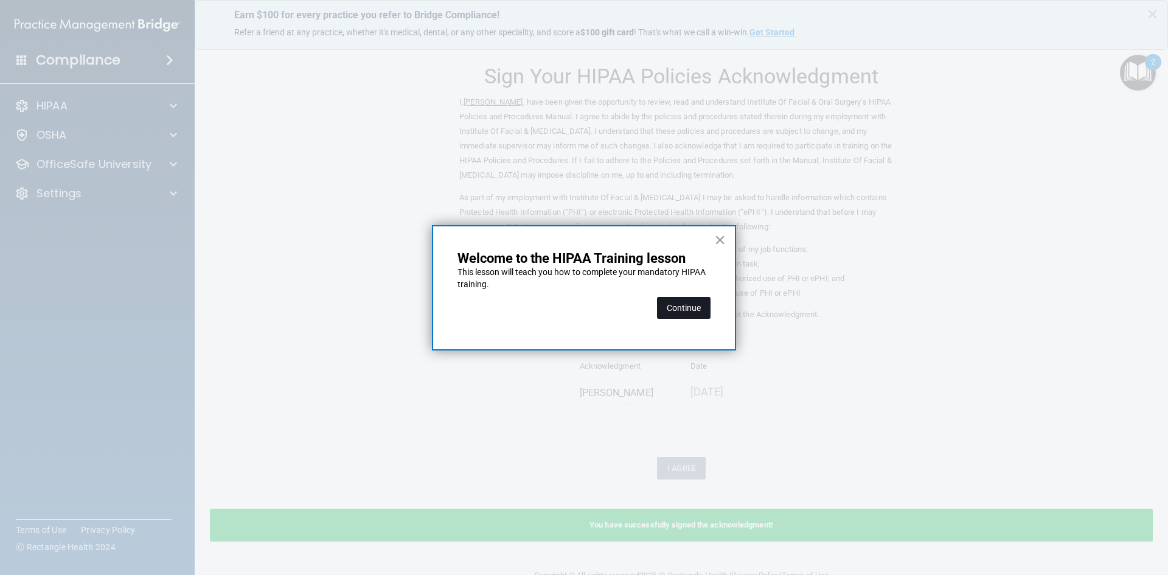
click at [678, 307] on button "Continue" at bounding box center [684, 308] width 54 height 22
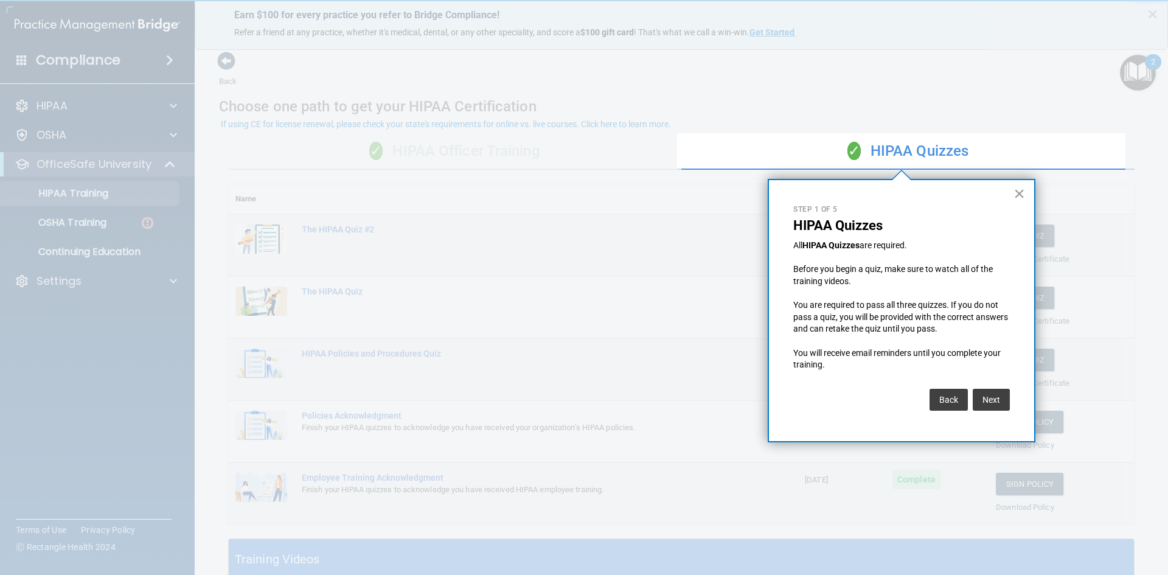
click at [1022, 192] on button "×" at bounding box center [1020, 193] width 12 height 19
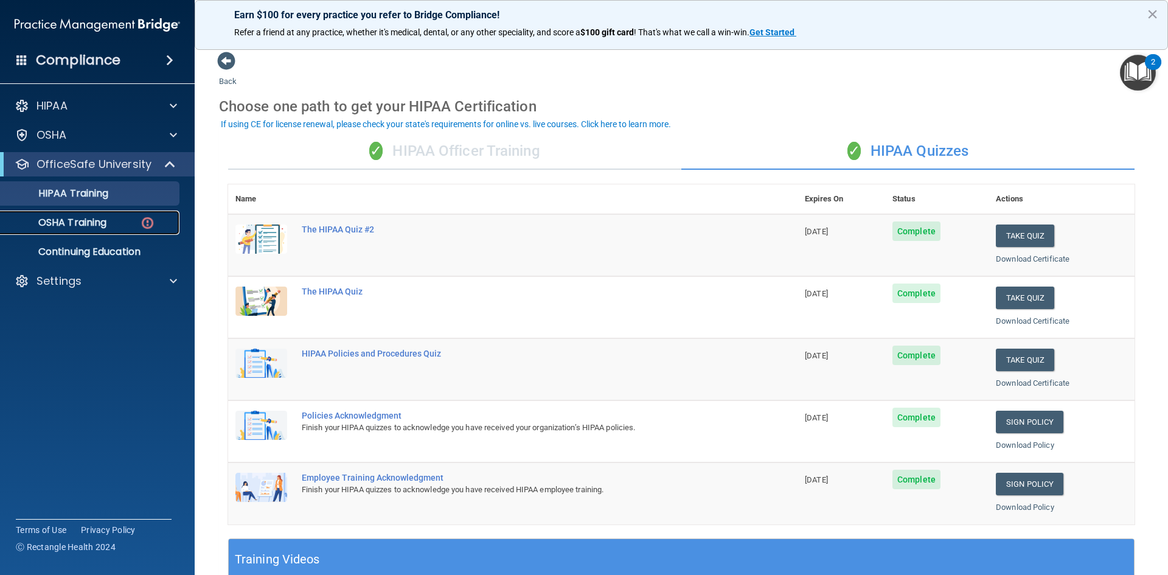
click at [143, 216] on img at bounding box center [147, 222] width 15 height 15
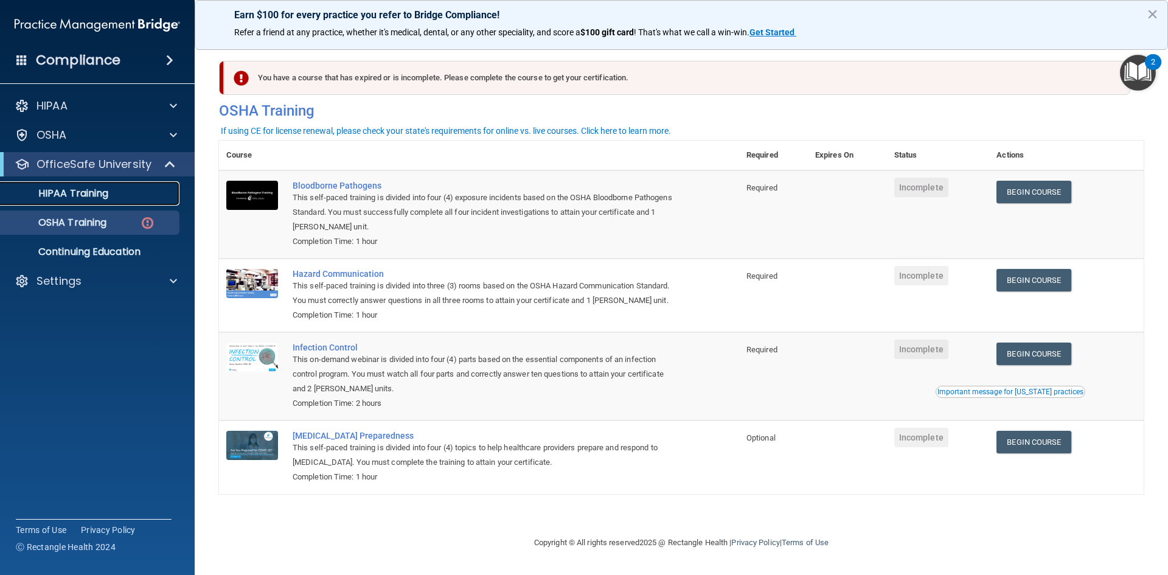
click at [96, 195] on p "HIPAA Training" at bounding box center [58, 193] width 100 height 12
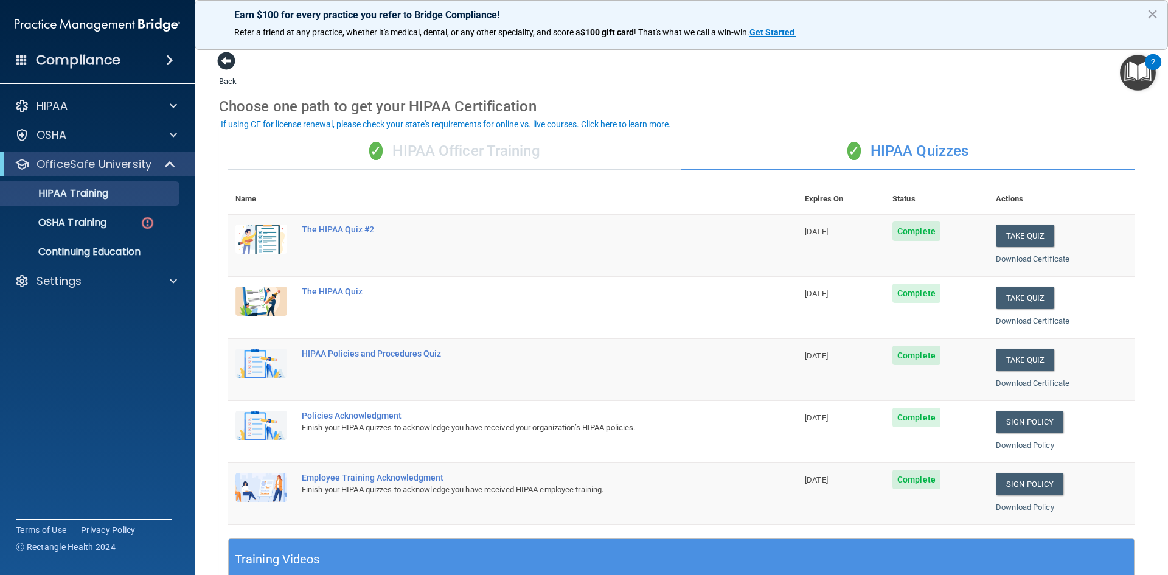
click at [225, 55] on span at bounding box center [226, 61] width 18 height 18
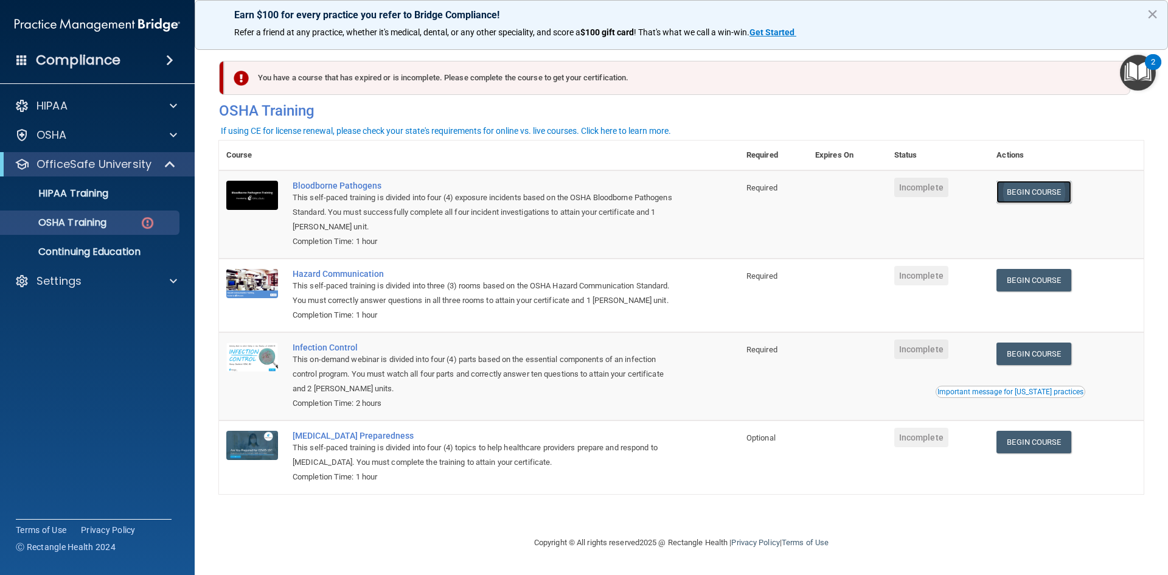
click at [1059, 193] on link "Begin Course" at bounding box center [1034, 192] width 74 height 23
click at [316, 179] on td "Bloodborne Pathogens This self-paced training is divided into four (4) exposure…" at bounding box center [512, 214] width 454 height 88
click at [343, 185] on div "Bloodborne Pathogens" at bounding box center [486, 186] width 386 height 10
click at [924, 187] on span "Incomplete" at bounding box center [921, 187] width 54 height 19
click at [1028, 276] on link "Begin Course" at bounding box center [1034, 280] width 74 height 23
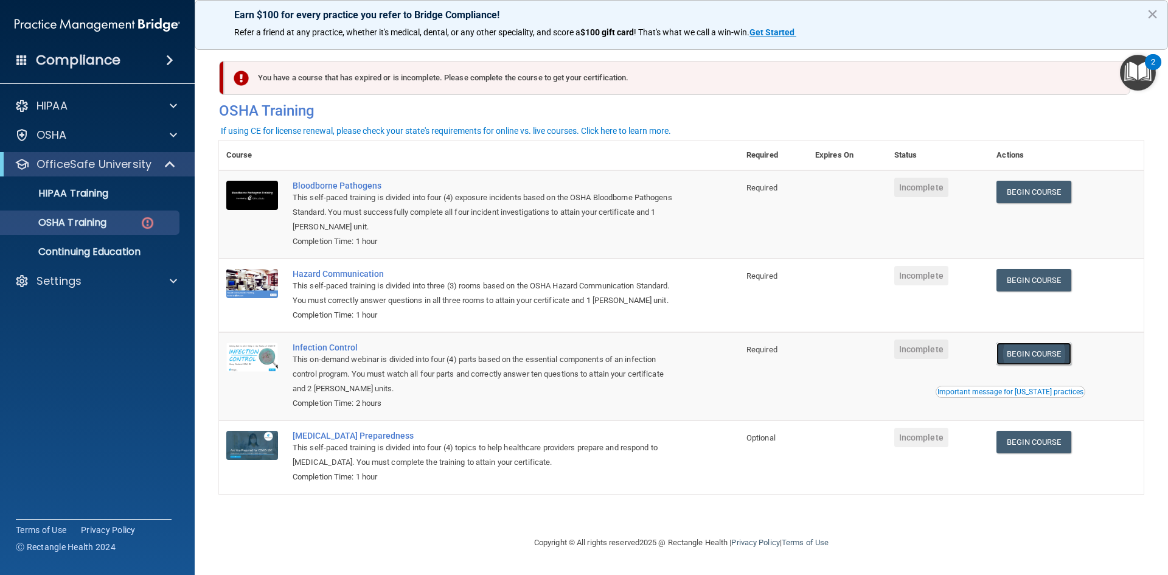
click at [1020, 349] on link "Begin Course" at bounding box center [1034, 354] width 74 height 23
click at [114, 111] on div "HIPAA" at bounding box center [80, 106] width 151 height 15
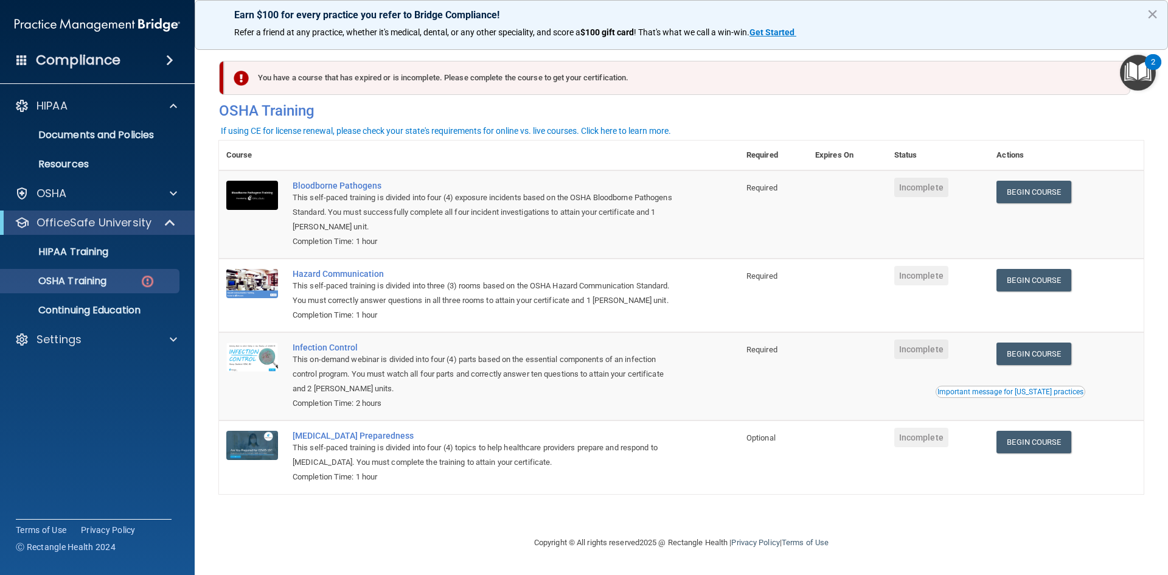
click at [159, 71] on div "Compliance" at bounding box center [97, 60] width 195 height 27
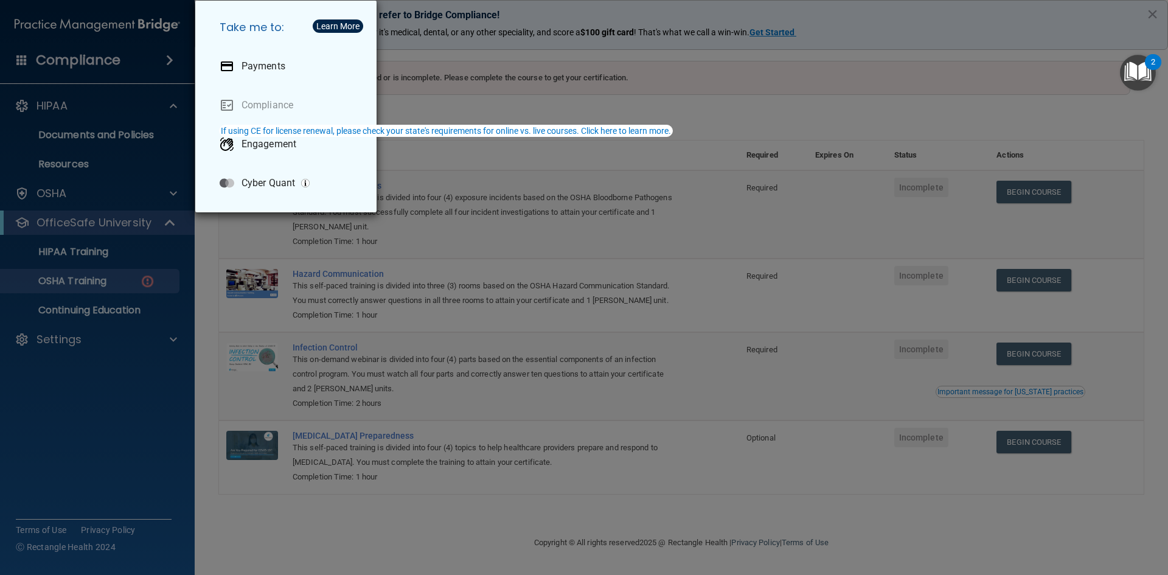
click at [549, 54] on div "Take me to: Payments Compliance Engagement Cyber Quant" at bounding box center [584, 287] width 1168 height 575
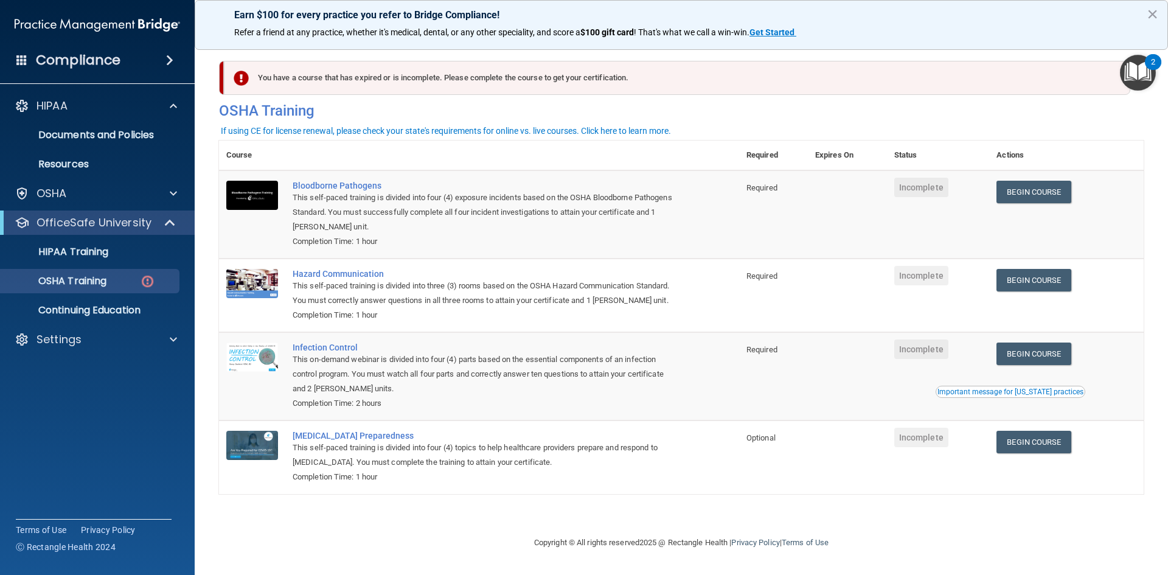
click at [118, 405] on accordion "HIPAA Documents and Policies Report an Incident Business Associates Emergency P…" at bounding box center [97, 253] width 195 height 329
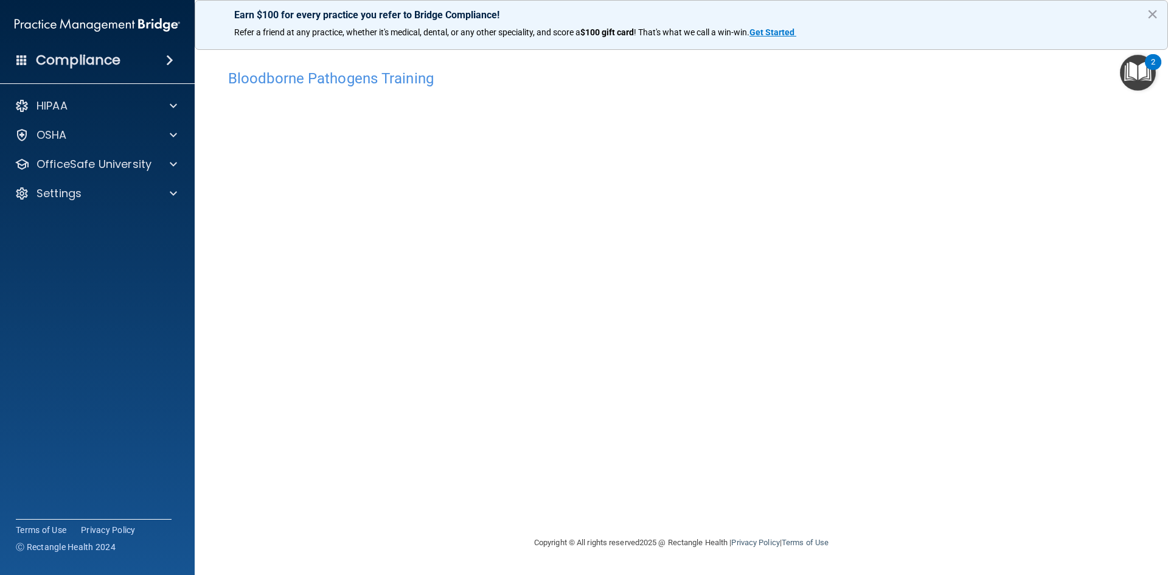
click at [431, 85] on h4 "Bloodborne Pathogens Training" at bounding box center [681, 79] width 907 height 16
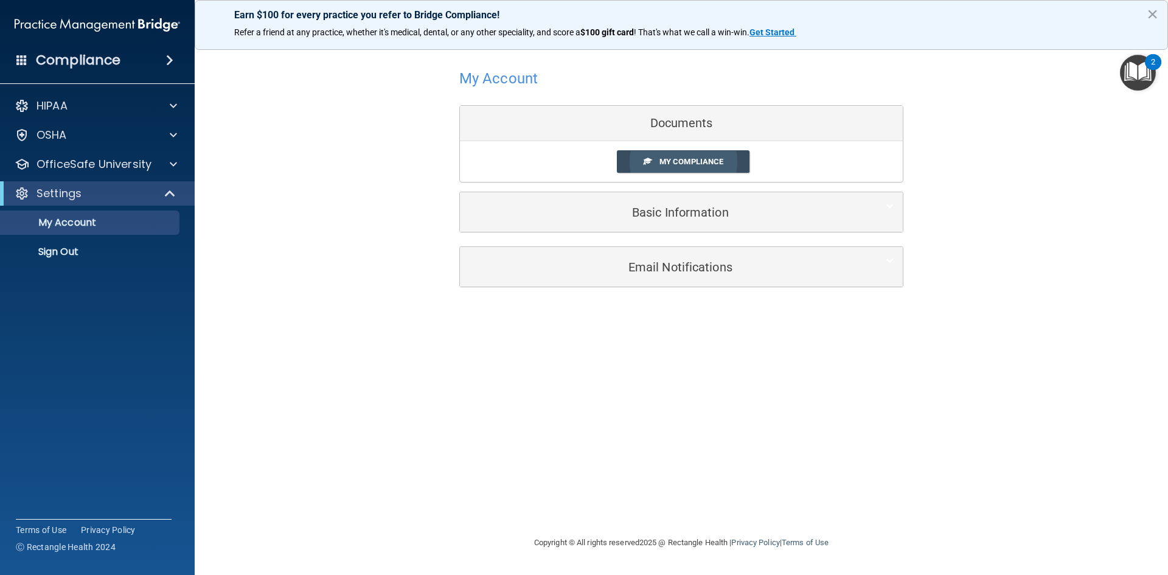
click at [711, 156] on link "My Compliance" at bounding box center [683, 161] width 133 height 23
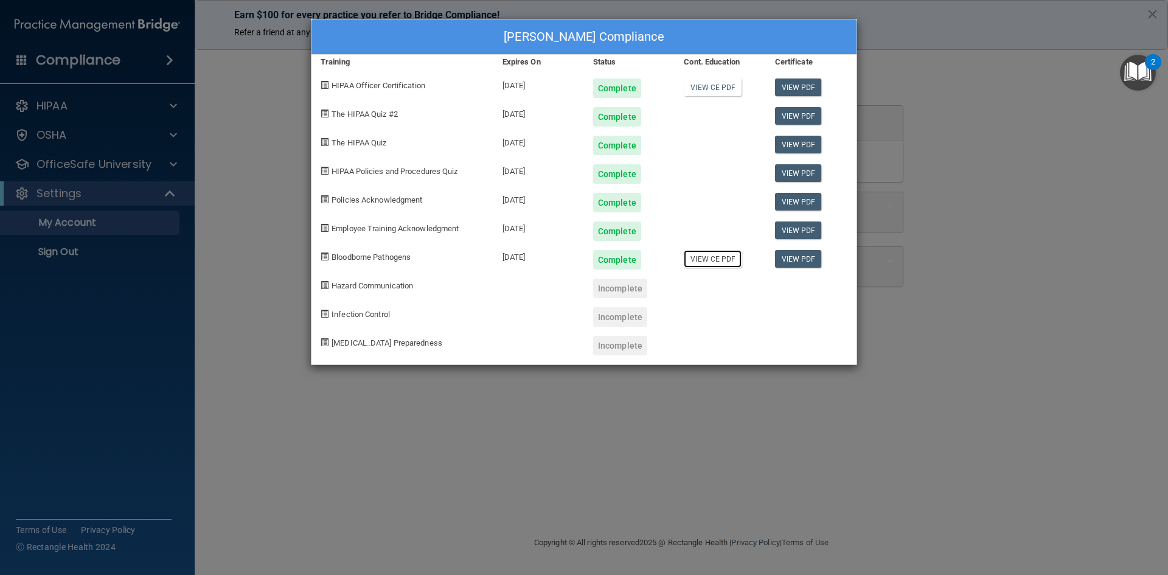
click at [725, 261] on link "View CE PDF" at bounding box center [713, 259] width 58 height 18
click at [682, 38] on div "Myani Vongphakdy's Compliance" at bounding box center [584, 36] width 545 height 35
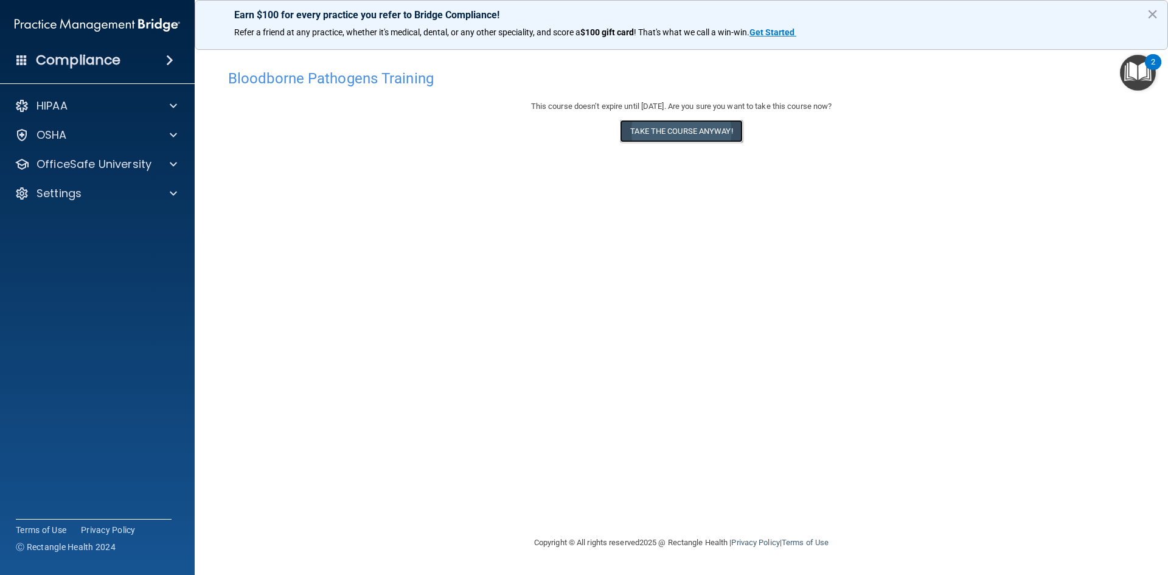
click at [687, 138] on button "Take the course anyway!" at bounding box center [681, 131] width 122 height 23
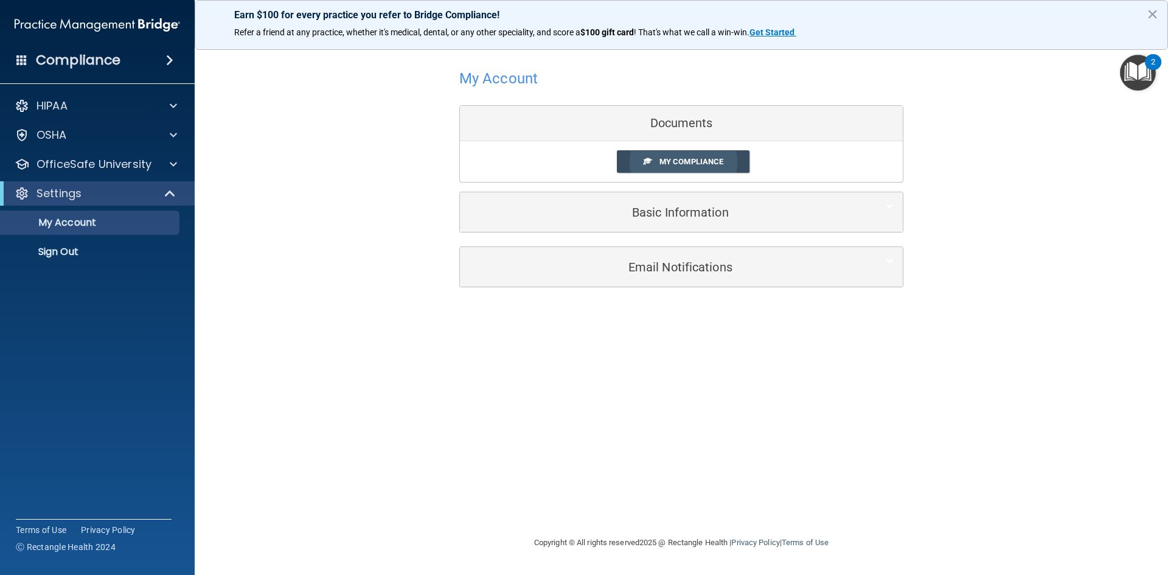
click at [689, 165] on span "My Compliance" at bounding box center [692, 161] width 64 height 9
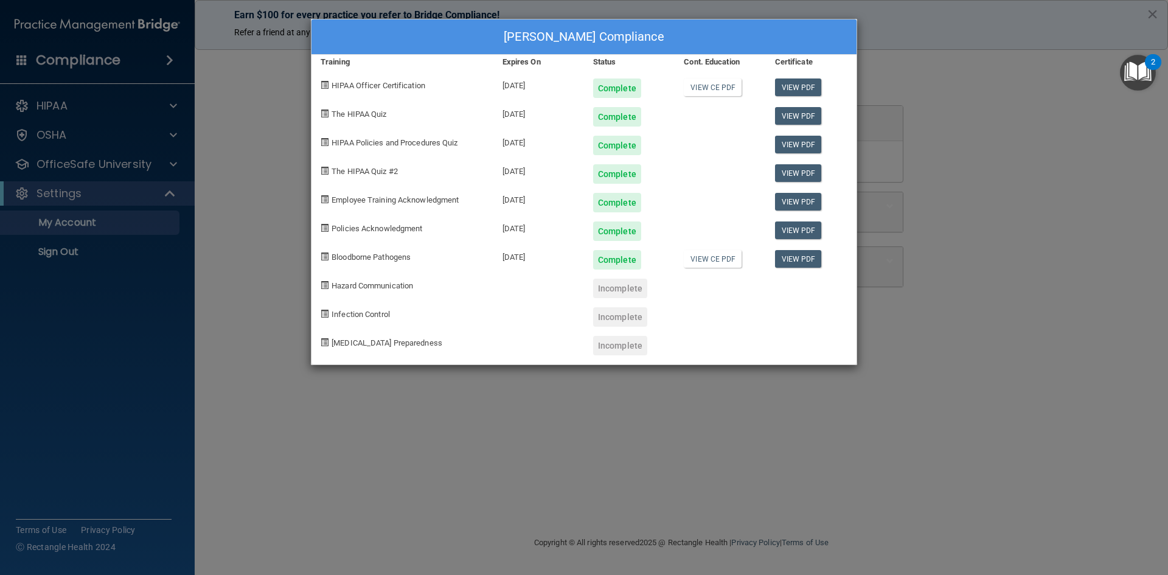
click at [481, 265] on div "Bloodborne Pathogens" at bounding box center [403, 255] width 182 height 29
drag, startPoint x: 625, startPoint y: 287, endPoint x: 548, endPoint y: 301, distance: 78.5
click at [619, 288] on div "Incomplete" at bounding box center [620, 288] width 54 height 19
click at [856, 35] on div "[PERSON_NAME] Compliance" at bounding box center [584, 36] width 545 height 35
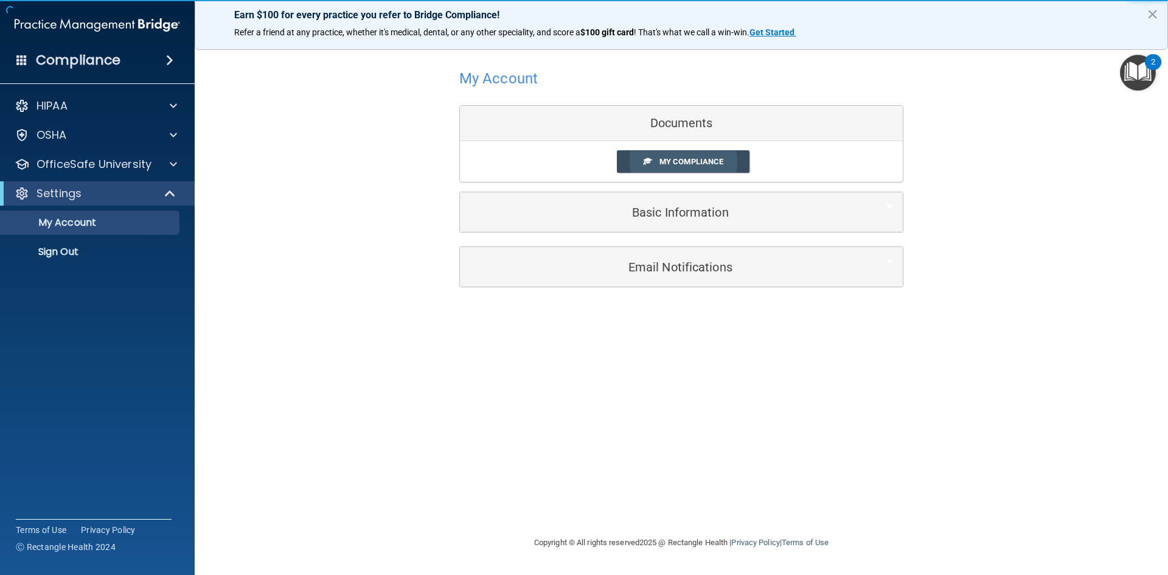
click at [697, 165] on span "My Compliance" at bounding box center [692, 161] width 64 height 9
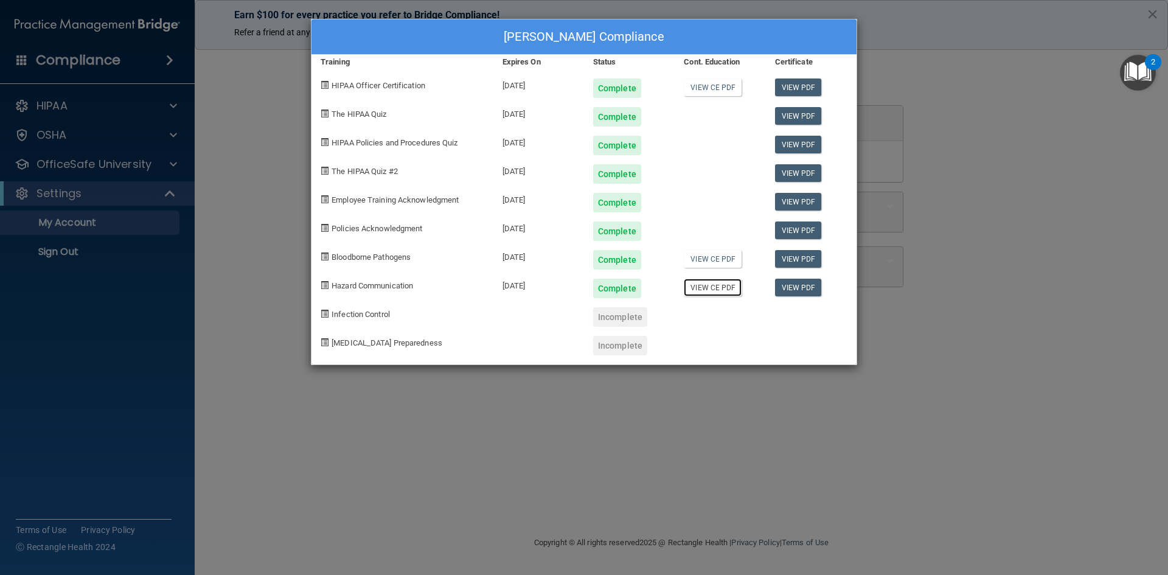
click at [701, 289] on link "View CE PDF" at bounding box center [713, 288] width 58 height 18
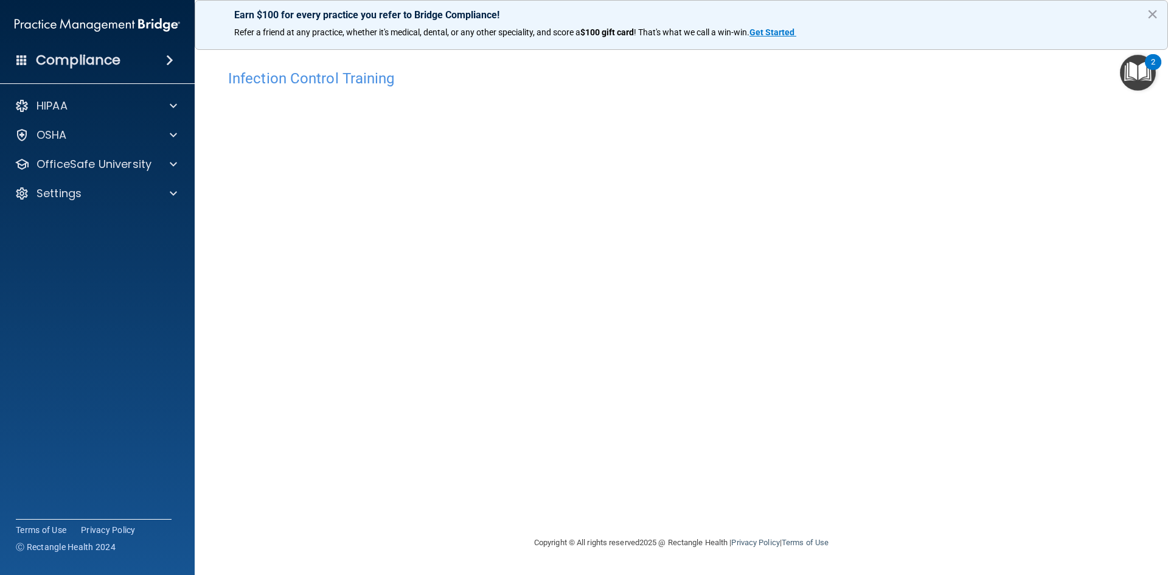
drag, startPoint x: 1143, startPoint y: 63, endPoint x: 1090, endPoint y: 82, distance: 57.0
click at [1143, 63] on img "Open Resource Center, 2 new notifications" at bounding box center [1138, 73] width 36 height 36
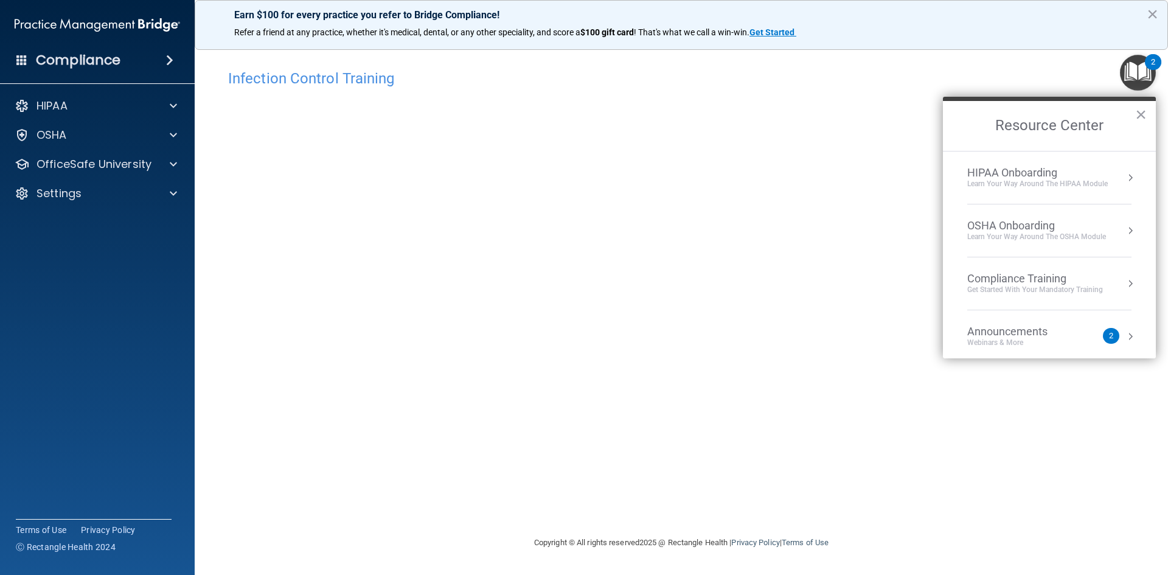
click at [1059, 284] on div "Compliance Training" at bounding box center [1035, 278] width 136 height 13
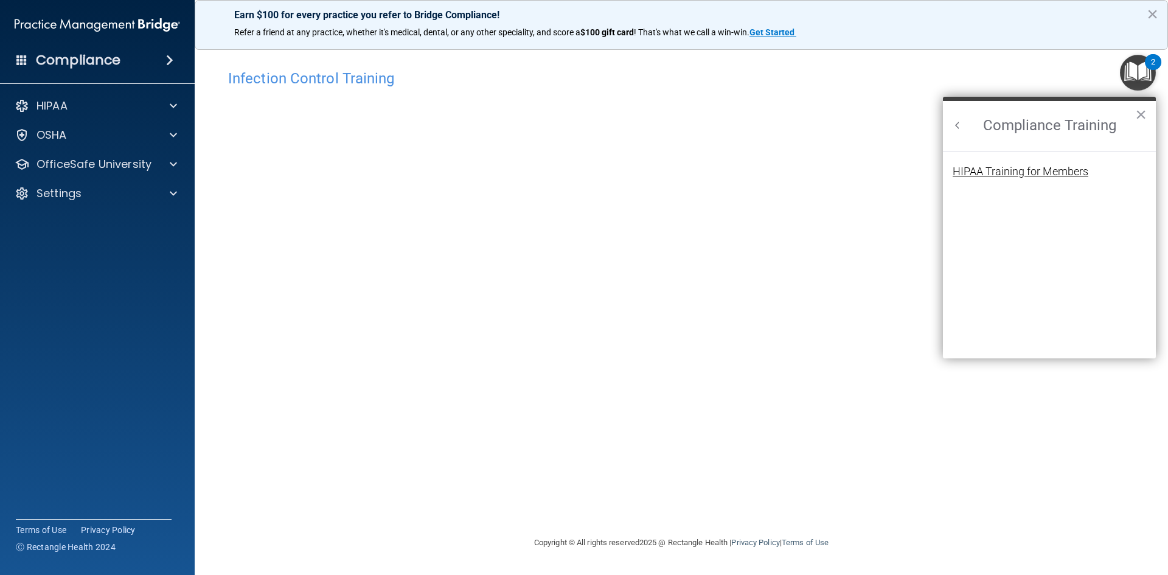
click at [1002, 169] on div "HIPAA Training for Members" at bounding box center [1021, 171] width 136 height 11
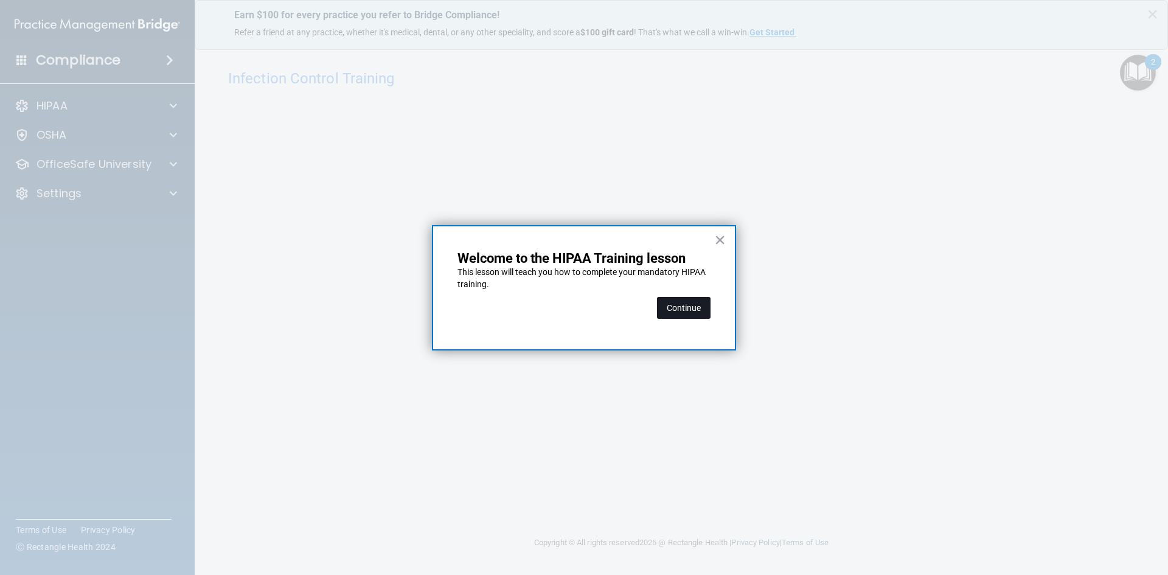
click at [705, 303] on button "Continue" at bounding box center [684, 308] width 54 height 22
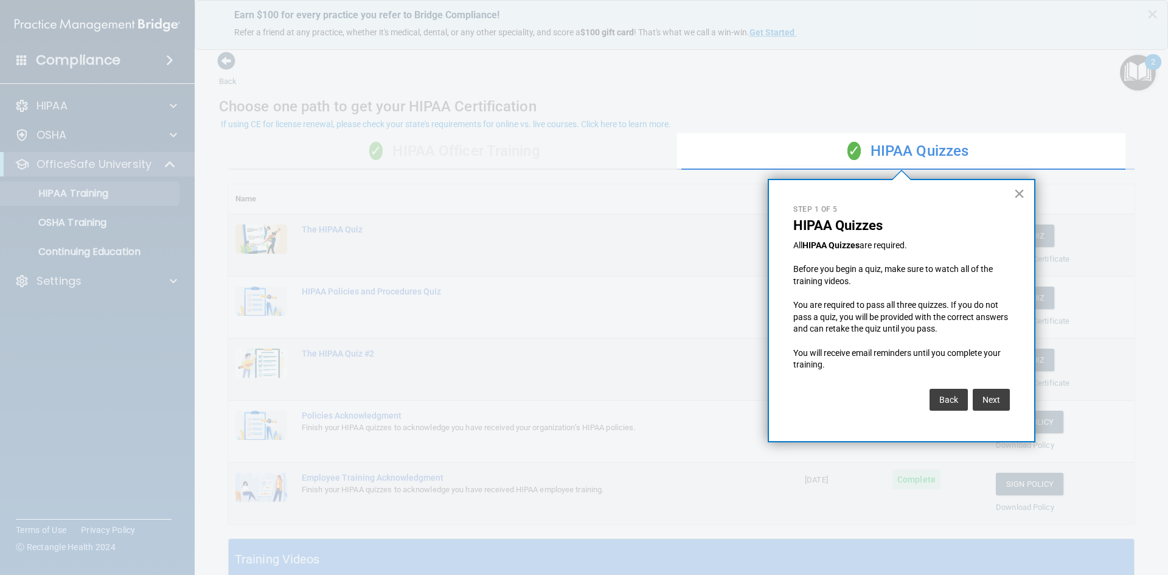
drag, startPoint x: 1012, startPoint y: 187, endPoint x: 1023, endPoint y: 189, distance: 11.0
click at [1020, 188] on div "× Step 1 of 5 HIPAA Quizzes All HIPAA Quizzes are required. Before you begin a …" at bounding box center [902, 310] width 268 height 263
click at [1025, 189] on button "×" at bounding box center [1020, 193] width 12 height 19
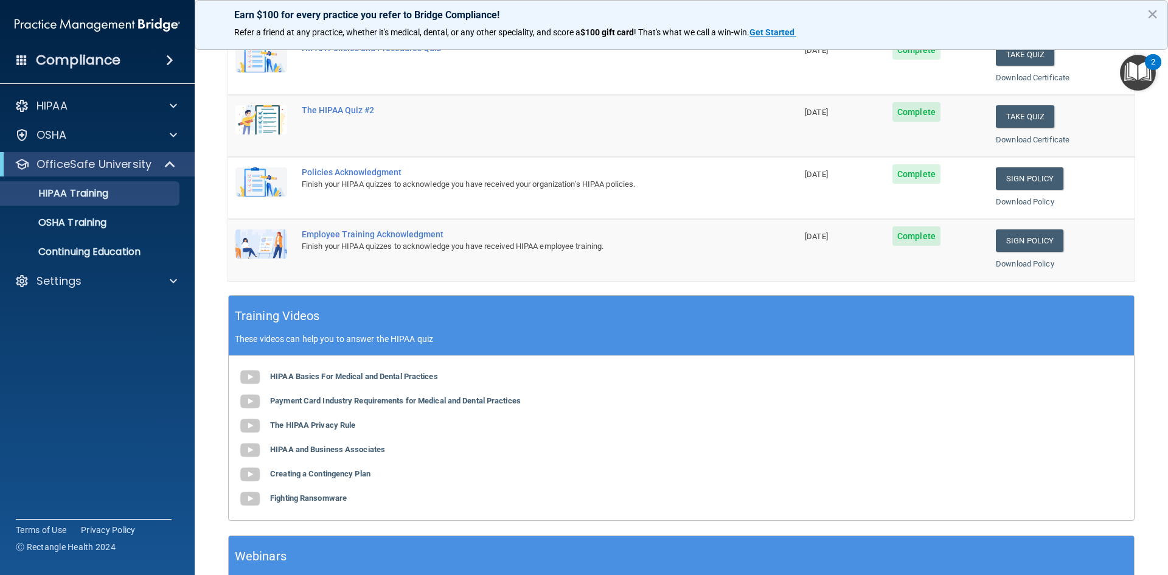
scroll to position [341, 0]
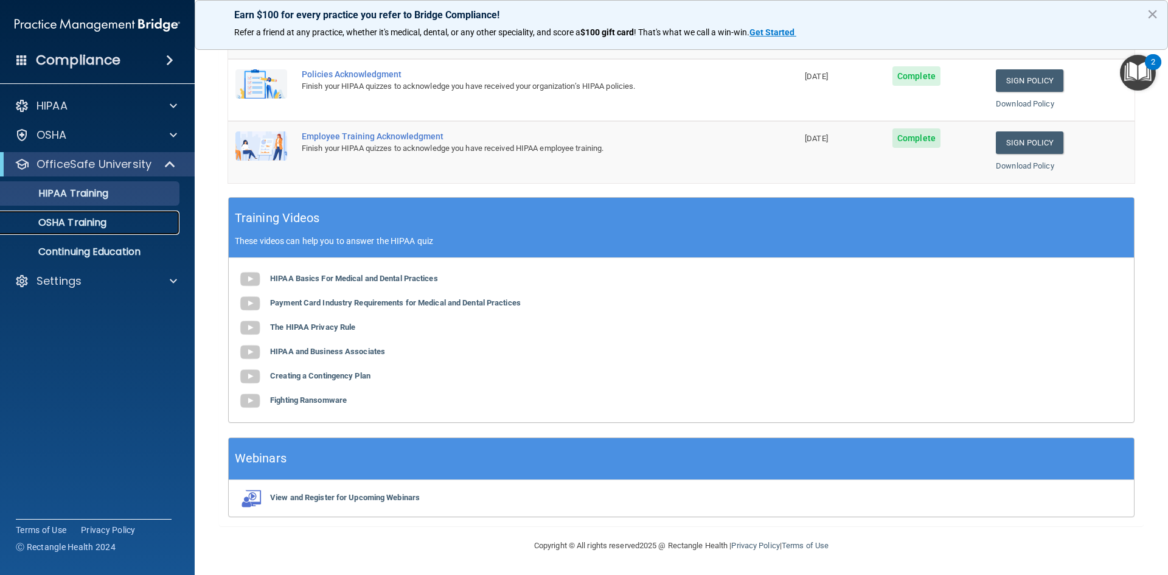
click at [66, 222] on p "OSHA Training" at bounding box center [57, 223] width 99 height 12
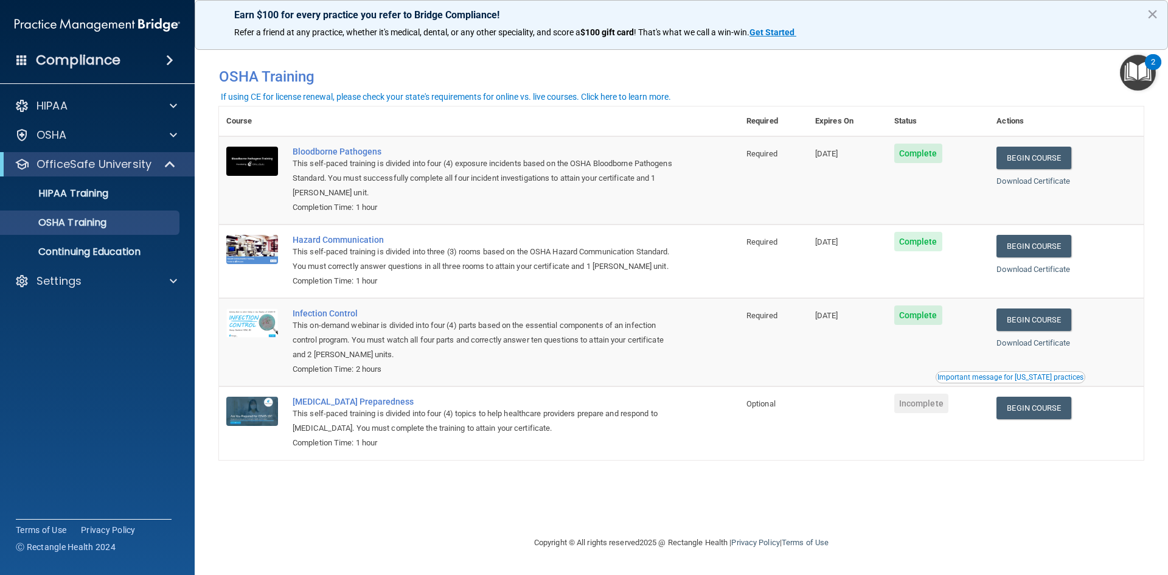
click at [938, 503] on div "You have a course that has expired or is incomplete. Please complete the course…" at bounding box center [681, 287] width 925 height 472
click at [1154, 13] on button "×" at bounding box center [1153, 13] width 12 height 19
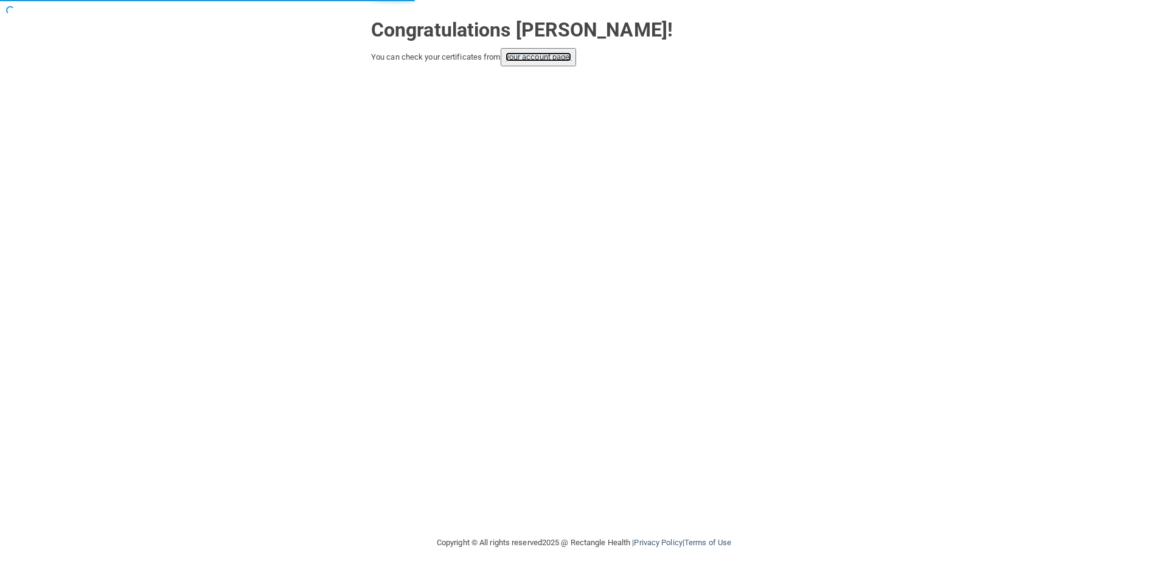
click at [560, 59] on link "your account page!" at bounding box center [539, 56] width 66 height 9
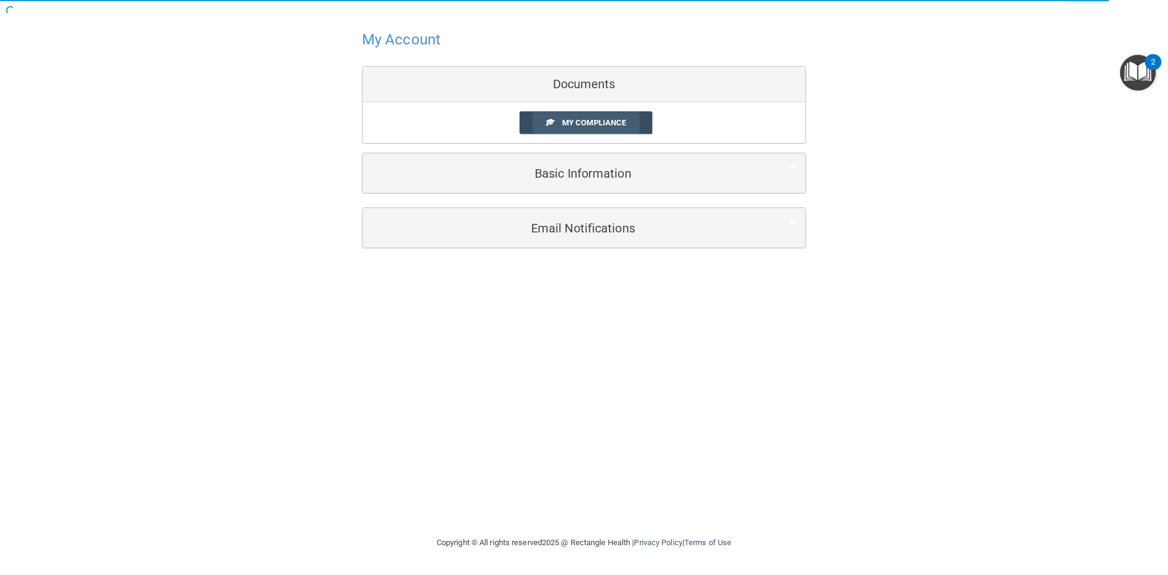
drag, startPoint x: 631, startPoint y: 133, endPoint x: 625, endPoint y: 124, distance: 11.0
click at [630, 132] on link "My Compliance" at bounding box center [586, 122] width 133 height 23
click at [616, 112] on link "My Compliance" at bounding box center [586, 122] width 133 height 23
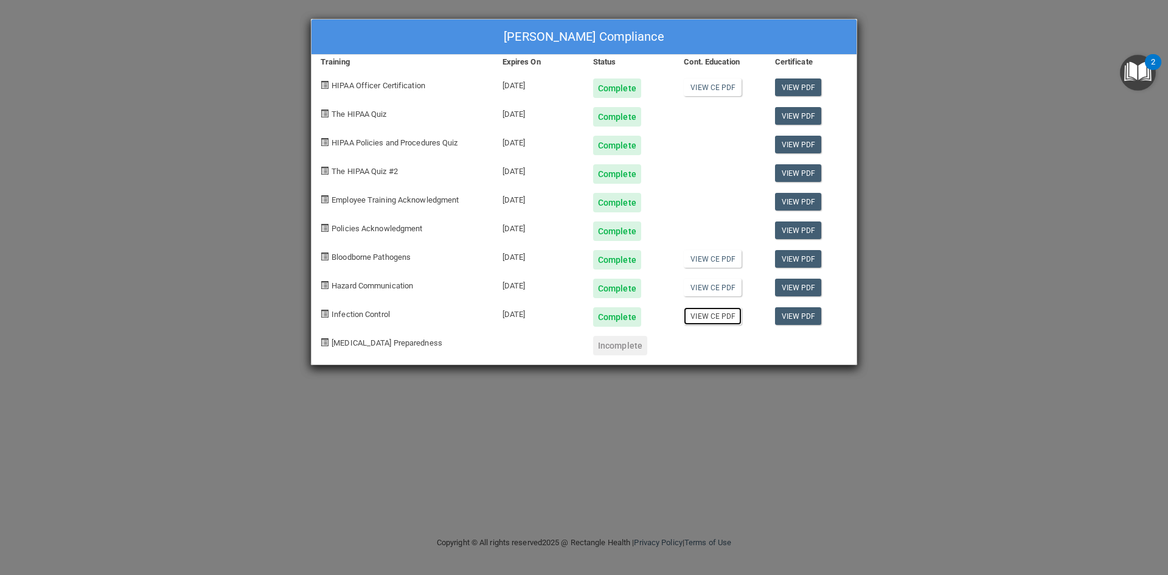
click at [730, 321] on link "View CE PDF" at bounding box center [713, 316] width 58 height 18
